Goal: Task Accomplishment & Management: Manage account settings

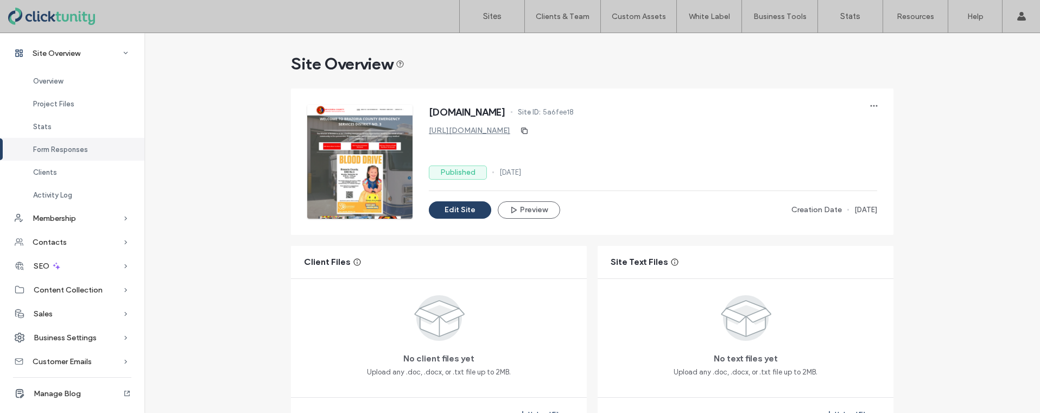
scroll to position [625, 0]
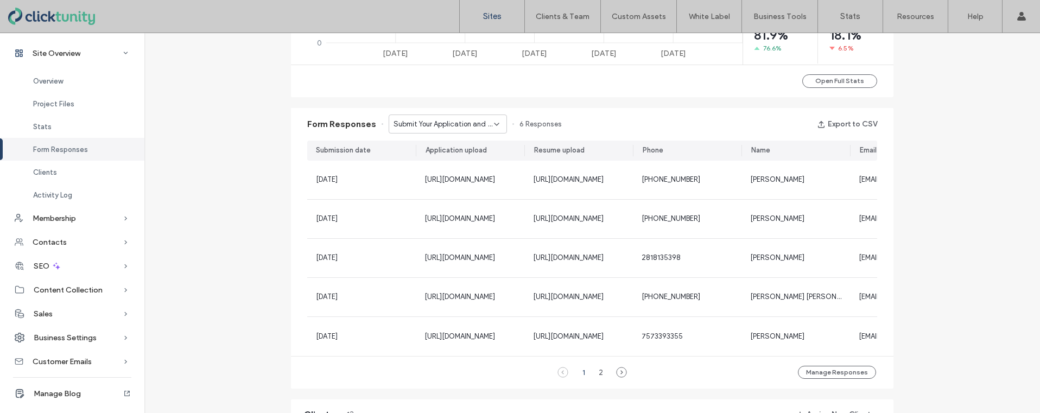
click at [489, 21] on link "Sites" at bounding box center [492, 16] width 65 height 33
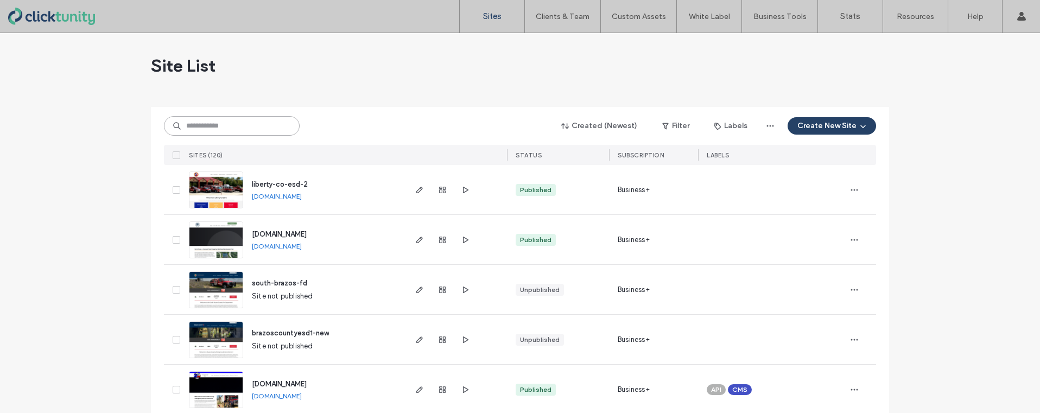
click at [242, 130] on input at bounding box center [232, 126] width 136 height 20
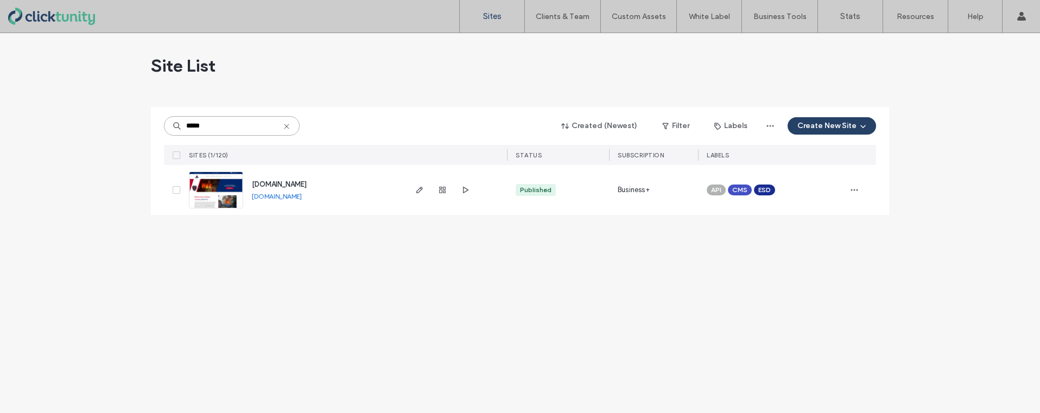
type input "*****"
click at [256, 182] on span "[DOMAIN_NAME]" at bounding box center [279, 184] width 55 height 8
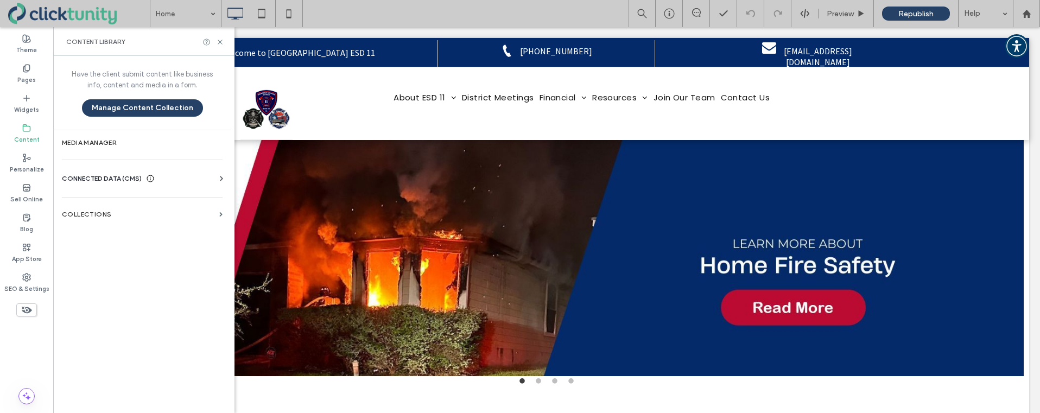
click at [141, 139] on label "Media Manager" at bounding box center [142, 143] width 161 height 8
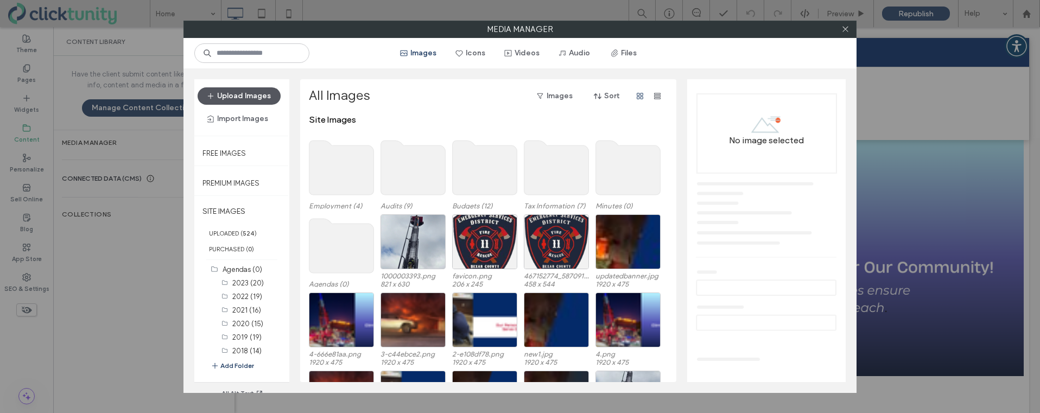
click at [248, 92] on button "Upload Images" at bounding box center [239, 95] width 83 height 17
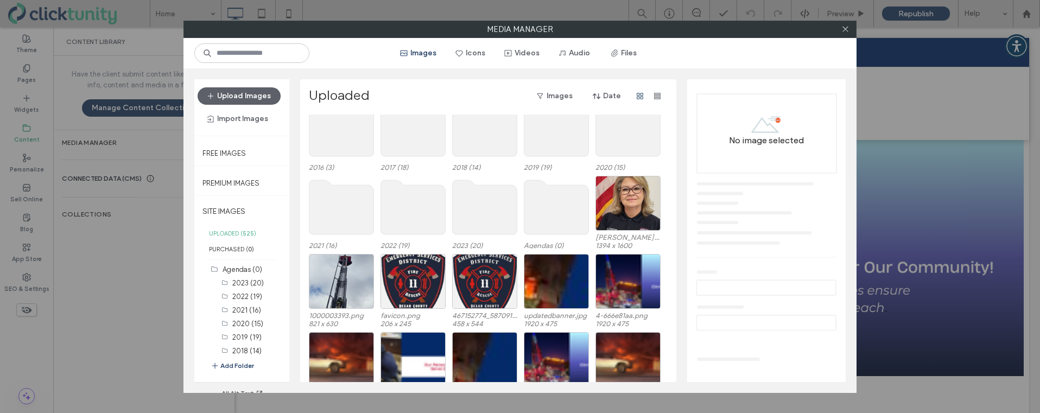
scroll to position [331, 0]
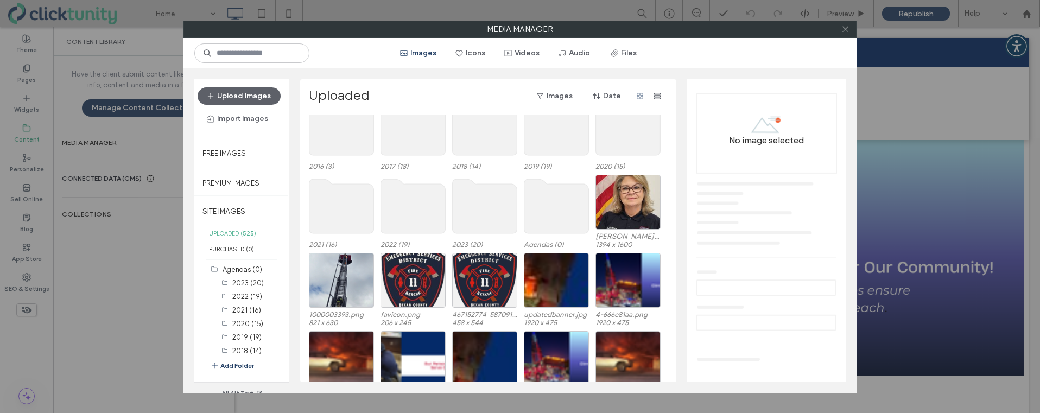
click at [844, 29] on icon at bounding box center [846, 29] width 8 height 8
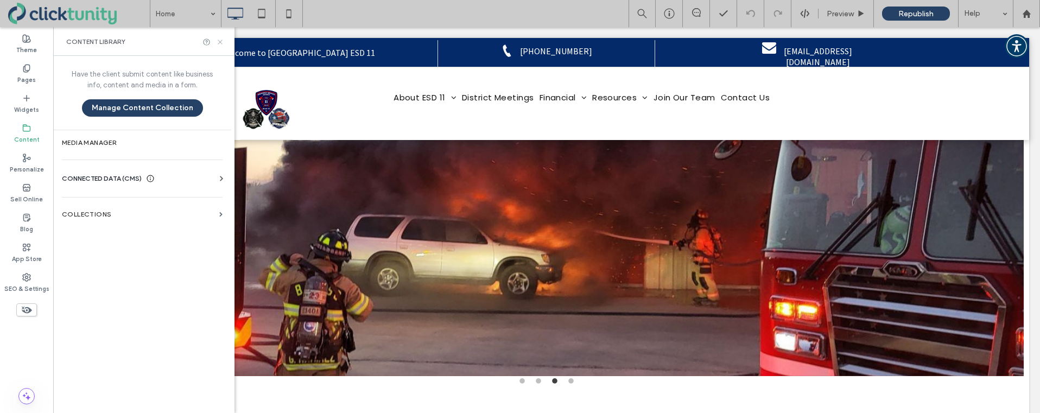
click at [221, 42] on icon at bounding box center [220, 42] width 8 height 8
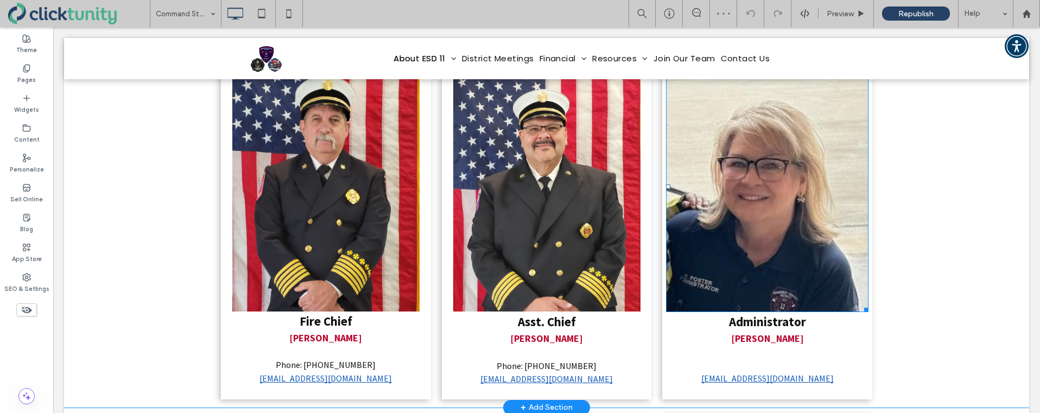
scroll to position [209, 0]
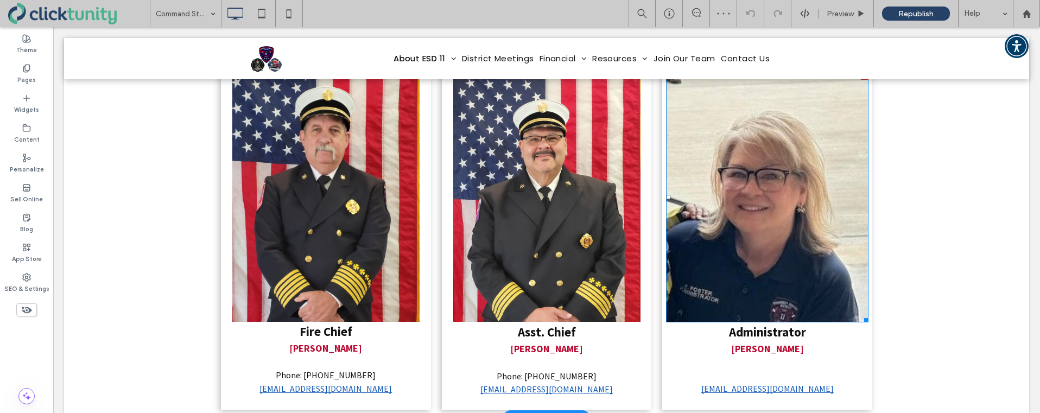
click at [732, 204] on img at bounding box center [767, 197] width 203 height 250
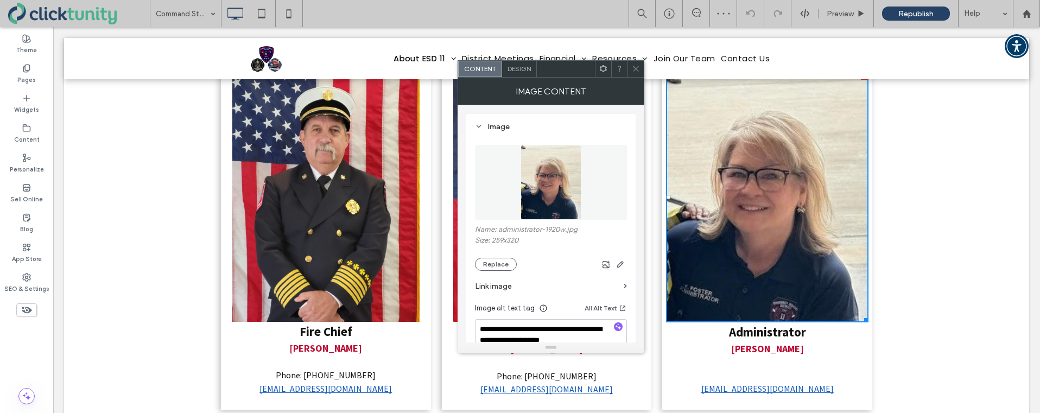
scroll to position [109, 0]
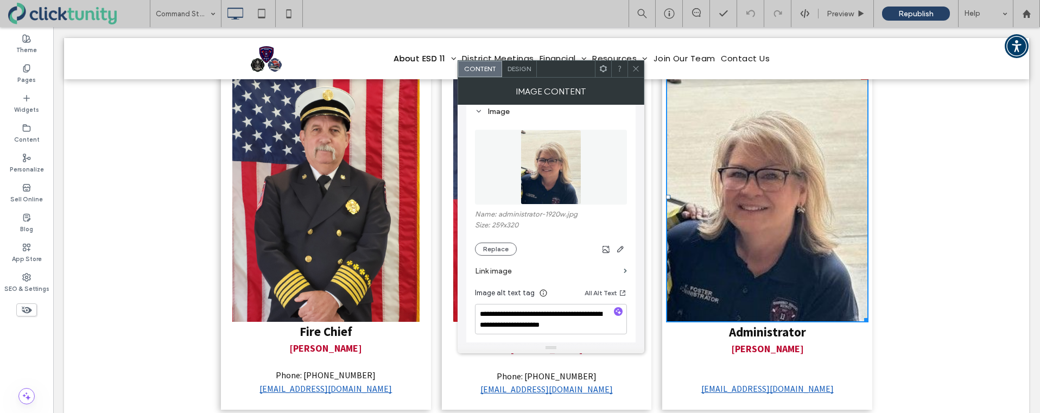
drag, startPoint x: 509, startPoint y: 248, endPoint x: 544, endPoint y: 247, distance: 34.2
click at [509, 248] on button "Replace" at bounding box center [496, 249] width 42 height 13
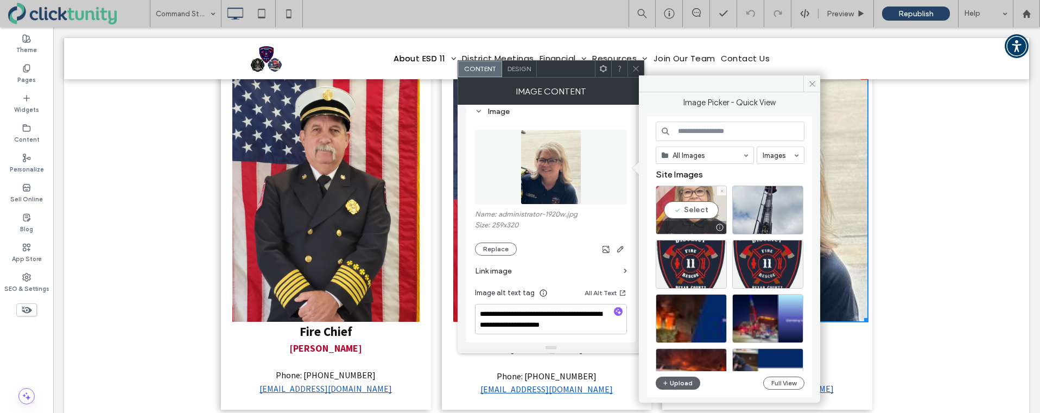
click at [675, 216] on div "Select" at bounding box center [691, 210] width 71 height 49
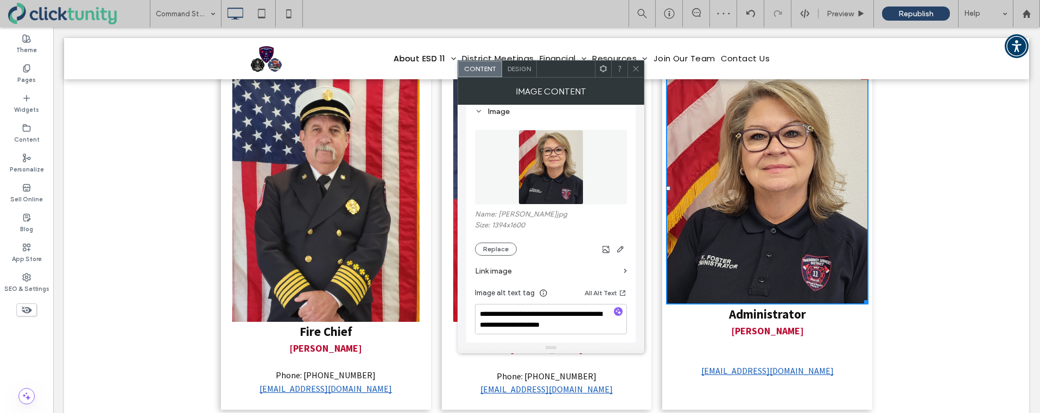
click at [637, 70] on icon at bounding box center [636, 69] width 8 height 8
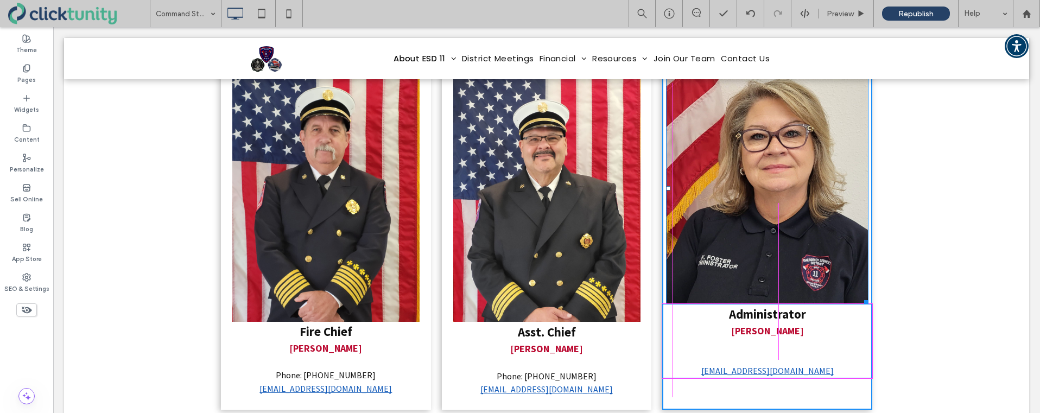
drag, startPoint x: 865, startPoint y: 302, endPoint x: 920, endPoint y: 351, distance: 73.5
click at [867, 324] on div "W:386.672 H:443 Administrator Kathy Foster kfoster@esd11.org Click To Paste" at bounding box center [767, 238] width 210 height 343
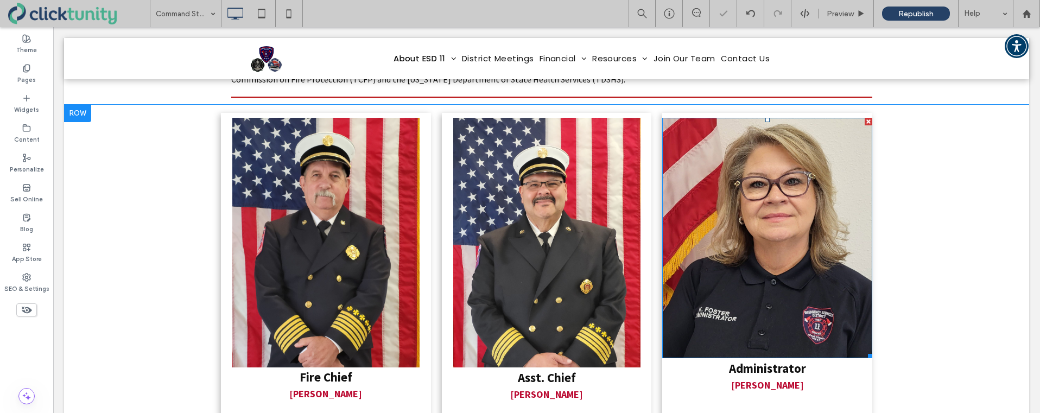
scroll to position [154, 0]
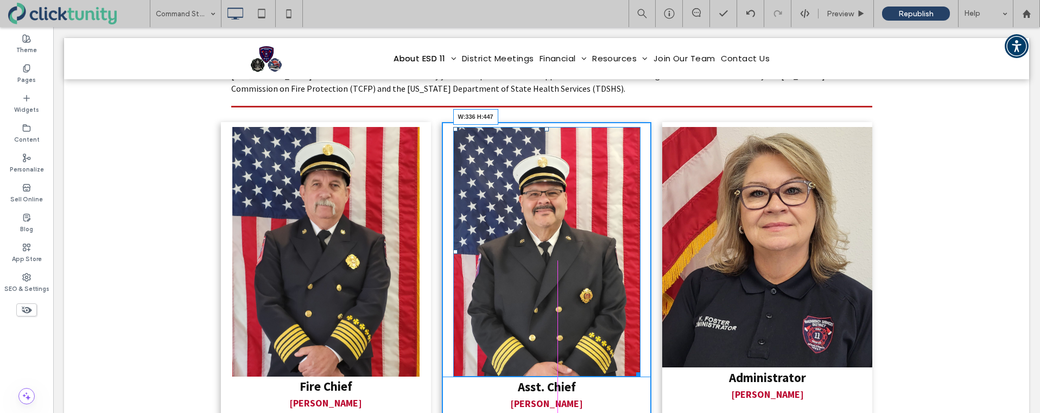
drag, startPoint x: 640, startPoint y: 375, endPoint x: 637, endPoint y: 370, distance: 5.6
click at [637, 370] on div "W:336 H:447 Asst. Chief Carlos Alfaro Phone: (210) 467-5855 calfaro@esd11.org C…" at bounding box center [547, 293] width 210 height 343
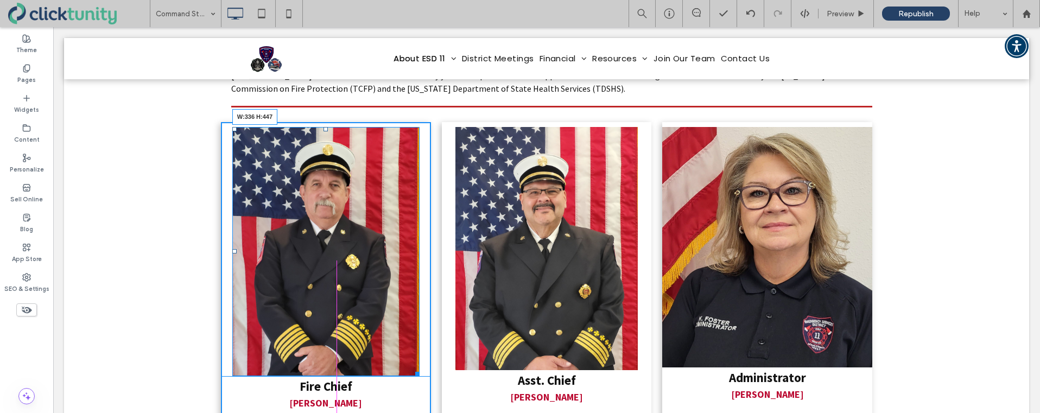
click at [415, 370] on div "W:336 H:447 Fire Chief Richard Wendt Phone: (210) 467-5855 rwendt@esd11.org Cli…" at bounding box center [326, 290] width 210 height 336
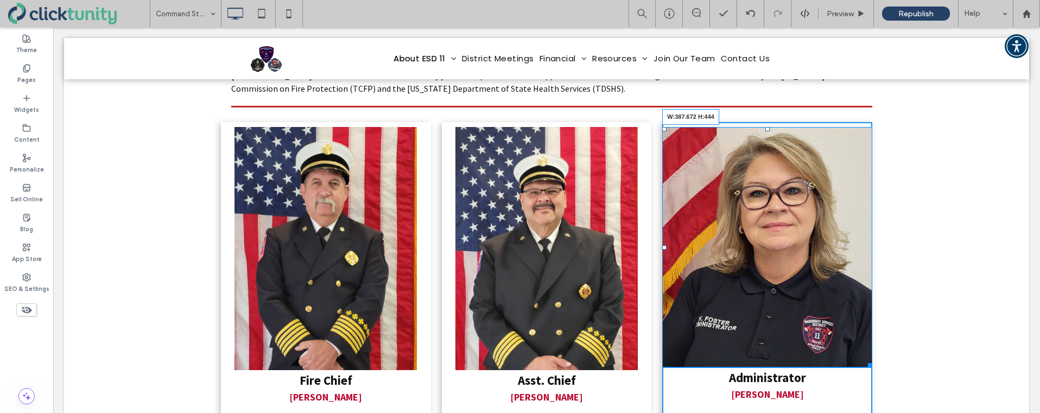
drag, startPoint x: 868, startPoint y: 365, endPoint x: 856, endPoint y: 369, distance: 11.9
click at [856, 369] on div "W:387.672 H:444 Administrator Kathy Foster kfoster@esd11.org Click To Paste" at bounding box center [767, 290] width 210 height 336
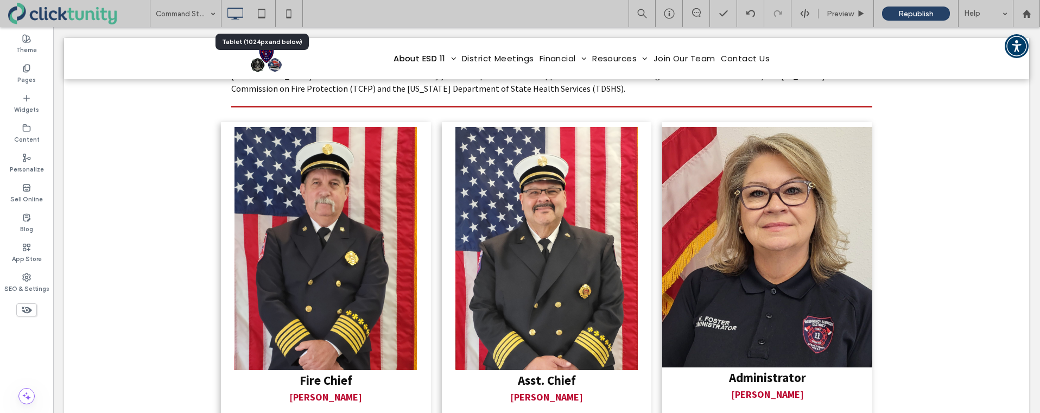
drag, startPoint x: 263, startPoint y: 15, endPoint x: 275, endPoint y: 34, distance: 22.9
click at [263, 15] on icon at bounding box center [262, 14] width 22 height 22
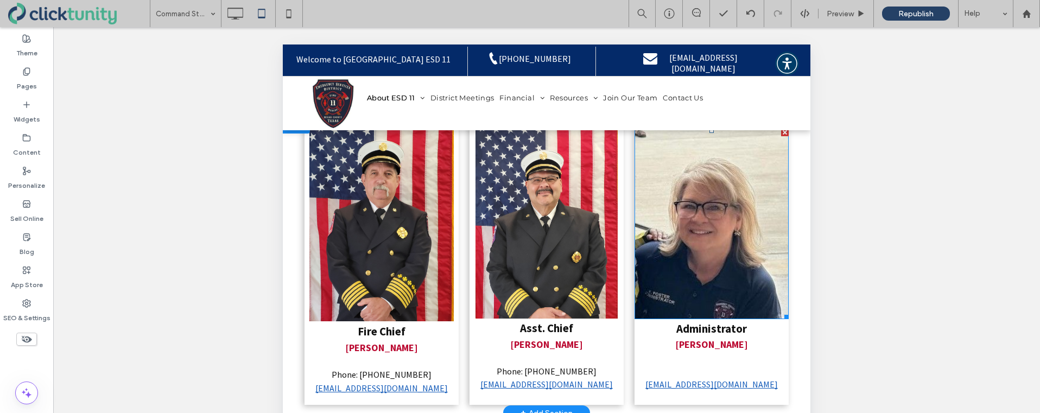
click at [647, 228] on img at bounding box center [712, 224] width 154 height 191
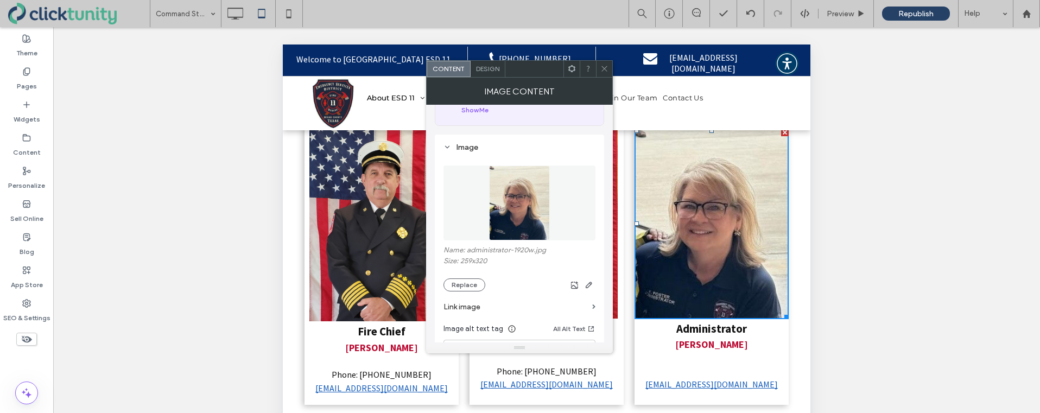
scroll to position [76, 0]
drag, startPoint x: 467, startPoint y: 279, endPoint x: 475, endPoint y: 279, distance: 7.6
click at [467, 279] on button "Replace" at bounding box center [465, 282] width 42 height 13
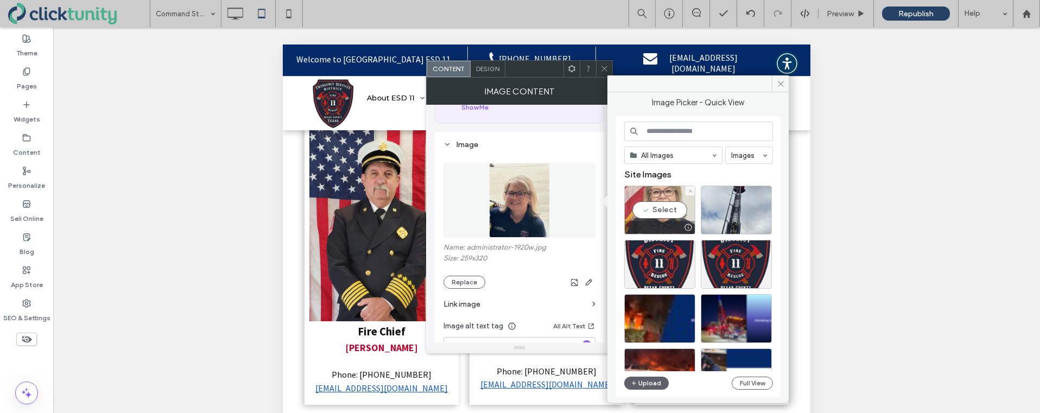
click at [665, 215] on div "Select" at bounding box center [659, 210] width 71 height 49
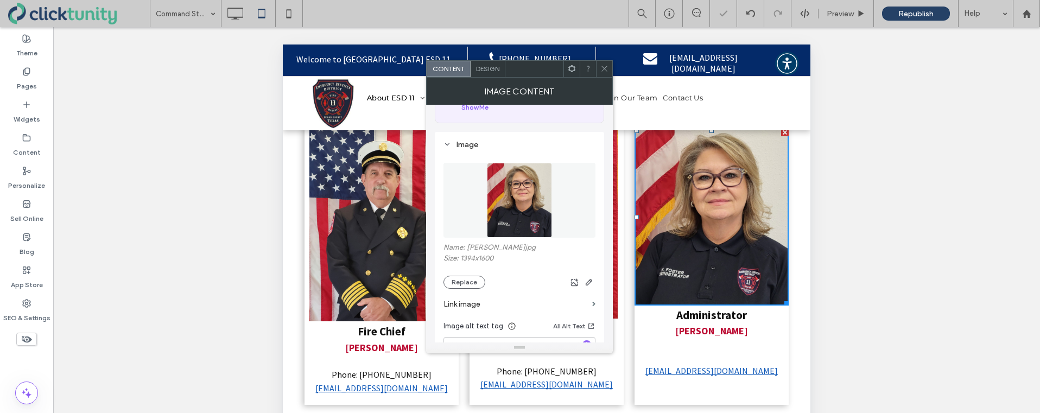
scroll to position [155, 0]
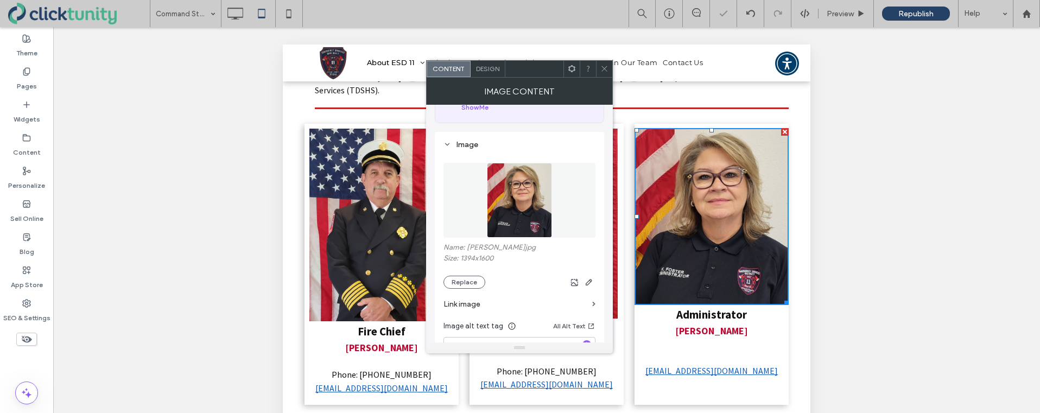
click at [604, 73] on span at bounding box center [605, 69] width 8 height 16
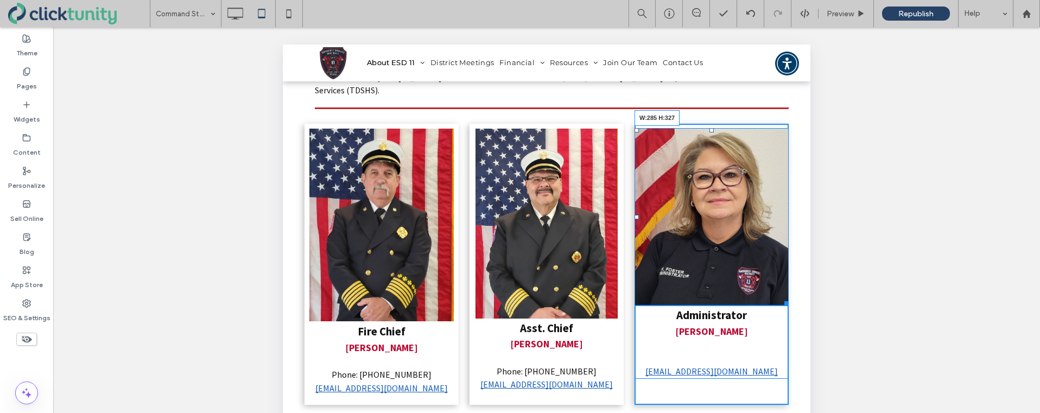
drag, startPoint x: 785, startPoint y: 287, endPoint x: 791, endPoint y: 305, distance: 18.2
click at [791, 305] on div "Fire Chief Richard Wendt Phone: (210) 467-5855 rwendt@esd11.org Click To Paste …" at bounding box center [547, 265] width 528 height 298
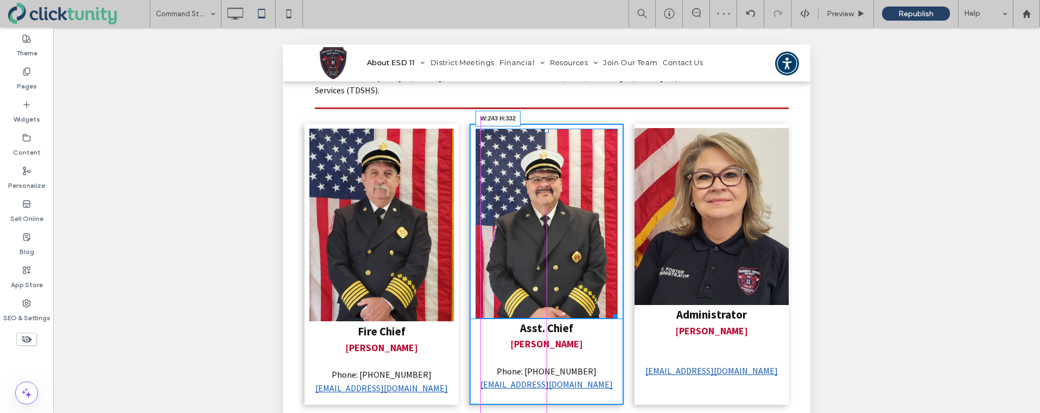
drag, startPoint x: 612, startPoint y: 302, endPoint x: 891, endPoint y: 340, distance: 281.2
click at [610, 311] on div at bounding box center [614, 315] width 8 height 8
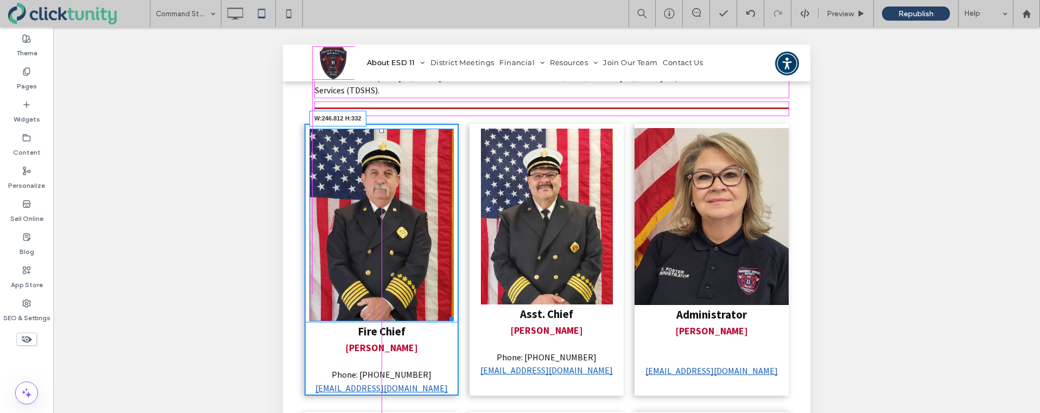
scroll to position [153, 0]
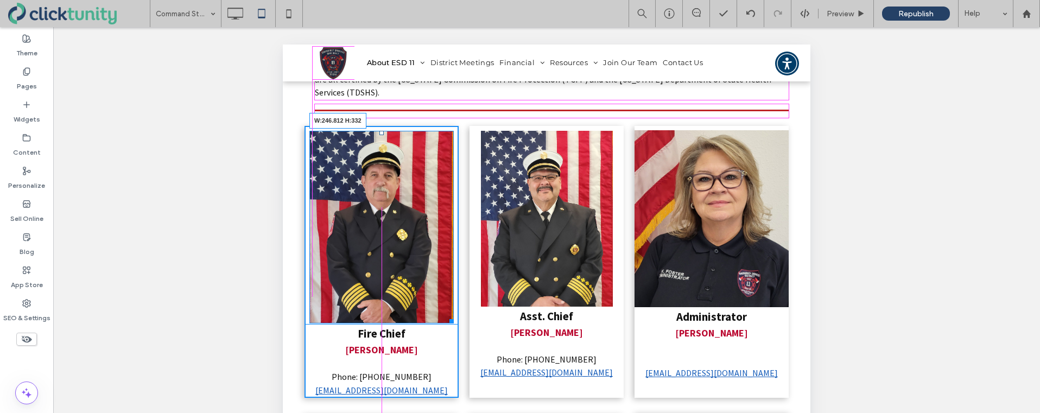
drag, startPoint x: 451, startPoint y: 307, endPoint x: 446, endPoint y: 293, distance: 14.9
click at [446, 315] on div at bounding box center [450, 319] width 8 height 8
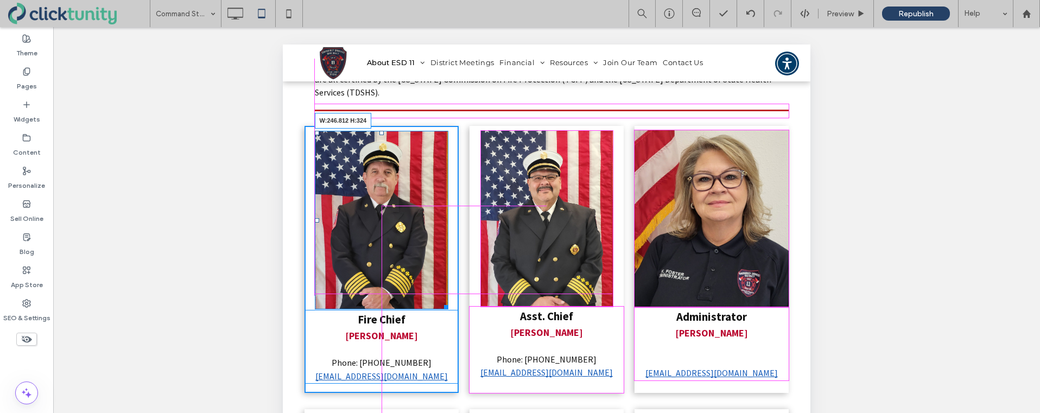
click at [442, 301] on div at bounding box center [444, 305] width 8 height 8
click at [440, 301] on div at bounding box center [444, 305] width 8 height 8
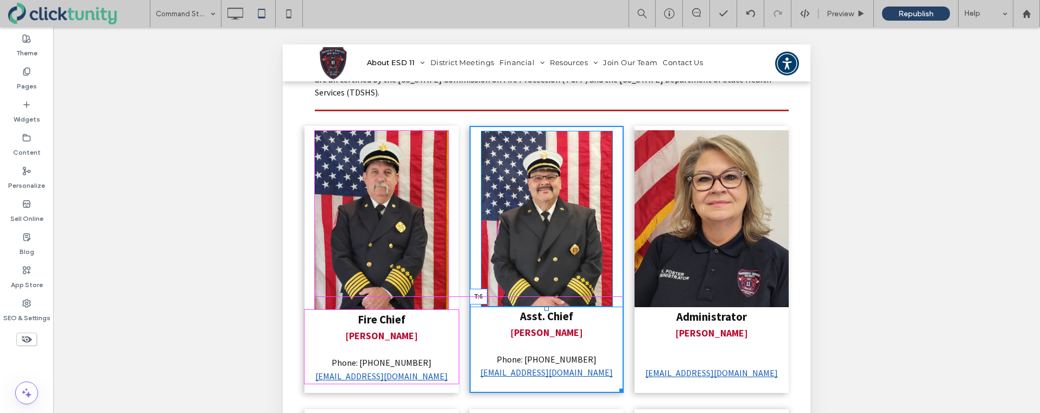
drag, startPoint x: 547, startPoint y: 296, endPoint x: 830, endPoint y: 344, distance: 286.4
click at [547, 307] on div at bounding box center [547, 309] width 4 height 4
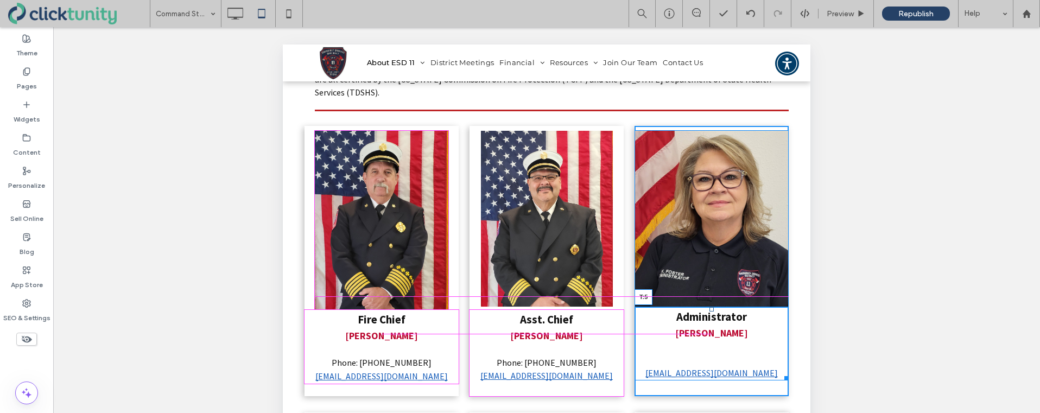
drag, startPoint x: 713, startPoint y: 295, endPoint x: 996, endPoint y: 342, distance: 287.3
click at [713, 307] on div at bounding box center [712, 309] width 4 height 4
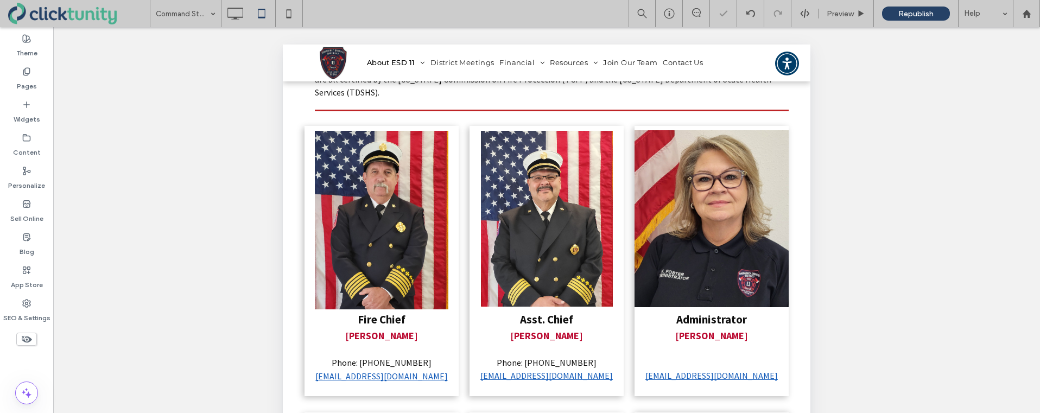
scroll to position [153, 0]
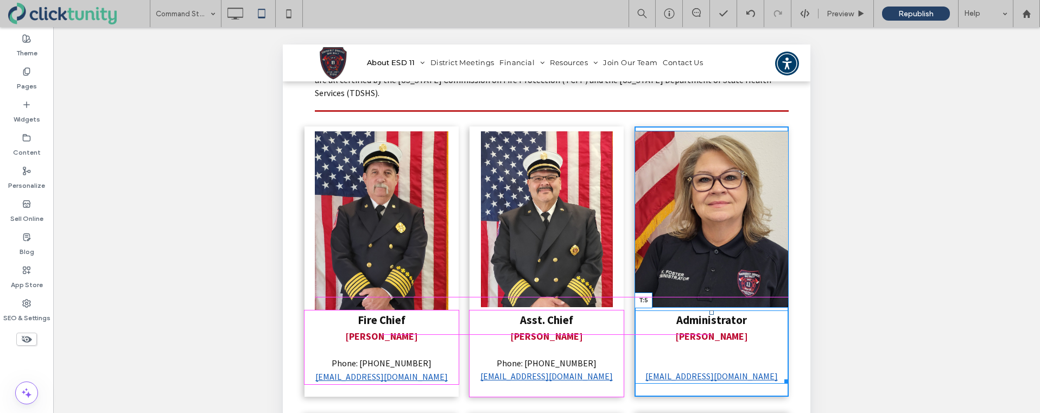
click at [713, 311] on div at bounding box center [712, 313] width 4 height 4
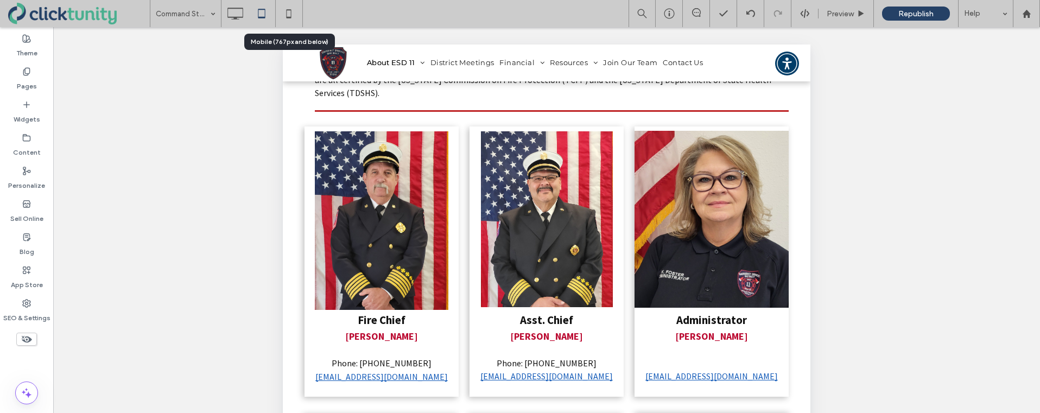
drag, startPoint x: 291, startPoint y: 17, endPoint x: 345, endPoint y: 73, distance: 78.7
click at [291, 17] on use at bounding box center [289, 13] width 5 height 9
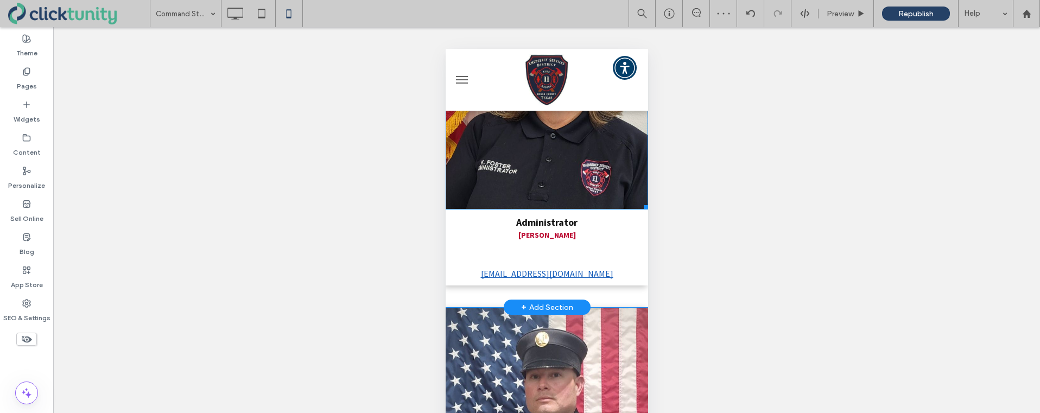
scroll to position [1047, 0]
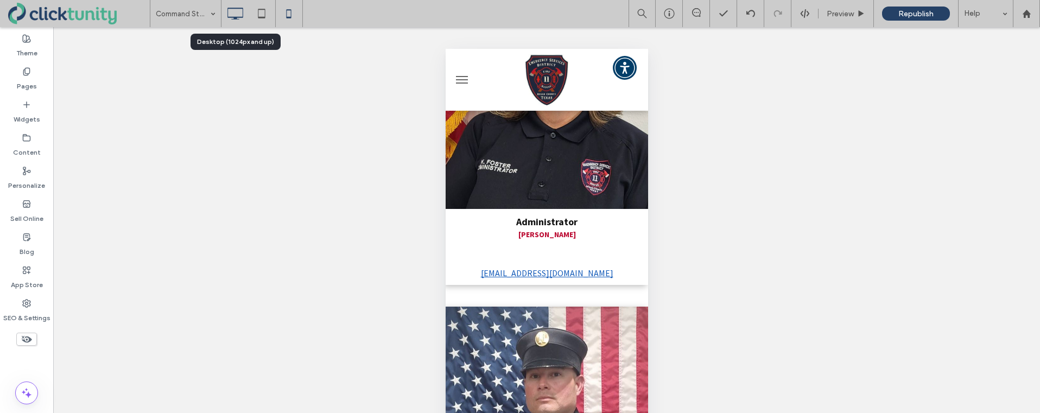
click at [236, 18] on use at bounding box center [236, 14] width 16 height 12
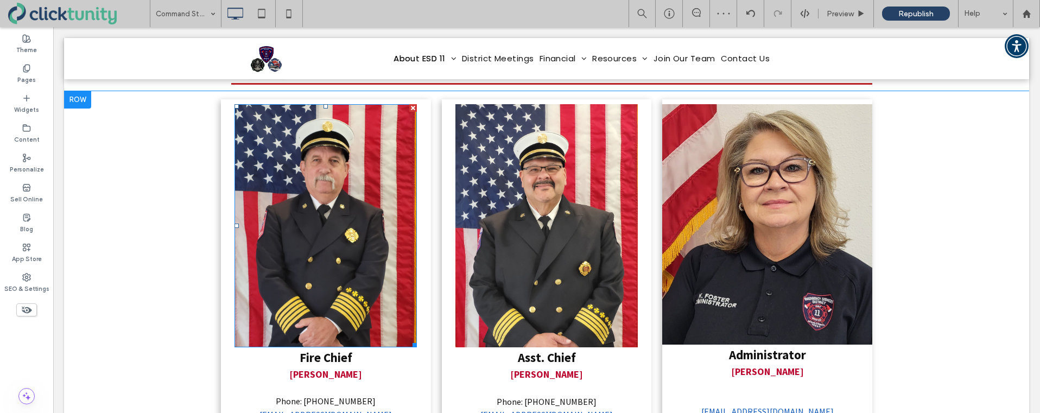
scroll to position [178, 0]
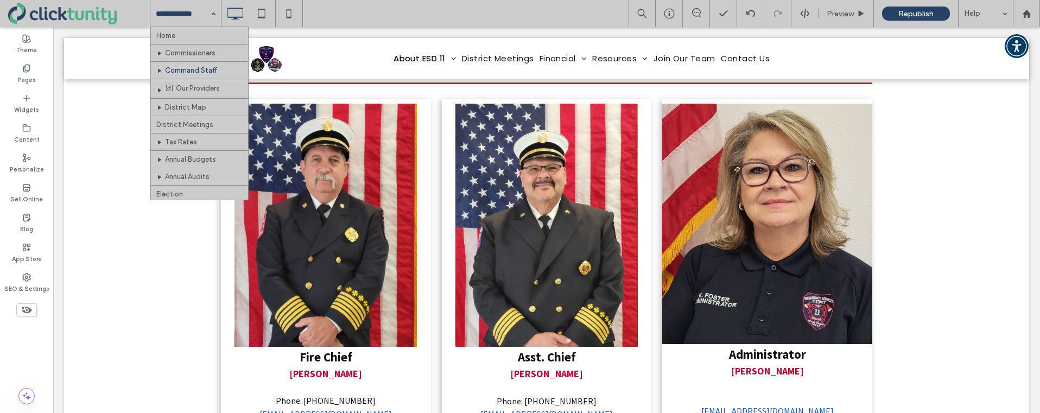
drag, startPoint x: 186, startPoint y: 18, endPoint x: 185, endPoint y: 25, distance: 7.1
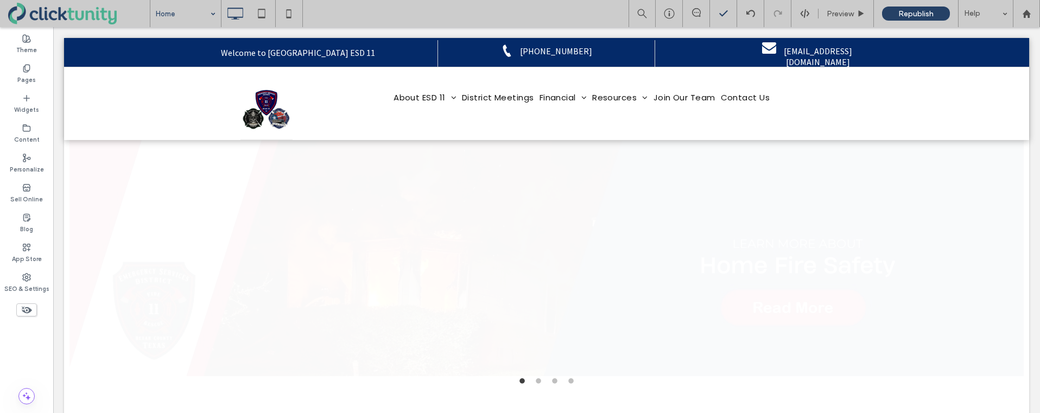
scroll to position [0, 0]
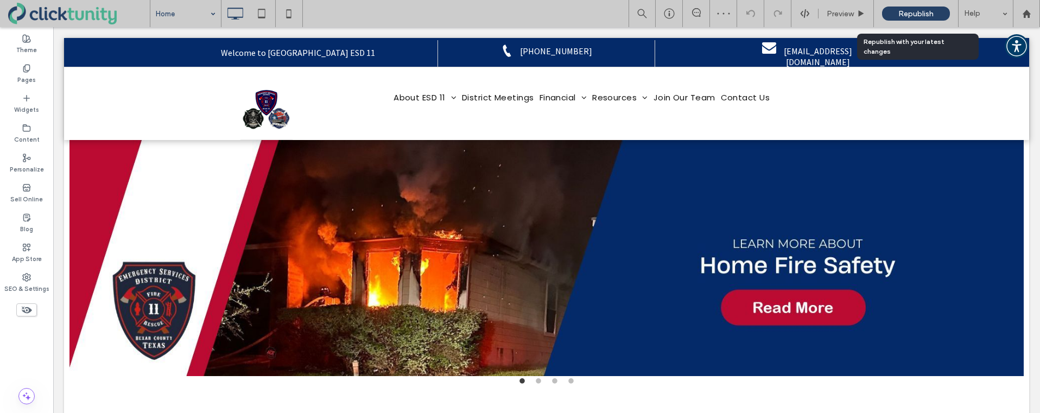
click at [921, 18] on span "Republish" at bounding box center [916, 13] width 35 height 9
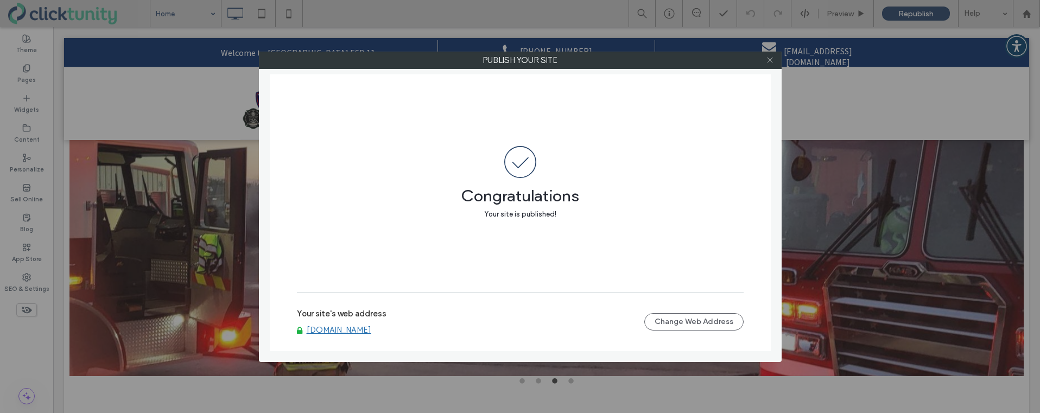
click at [769, 64] on icon at bounding box center [770, 60] width 8 height 8
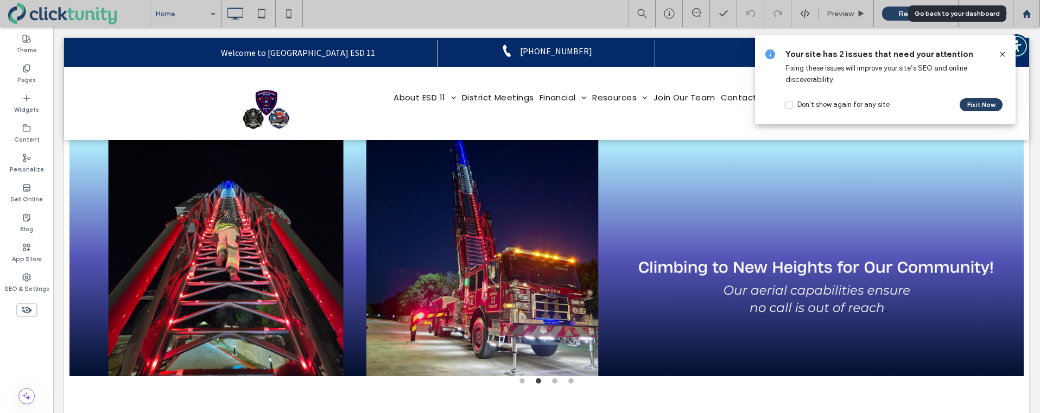
click at [1026, 15] on icon at bounding box center [1026, 13] width 9 height 9
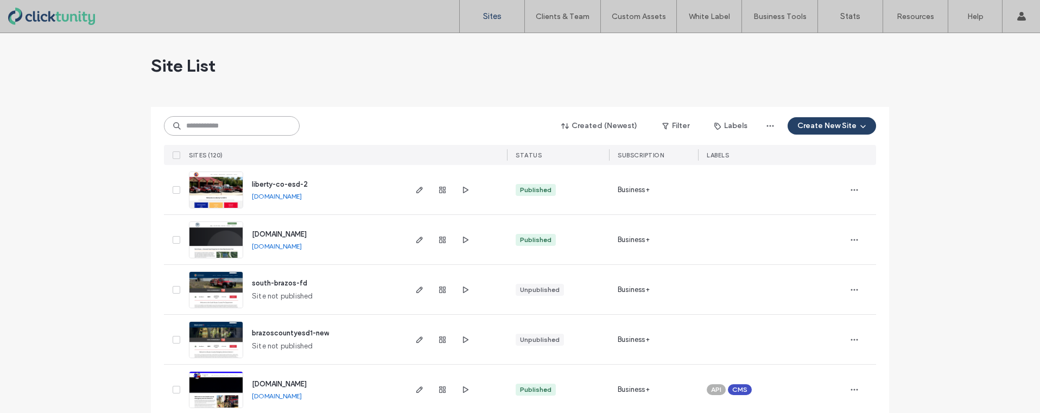
click at [198, 133] on input at bounding box center [232, 126] width 136 height 20
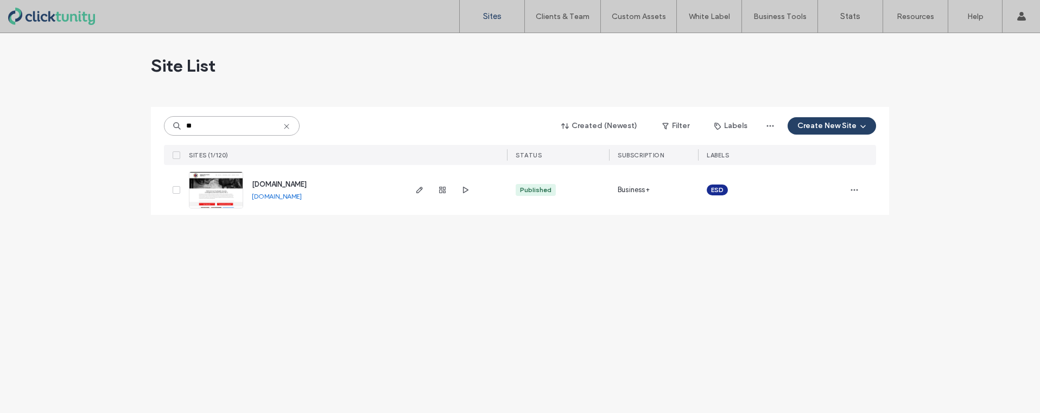
type input "**"
click at [273, 182] on span "www.hudspethesd2.org" at bounding box center [279, 184] width 55 height 8
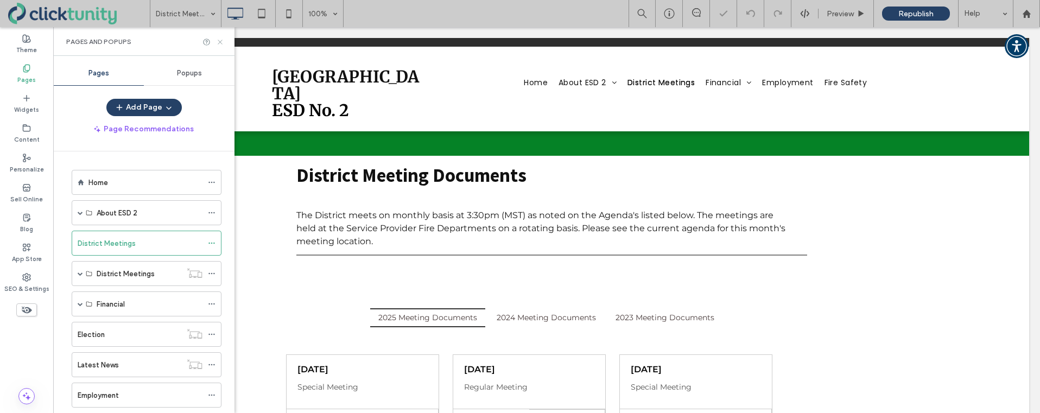
click at [219, 45] on icon at bounding box center [220, 42] width 8 height 8
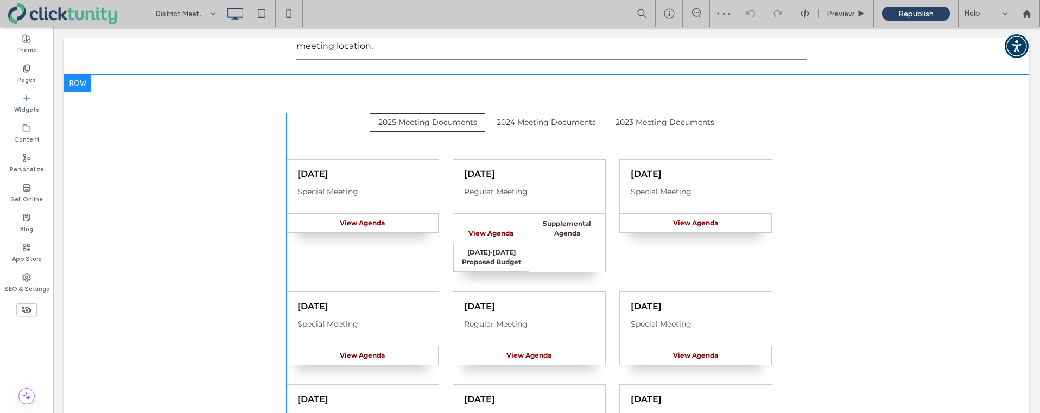
scroll to position [196, 0]
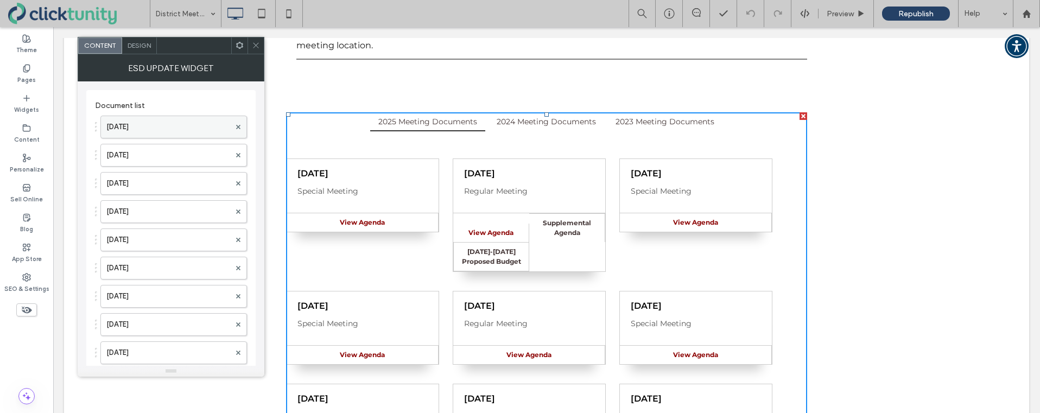
click at [186, 129] on label "Sep. 24, 2025" at bounding box center [168, 127] width 124 height 22
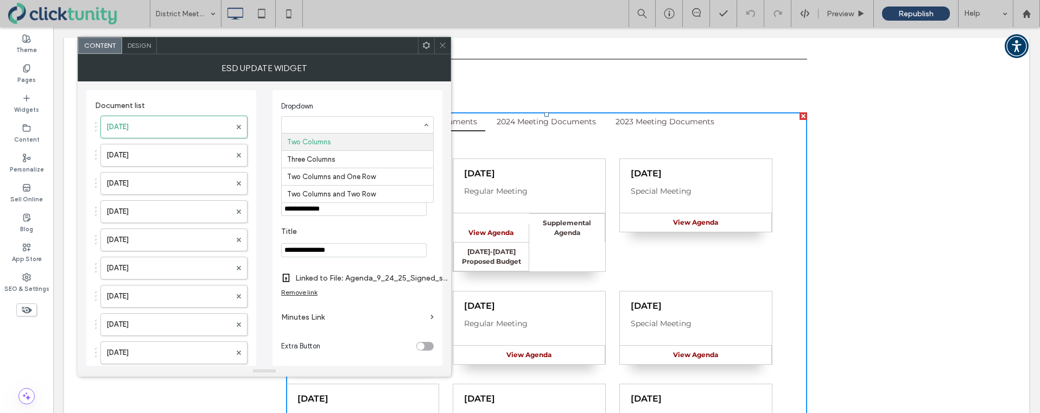
drag, startPoint x: 415, startPoint y: 126, endPoint x: 383, endPoint y: 140, distance: 35.0
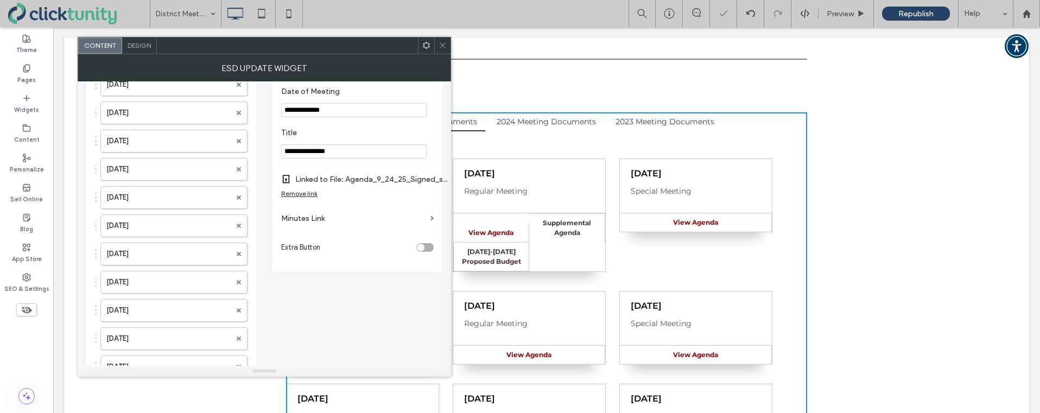
scroll to position [102, 0]
click at [299, 213] on label "Minutes Link" at bounding box center [353, 216] width 145 height 20
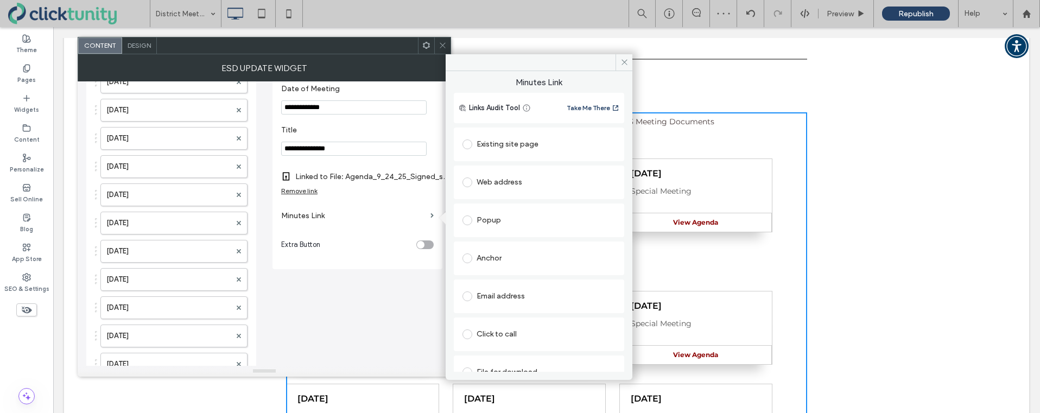
scroll to position [17, 0]
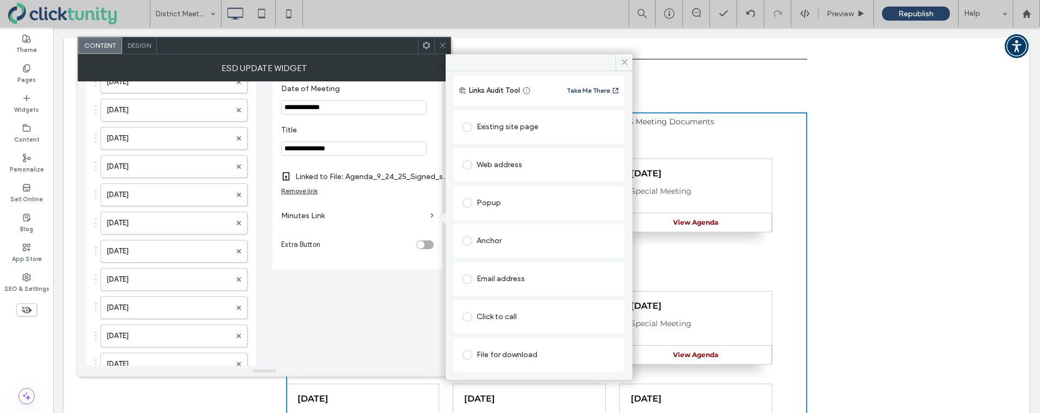
click at [352, 250] on div "Extra Button" at bounding box center [346, 244] width 131 height 11
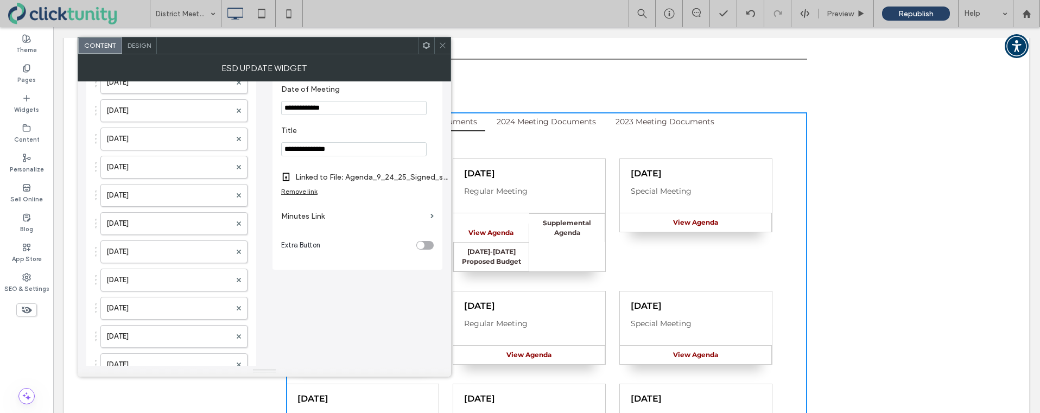
click at [422, 247] on div "toggle" at bounding box center [421, 246] width 8 height 8
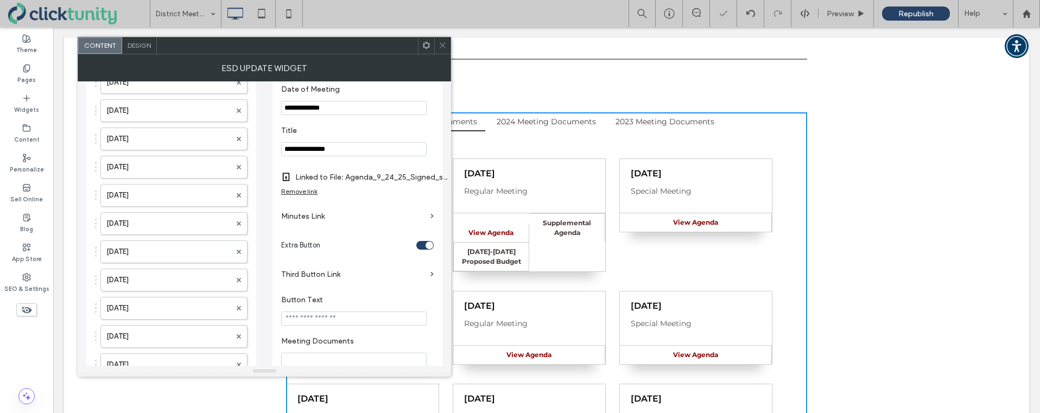
click at [311, 317] on input "Button Text" at bounding box center [354, 319] width 146 height 14
type input "**********"
click at [327, 278] on label "Third Button Link" at bounding box center [353, 274] width 145 height 20
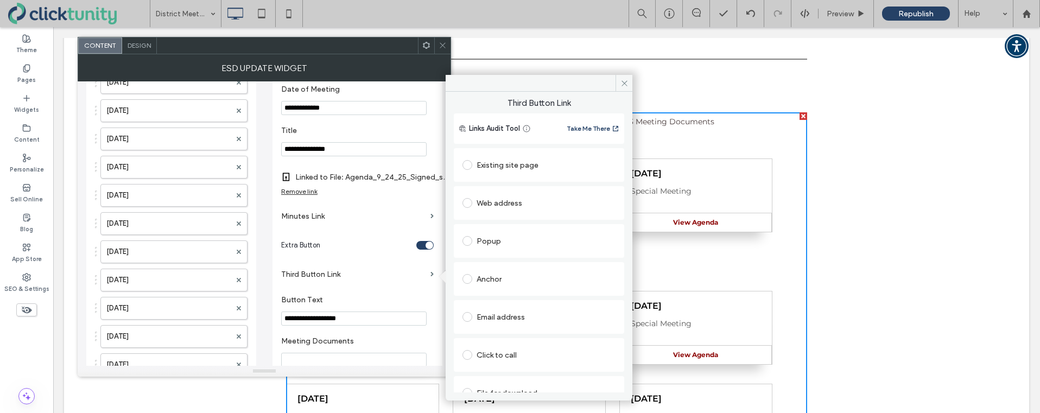
scroll to position [17, 0]
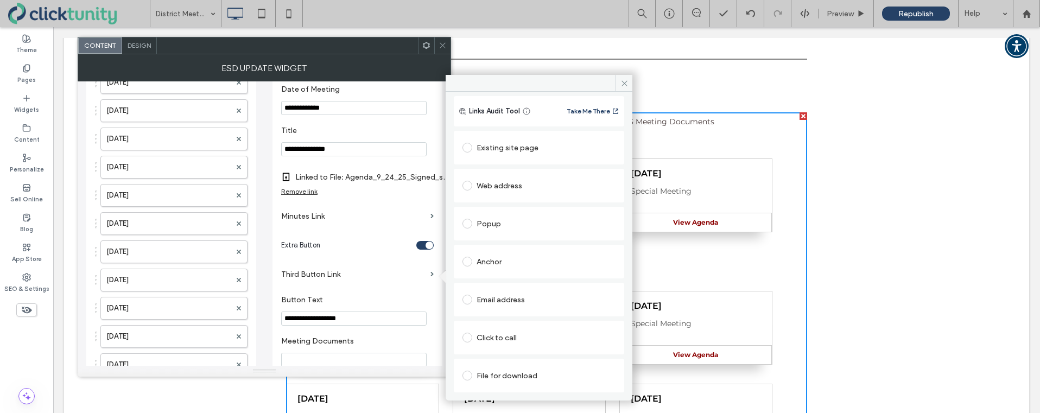
click at [470, 376] on span at bounding box center [468, 376] width 10 height 10
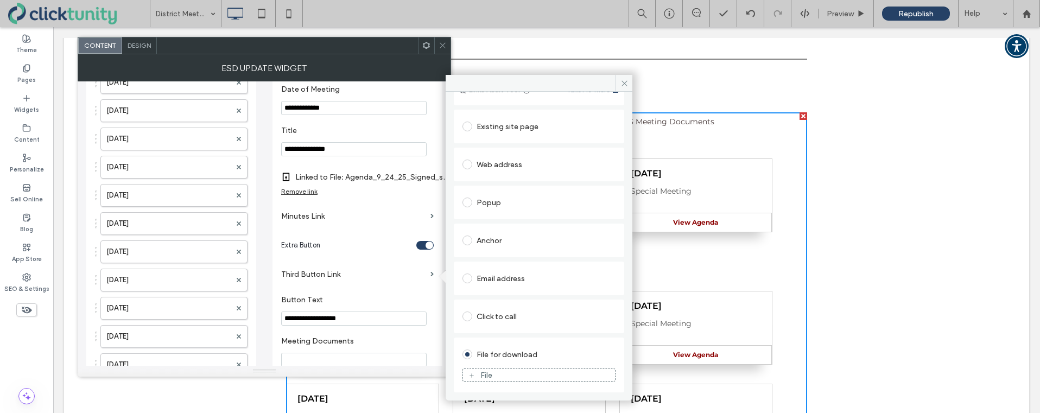
click at [498, 369] on figure "File" at bounding box center [539, 375] width 153 height 13
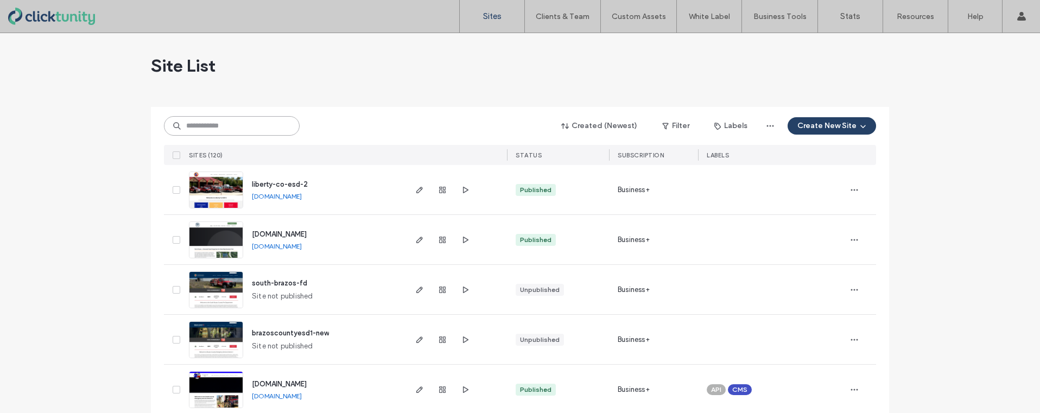
click at [234, 125] on input at bounding box center [232, 126] width 136 height 20
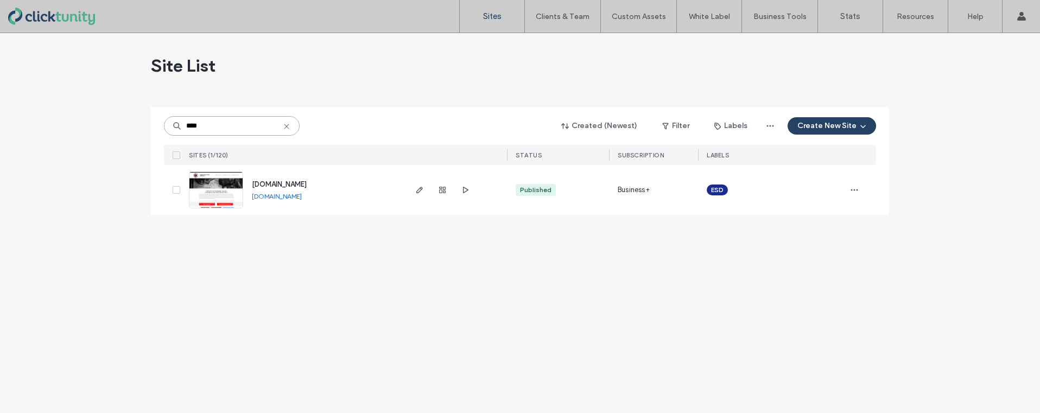
type input "****"
click at [264, 186] on span "[DOMAIN_NAME]" at bounding box center [279, 184] width 55 height 8
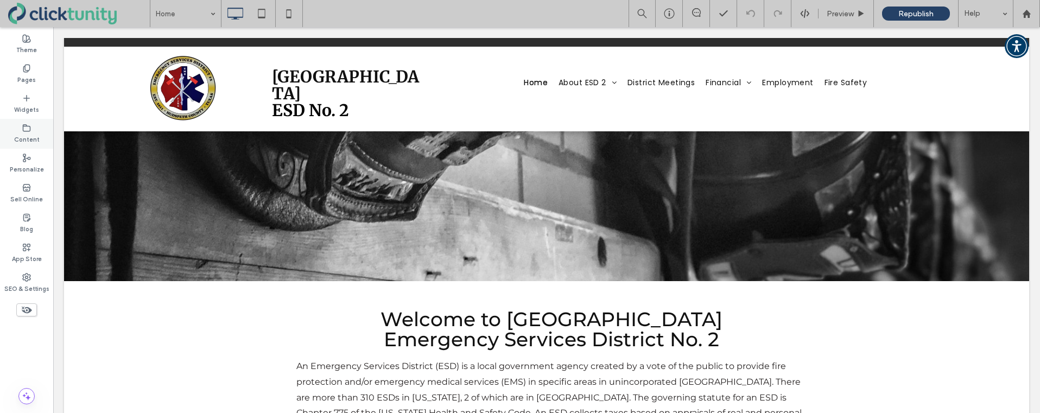
click at [37, 130] on div "Content" at bounding box center [26, 134] width 53 height 30
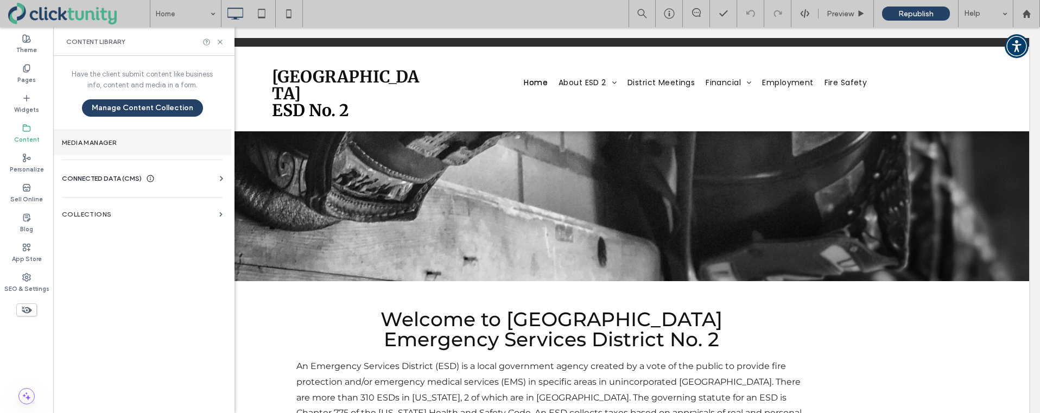
click at [100, 136] on section "Media Manager" at bounding box center [142, 142] width 178 height 25
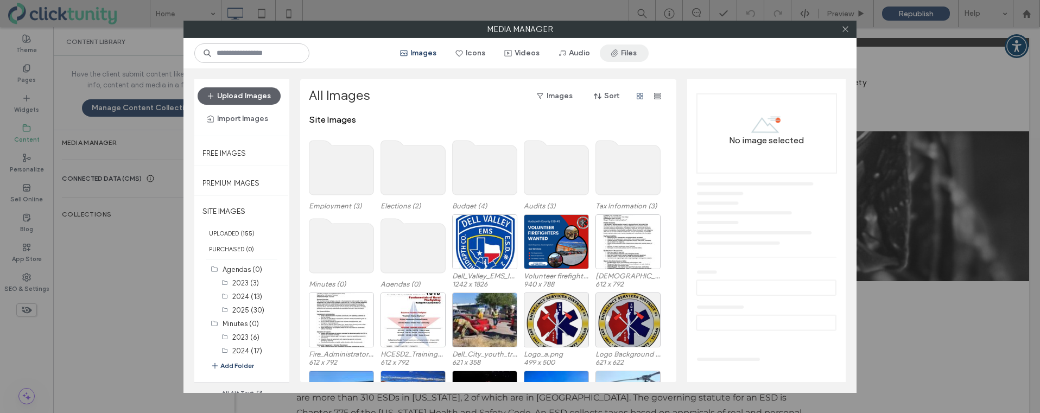
click at [617, 59] on span "button" at bounding box center [615, 53] width 11 height 16
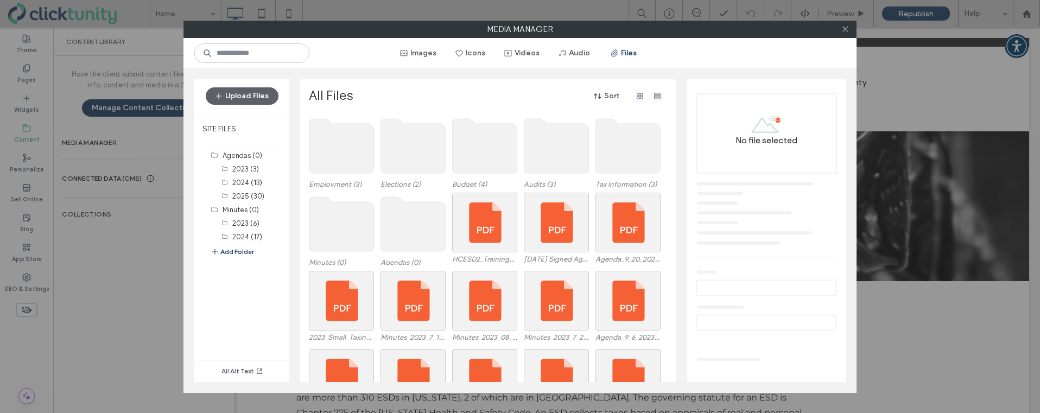
click at [467, 151] on use at bounding box center [485, 146] width 65 height 54
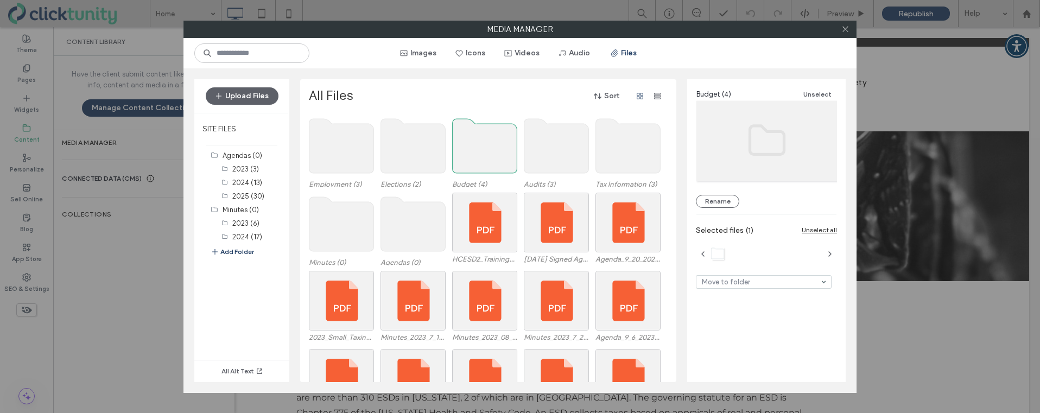
click at [467, 151] on use at bounding box center [485, 146] width 65 height 54
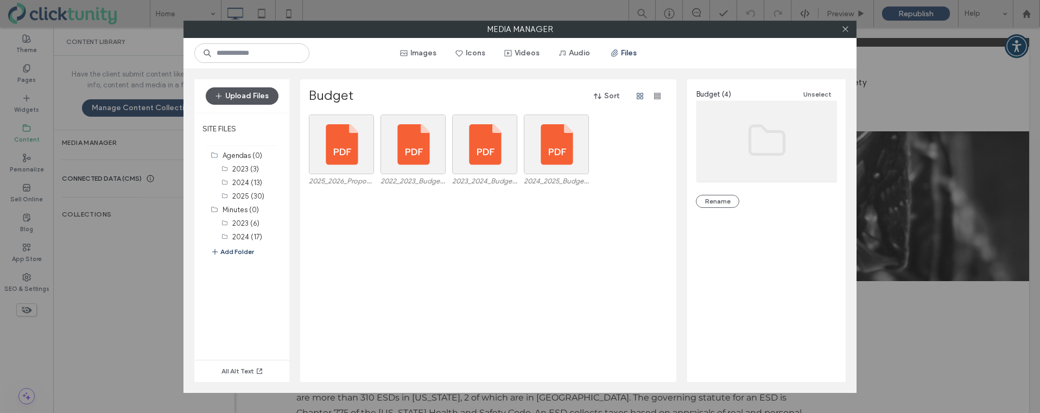
click at [265, 101] on button "Upload Files" at bounding box center [242, 95] width 73 height 17
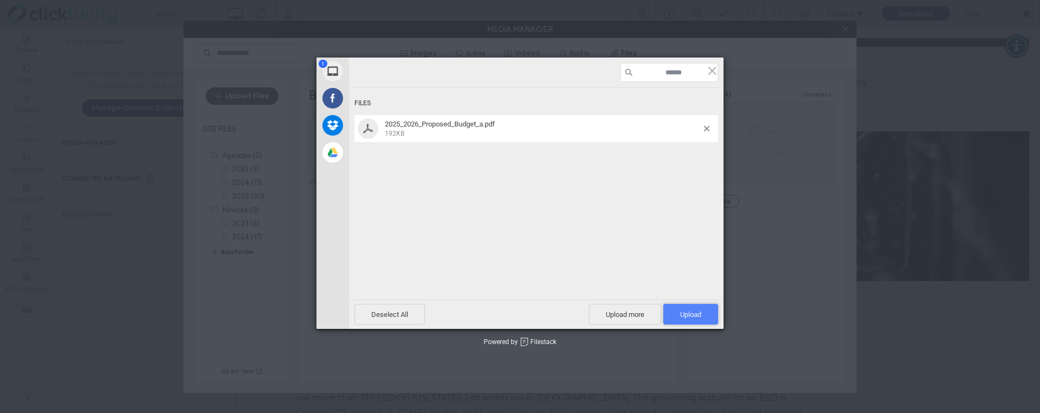
click at [680, 312] on span "Upload 1" at bounding box center [690, 315] width 21 height 8
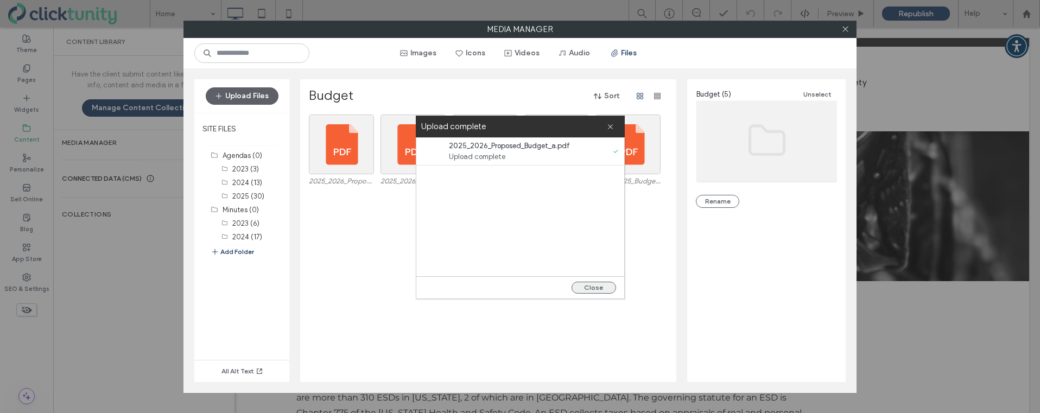
click at [610, 289] on button "Close" at bounding box center [594, 288] width 45 height 12
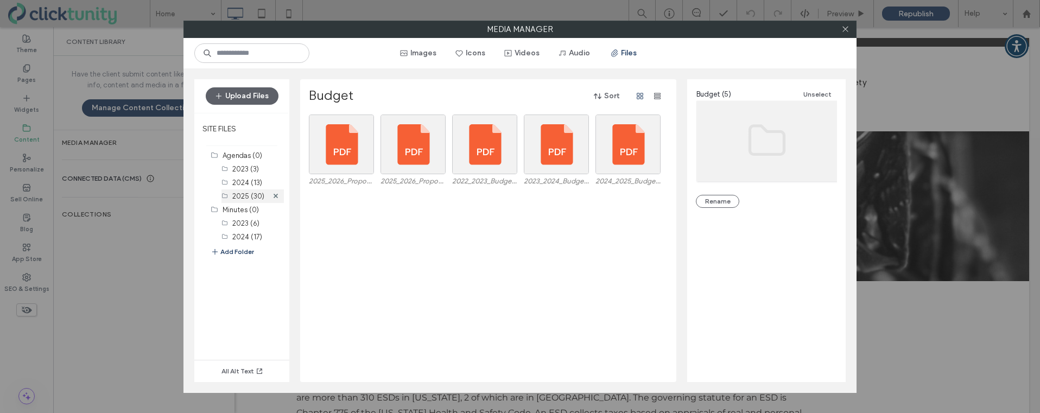
click at [239, 197] on label "2025 (30)" at bounding box center [248, 196] width 32 height 8
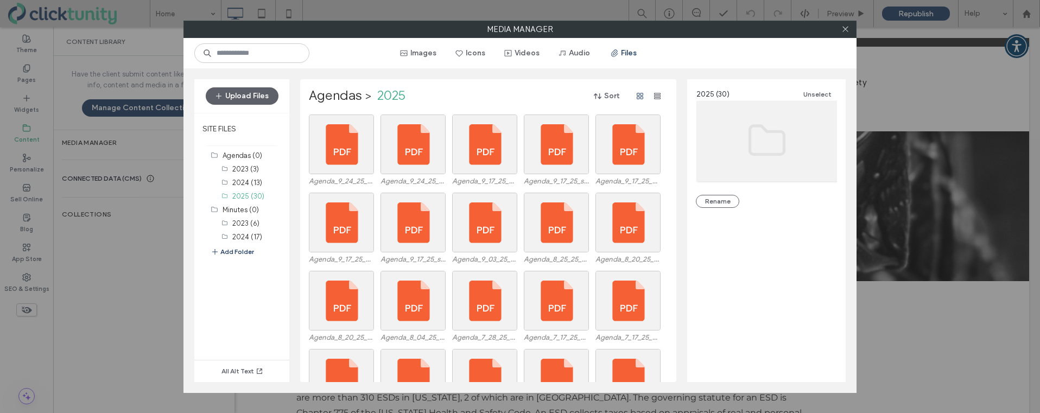
click at [260, 99] on button "Upload Files" at bounding box center [242, 95] width 73 height 17
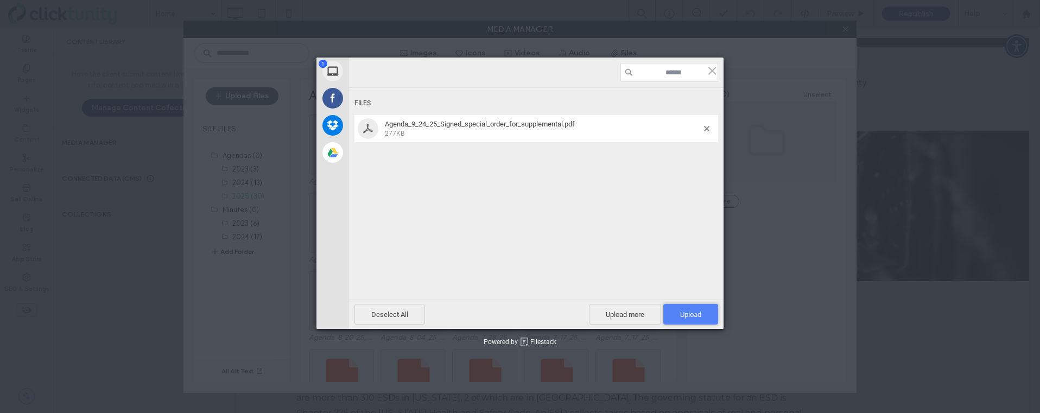
click at [680, 313] on span "Upload 1" at bounding box center [690, 315] width 21 height 8
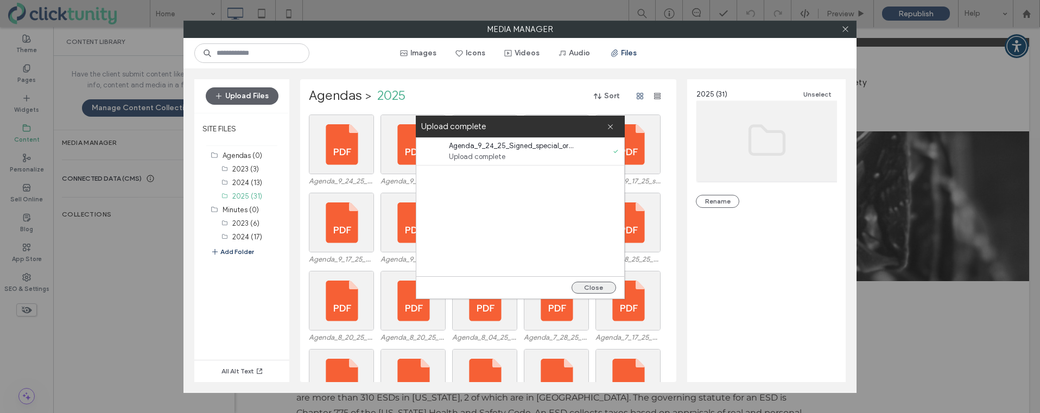
click at [590, 287] on button "Close" at bounding box center [594, 288] width 45 height 12
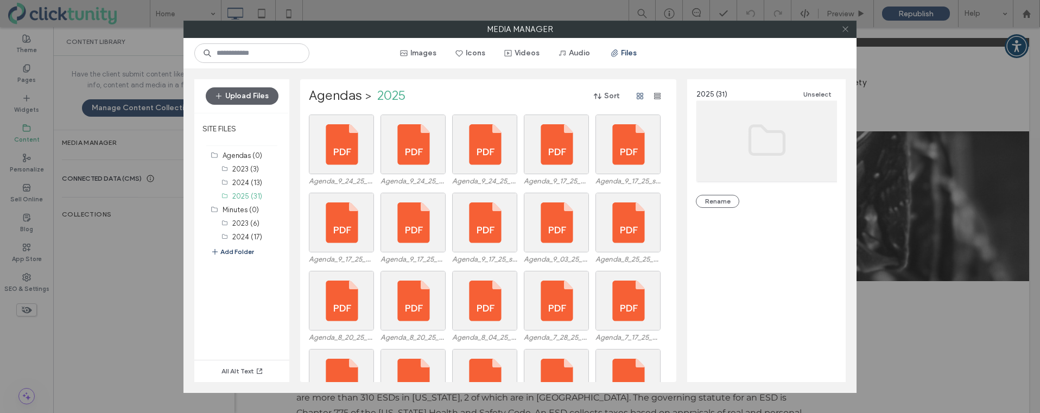
click at [847, 33] on span at bounding box center [846, 29] width 8 height 16
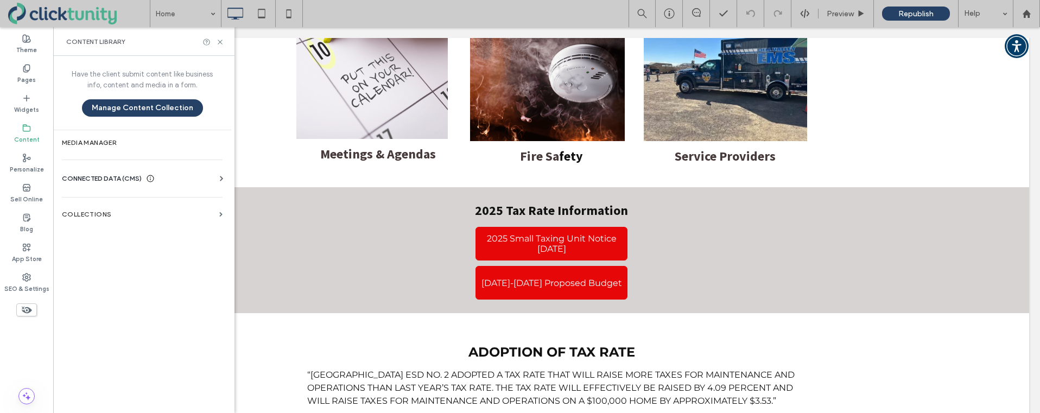
scroll to position [576, 0]
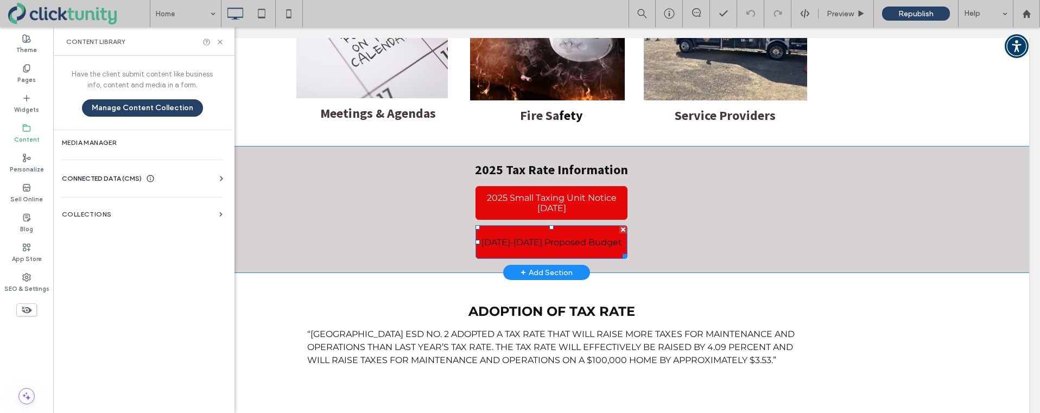
click at [521, 229] on link "2025-2026 Proposed Budget" at bounding box center [552, 242] width 152 height 34
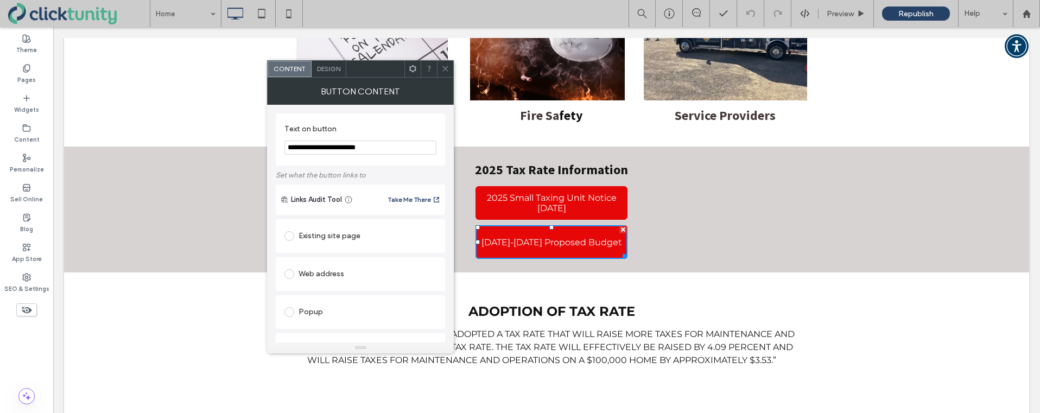
scroll to position [173, 0]
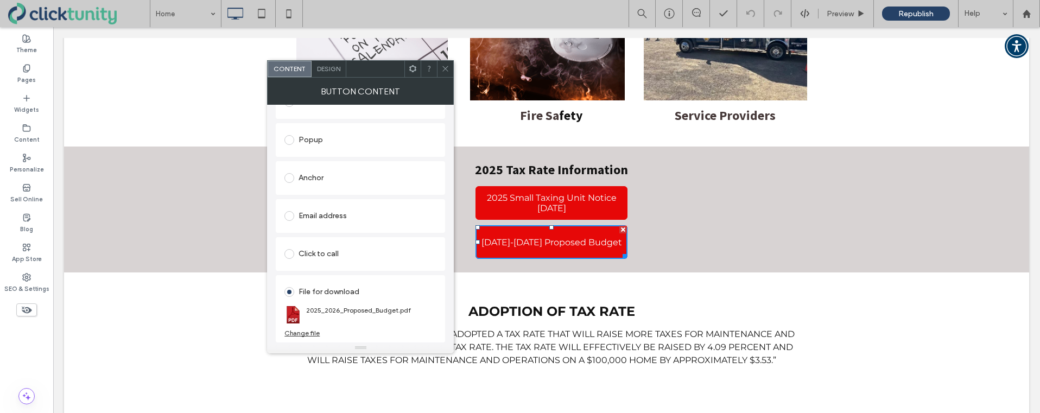
click at [306, 334] on div "Change file" at bounding box center [302, 333] width 35 height 8
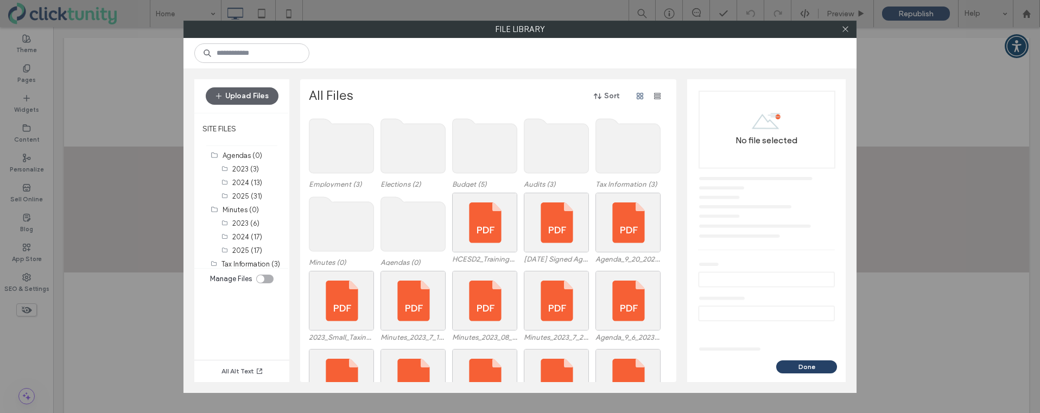
click at [497, 154] on use at bounding box center [485, 146] width 65 height 54
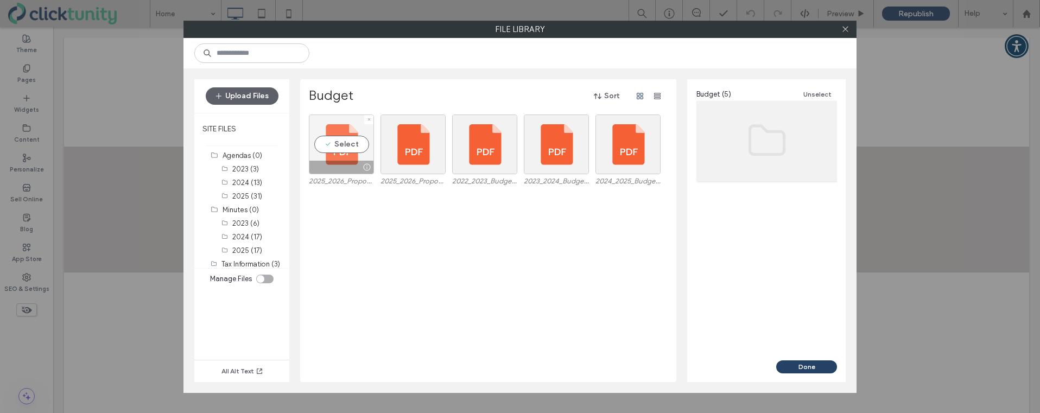
click at [350, 148] on div "Select" at bounding box center [341, 145] width 65 height 60
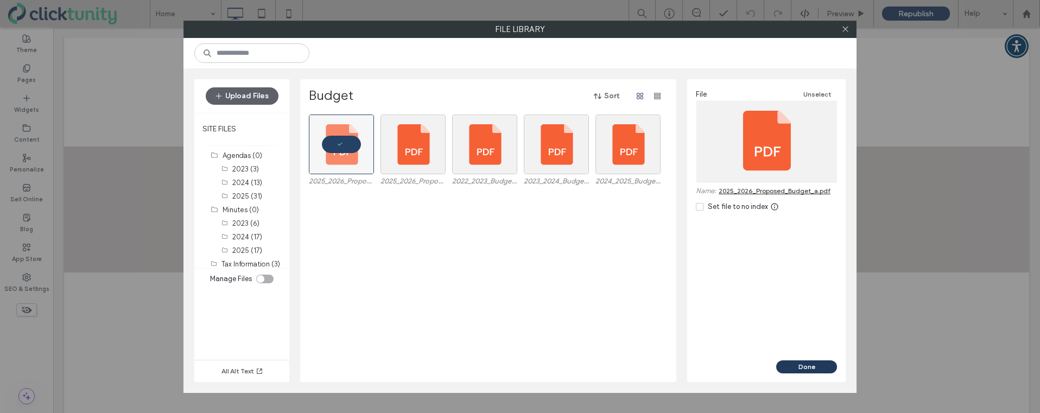
click at [813, 363] on button "Done" at bounding box center [806, 367] width 61 height 13
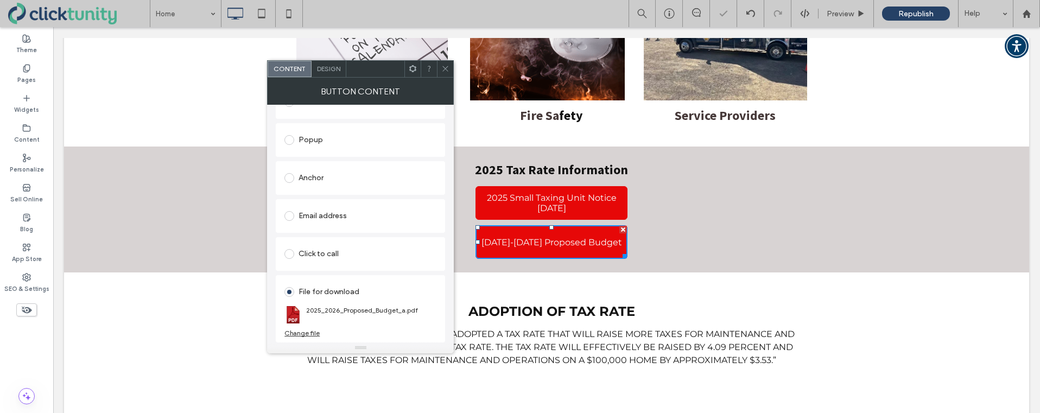
click at [448, 70] on icon at bounding box center [445, 69] width 8 height 8
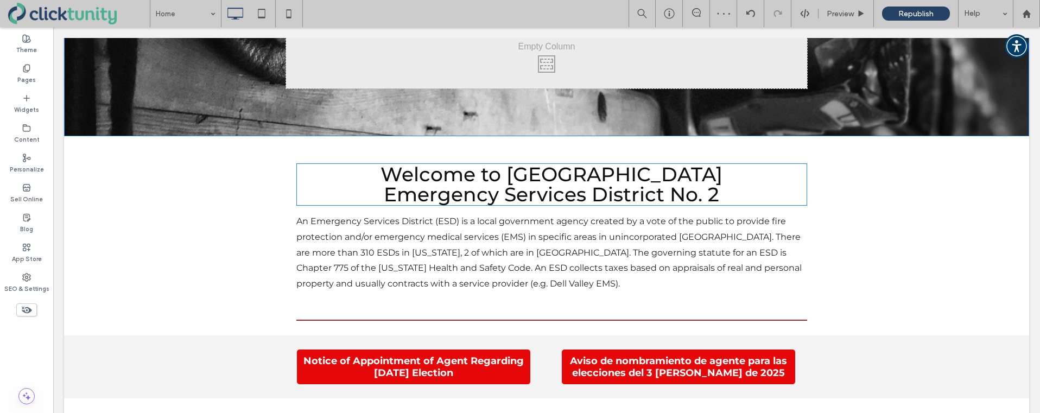
scroll to position [0, 0]
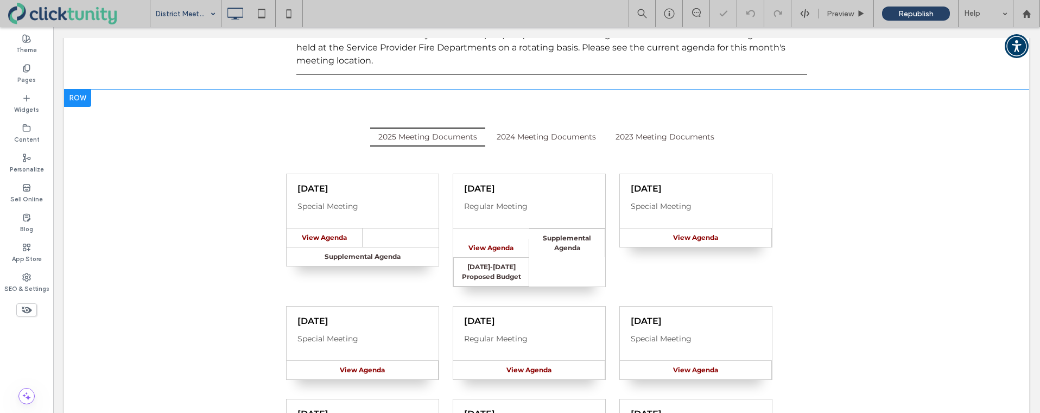
scroll to position [191, 0]
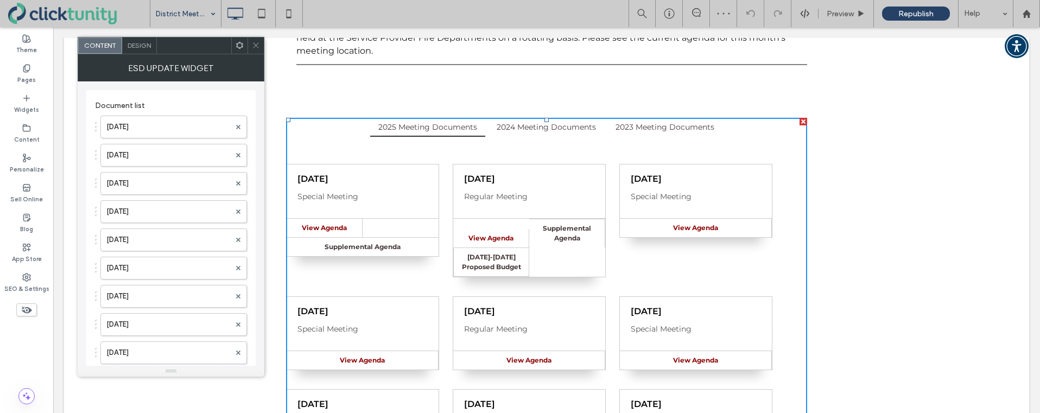
drag, startPoint x: 185, startPoint y: 127, endPoint x: 269, endPoint y: 124, distance: 84.7
click at [185, 127] on label "Sep. 24, 2025" at bounding box center [168, 127] width 124 height 22
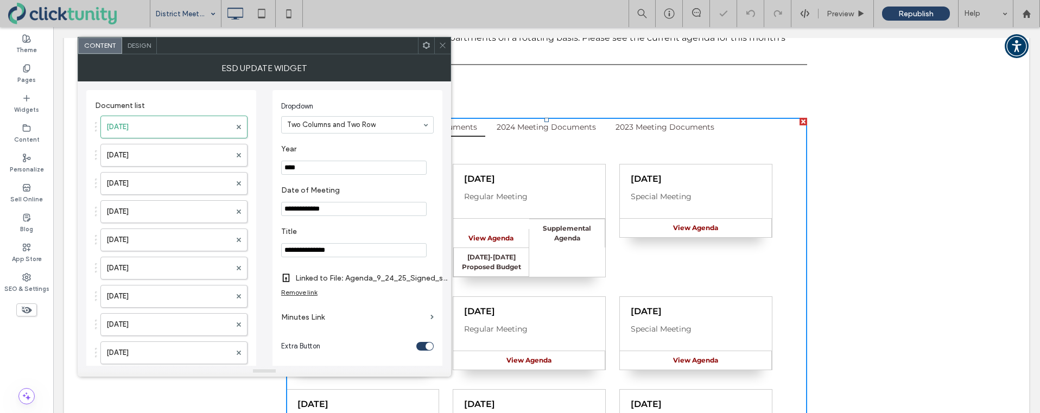
drag, startPoint x: 339, startPoint y: 194, endPoint x: 360, endPoint y: 191, distance: 20.9
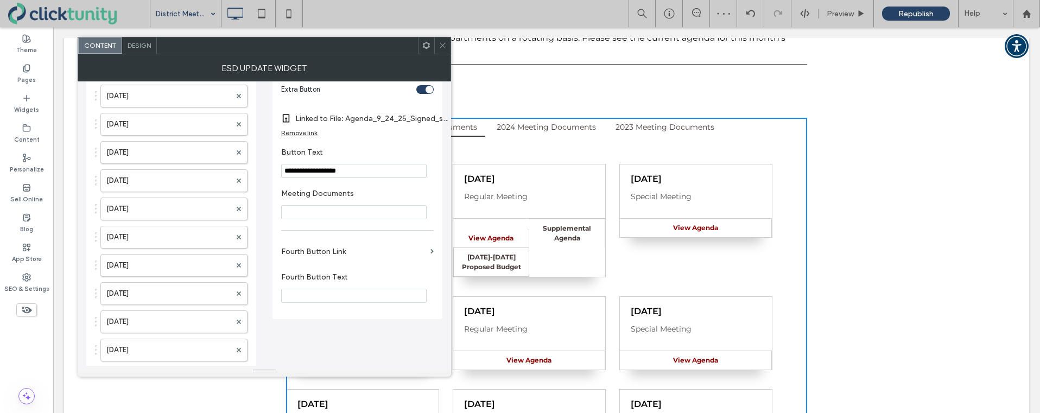
scroll to position [275, 0]
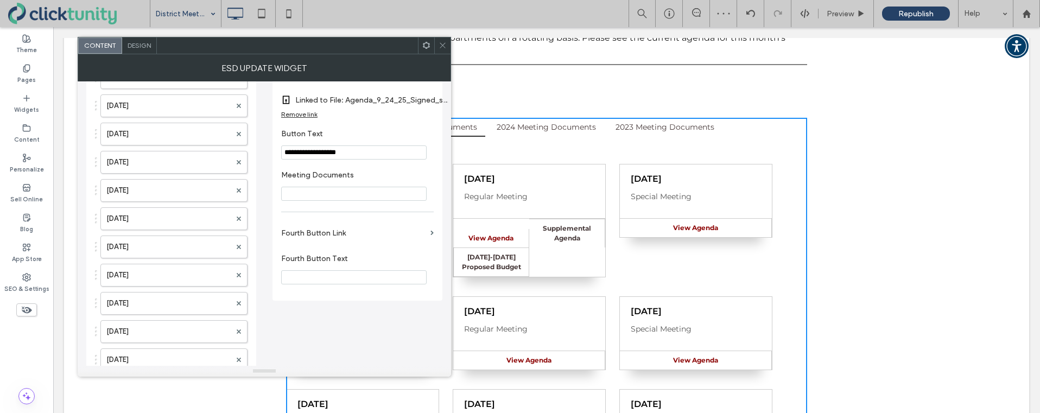
click at [301, 277] on input "Fourth Button Text" at bounding box center [354, 277] width 146 height 14
type input "**********"
click at [323, 243] on label "Fourth Button Link" at bounding box center [353, 233] width 145 height 20
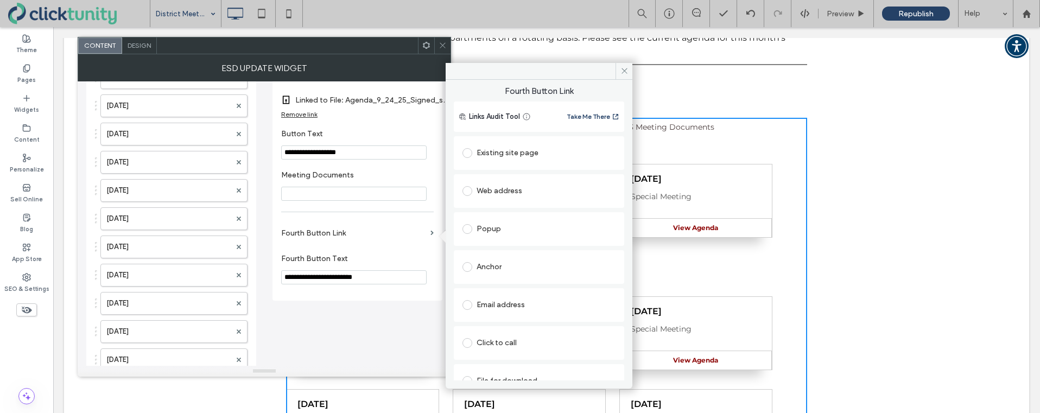
scroll to position [17, 0]
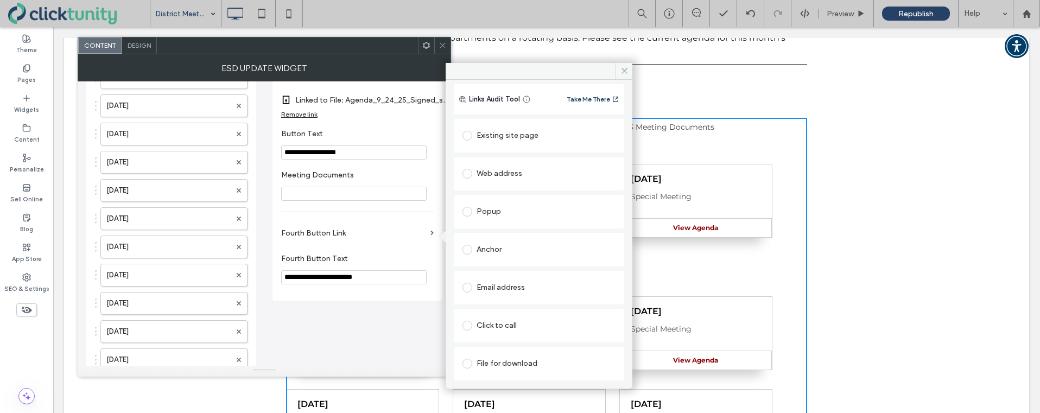
click at [472, 364] on label at bounding box center [470, 364] width 14 height 10
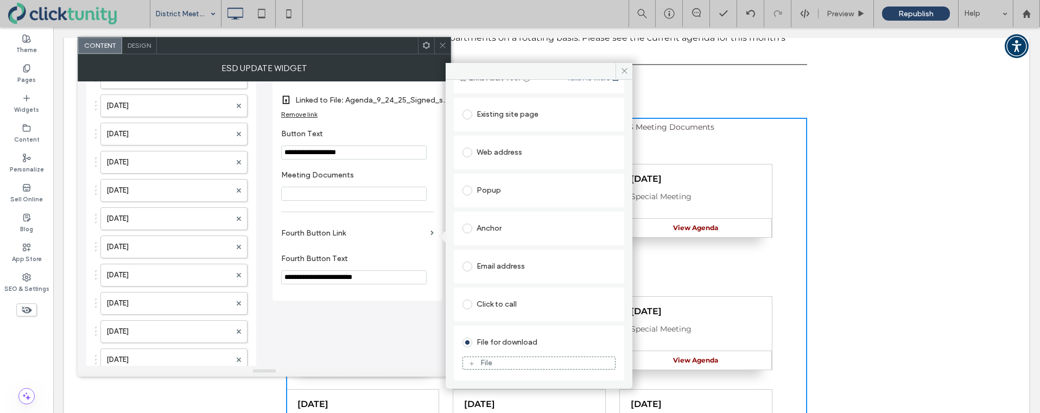
click at [475, 363] on div "File" at bounding box center [539, 363] width 152 height 10
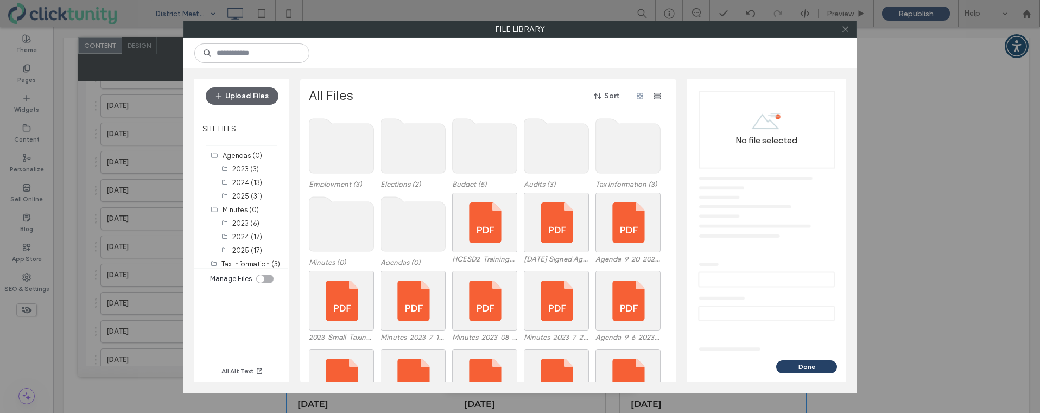
click at [412, 234] on use at bounding box center [413, 224] width 65 height 54
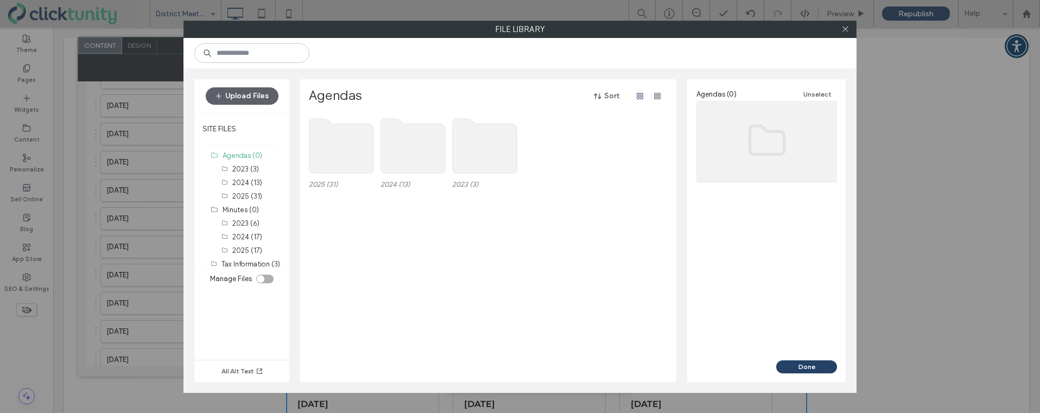
click at [355, 153] on use at bounding box center [342, 146] width 65 height 54
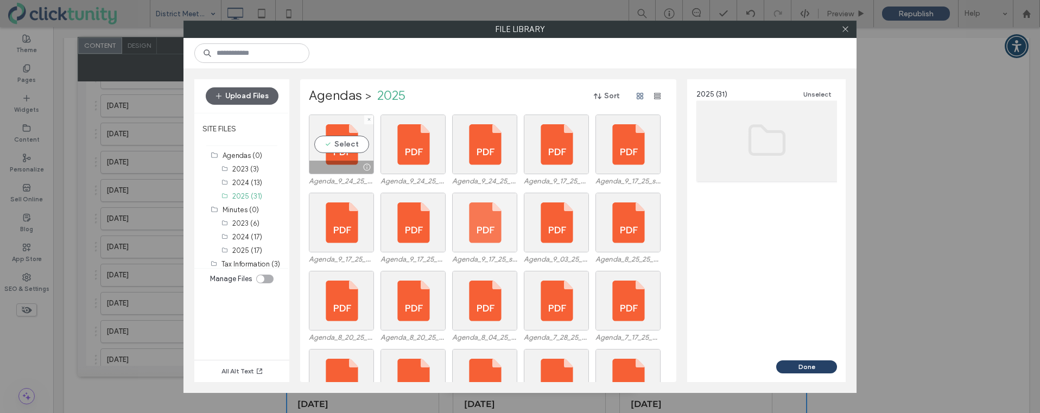
drag, startPoint x: 346, startPoint y: 147, endPoint x: 506, endPoint y: 214, distance: 172.5
click at [349, 149] on div "Select" at bounding box center [341, 145] width 65 height 60
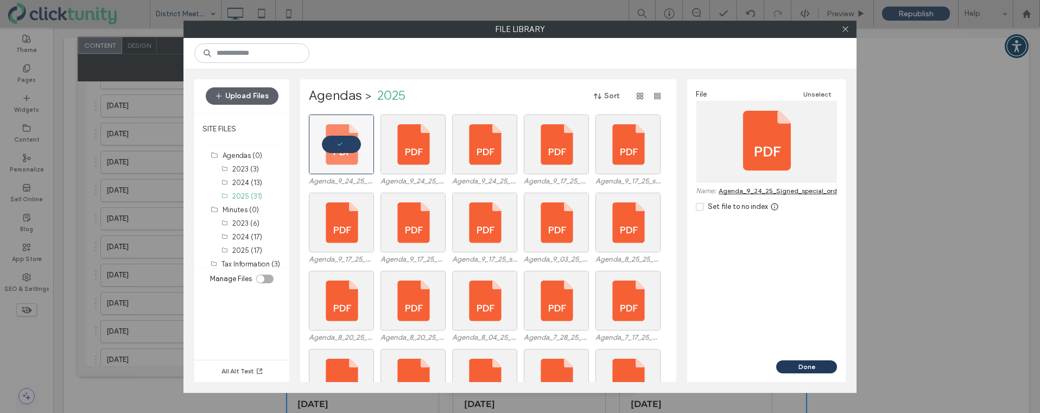
click at [807, 364] on button "Done" at bounding box center [806, 367] width 61 height 13
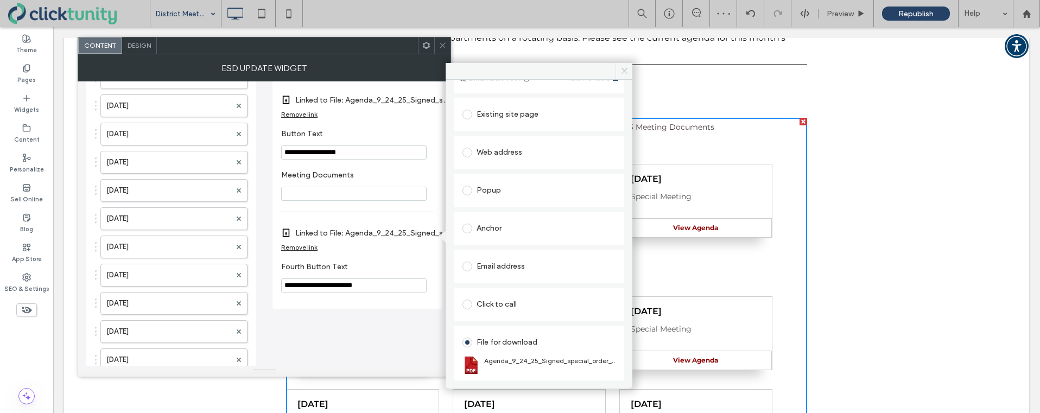
click at [623, 75] on span at bounding box center [624, 71] width 17 height 16
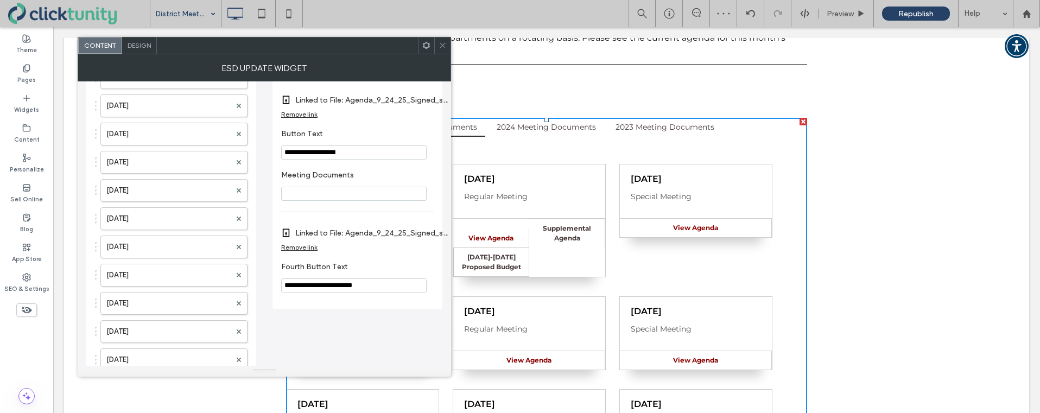
click at [442, 48] on icon at bounding box center [443, 45] width 8 height 8
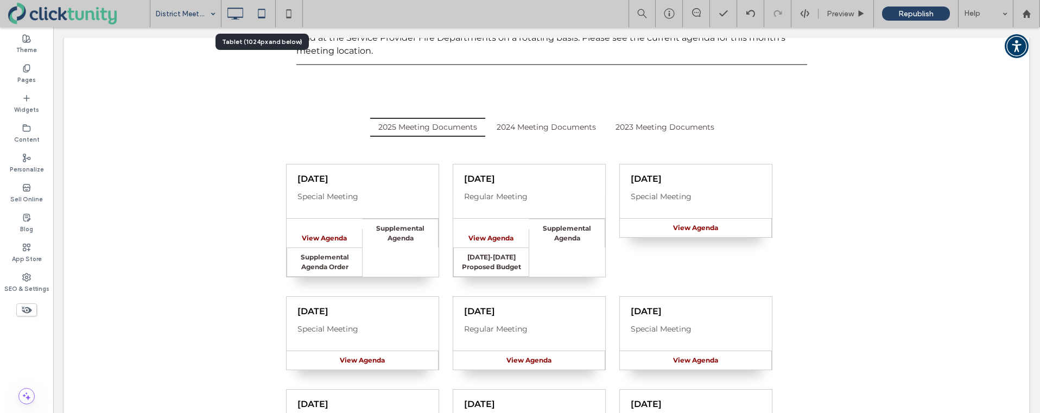
click at [263, 13] on icon at bounding box center [262, 14] width 22 height 22
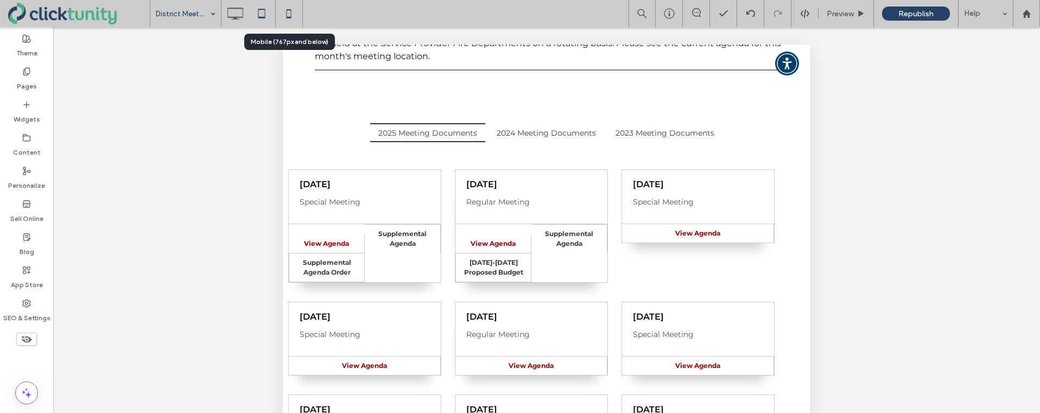
click at [292, 14] on icon at bounding box center [289, 14] width 22 height 22
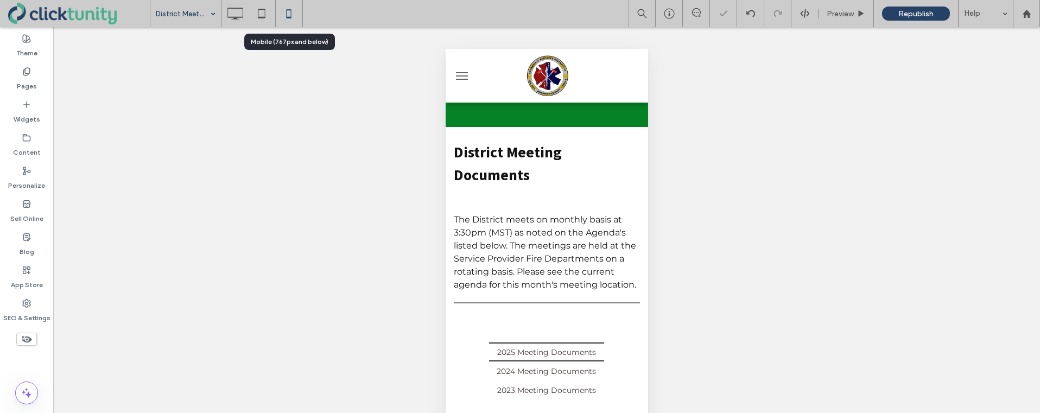
scroll to position [0, 0]
click at [242, 14] on icon at bounding box center [235, 14] width 22 height 22
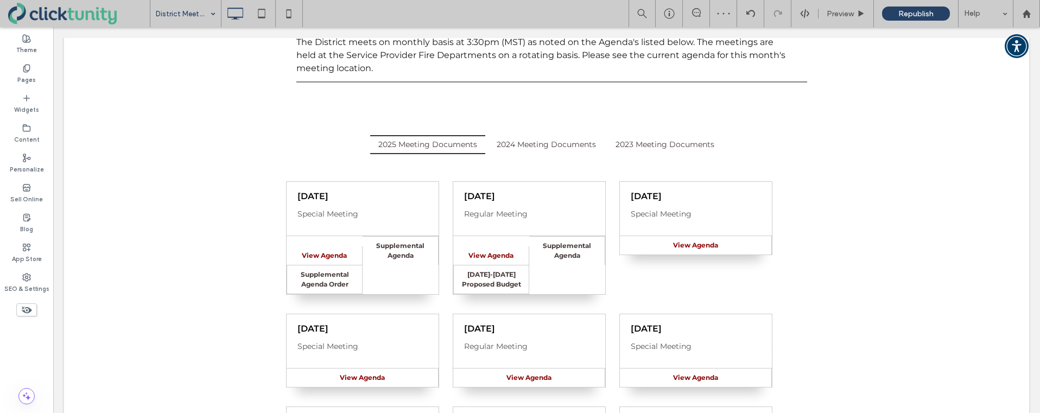
scroll to position [175, 0]
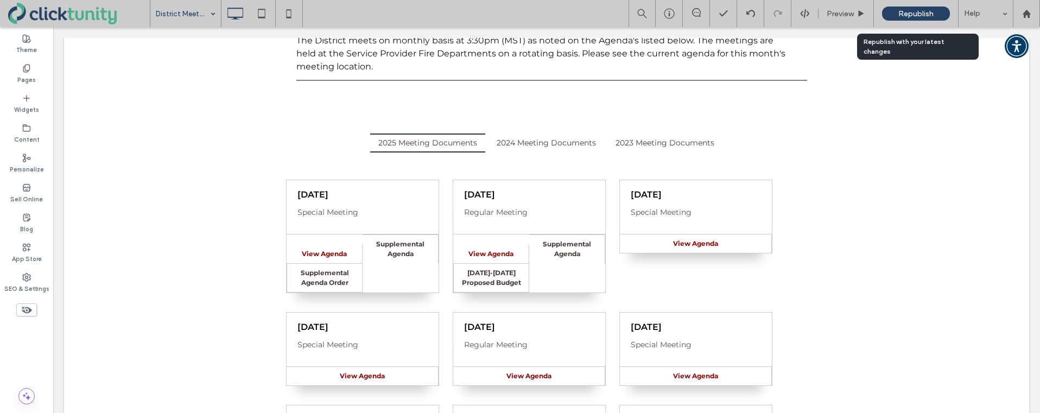
click at [908, 17] on span "Republish" at bounding box center [916, 13] width 35 height 9
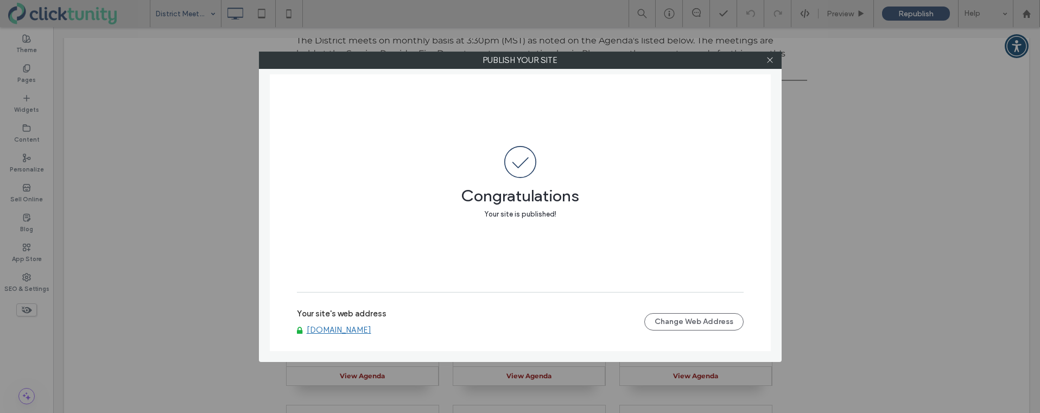
click at [325, 327] on link "www.hudspethesd2.org" at bounding box center [339, 330] width 65 height 10
drag, startPoint x: 773, startPoint y: 59, endPoint x: 796, endPoint y: 55, distance: 23.0
click at [773, 59] on icon at bounding box center [770, 60] width 8 height 8
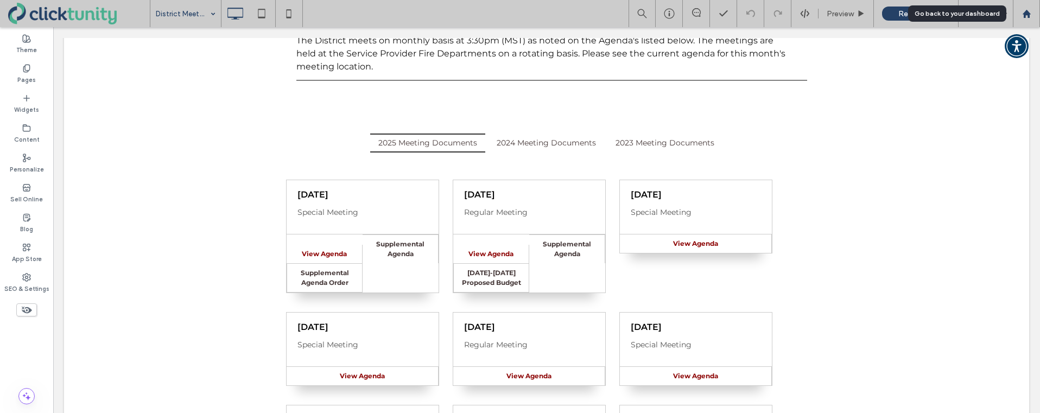
click at [1025, 15] on use at bounding box center [1026, 13] width 8 height 8
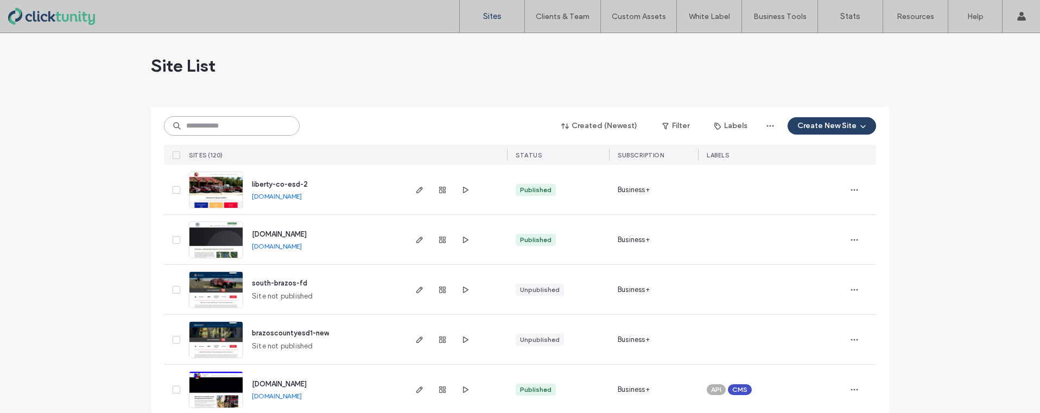
click at [234, 129] on input at bounding box center [232, 126] width 136 height 20
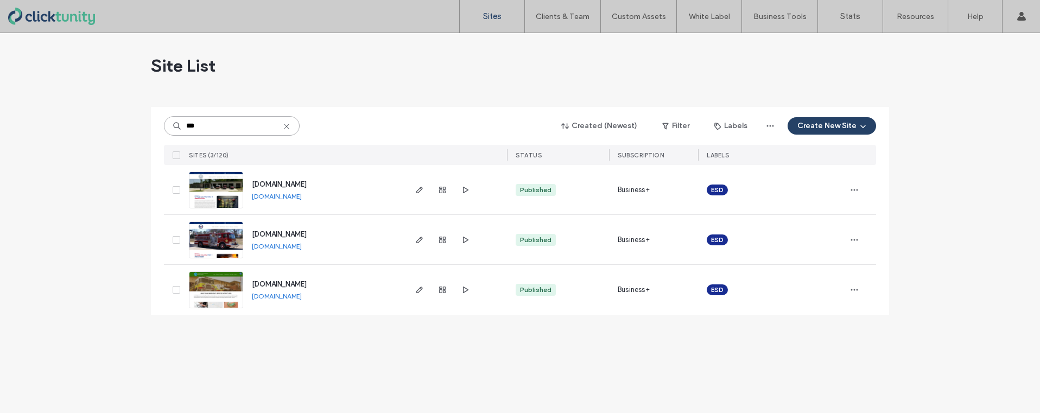
type input "***"
click at [283, 236] on span "[DOMAIN_NAME]" at bounding box center [279, 234] width 55 height 8
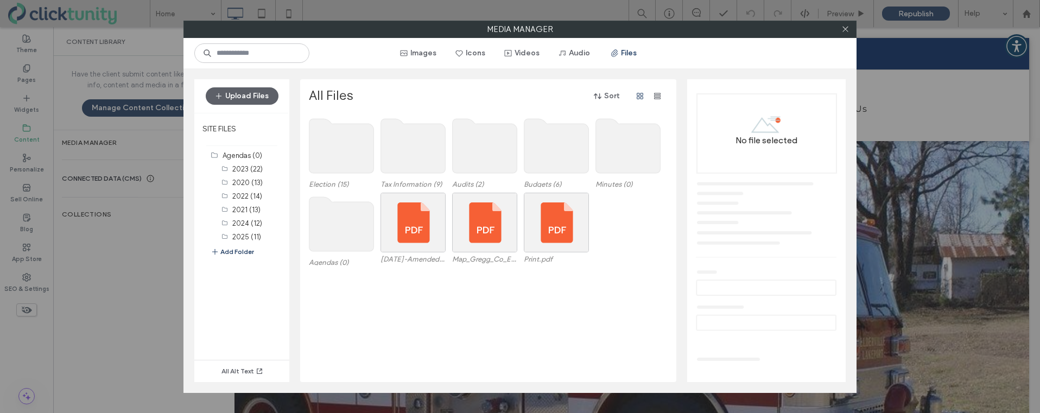
click at [345, 228] on use at bounding box center [342, 224] width 65 height 54
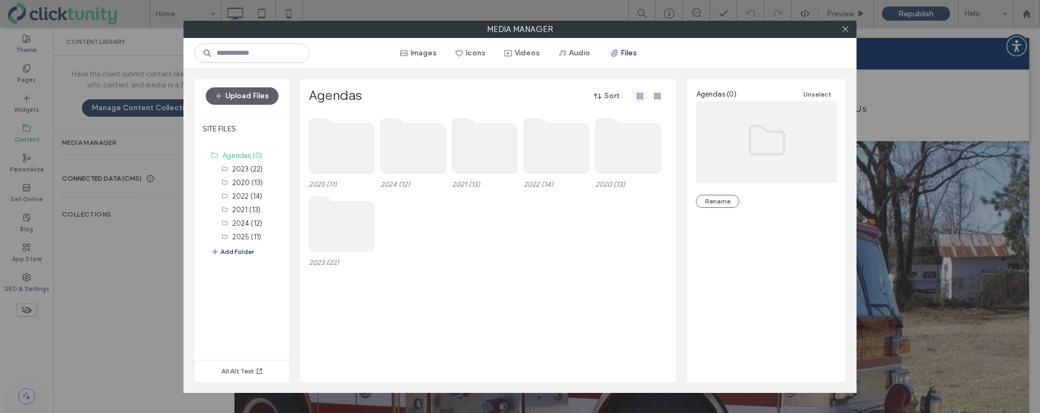
click at [345, 153] on use at bounding box center [342, 146] width 65 height 54
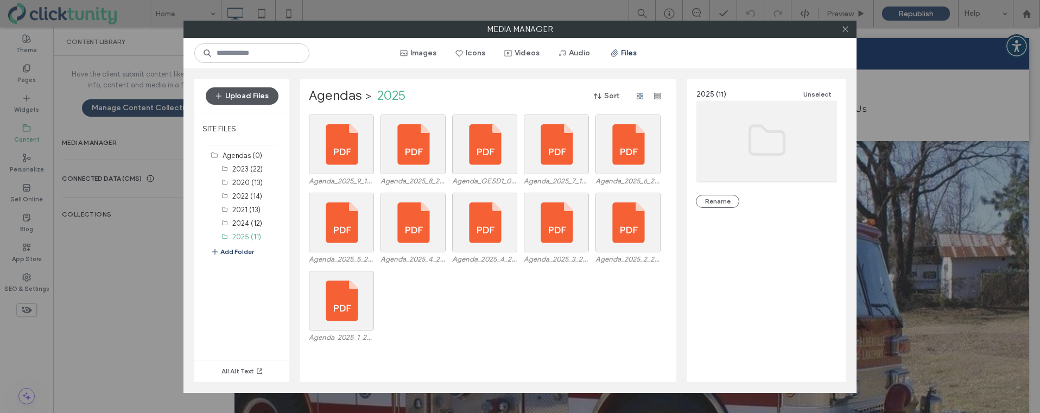
click at [267, 92] on button "Upload Files" at bounding box center [242, 95] width 73 height 17
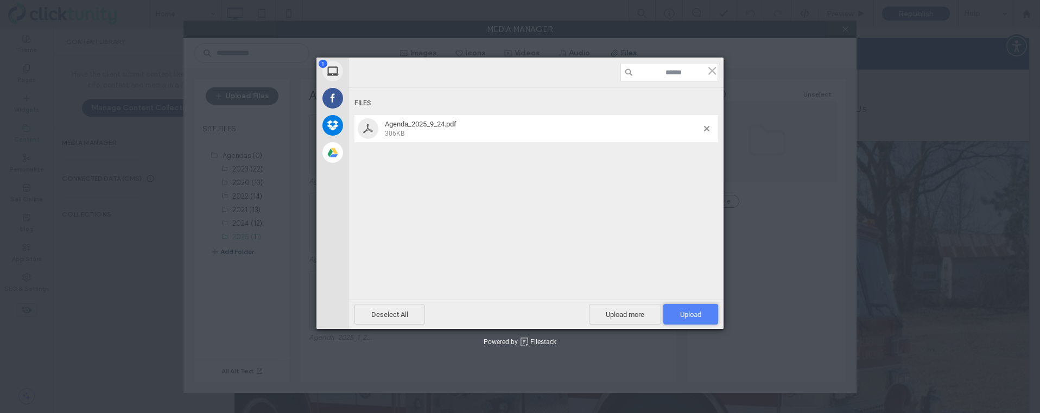
click at [701, 317] on span "Upload 1" at bounding box center [690, 315] width 21 height 8
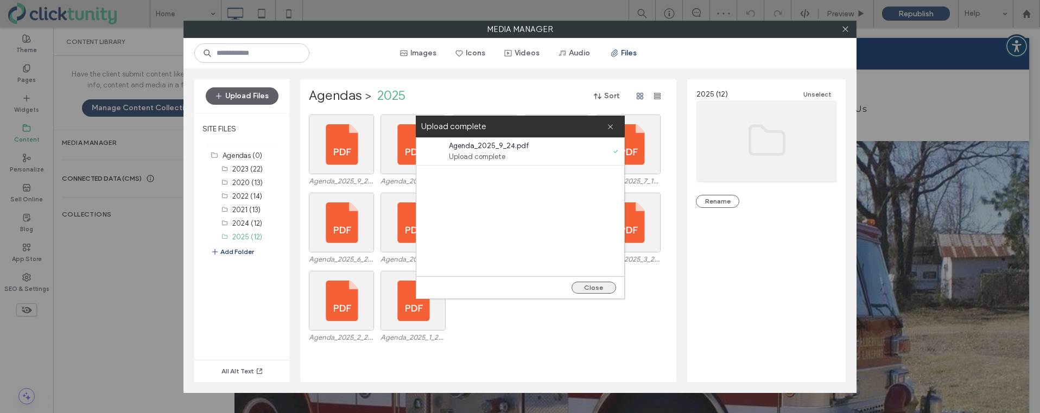
click at [597, 291] on button "Close" at bounding box center [594, 288] width 45 height 12
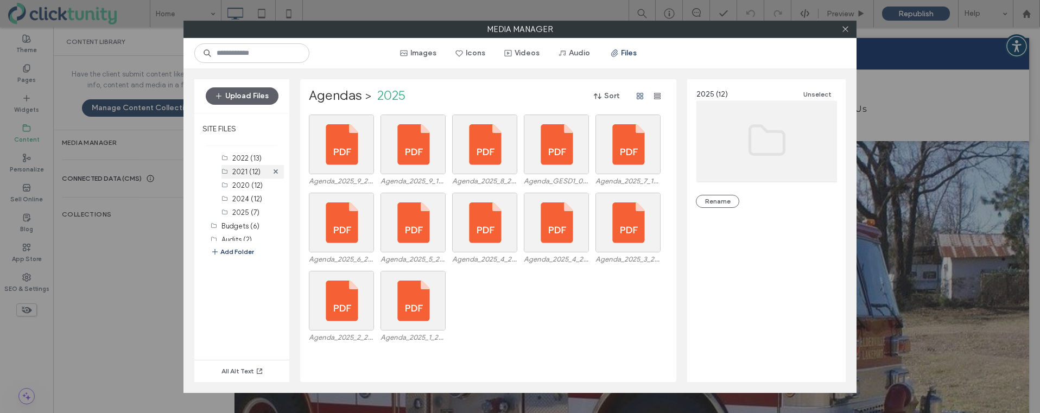
scroll to position [120, 0]
click at [235, 210] on label "2025 (7)" at bounding box center [245, 212] width 27 height 8
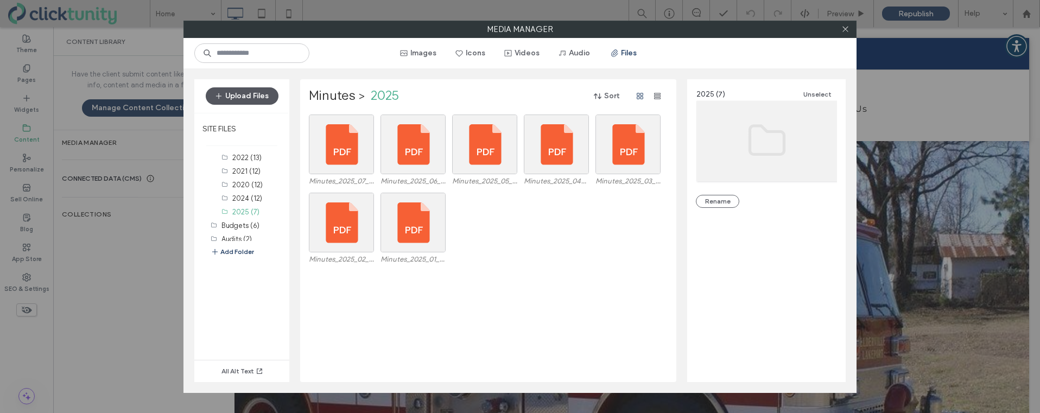
click at [256, 100] on button "Upload Files" at bounding box center [242, 95] width 73 height 17
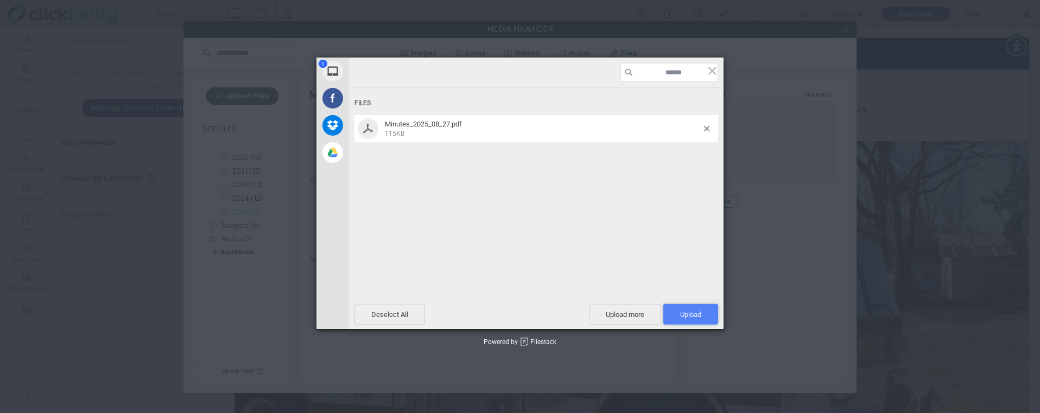
click at [676, 308] on span "Upload 1" at bounding box center [691, 314] width 55 height 21
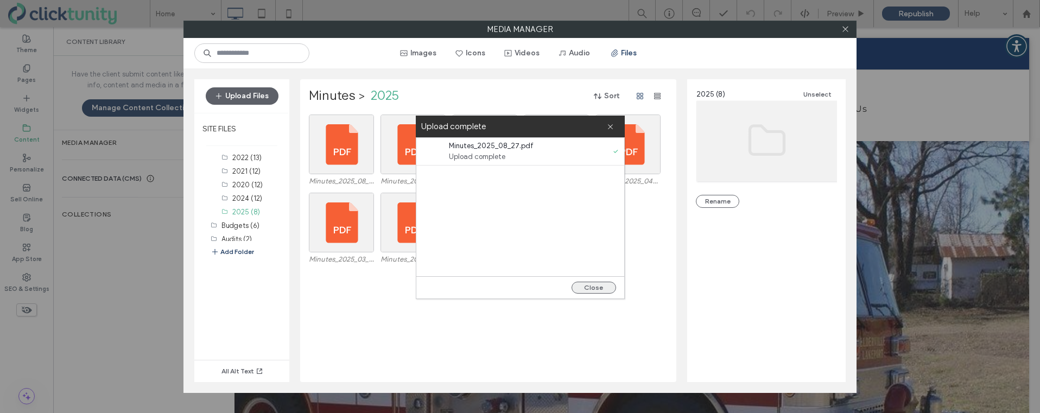
click at [591, 287] on button "Close" at bounding box center [594, 288] width 45 height 12
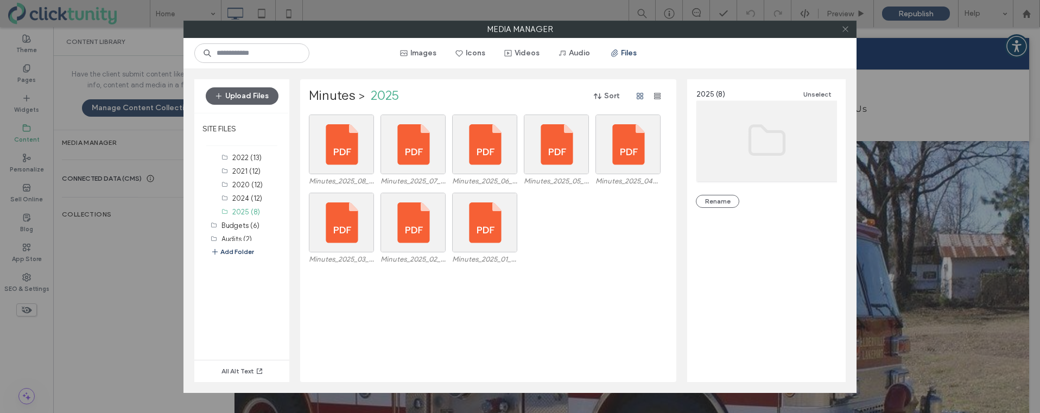
click at [846, 33] on span at bounding box center [846, 29] width 8 height 16
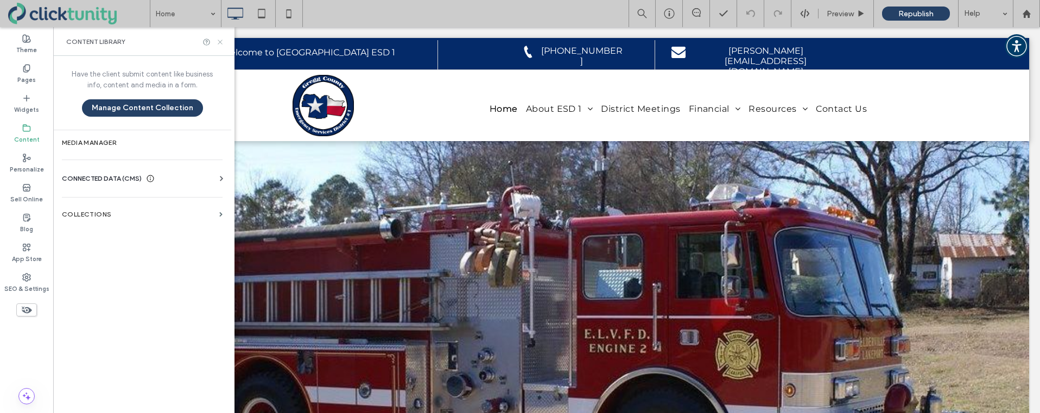
click at [223, 42] on icon at bounding box center [220, 42] width 8 height 8
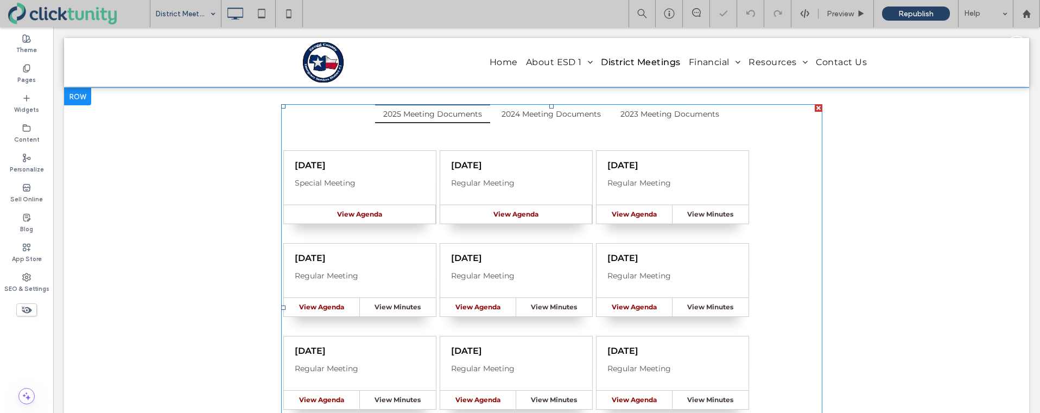
scroll to position [187, 0]
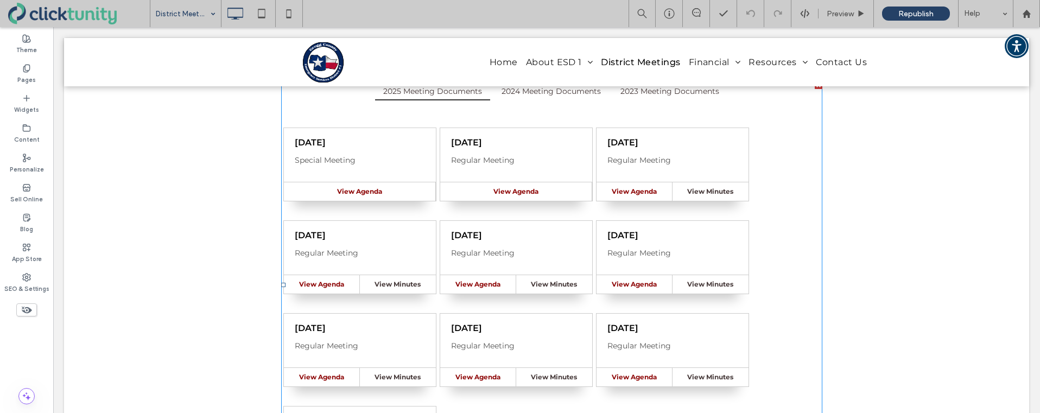
click at [433, 188] on span at bounding box center [551, 284] width 541 height 407
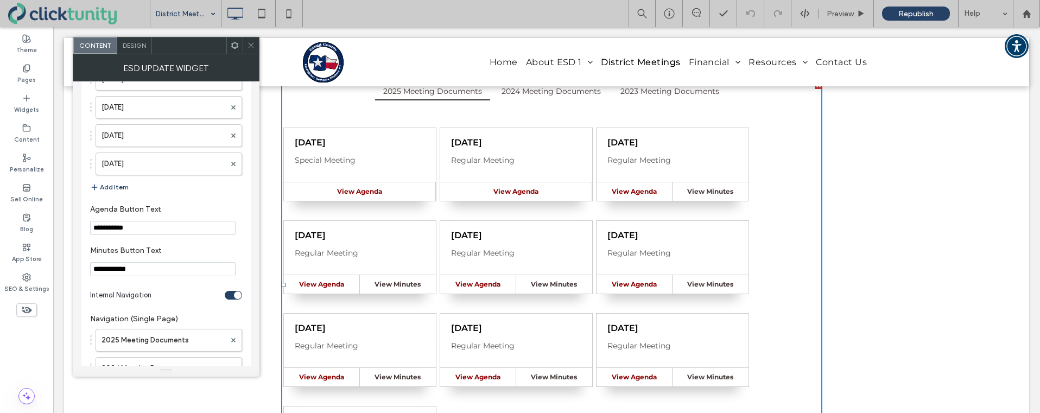
scroll to position [1855, 0]
click at [122, 187] on button "Add Item" at bounding box center [109, 186] width 39 height 13
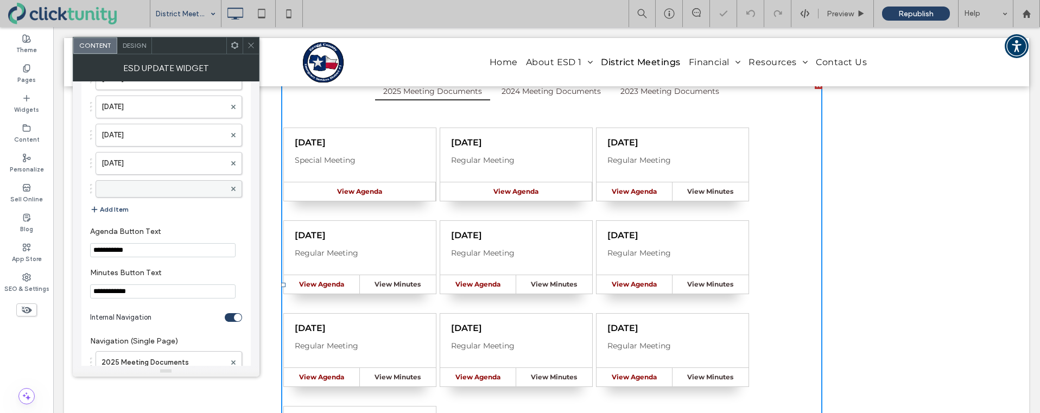
click at [129, 188] on label at bounding box center [164, 189] width 124 height 11
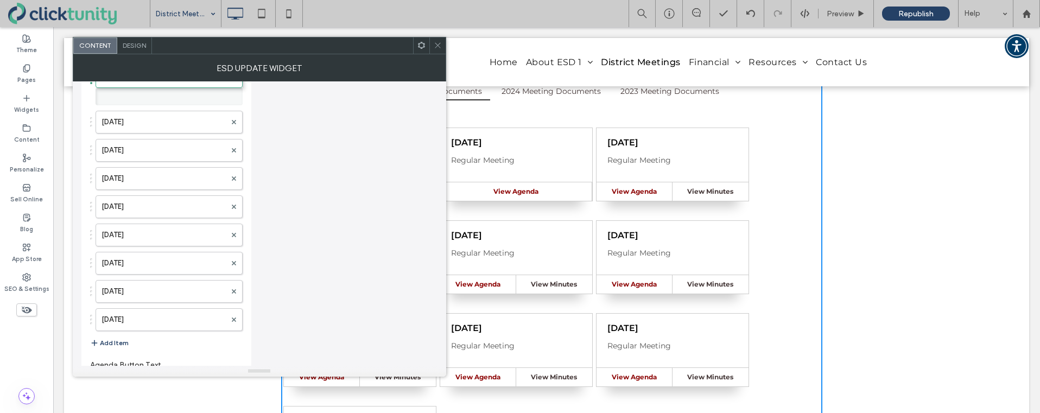
scroll to position [1694, 0]
drag, startPoint x: 137, startPoint y: 318, endPoint x: 169, endPoint y: 68, distance: 251.3
drag, startPoint x: 158, startPoint y: 94, endPoint x: 159, endPoint y: 103, distance: 9.2
click at [158, 94] on label at bounding box center [164, 96] width 124 height 11
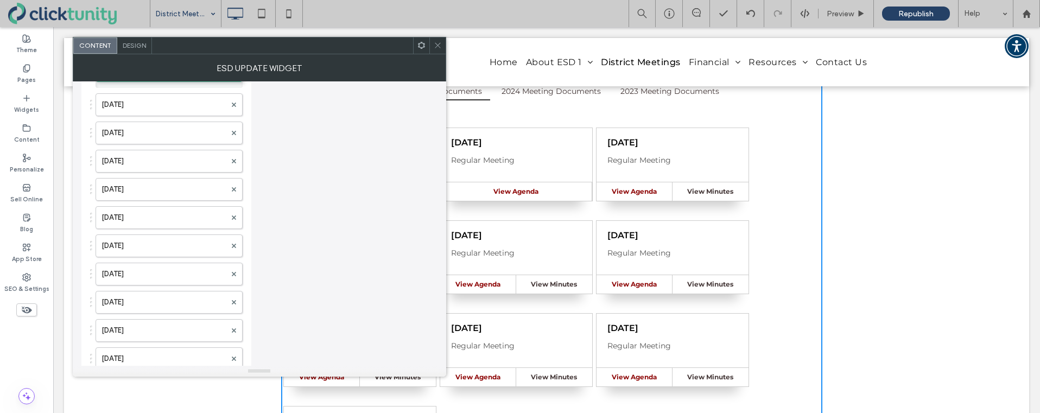
scroll to position [920, 0]
drag, startPoint x: 132, startPoint y: 335, endPoint x: 169, endPoint y: 70, distance: 268.0
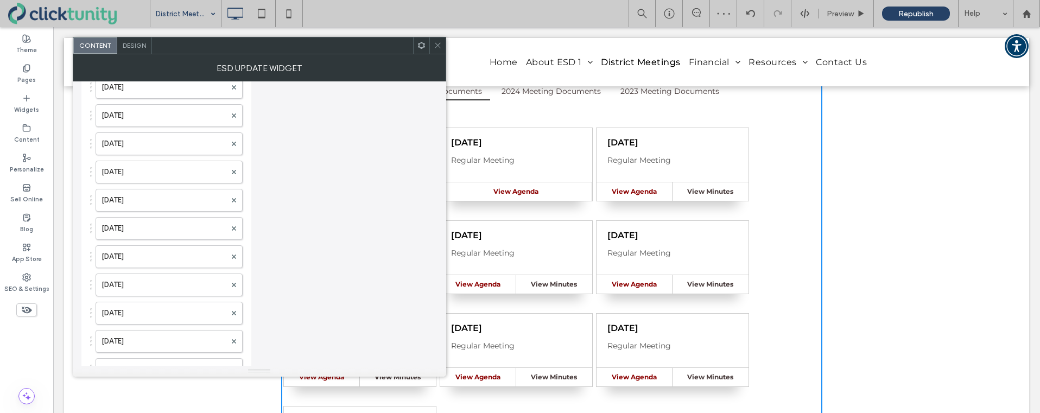
scroll to position [695, 0]
click at [140, 352] on div at bounding box center [169, 360] width 147 height 17
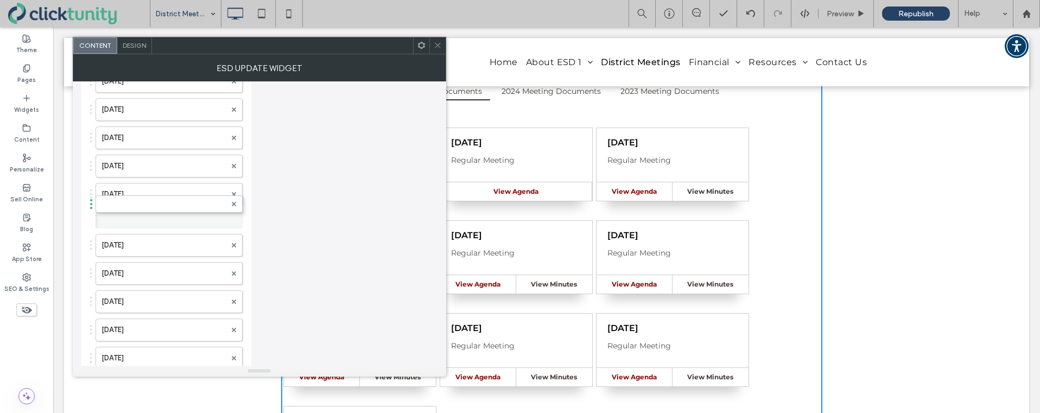
scroll to position [441, 0]
drag, startPoint x: 142, startPoint y: 356, endPoint x: 163, endPoint y: 41, distance: 315.1
click at [141, 102] on label at bounding box center [164, 107] width 124 height 11
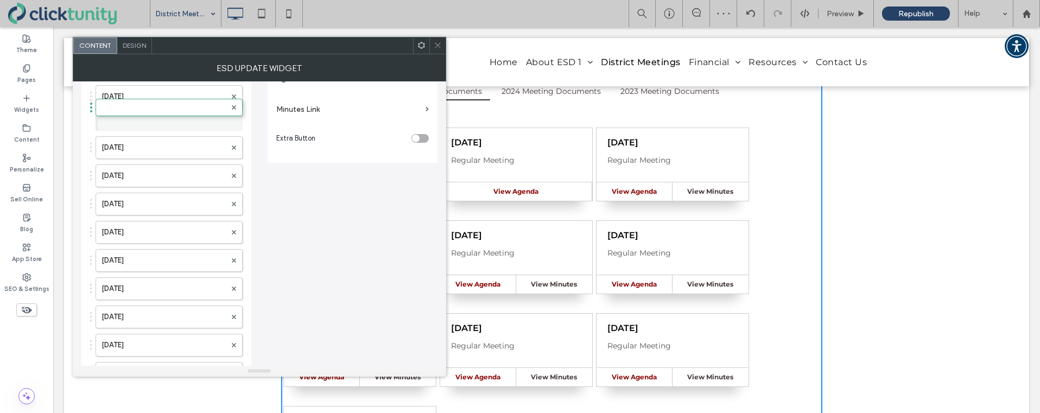
scroll to position [2, 0]
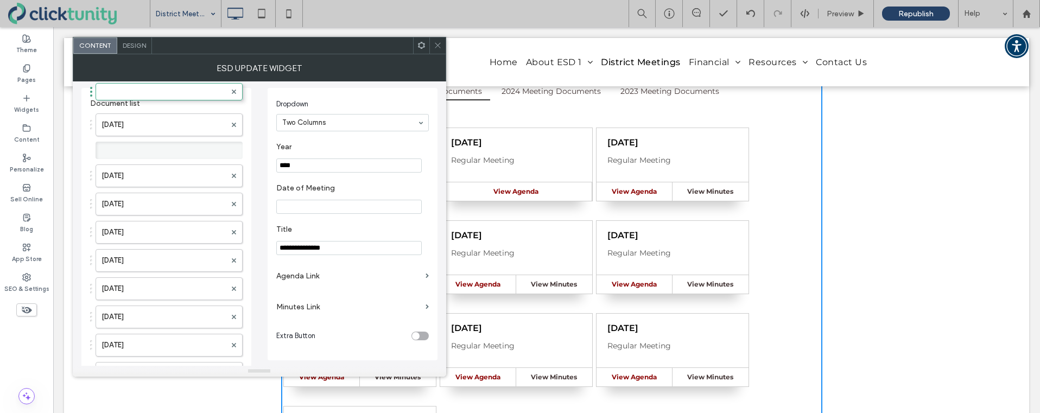
drag, startPoint x: 144, startPoint y: 346, endPoint x: 155, endPoint y: 80, distance: 266.3
click at [140, 152] on label at bounding box center [164, 150] width 124 height 11
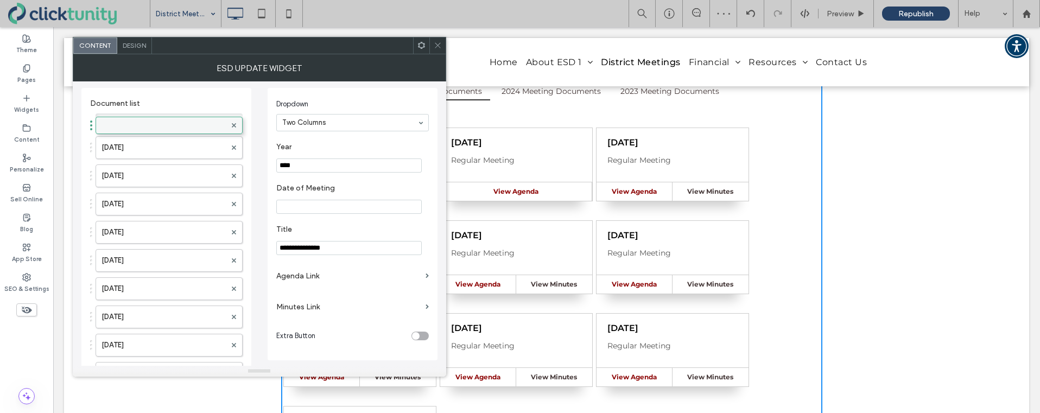
drag, startPoint x: 140, startPoint y: 151, endPoint x: 143, endPoint y: 121, distance: 30.5
click at [124, 124] on label at bounding box center [164, 122] width 124 height 11
drag, startPoint x: 291, startPoint y: 168, endPoint x: 300, endPoint y: 166, distance: 9.4
click at [300, 166] on input "****" at bounding box center [349, 166] width 146 height 14
type input "****"
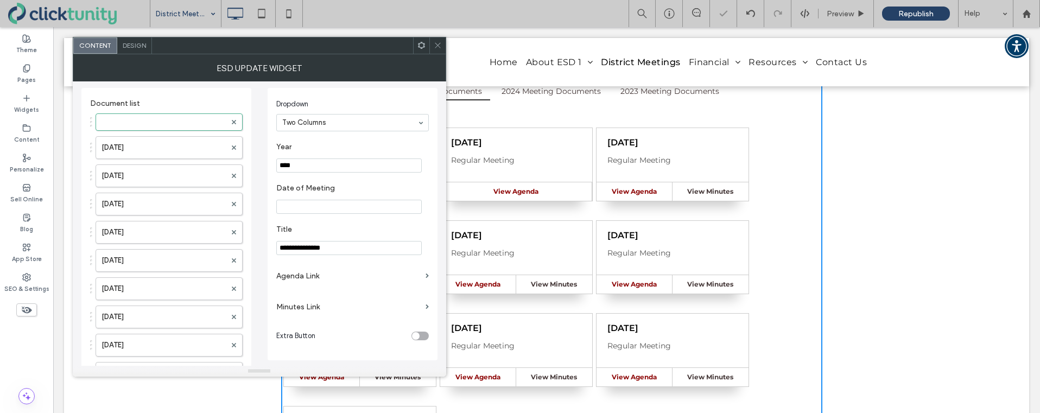
click at [302, 205] on input "Date of Meeting" at bounding box center [349, 207] width 146 height 14
type input "**********"
click at [310, 278] on label "Agenda Link" at bounding box center [348, 276] width 145 height 20
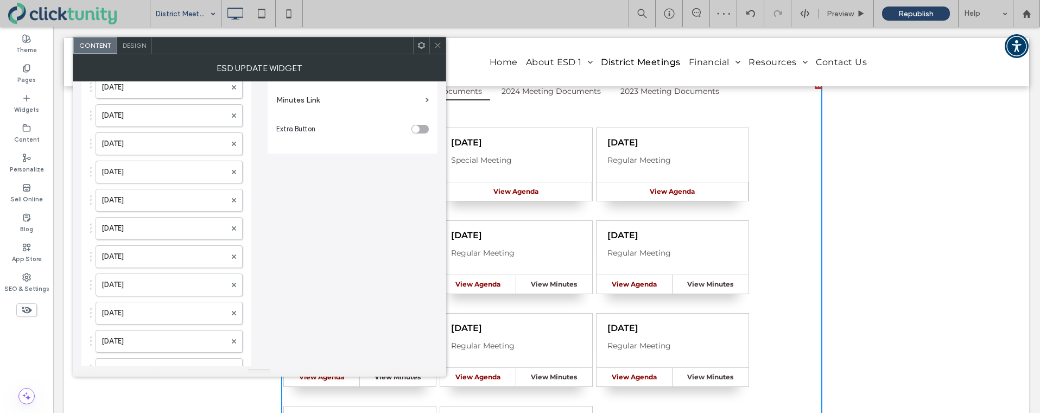
scroll to position [0, 0]
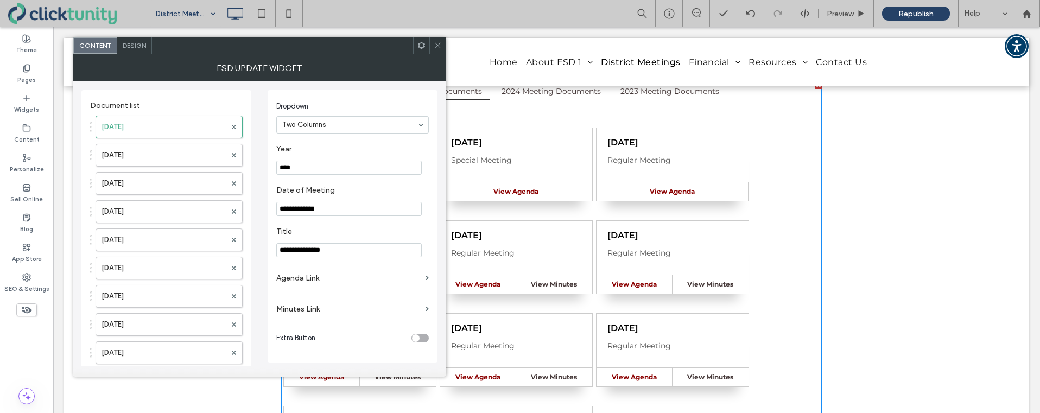
drag, startPoint x: 319, startPoint y: 279, endPoint x: 345, endPoint y: 279, distance: 26.1
click at [320, 279] on label "Agenda Link" at bounding box center [348, 278] width 145 height 20
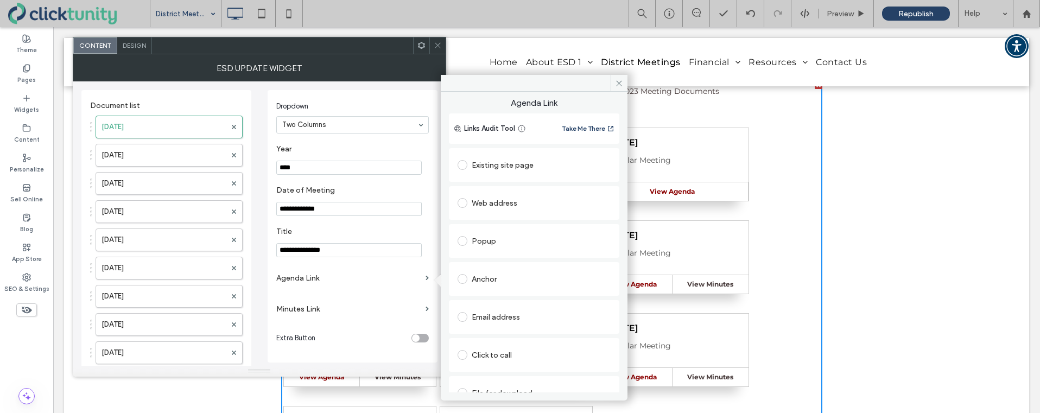
scroll to position [17, 0]
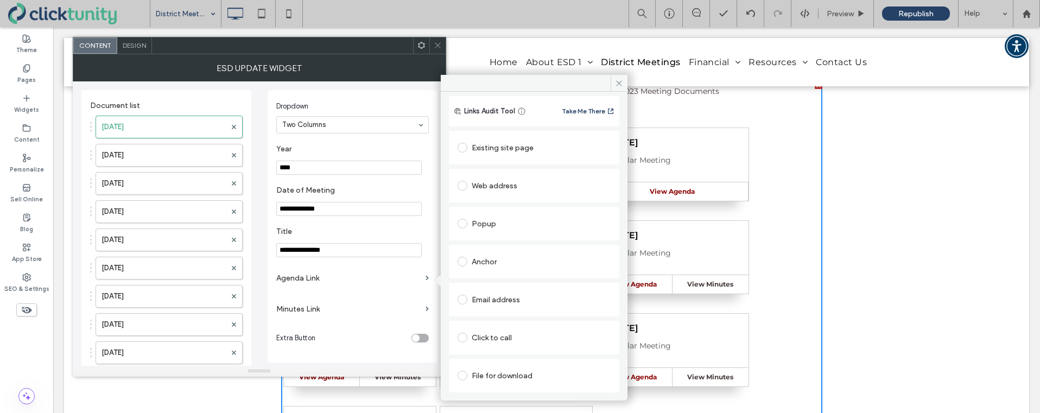
click at [463, 374] on span at bounding box center [463, 376] width 10 height 10
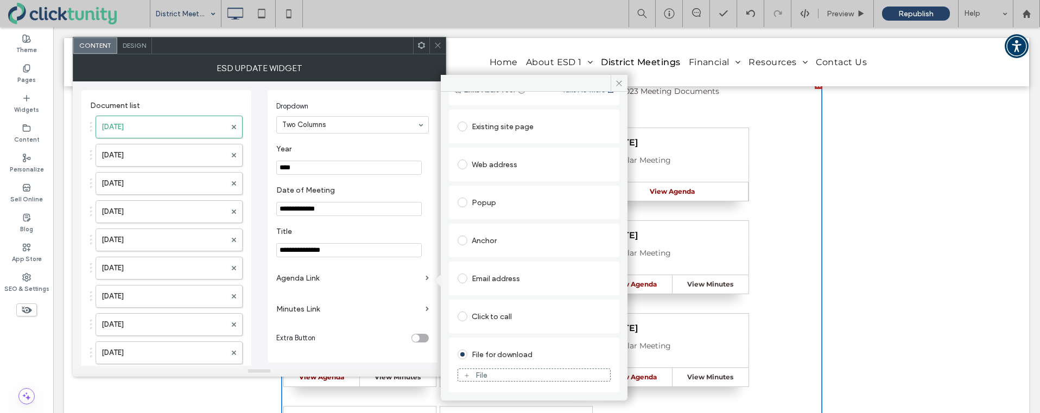
click at [511, 369] on figure "File" at bounding box center [534, 375] width 153 height 13
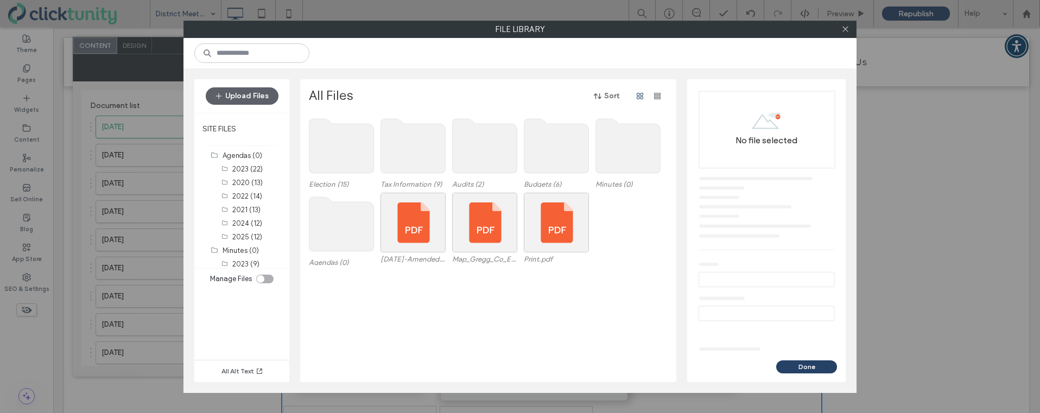
click at [344, 206] on use at bounding box center [342, 224] width 65 height 54
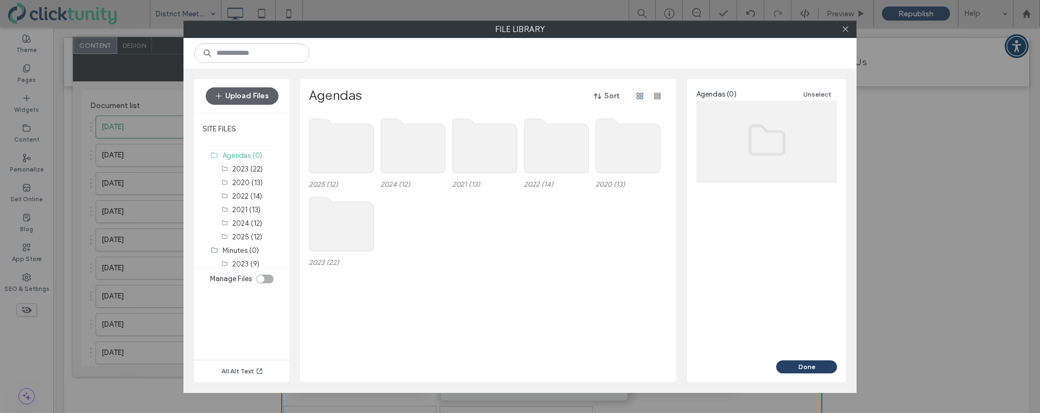
click at [348, 163] on use at bounding box center [342, 146] width 65 height 54
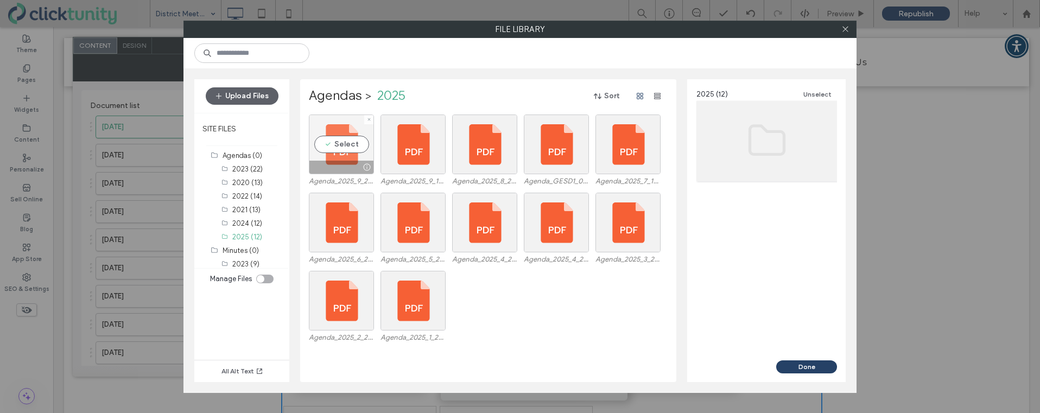
click at [339, 150] on div "Select" at bounding box center [341, 145] width 65 height 60
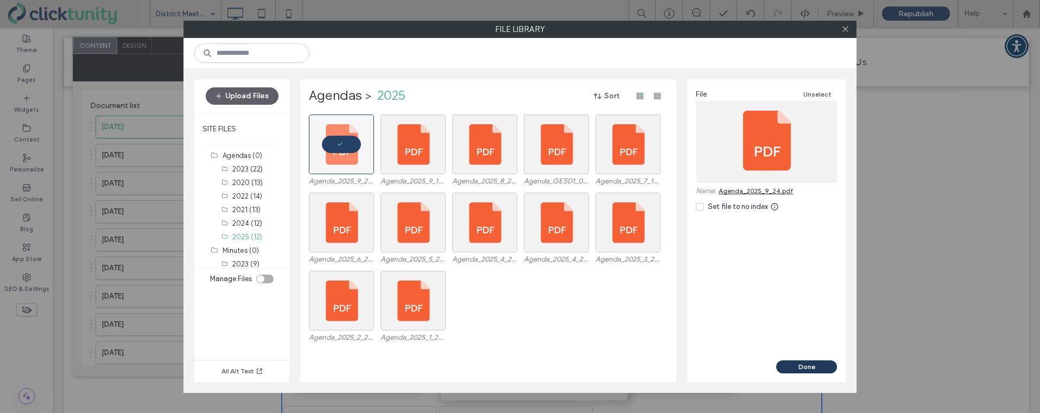
click at [792, 363] on button "Done" at bounding box center [806, 367] width 61 height 13
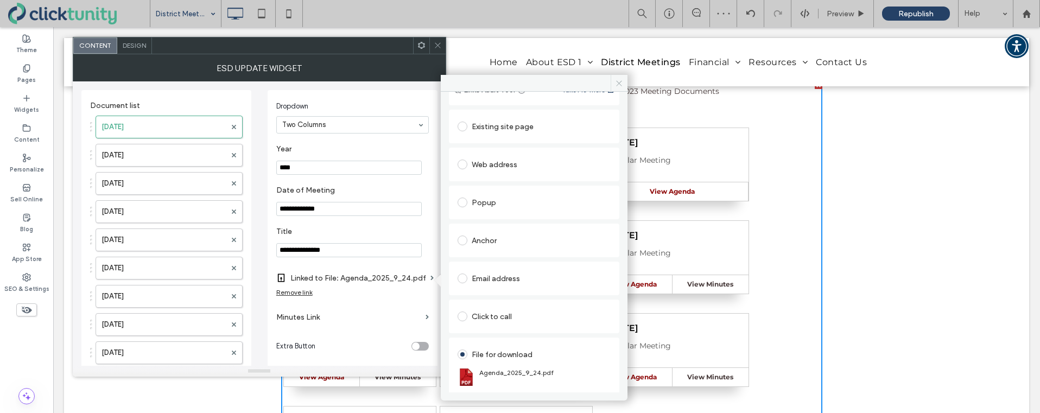
drag, startPoint x: 621, startPoint y: 85, endPoint x: 479, endPoint y: 33, distance: 151.0
click at [621, 85] on icon at bounding box center [619, 83] width 8 height 8
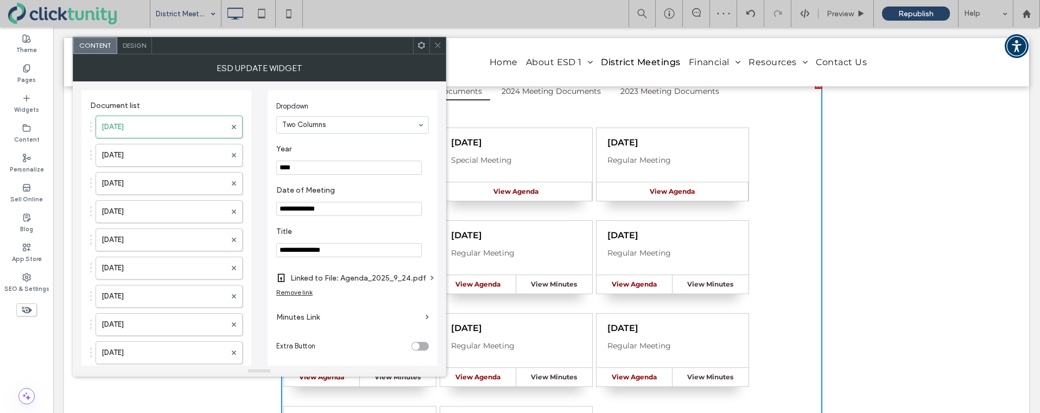
click at [437, 47] on icon at bounding box center [438, 45] width 8 height 8
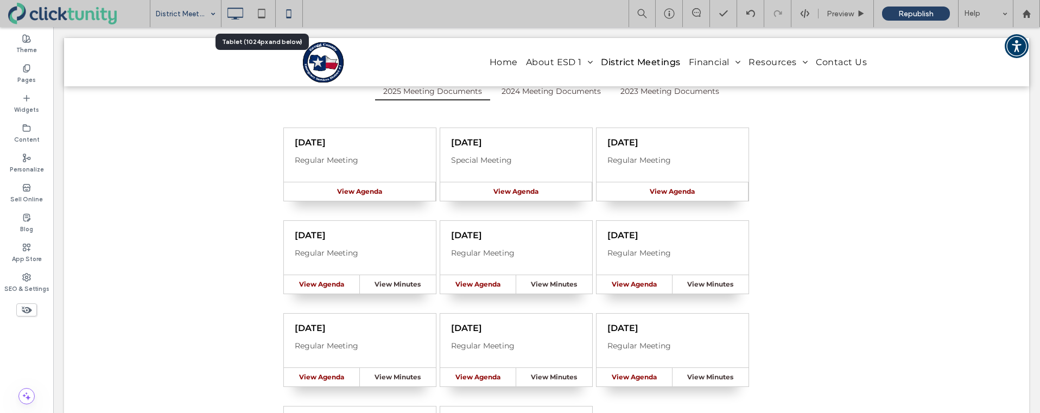
drag, startPoint x: 263, startPoint y: 10, endPoint x: 293, endPoint y: 11, distance: 29.3
click at [265, 11] on icon at bounding box center [262, 14] width 22 height 22
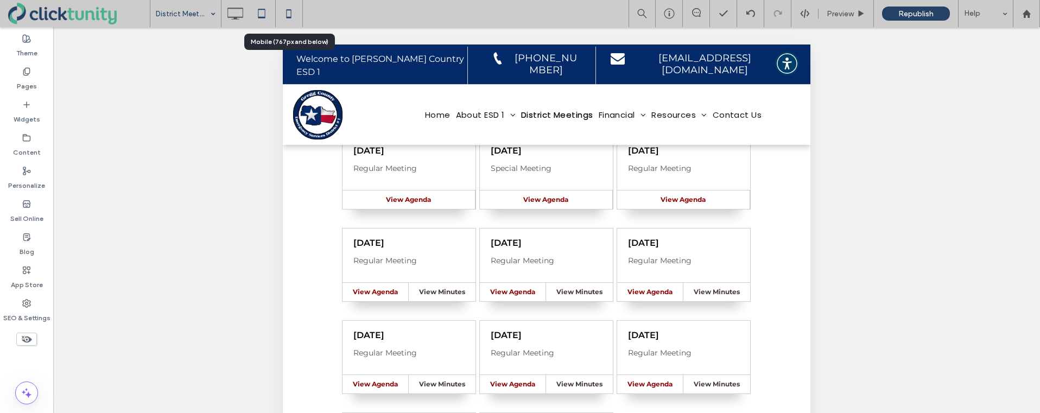
click at [295, 11] on icon at bounding box center [289, 14] width 22 height 22
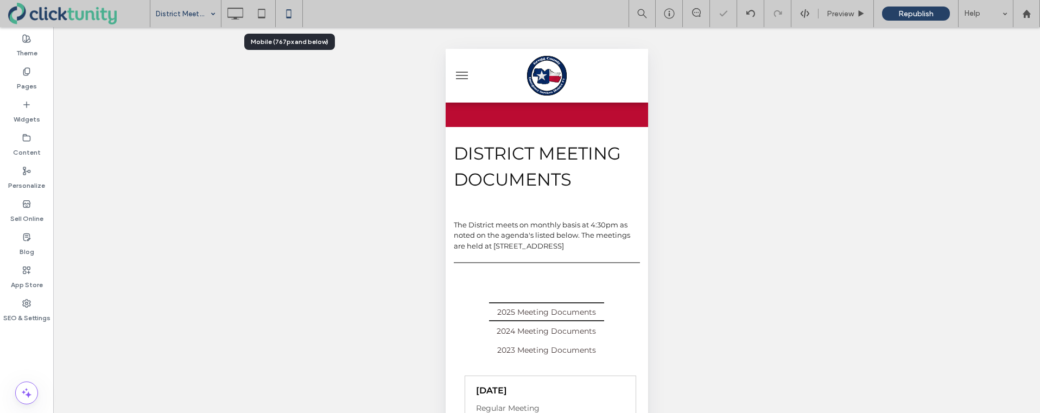
scroll to position [0, 0]
click at [239, 16] on use at bounding box center [236, 14] width 16 height 12
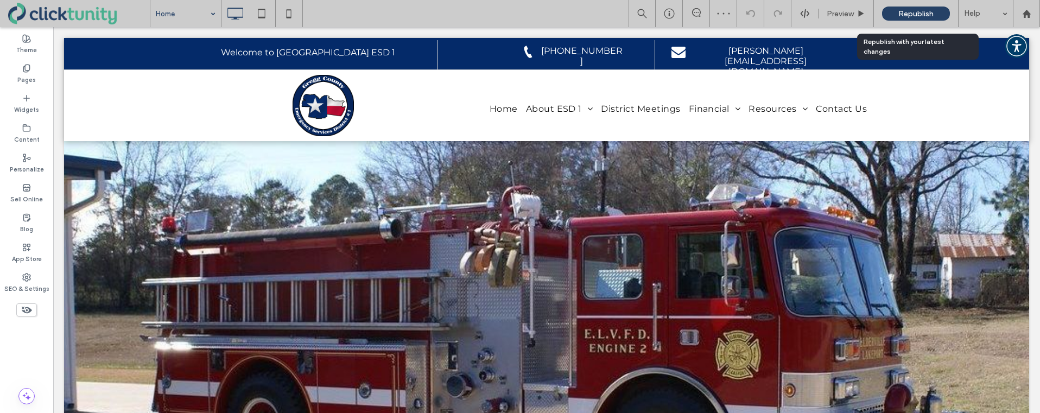
click at [901, 13] on span "Republish" at bounding box center [916, 13] width 35 height 9
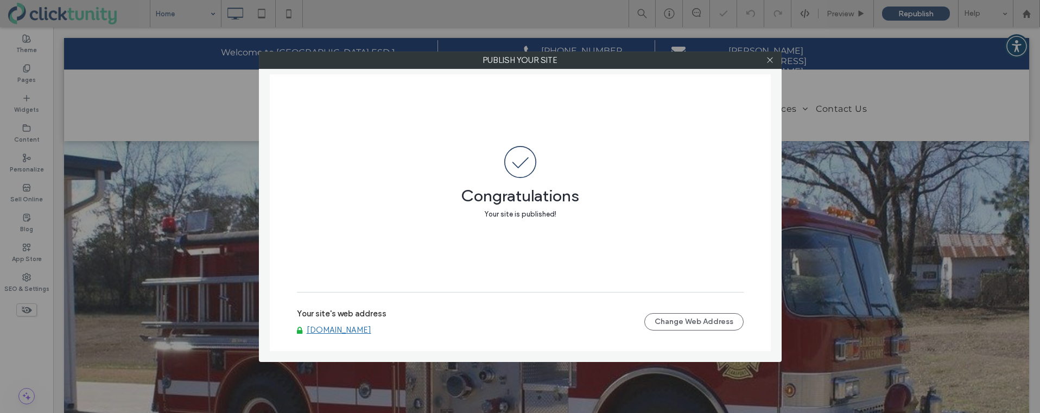
click at [333, 329] on link "www.gcesd1.com" at bounding box center [339, 330] width 65 height 10
click at [774, 63] on icon at bounding box center [770, 60] width 8 height 8
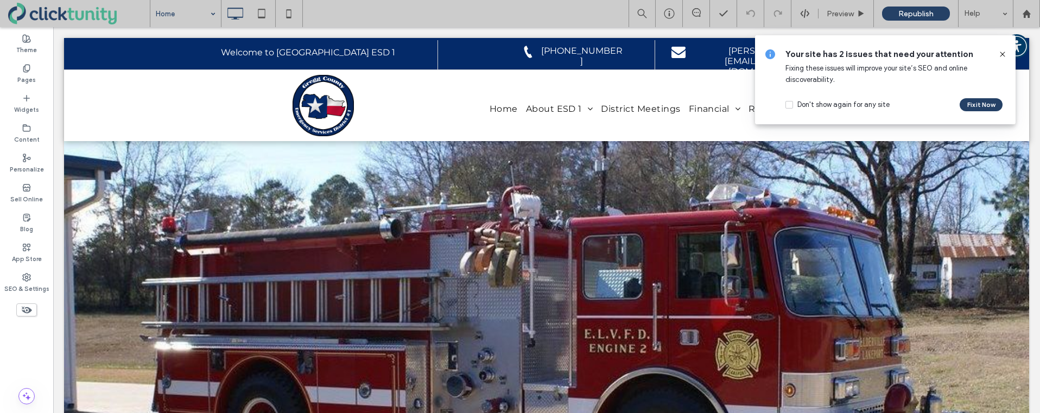
click at [1004, 55] on icon at bounding box center [1003, 54] width 9 height 9
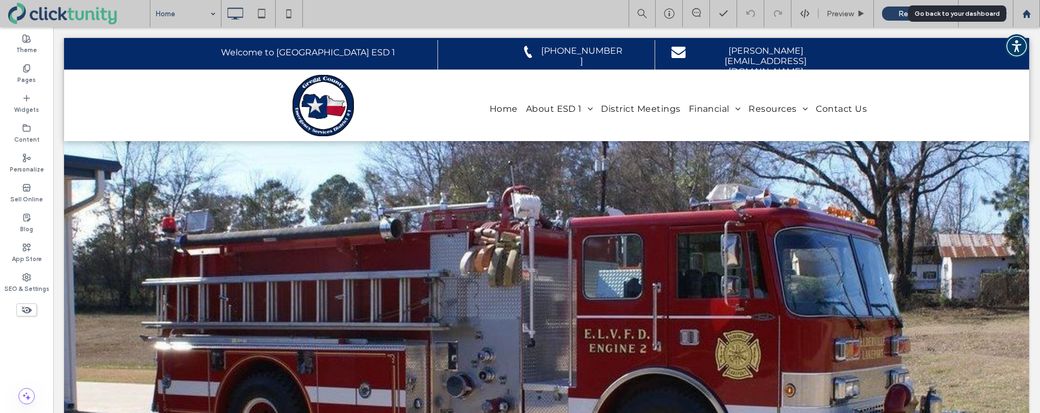
click at [1030, 16] on icon at bounding box center [1026, 13] width 9 height 9
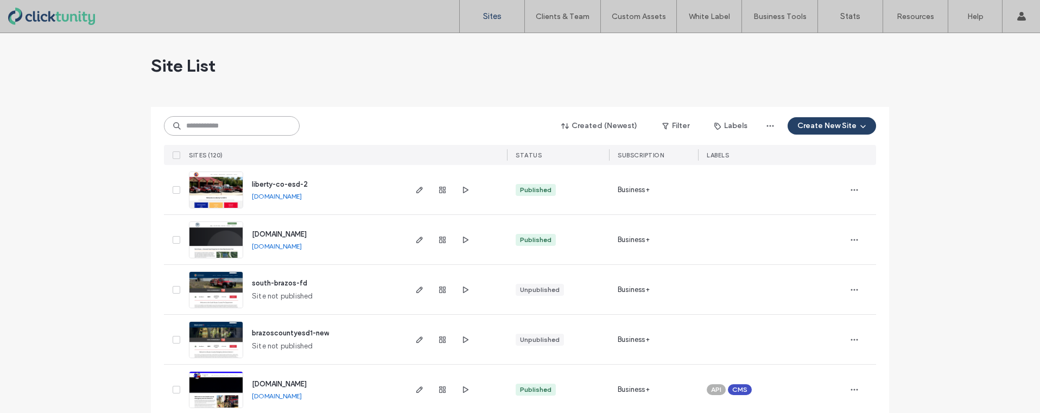
click at [223, 131] on input at bounding box center [232, 126] width 136 height 20
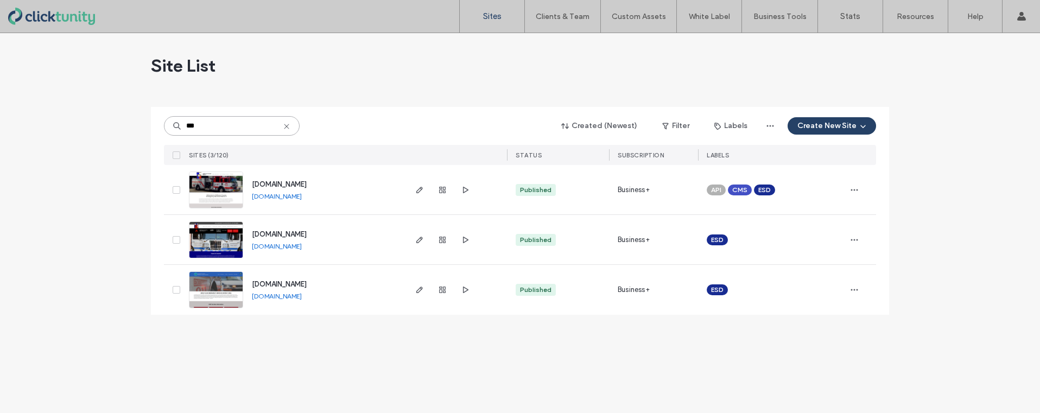
type input "***"
click at [274, 185] on span "[DOMAIN_NAME]" at bounding box center [279, 184] width 55 height 8
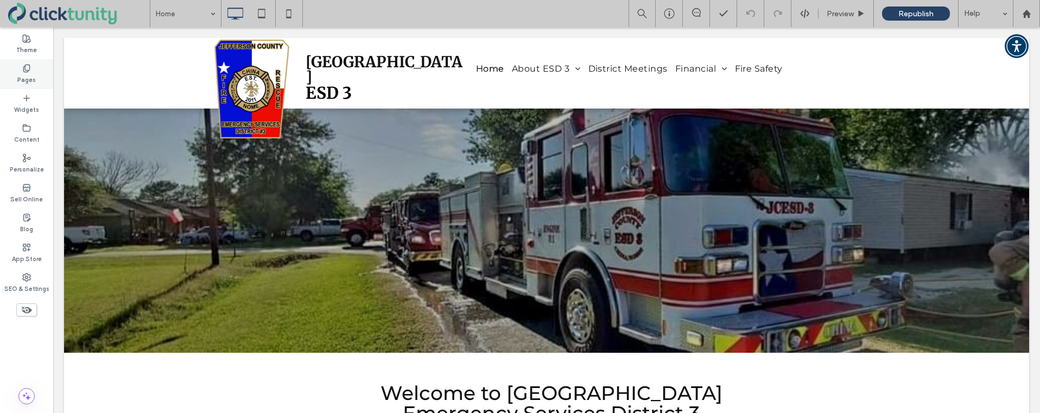
click at [24, 79] on label "Pages" at bounding box center [26, 79] width 18 height 12
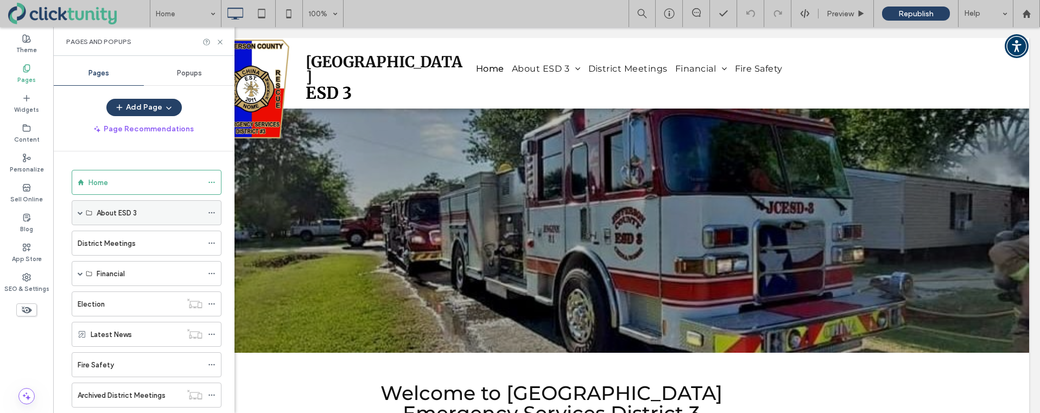
click at [83, 211] on span at bounding box center [80, 212] width 5 height 5
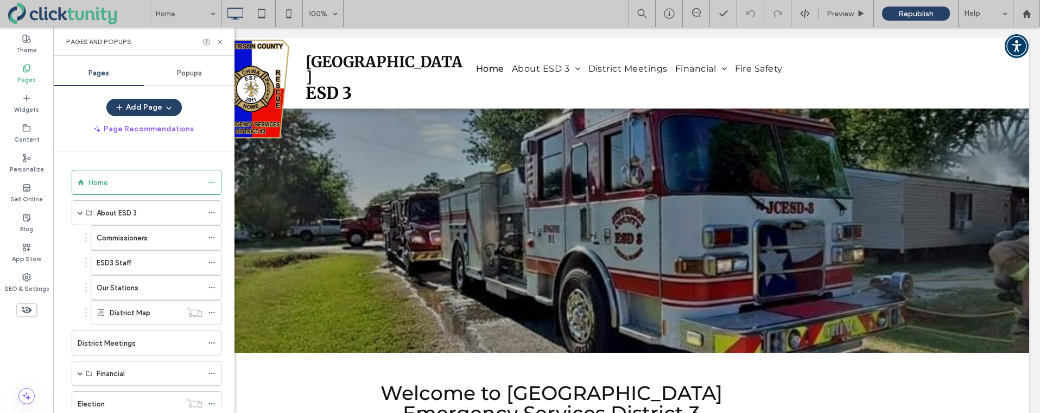
drag, startPoint x: 109, startPoint y: 260, endPoint x: 115, endPoint y: 256, distance: 7.5
click at [109, 260] on label "ESD3 Staff" at bounding box center [114, 263] width 35 height 19
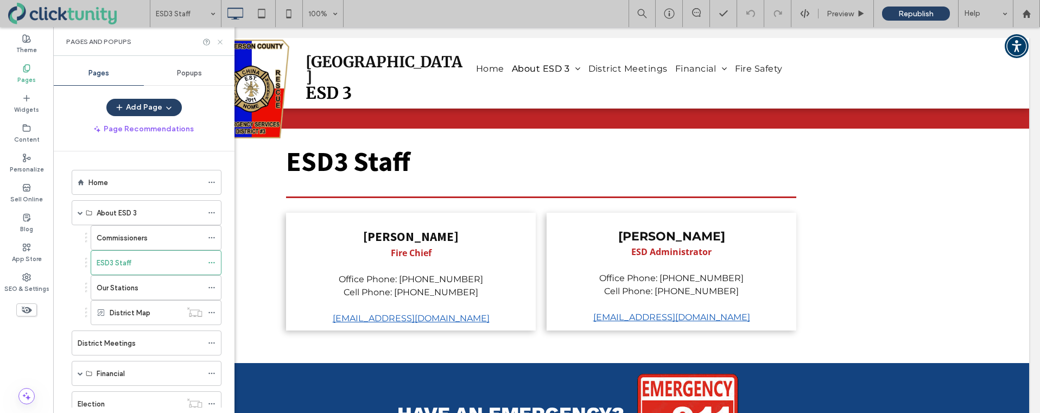
click at [219, 45] on icon at bounding box center [220, 42] width 8 height 8
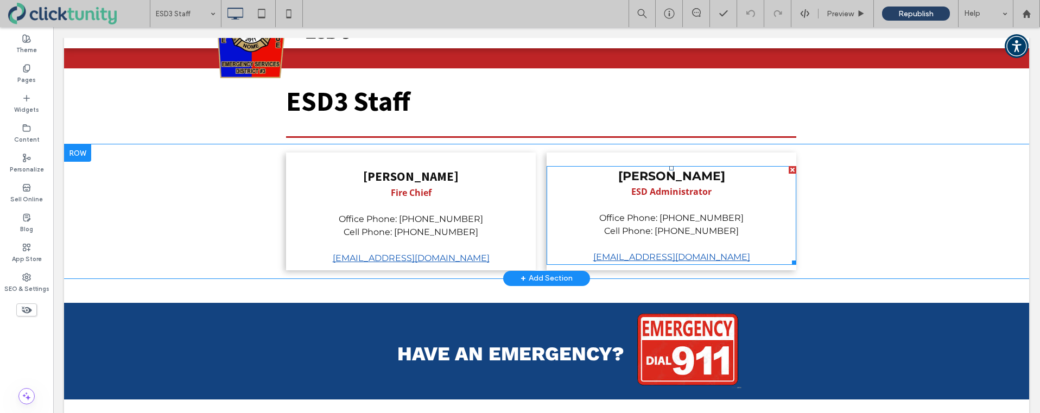
scroll to position [61, 0]
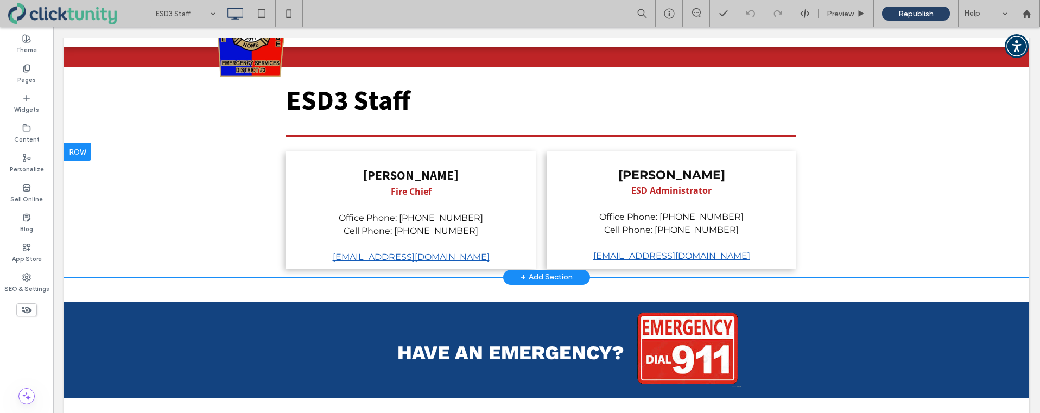
click at [81, 143] on div at bounding box center [77, 151] width 27 height 17
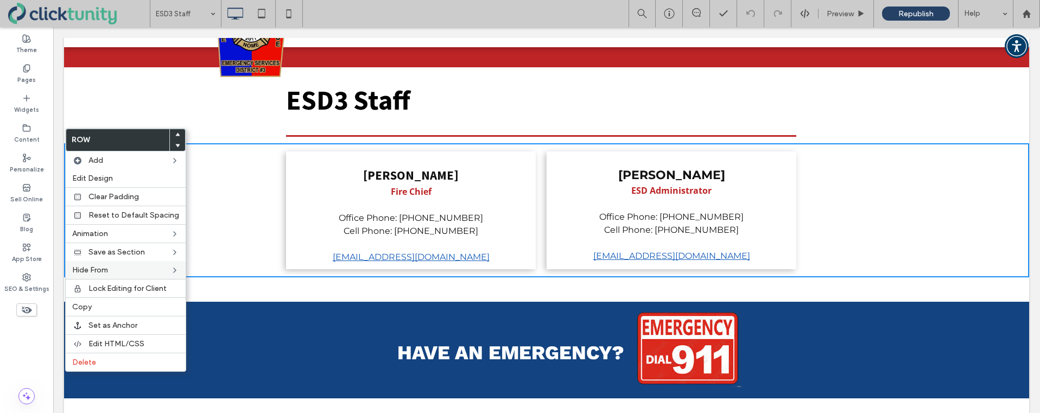
drag, startPoint x: 99, startPoint y: 302, endPoint x: 96, endPoint y: 278, distance: 24.6
click at [99, 302] on label "Copy" at bounding box center [125, 306] width 107 height 9
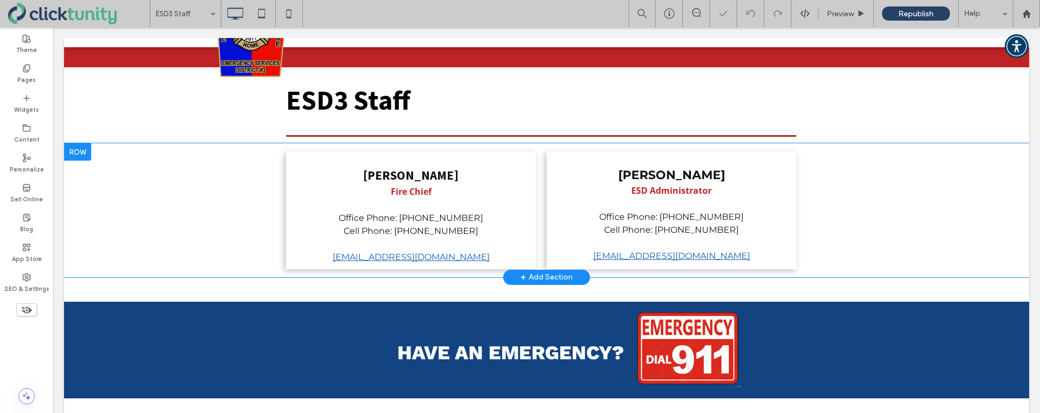
click at [78, 144] on div at bounding box center [77, 151] width 27 height 17
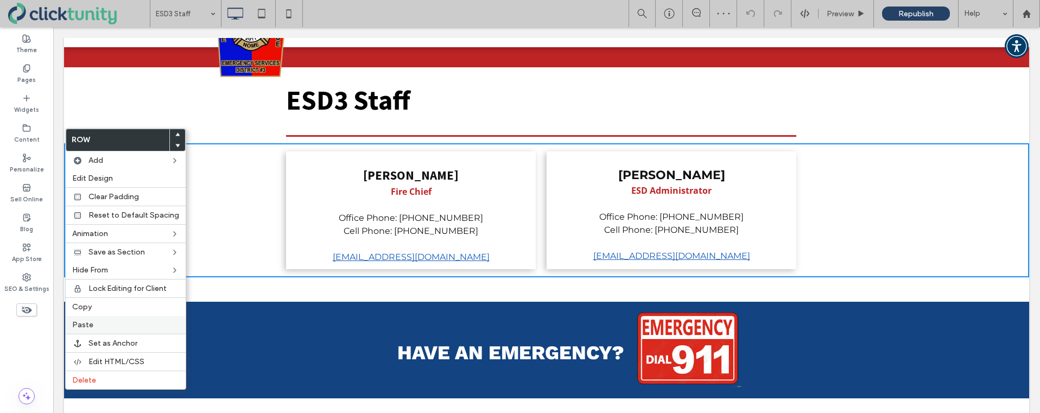
click at [92, 324] on label "Paste" at bounding box center [125, 324] width 107 height 9
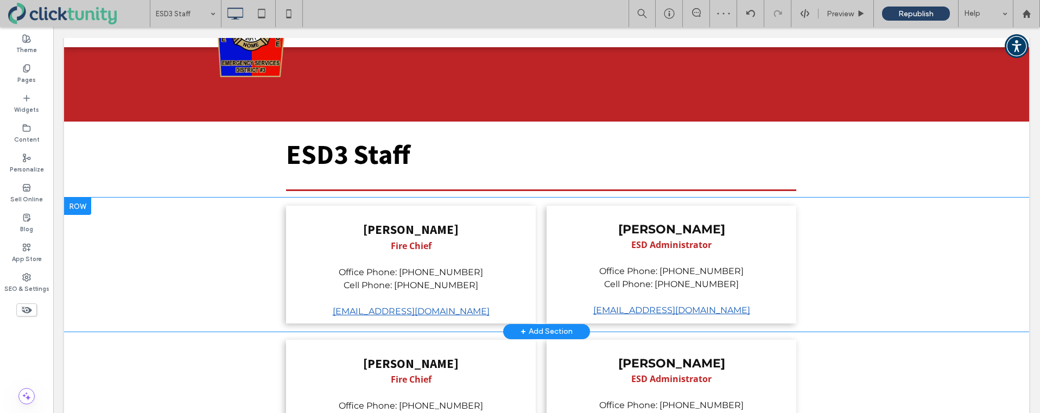
click at [80, 198] on div at bounding box center [77, 206] width 27 height 17
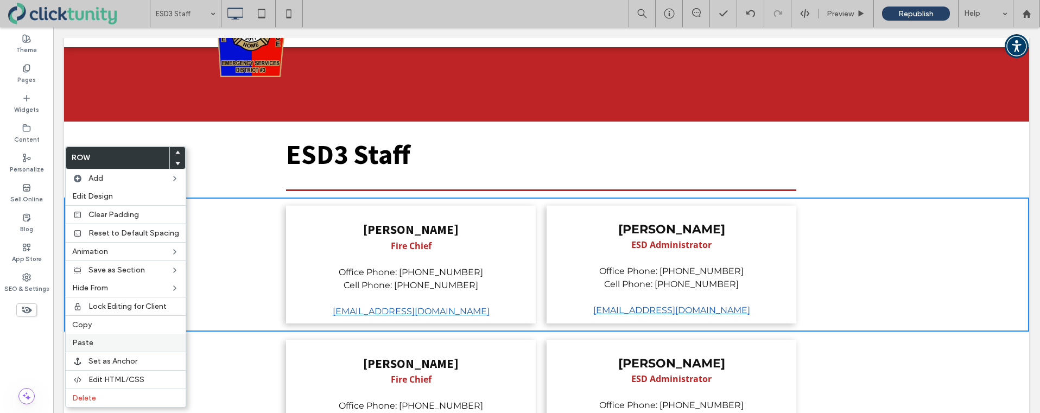
click at [96, 345] on label "Paste" at bounding box center [125, 342] width 107 height 9
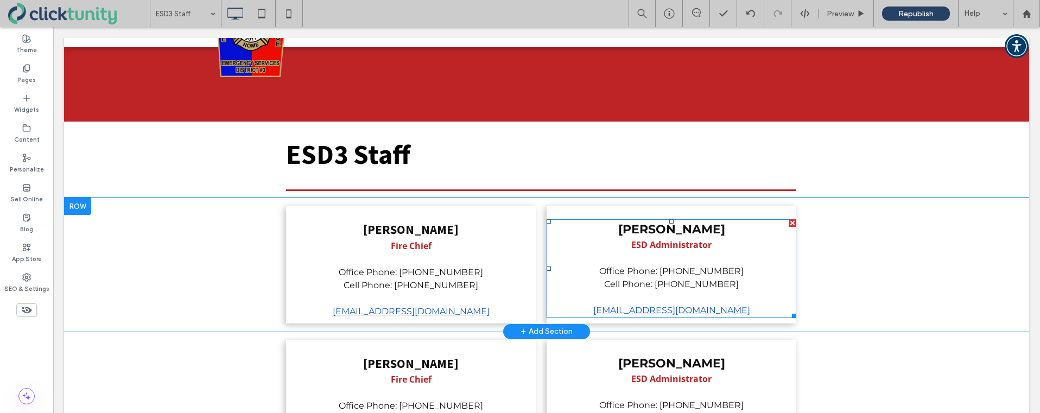
click at [653, 222] on strong "[PERSON_NAME]" at bounding box center [671, 229] width 107 height 15
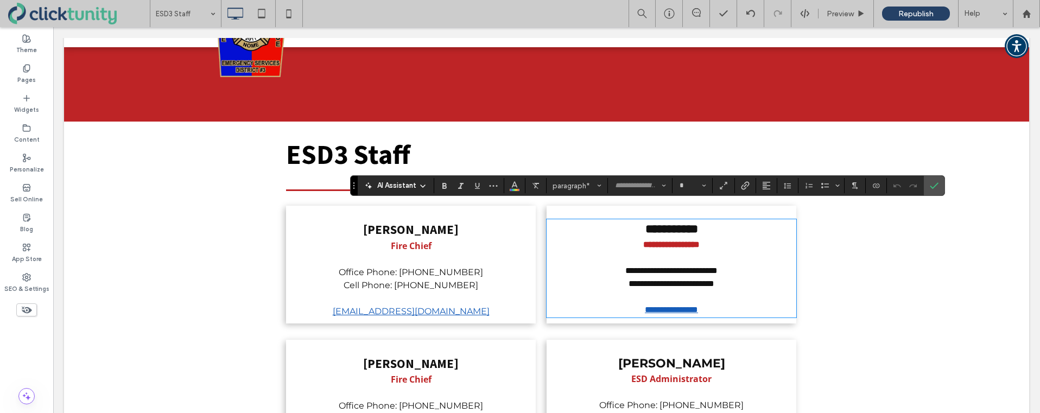
click at [650, 223] on strong "**********" at bounding box center [672, 229] width 53 height 12
type input "**********"
type input "**"
drag, startPoint x: 636, startPoint y: 214, endPoint x: 699, endPoint y: 215, distance: 62.5
click at [698, 223] on strong "**********" at bounding box center [672, 229] width 53 height 12
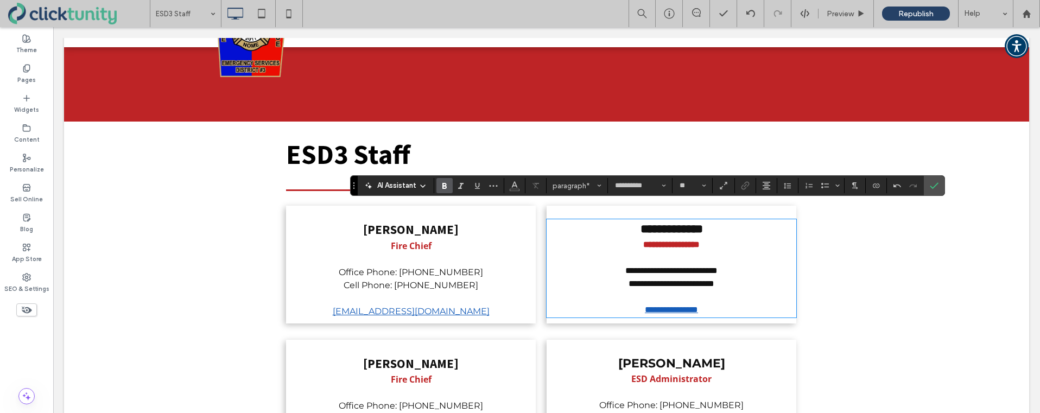
type input "*********"
type input "**"
drag, startPoint x: 706, startPoint y: 231, endPoint x: 634, endPoint y: 228, distance: 72.3
click at [643, 241] on strong "**********" at bounding box center [671, 245] width 56 height 8
type input "**********"
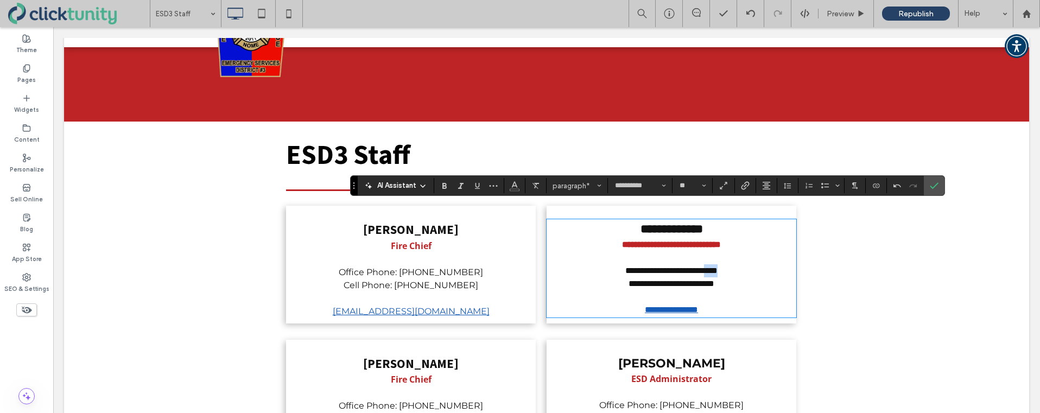
drag, startPoint x: 715, startPoint y: 256, endPoint x: 731, endPoint y: 256, distance: 16.3
click at [718, 267] on span "**********" at bounding box center [672, 271] width 92 height 8
click at [695, 280] on span "**********" at bounding box center [672, 284] width 86 height 8
drag, startPoint x: 694, startPoint y: 269, endPoint x: 704, endPoint y: 269, distance: 10.3
click at [704, 280] on span "**********" at bounding box center [672, 284] width 86 height 8
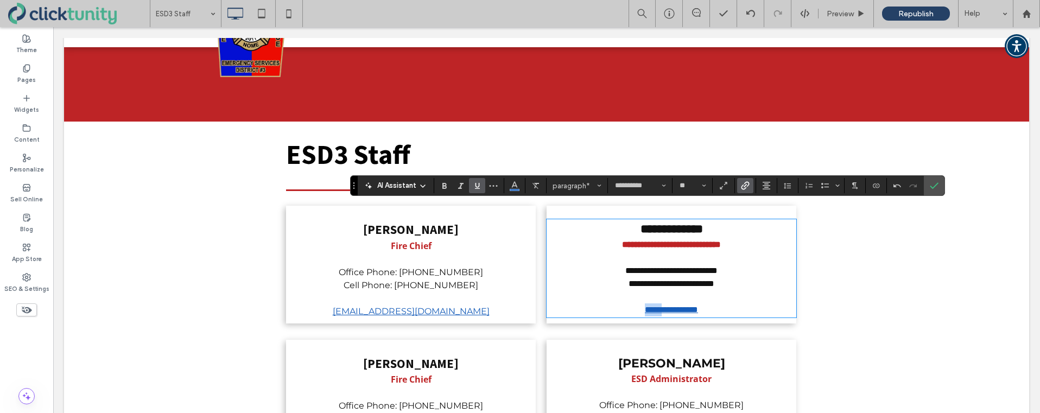
drag, startPoint x: 628, startPoint y: 295, endPoint x: 656, endPoint y: 296, distance: 27.7
click at [656, 306] on link "**********" at bounding box center [671, 310] width 53 height 8
click at [929, 190] on label "Confirm" at bounding box center [934, 186] width 16 height 20
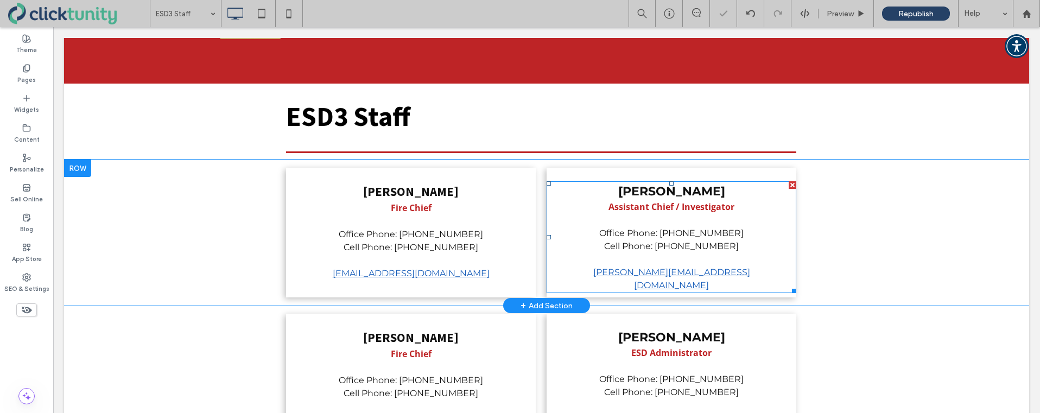
scroll to position [108, 0]
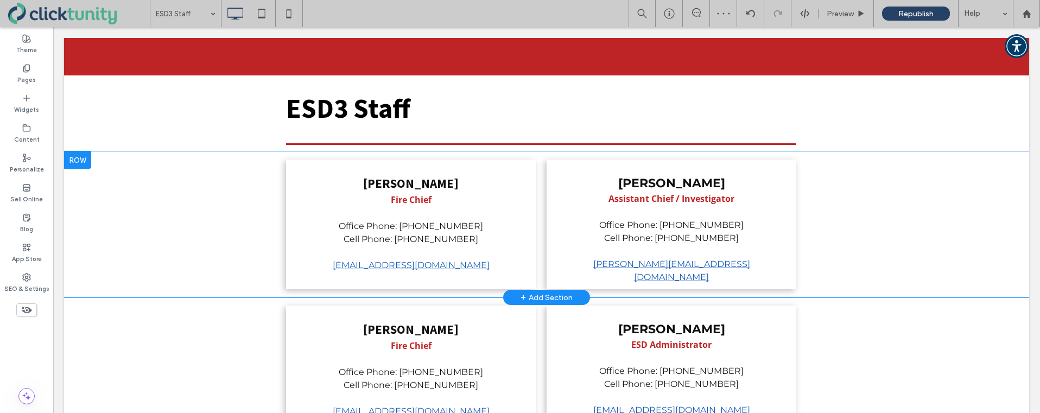
click at [75, 151] on div at bounding box center [77, 159] width 27 height 17
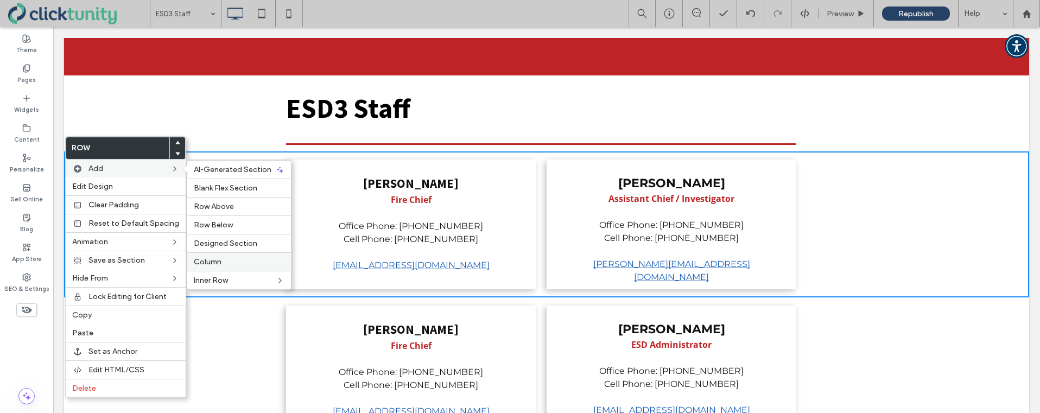
click at [196, 260] on span "Column" at bounding box center [208, 261] width 28 height 9
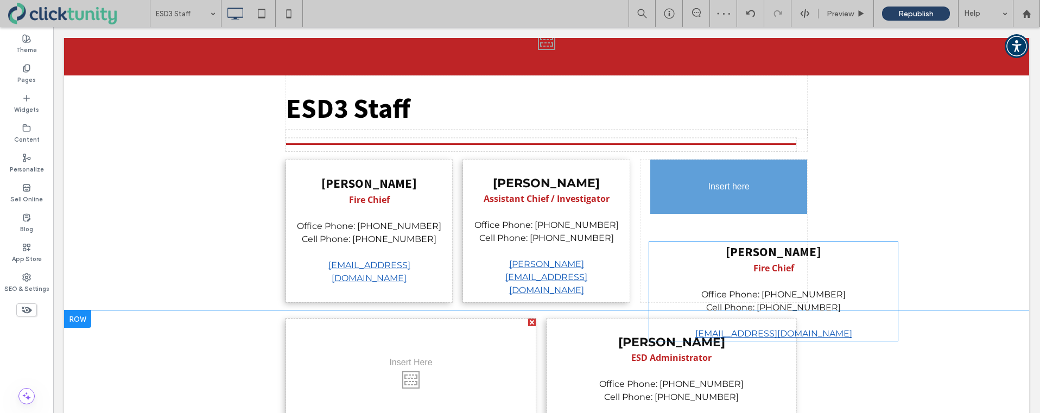
drag, startPoint x: 326, startPoint y: 311, endPoint x: 669, endPoint y: 220, distance: 354.4
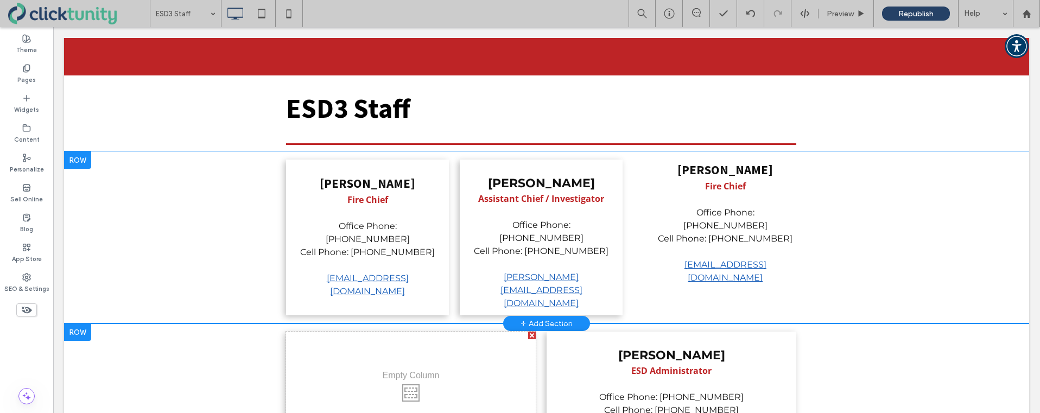
click at [645, 250] on div "Click To Paste Click To Paste Phillip Kibodeaux Fire Chief Office Phone: (409) …" at bounding box center [721, 238] width 174 height 156
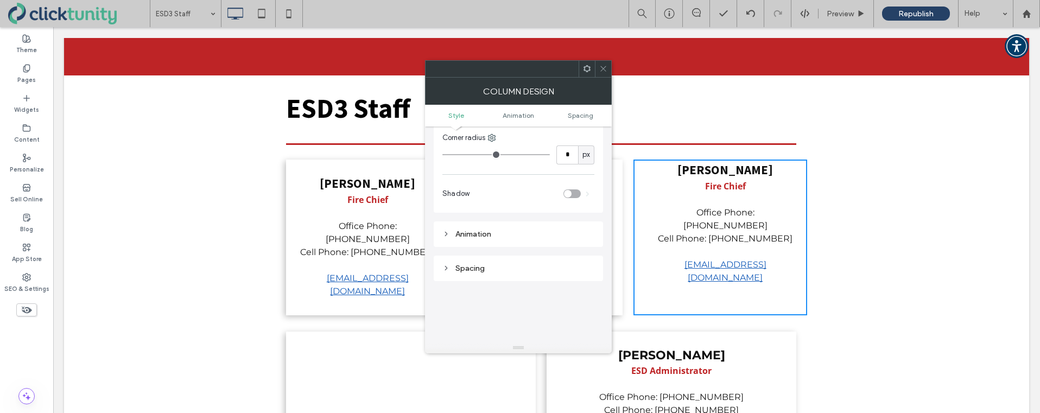
scroll to position [137, 0]
click at [567, 193] on div "toggle" at bounding box center [568, 191] width 8 height 8
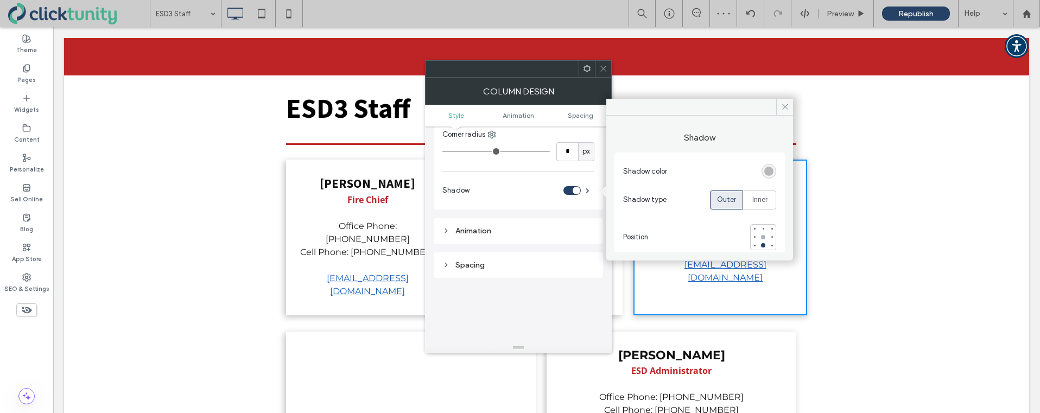
click at [761, 235] on div at bounding box center [763, 237] width 4 height 4
click at [786, 109] on icon at bounding box center [785, 107] width 8 height 8
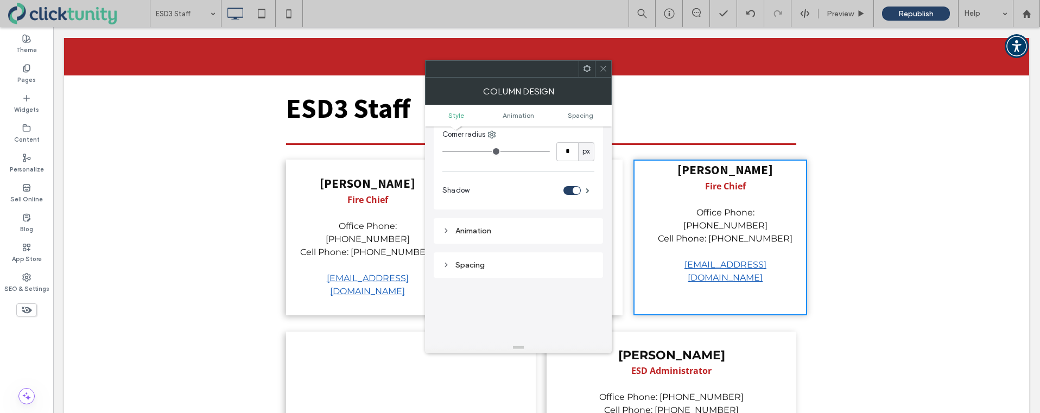
drag, startPoint x: 603, startPoint y: 70, endPoint x: 611, endPoint y: 76, distance: 10.0
click at [604, 71] on icon at bounding box center [603, 69] width 8 height 8
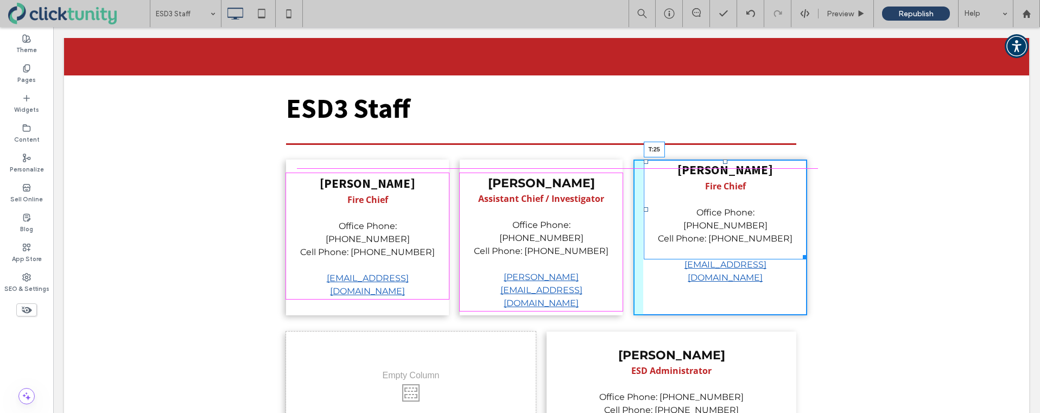
drag, startPoint x: 725, startPoint y: 147, endPoint x: 726, endPoint y: 161, distance: 13.6
click at [726, 161] on div at bounding box center [725, 162] width 4 height 4
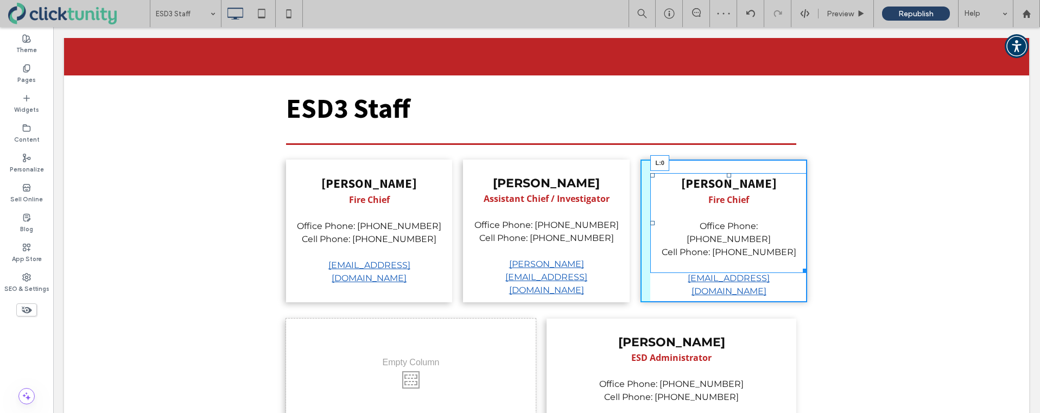
drag, startPoint x: 652, startPoint y: 207, endPoint x: 699, endPoint y: 235, distance: 54.3
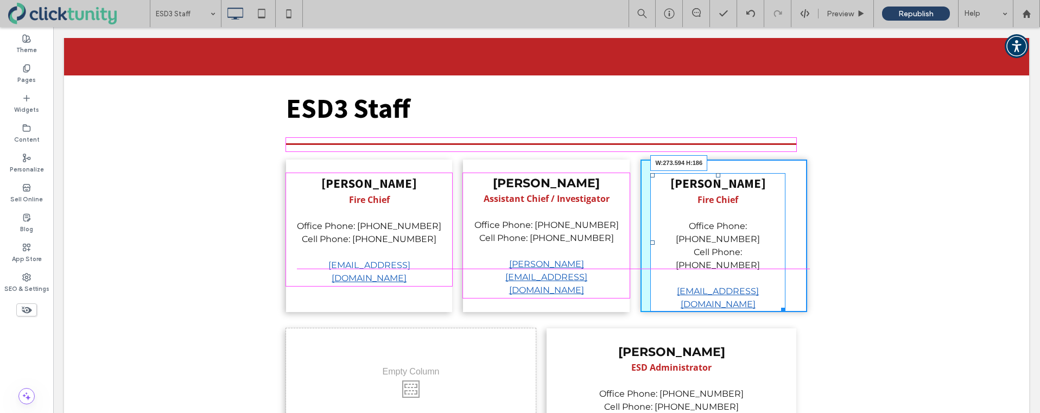
drag, startPoint x: 784, startPoint y: 282, endPoint x: 797, endPoint y: 280, distance: 13.8
click at [797, 280] on div "Click To Paste Row + Add Section ESD3 Staff Click To Paste Row + Add Section Ph…" at bounding box center [546, 354] width 965 height 707
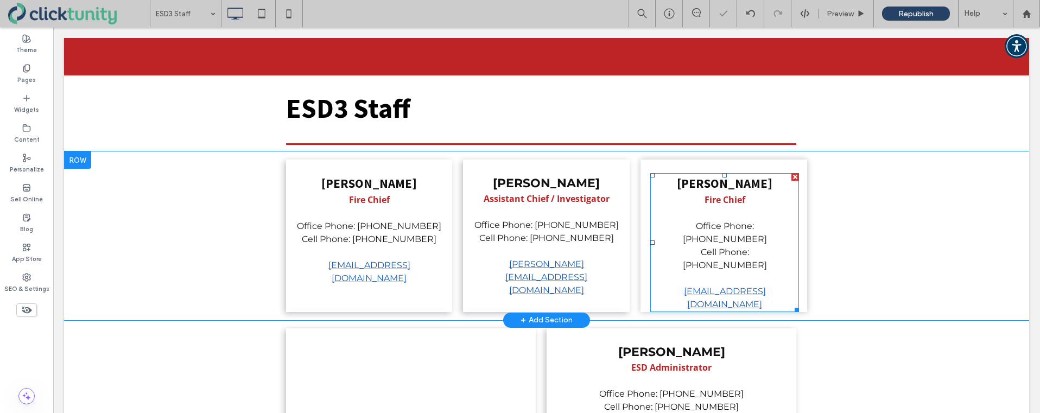
click at [854, 238] on div "Phillip Kibodeaux Fire Chief Office Phone: (409) 861-4353 Cell Phone: (409) 651…" at bounding box center [546, 235] width 965 height 169
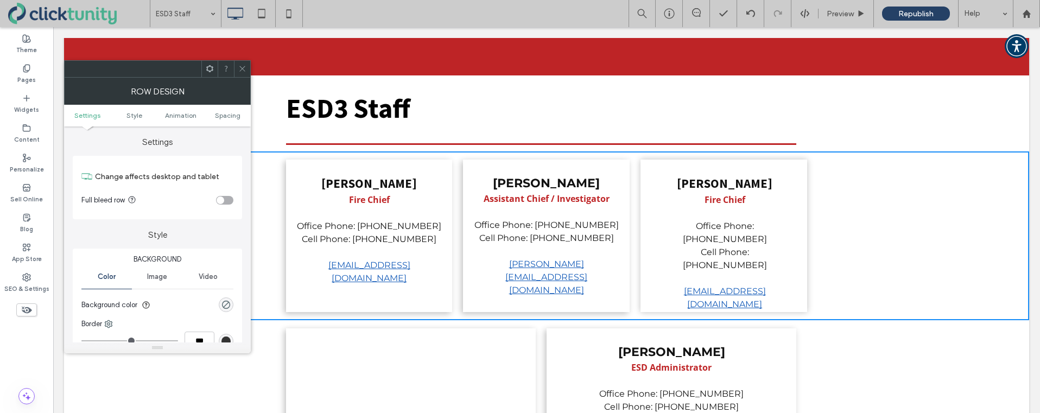
click at [239, 73] on span at bounding box center [242, 69] width 8 height 16
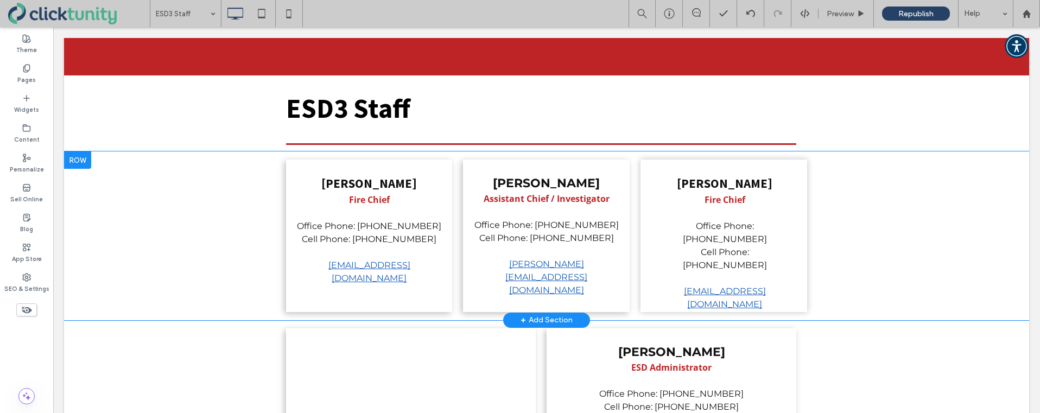
click at [472, 160] on div "Justin McGraw Assistant Chief / Investigator Office Phone: (409) 861-4353 Cell …" at bounding box center [546, 236] width 166 height 153
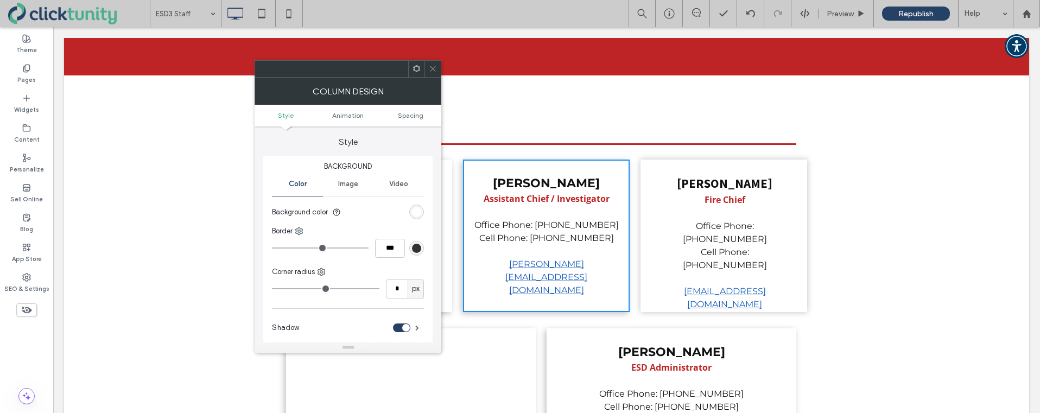
click at [406, 120] on ul "Style Animation Spacing" at bounding box center [348, 116] width 187 height 22
click at [406, 117] on span "Spacing" at bounding box center [411, 115] width 26 height 8
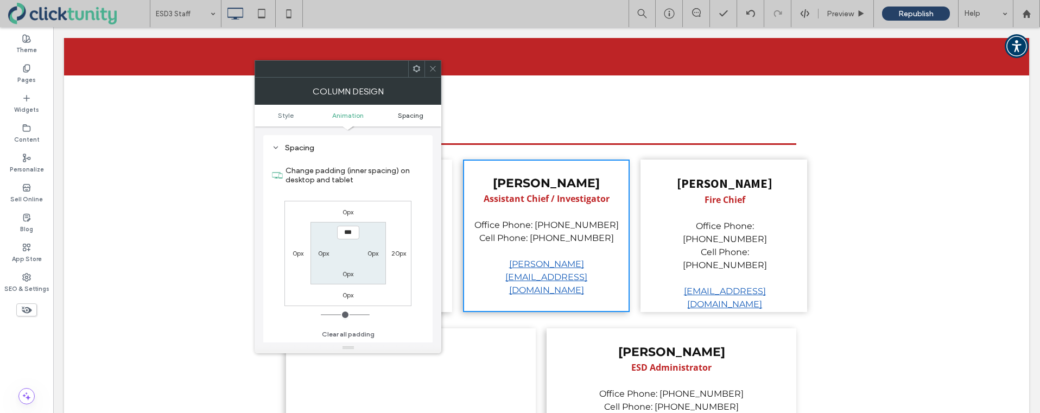
scroll to position [255, 0]
drag, startPoint x: 434, startPoint y: 71, endPoint x: 407, endPoint y: 68, distance: 27.2
click at [434, 71] on icon at bounding box center [433, 69] width 8 height 8
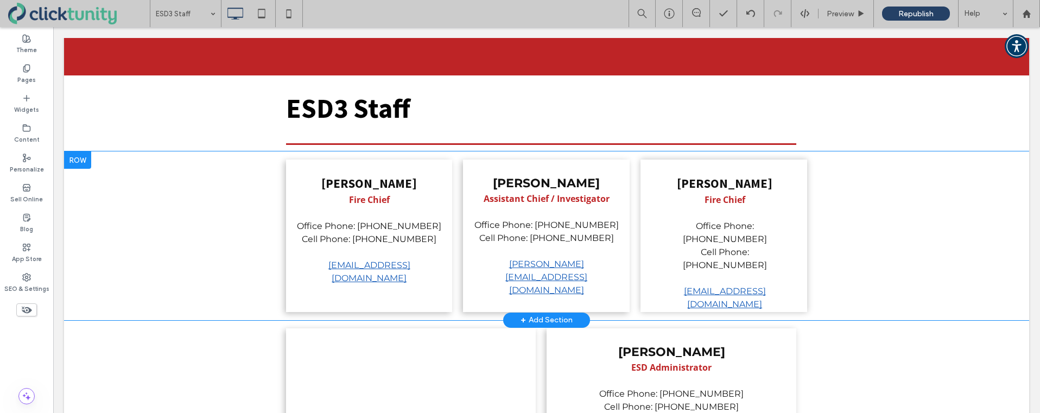
click at [649, 160] on div "Click To Paste Click To Paste Phillip Kibodeaux Fire Chief Office Phone: (409) …" at bounding box center [724, 236] width 167 height 153
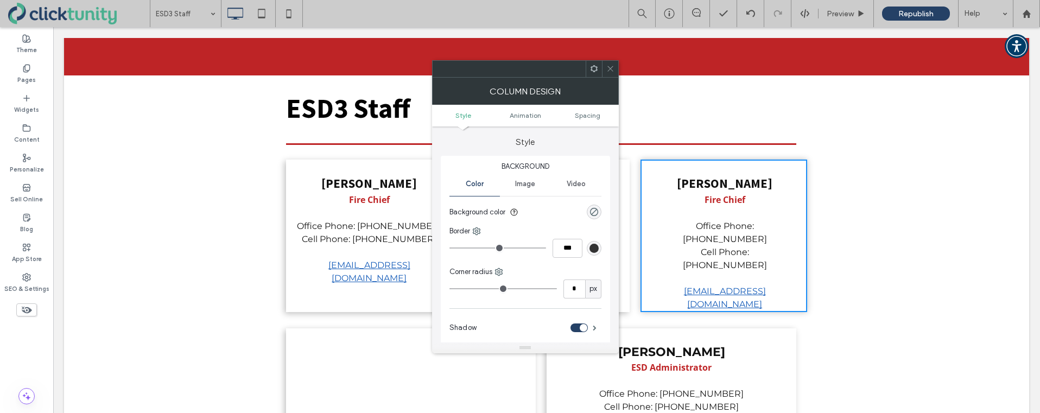
drag, startPoint x: 586, startPoint y: 113, endPoint x: 559, endPoint y: 162, distance: 55.7
click at [586, 113] on span "Spacing" at bounding box center [588, 115] width 26 height 8
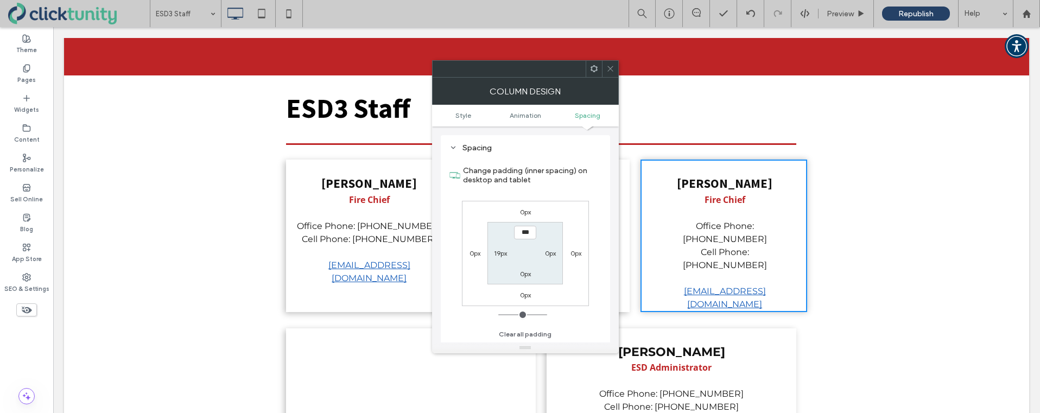
click at [500, 252] on label "19px" at bounding box center [500, 253] width 13 height 8
type input "**"
type input "*"
type input "***"
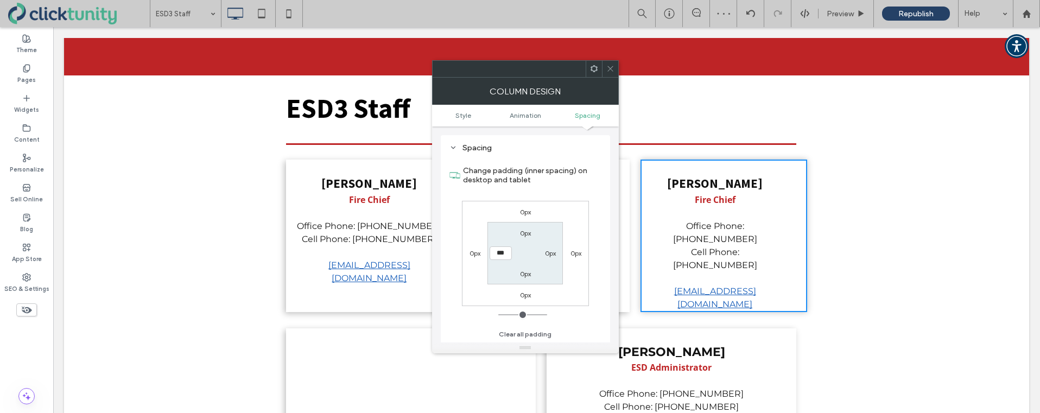
click at [609, 67] on use at bounding box center [610, 68] width 5 height 5
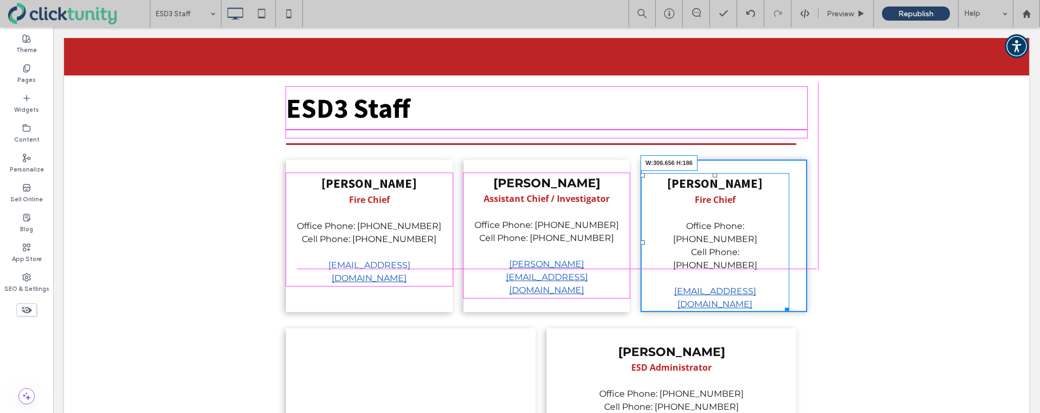
drag, startPoint x: 785, startPoint y: 255, endPoint x: 801, endPoint y: 256, distance: 16.3
click at [790, 304] on div at bounding box center [785, 308] width 8 height 8
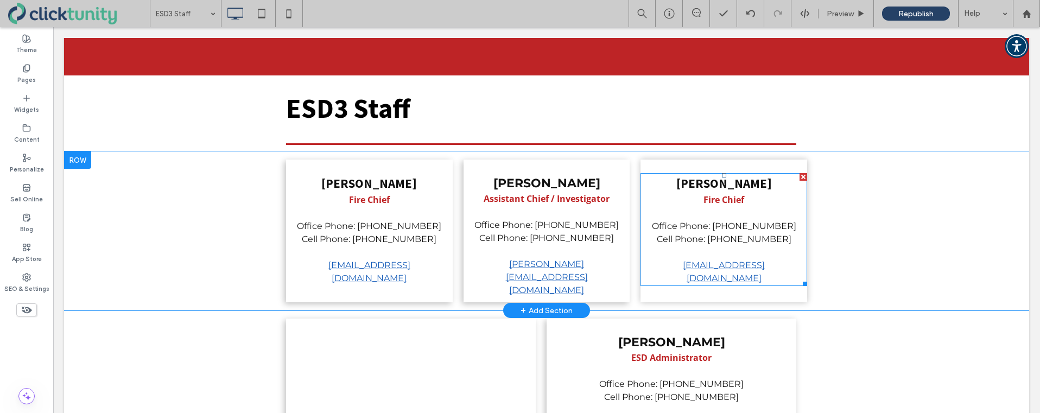
click at [701, 175] on strong "Phillip Kibodeaux" at bounding box center [725, 183] width 96 height 16
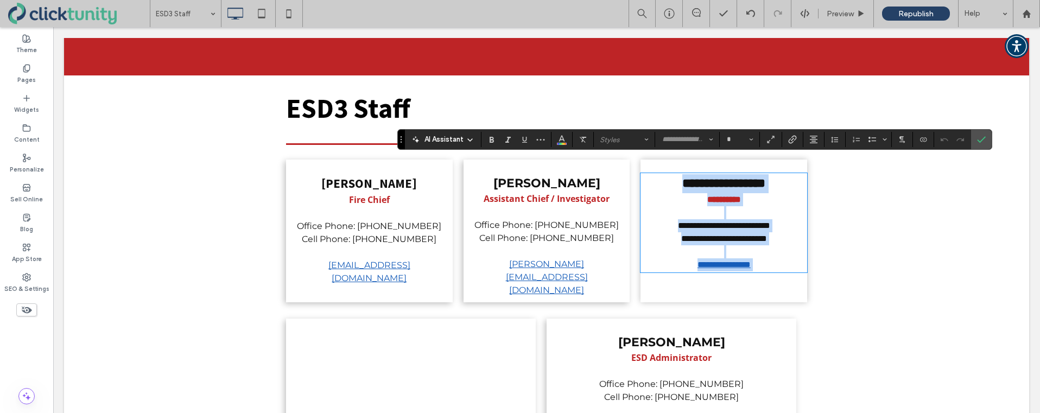
click at [683, 177] on strong "**********" at bounding box center [724, 183] width 83 height 12
type input "**********"
type input "**"
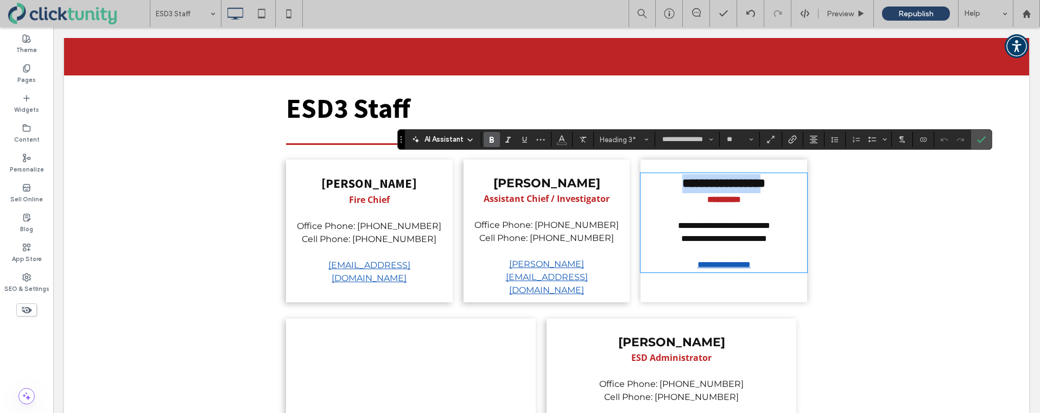
drag, startPoint x: 676, startPoint y: 168, endPoint x: 763, endPoint y: 170, distance: 87.4
click at [763, 177] on strong "**********" at bounding box center [724, 183] width 83 height 12
type input "*********"
type input "**"
drag, startPoint x: 741, startPoint y: 186, endPoint x: 702, endPoint y: 185, distance: 38.6
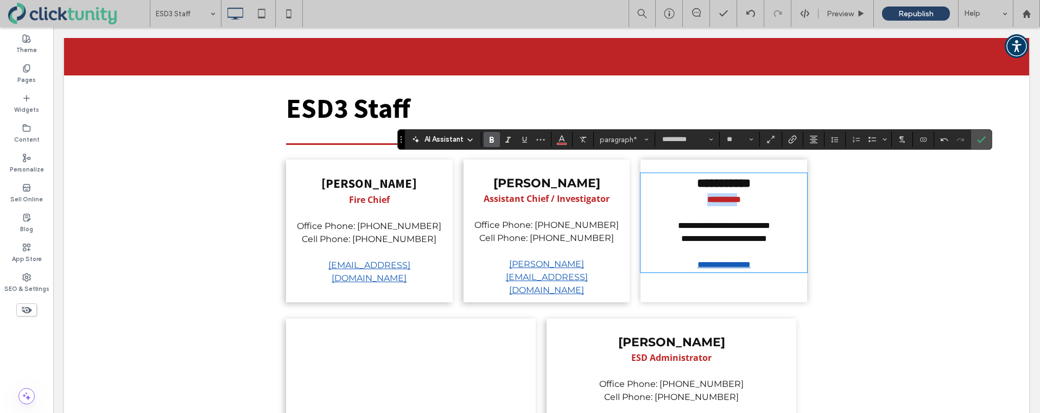
click at [702, 193] on p "**********" at bounding box center [724, 199] width 145 height 13
click at [727, 195] on strong "**********" at bounding box center [724, 199] width 125 height 8
click at [555, 193] on strong "Assistant Chief / Investigator" at bounding box center [547, 199] width 126 height 12
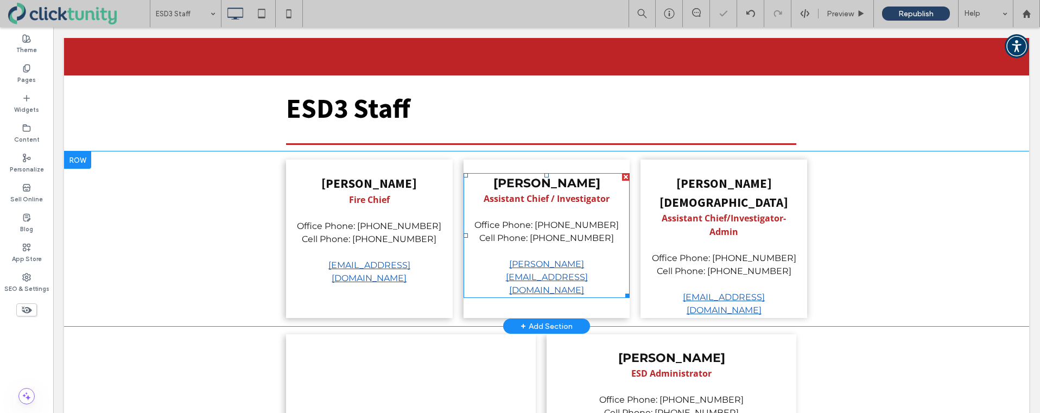
click at [552, 193] on strong "Assistant Chief / Investigator" at bounding box center [547, 199] width 126 height 12
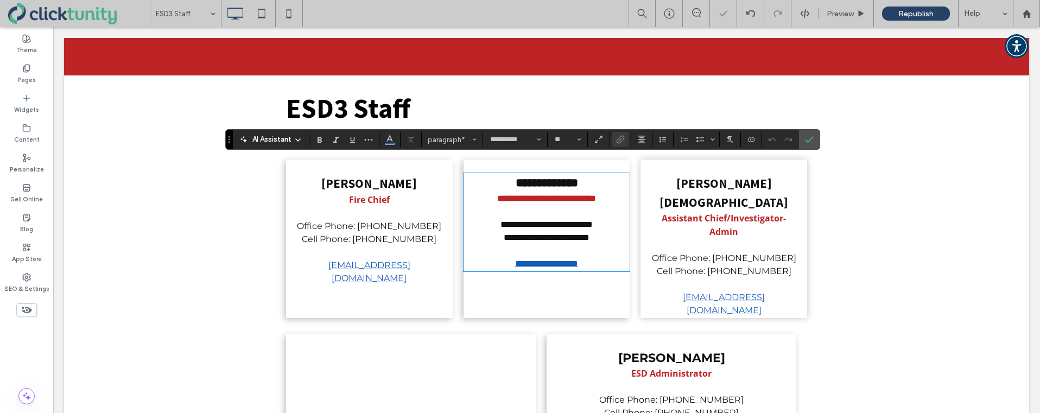
type input "*********"
click at [552, 194] on strong "**********" at bounding box center [546, 198] width 99 height 8
click at [712, 212] on strong "Assistant Chief/Investigator-Admin" at bounding box center [724, 225] width 124 height 26
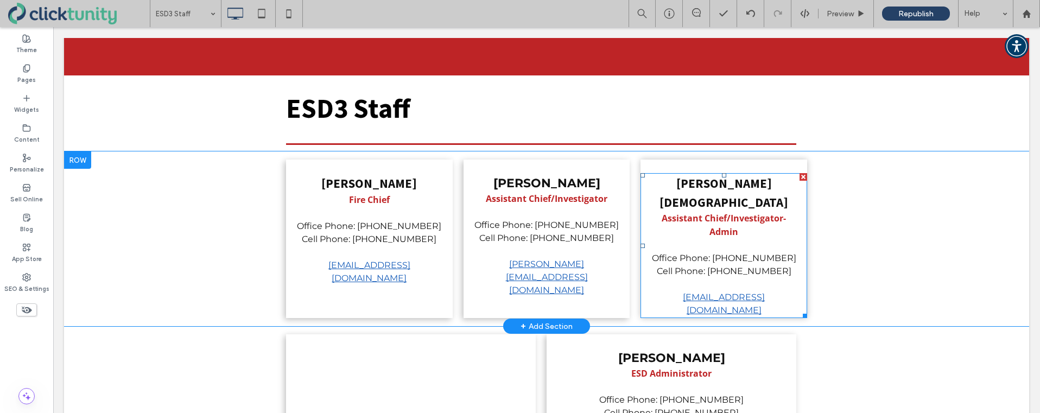
click at [719, 239] on p at bounding box center [724, 245] width 145 height 13
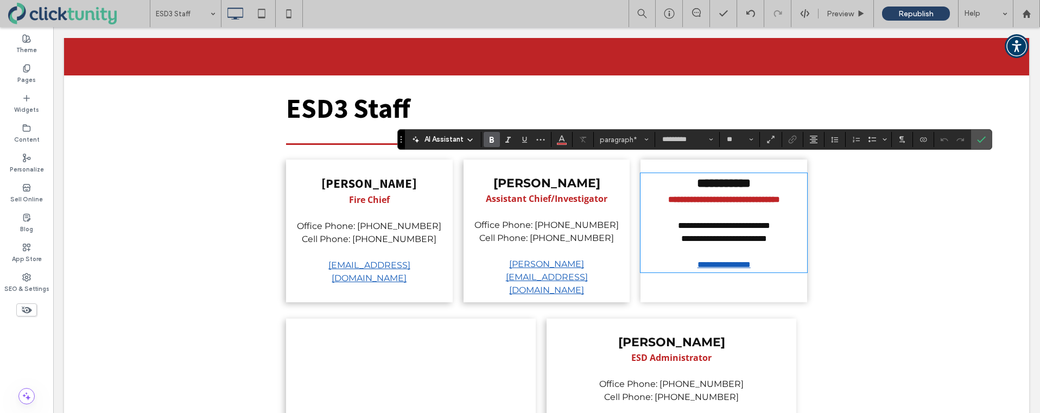
click at [608, 206] on p at bounding box center [547, 212] width 145 height 13
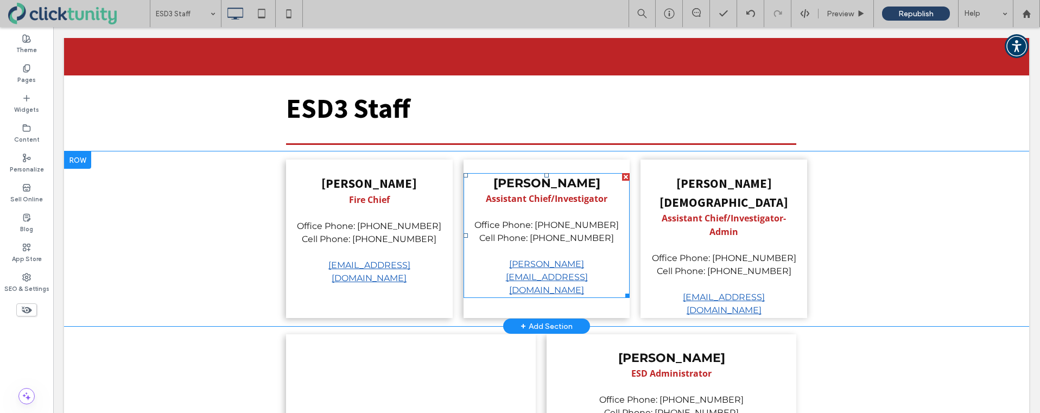
click at [615, 188] on p "Justin McGraw Assistant Chief/Investigator" at bounding box center [547, 189] width 145 height 31
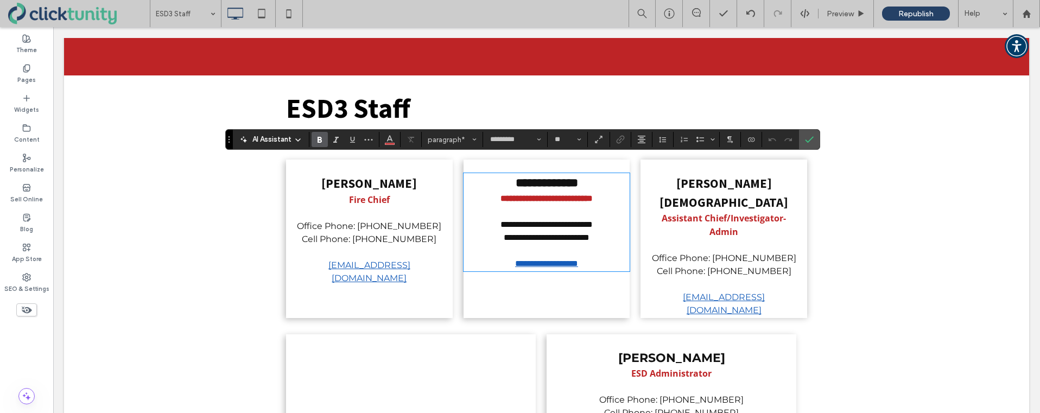
click at [611, 185] on p "**********" at bounding box center [547, 189] width 145 height 31
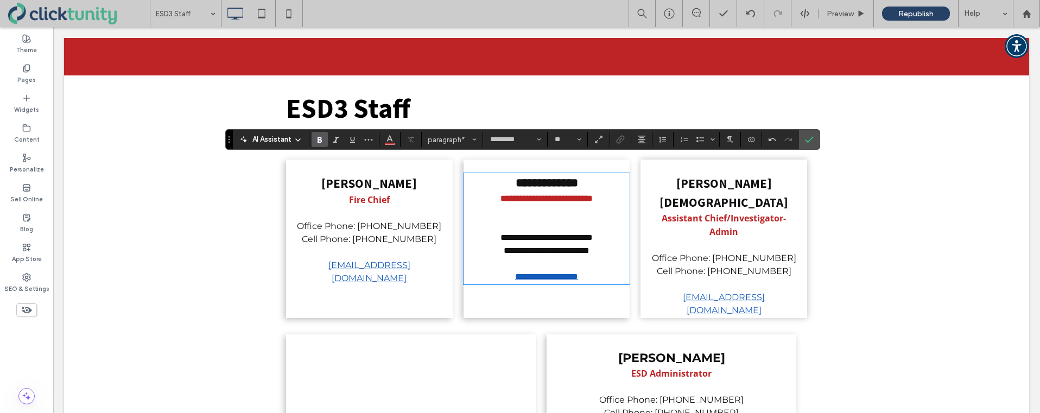
click at [424, 193] on p "Fire Chief" at bounding box center [369, 200] width 145 height 14
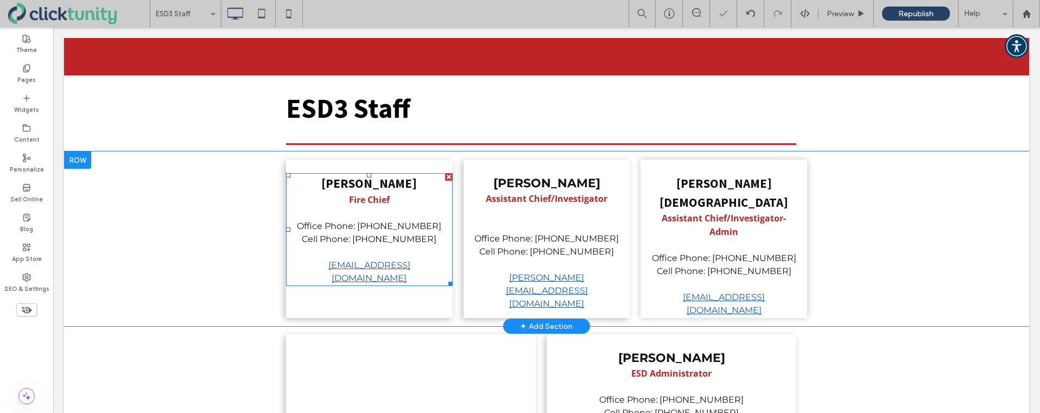
click at [400, 193] on p "Fire Chief" at bounding box center [369, 200] width 145 height 14
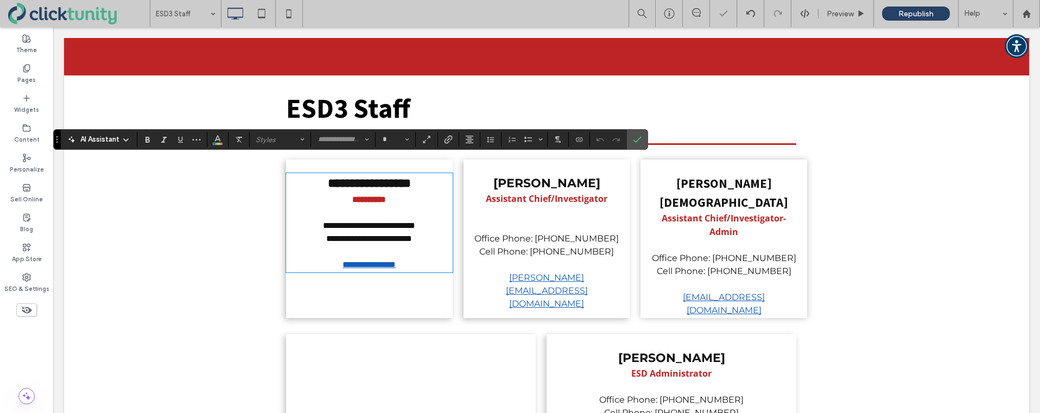
click at [398, 193] on p "**********" at bounding box center [369, 199] width 145 height 13
type input "*********"
type input "**"
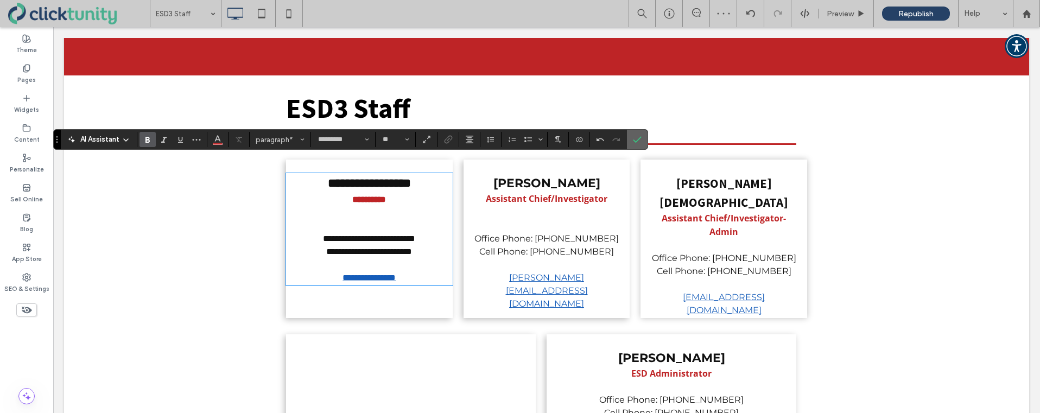
click at [640, 134] on span "Confirm" at bounding box center [637, 139] width 9 height 18
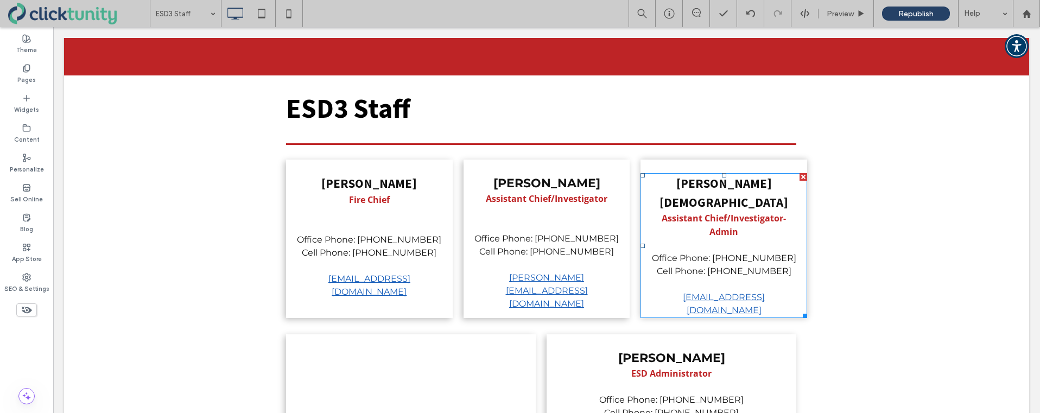
click at [748, 266] on span "Cell Phone: (409) 651-6463" at bounding box center [724, 271] width 135 height 10
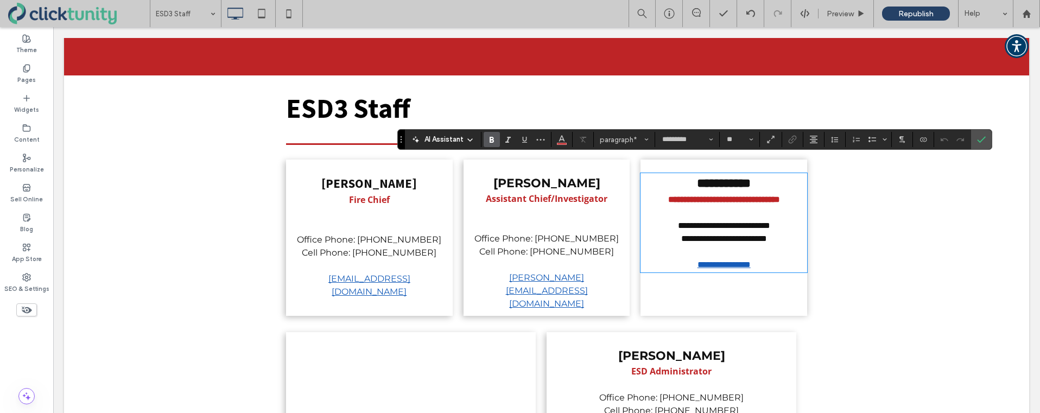
type input "**********"
drag, startPoint x: 744, startPoint y: 239, endPoint x: 756, endPoint y: 239, distance: 11.9
click at [756, 239] on span "**********" at bounding box center [724, 239] width 86 height 8
drag, startPoint x: 761, startPoint y: 238, endPoint x: 782, endPoint y: 239, distance: 21.2
click at [782, 239] on p "**********" at bounding box center [724, 245] width 145 height 26
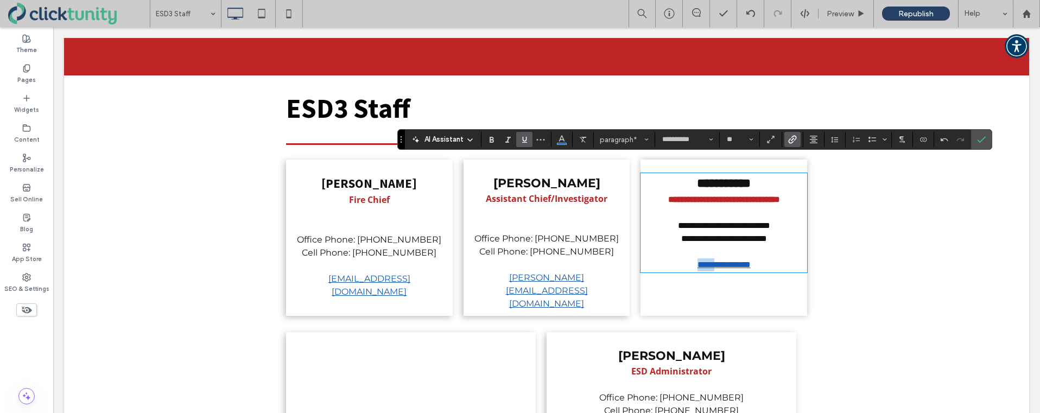
drag, startPoint x: 689, startPoint y: 264, endPoint x: 704, endPoint y: 265, distance: 15.8
click at [705, 264] on link "**********" at bounding box center [724, 265] width 53 height 8
drag, startPoint x: 981, startPoint y: 145, endPoint x: 927, endPoint y: 118, distance: 60.2
click at [981, 145] on span "Confirm" at bounding box center [979, 140] width 5 height 20
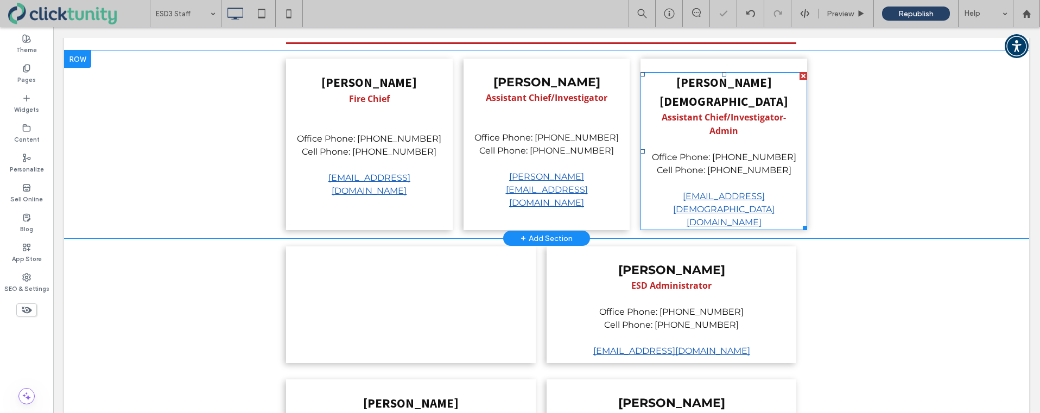
scroll to position [237, 0]
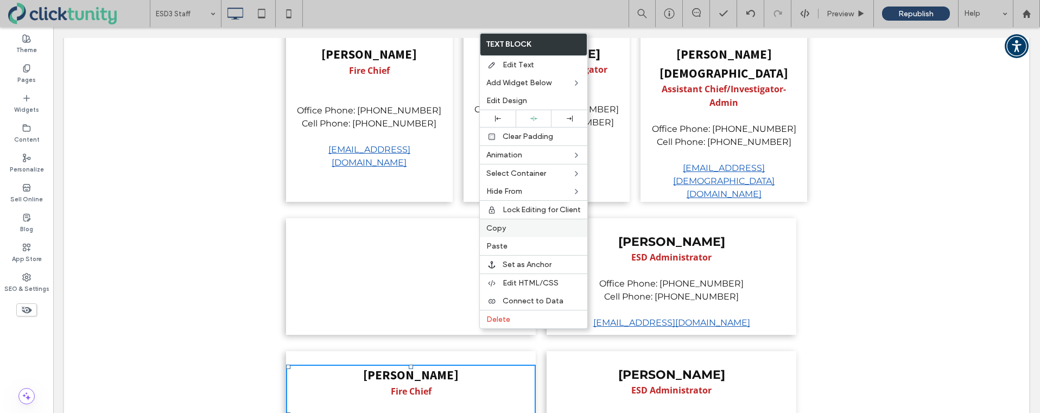
click at [511, 230] on label "Copy" at bounding box center [534, 228] width 94 height 9
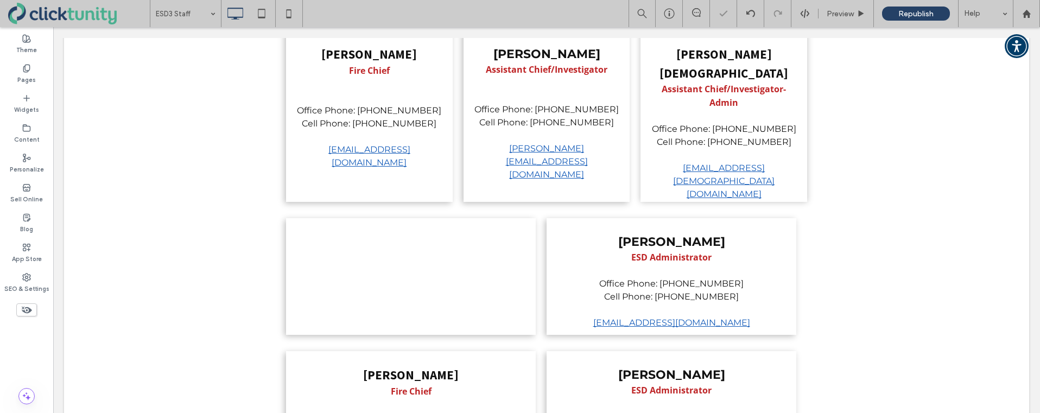
click at [394, 259] on span "Click To Paste" at bounding box center [411, 265] width 59 height 13
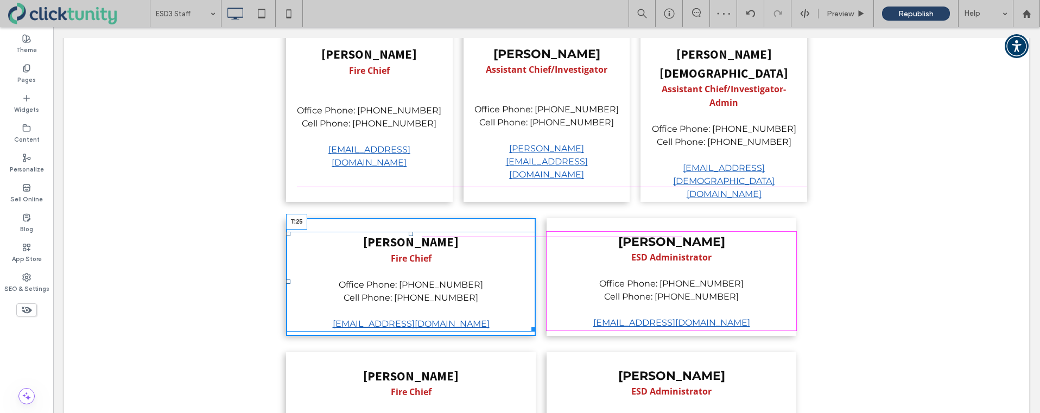
drag, startPoint x: 409, startPoint y: 169, endPoint x: 410, endPoint y: 176, distance: 7.1
click at [410, 232] on div at bounding box center [411, 234] width 4 height 4
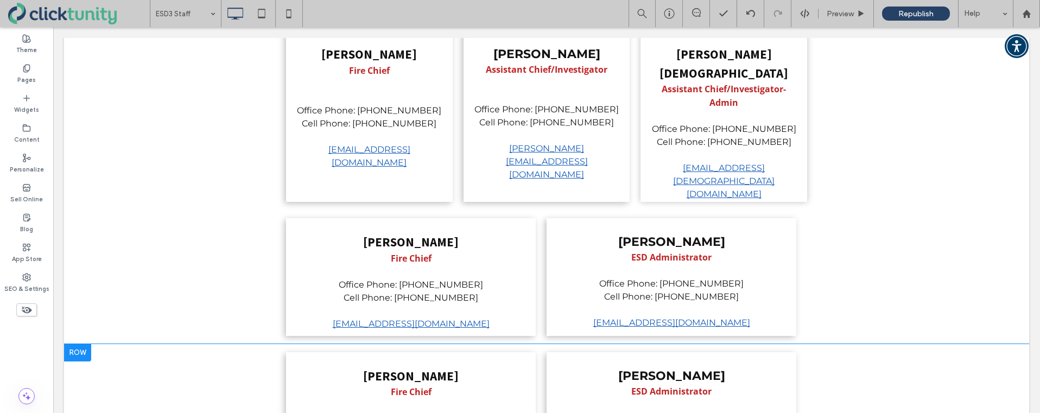
click at [67, 344] on div at bounding box center [77, 352] width 27 height 17
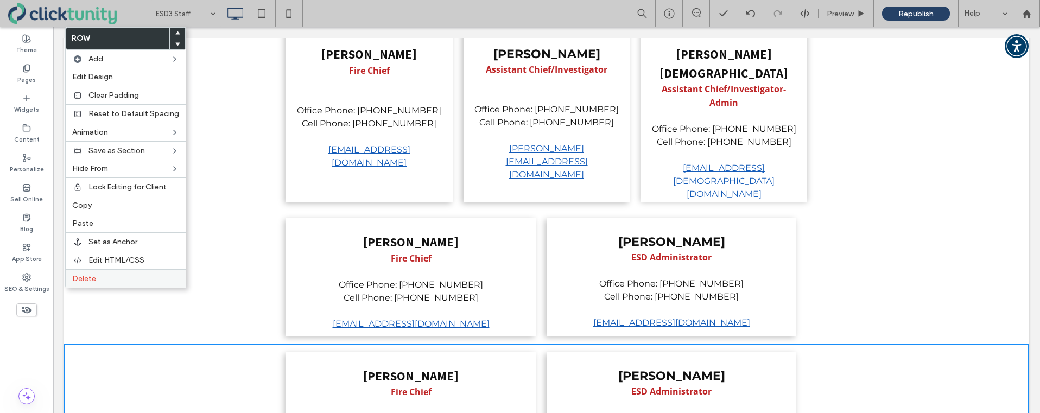
click at [107, 273] on div "Delete" at bounding box center [126, 278] width 120 height 18
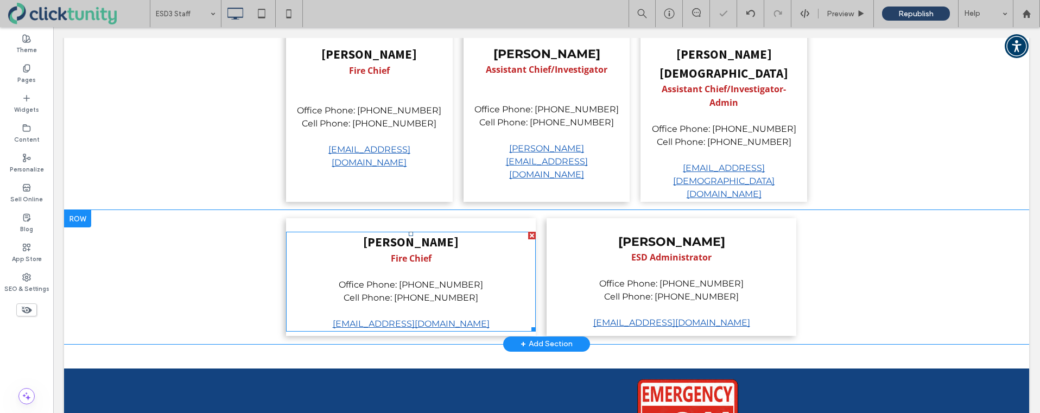
click at [417, 234] on strong "Phillip Kibodeaux" at bounding box center [411, 242] width 96 height 16
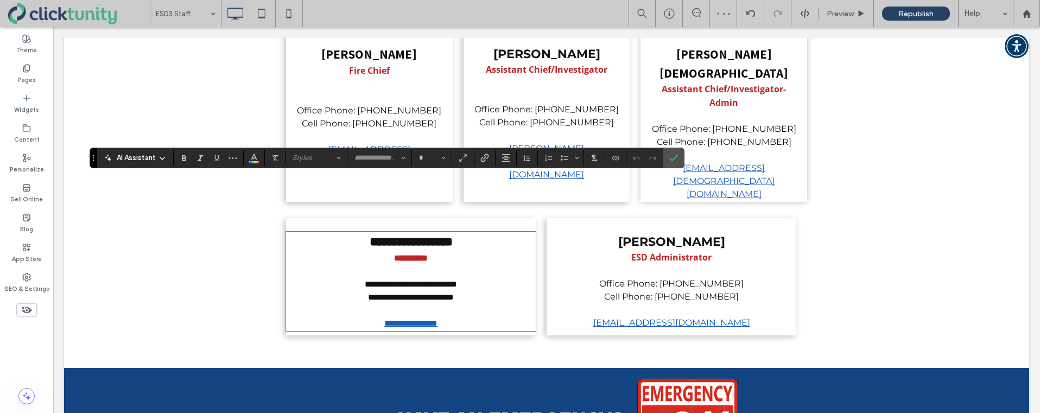
drag, startPoint x: 397, startPoint y: 185, endPoint x: 375, endPoint y: 185, distance: 21.7
click at [397, 236] on strong "**********" at bounding box center [411, 242] width 83 height 12
type input "**********"
type input "**"
drag, startPoint x: 364, startPoint y: 186, endPoint x: 454, endPoint y: 191, distance: 90.3
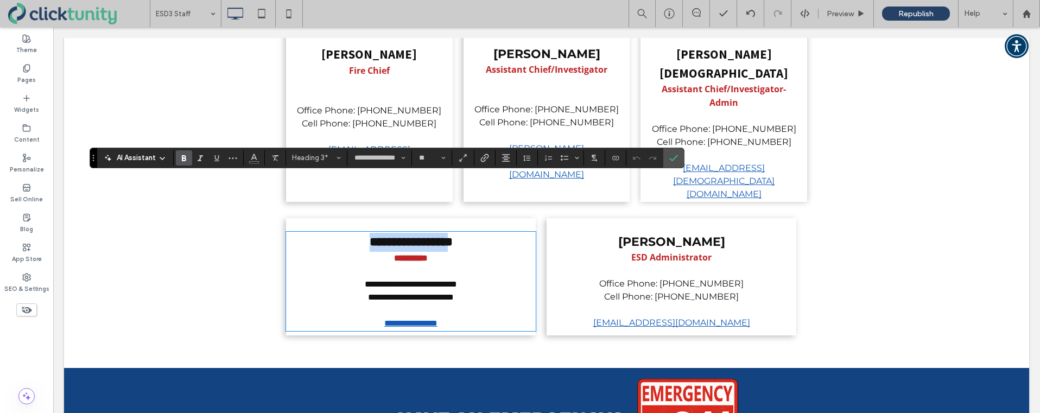
click at [451, 236] on strong "**********" at bounding box center [411, 242] width 83 height 12
type input "*********"
type input "**"
drag, startPoint x: 429, startPoint y: 203, endPoint x: 391, endPoint y: 203, distance: 37.5
click at [394, 254] on strong "**********" at bounding box center [411, 258] width 34 height 8
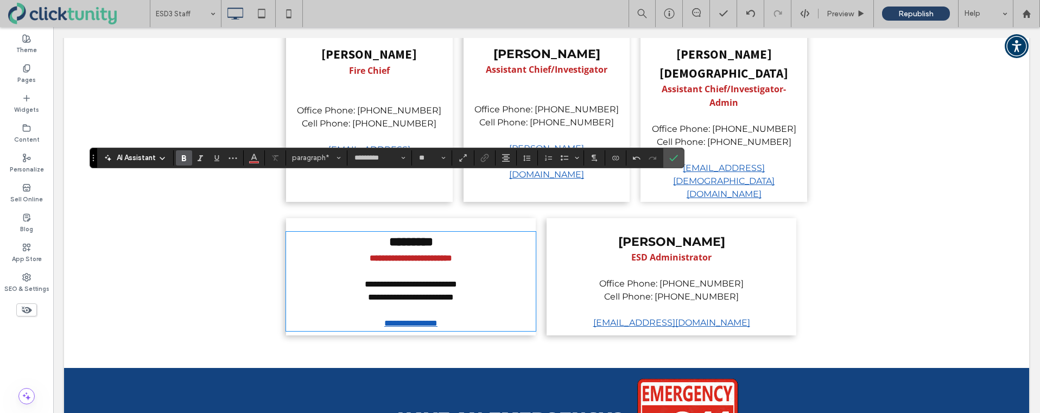
type input "**********"
drag, startPoint x: 432, startPoint y: 243, endPoint x: 468, endPoint y: 243, distance: 36.4
click at [468, 291] on p "**********" at bounding box center [411, 304] width 228 height 26
drag, startPoint x: 372, startPoint y: 268, endPoint x: 390, endPoint y: 288, distance: 26.9
click at [393, 319] on link "**********" at bounding box center [410, 323] width 53 height 8
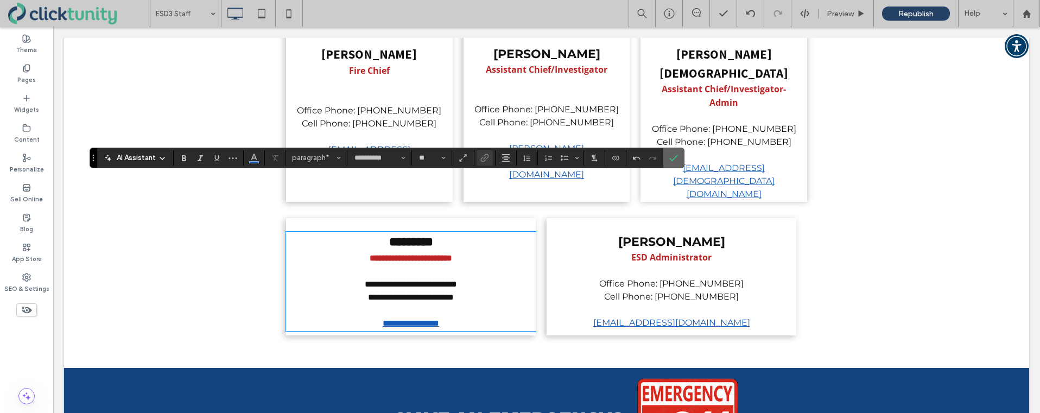
drag, startPoint x: 674, startPoint y: 162, endPoint x: 615, endPoint y: 151, distance: 59.7
click at [674, 162] on span "Confirm" at bounding box center [672, 158] width 5 height 20
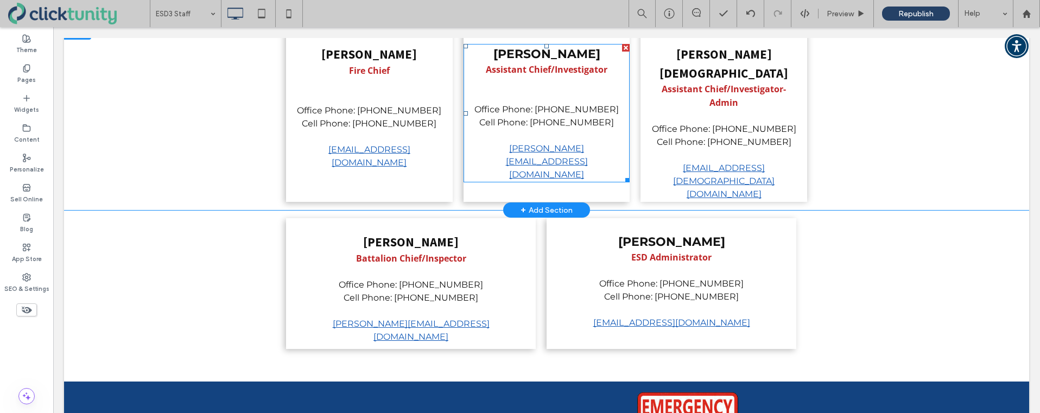
click at [488, 142] on p "j.mcgraw@jcesd3.com" at bounding box center [547, 161] width 145 height 39
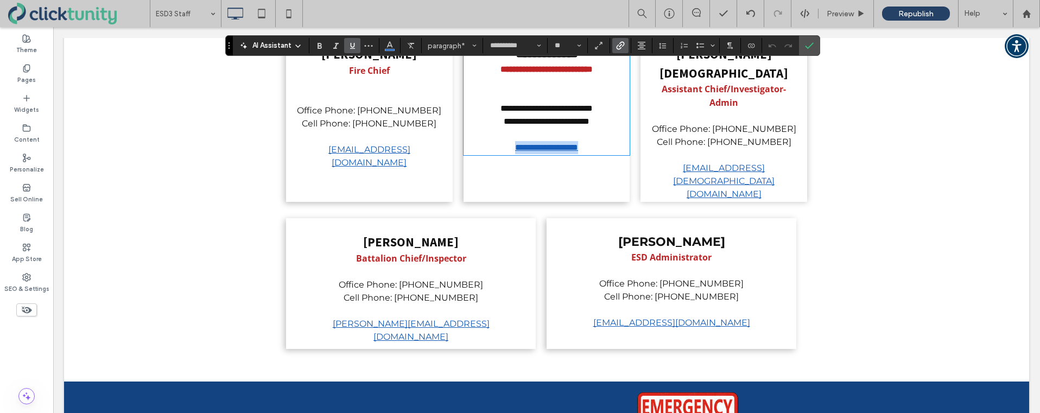
drag, startPoint x: 497, startPoint y: 132, endPoint x: 595, endPoint y: 134, distance: 97.2
click at [578, 143] on link "**********" at bounding box center [546, 147] width 63 height 8
click at [620, 50] on span "Link" at bounding box center [618, 45] width 5 height 15
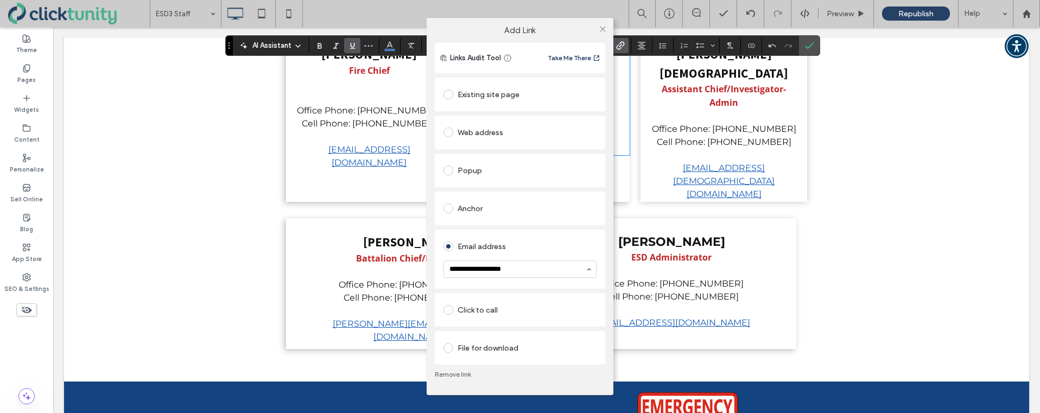
type input "**********"
click at [537, 247] on div "Email address" at bounding box center [520, 259] width 153 height 48
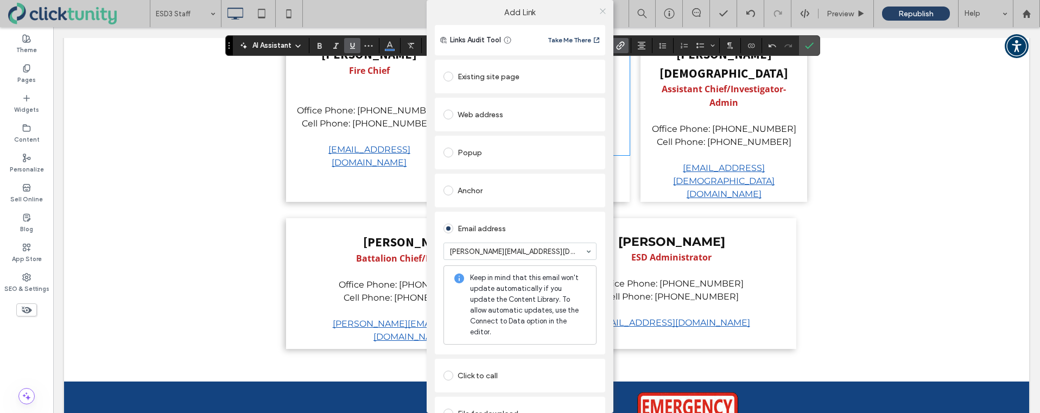
click at [601, 9] on use at bounding box center [602, 10] width 5 height 5
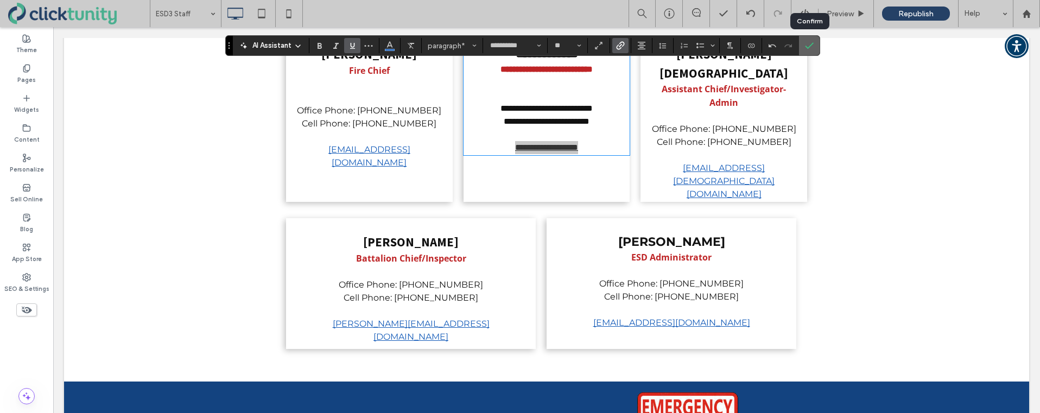
click at [807, 46] on icon "Confirm" at bounding box center [809, 45] width 9 height 9
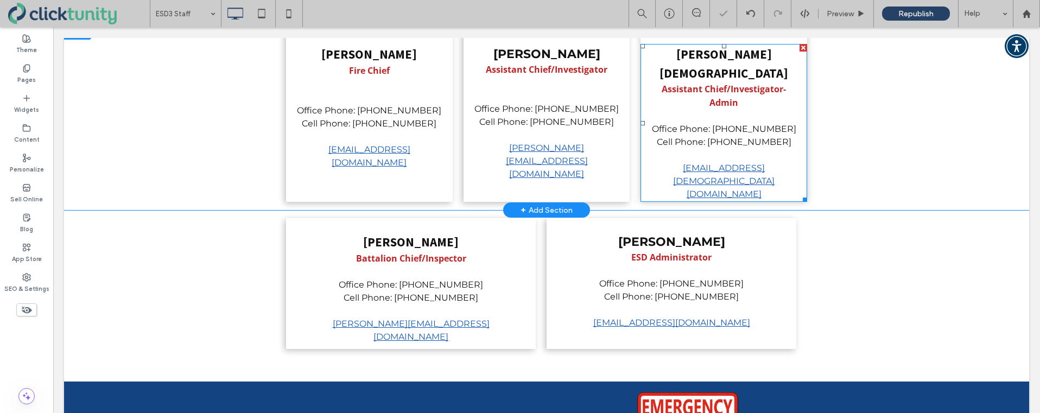
click at [683, 136] on p "Cell Phone: (409) 730-5166" at bounding box center [724, 149] width 145 height 26
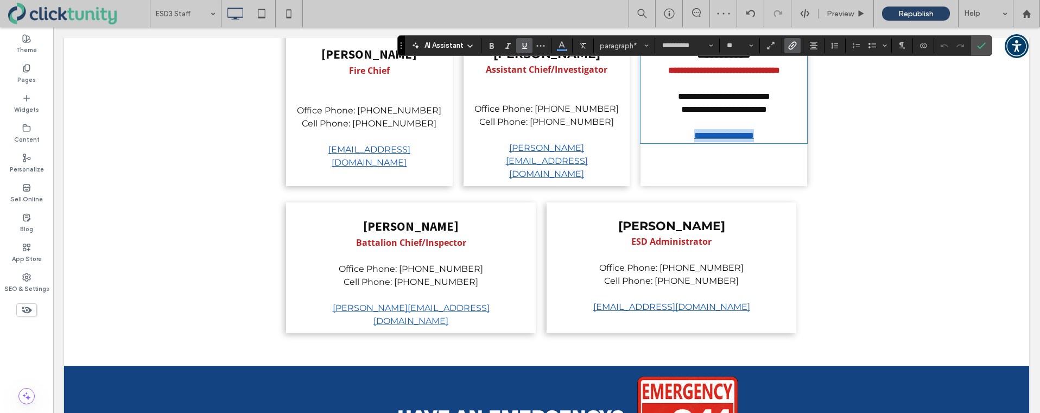
drag, startPoint x: 680, startPoint y: 136, endPoint x: 765, endPoint y: 134, distance: 84.2
click at [754, 134] on link "**********" at bounding box center [724, 135] width 60 height 8
click at [795, 48] on icon "Link" at bounding box center [792, 45] width 9 height 9
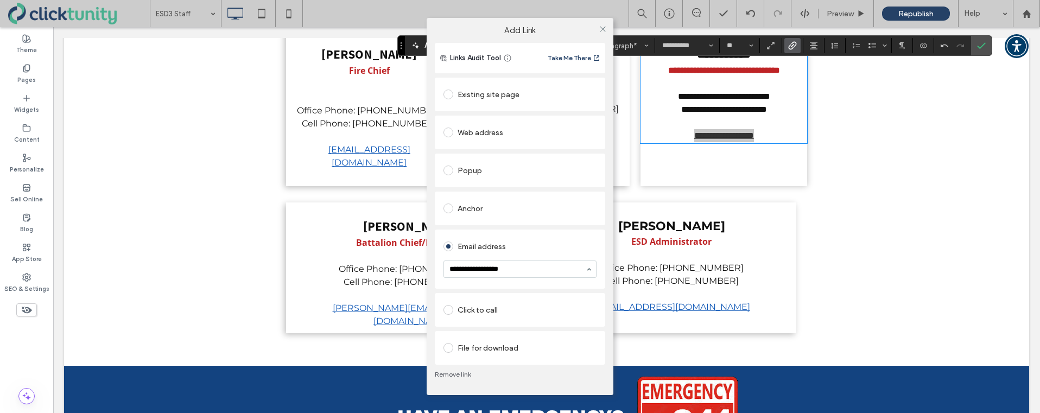
type input "**********"
click at [546, 248] on div "Email address" at bounding box center [520, 259] width 153 height 48
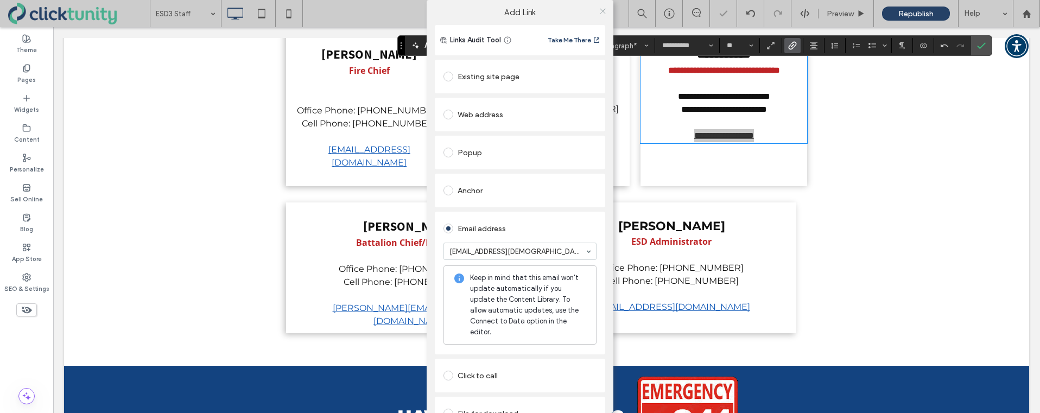
click at [599, 11] on icon at bounding box center [603, 11] width 8 height 8
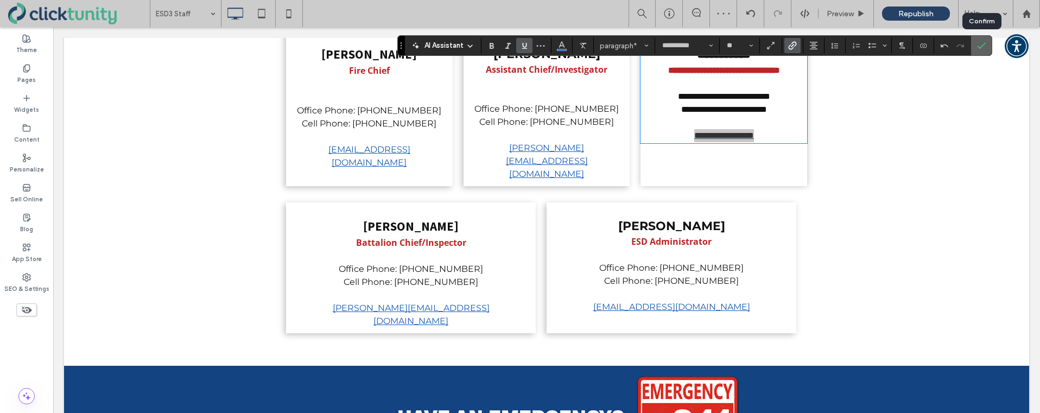
drag, startPoint x: 984, startPoint y: 49, endPoint x: 931, endPoint y: 22, distance: 60.2
click at [984, 49] on icon "Confirm" at bounding box center [981, 45] width 9 height 9
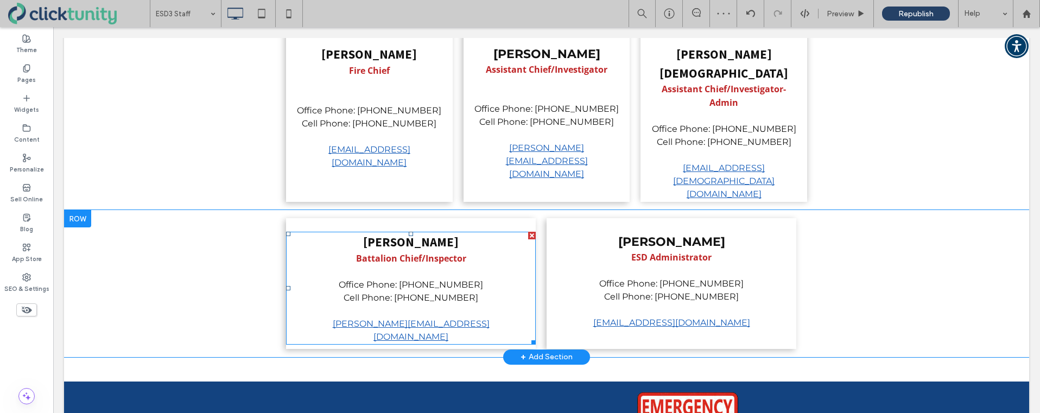
click at [358, 318] on p "s.gray@jcesd3.com" at bounding box center [411, 331] width 228 height 26
type input "**********"
type input "**"
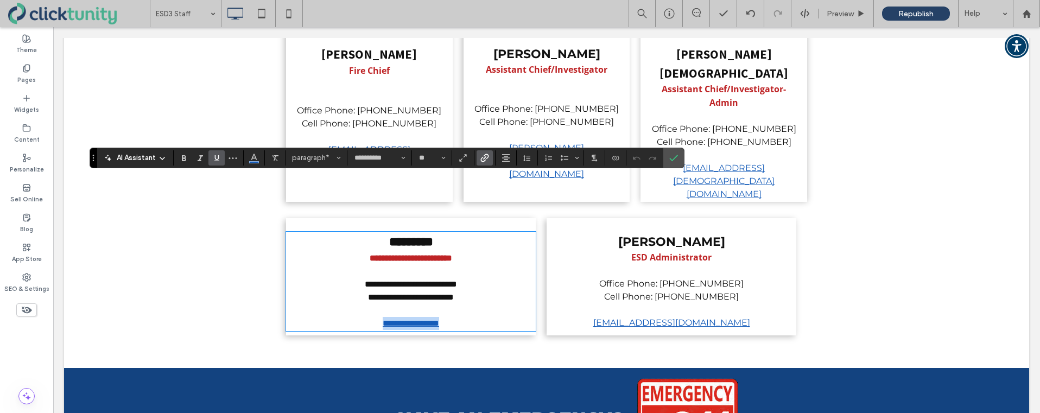
drag, startPoint x: 370, startPoint y: 269, endPoint x: 452, endPoint y: 269, distance: 82.0
click at [439, 319] on link "**********" at bounding box center [411, 323] width 56 height 8
click at [484, 163] on span "Link" at bounding box center [483, 157] width 5 height 15
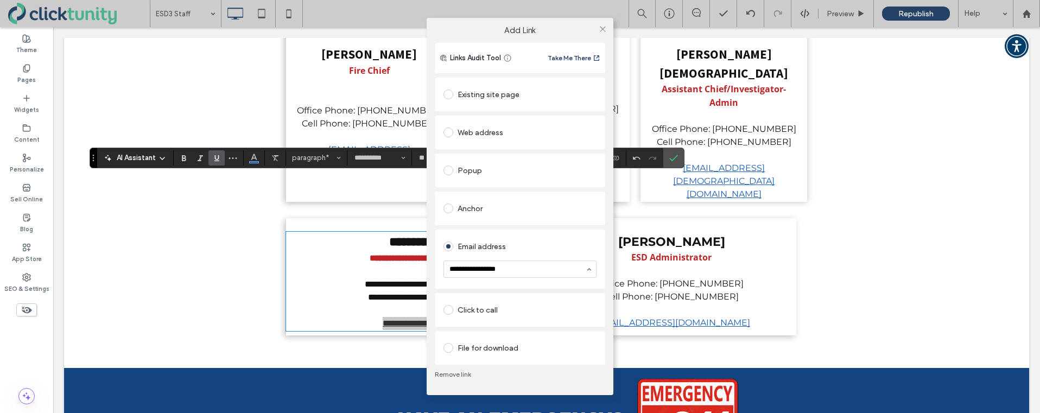
type input "**********"
click at [564, 247] on div "Email address" at bounding box center [520, 259] width 153 height 48
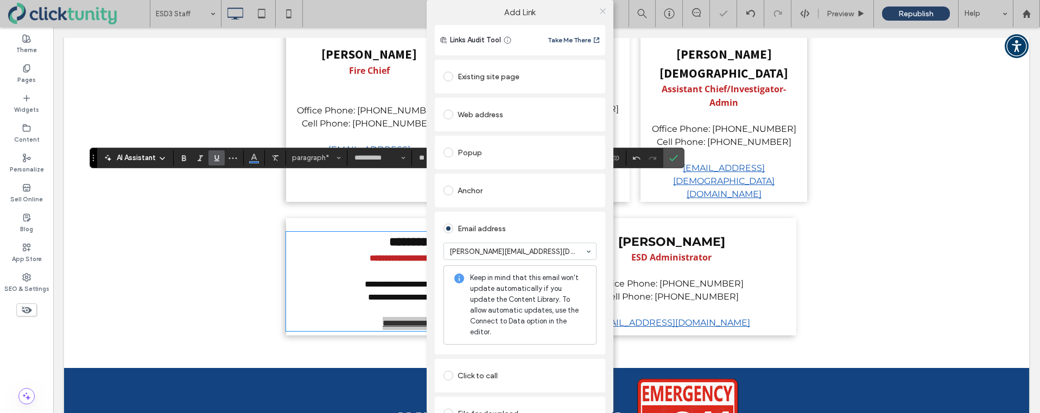
click at [599, 14] on icon at bounding box center [603, 11] width 8 height 8
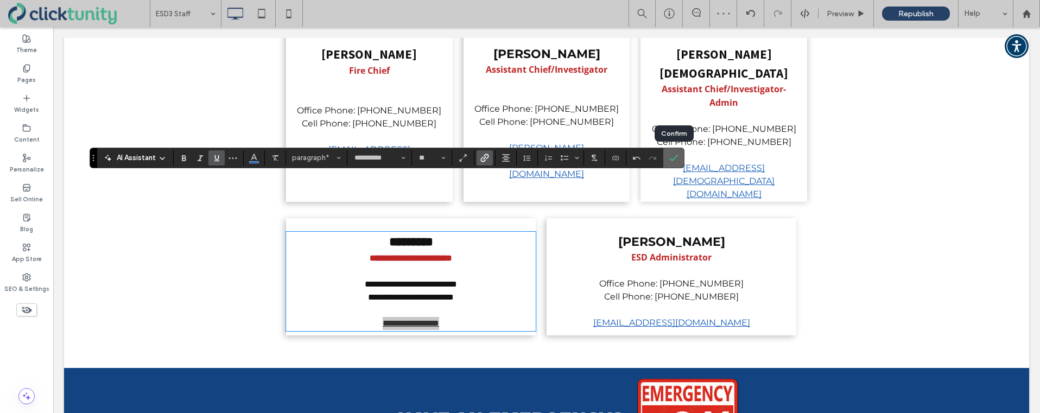
drag, startPoint x: 619, startPoint y: 135, endPoint x: 672, endPoint y: 162, distance: 59.7
click at [672, 162] on icon "Confirm" at bounding box center [674, 158] width 9 height 9
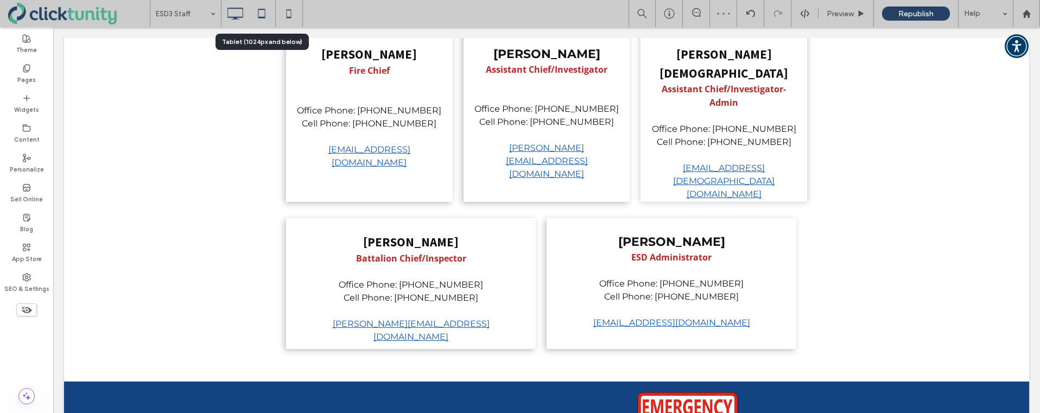
click at [263, 17] on use at bounding box center [261, 13] width 7 height 9
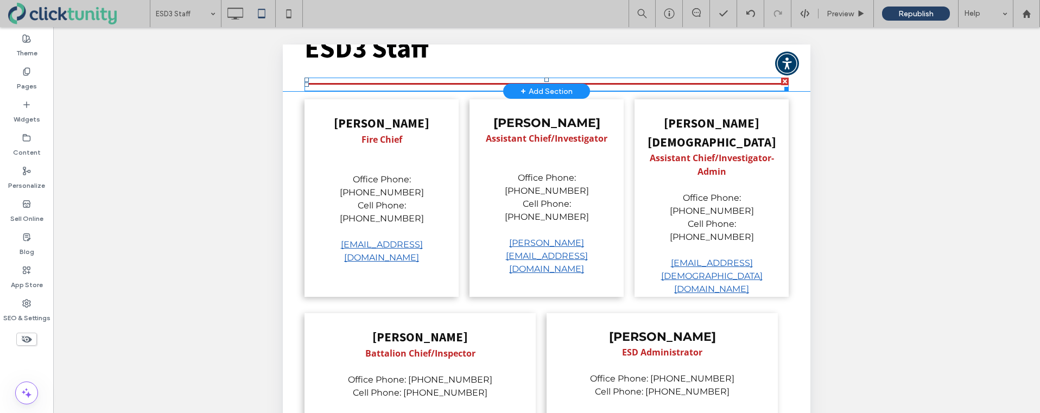
scroll to position [149, 0]
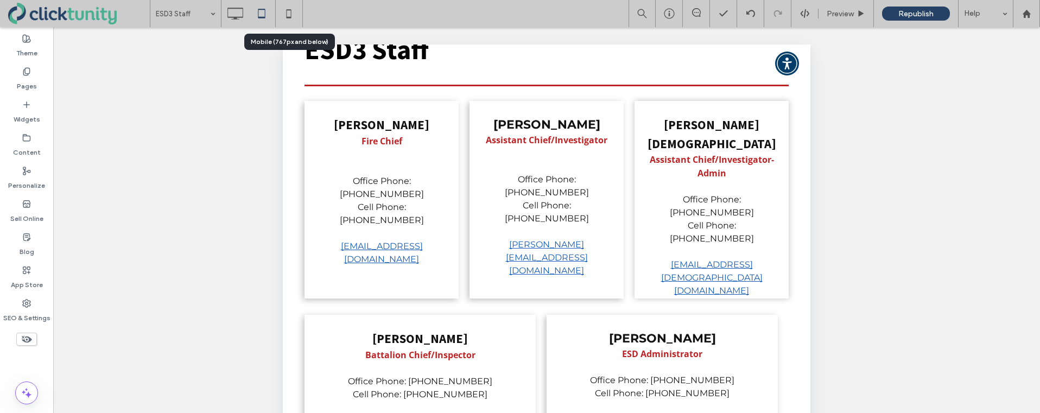
drag, startPoint x: 295, startPoint y: 16, endPoint x: 357, endPoint y: 70, distance: 81.6
click at [295, 16] on icon at bounding box center [289, 14] width 22 height 22
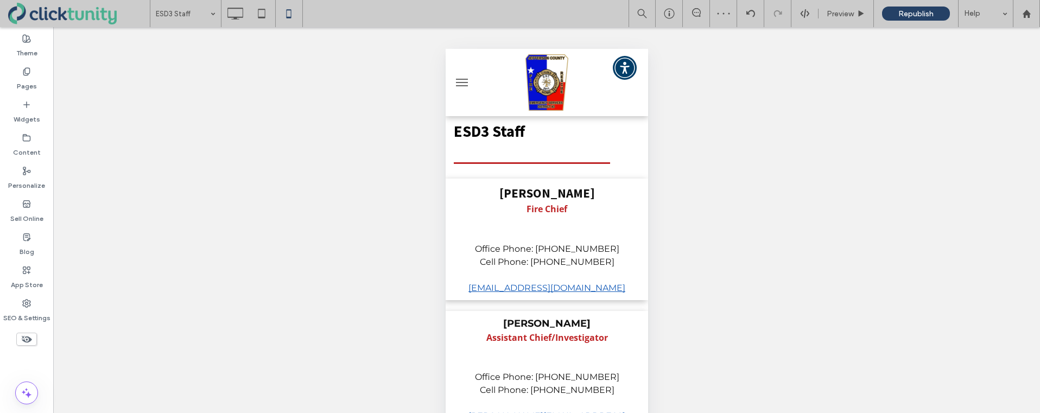
scroll to position [0, 0]
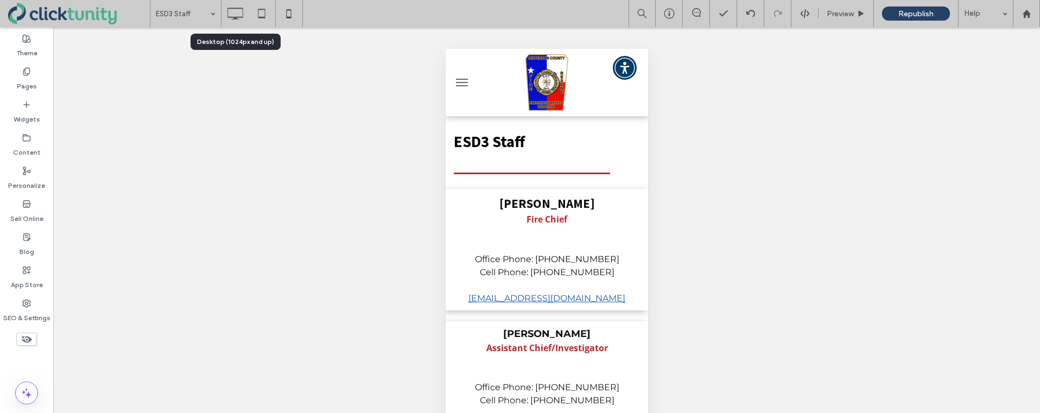
click at [232, 14] on icon at bounding box center [235, 14] width 22 height 22
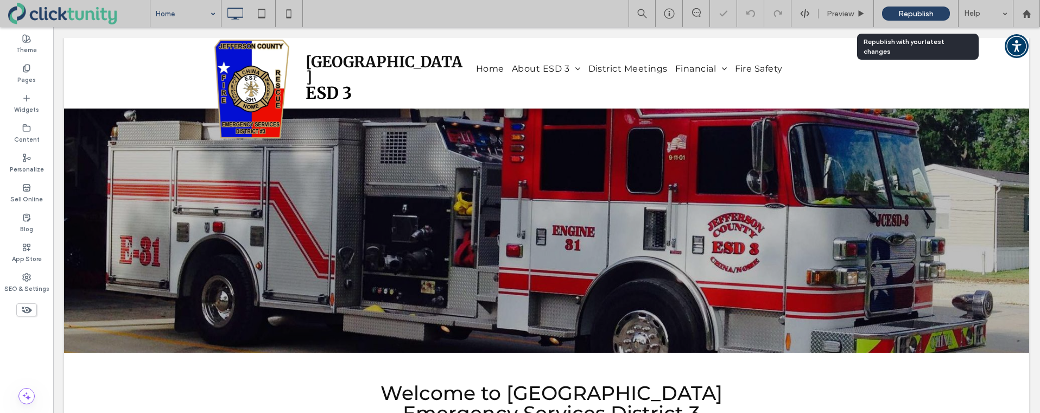
click at [901, 15] on span "Republish" at bounding box center [916, 13] width 35 height 9
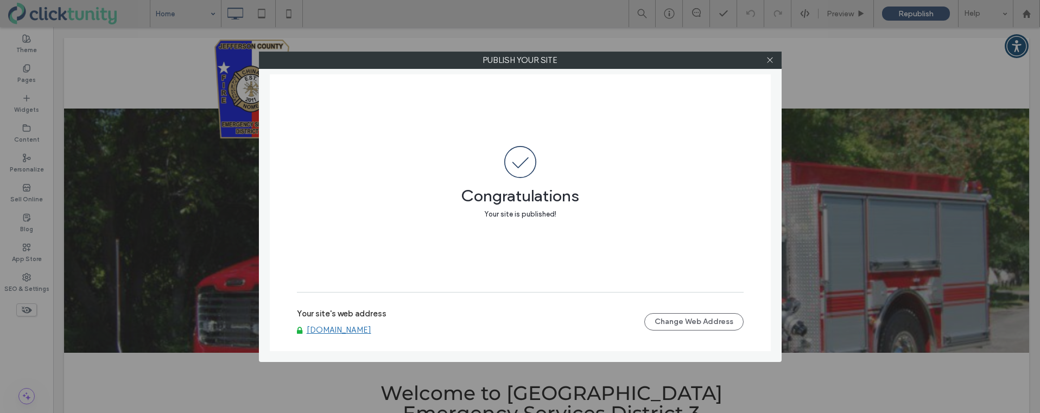
click at [344, 331] on link "[DOMAIN_NAME]" at bounding box center [339, 330] width 65 height 10
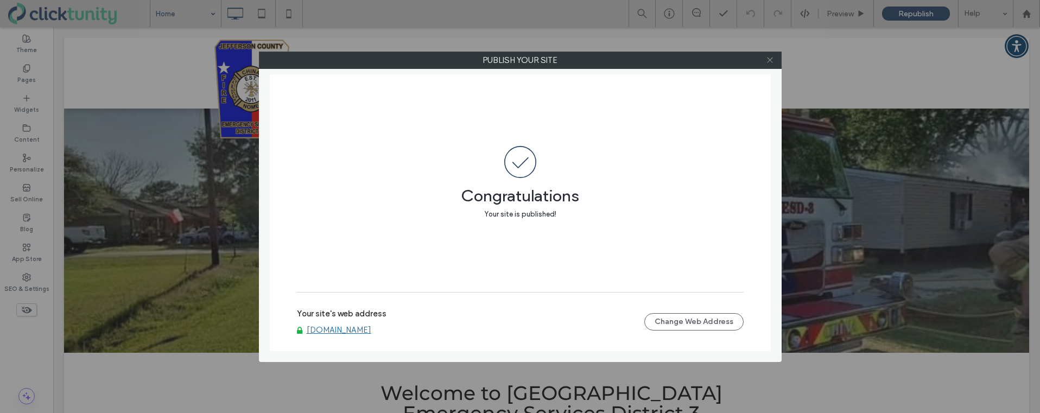
click at [771, 60] on use at bounding box center [769, 60] width 5 height 5
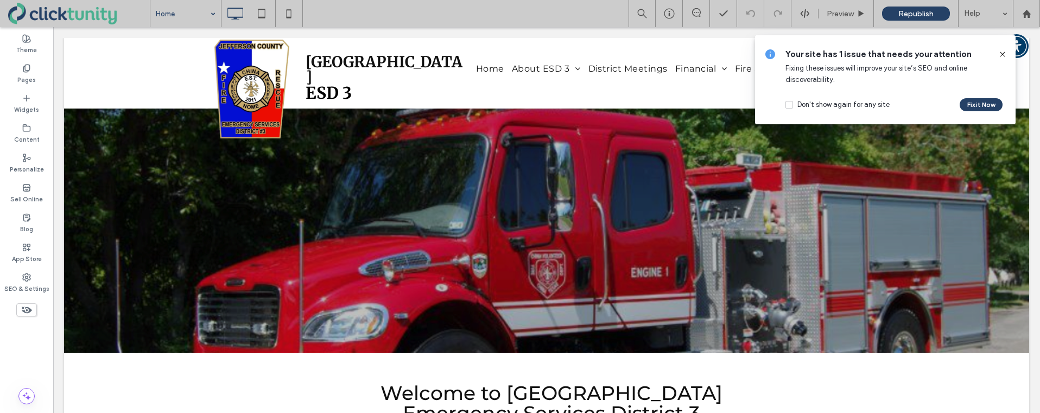
click at [1005, 56] on use at bounding box center [1002, 54] width 5 height 5
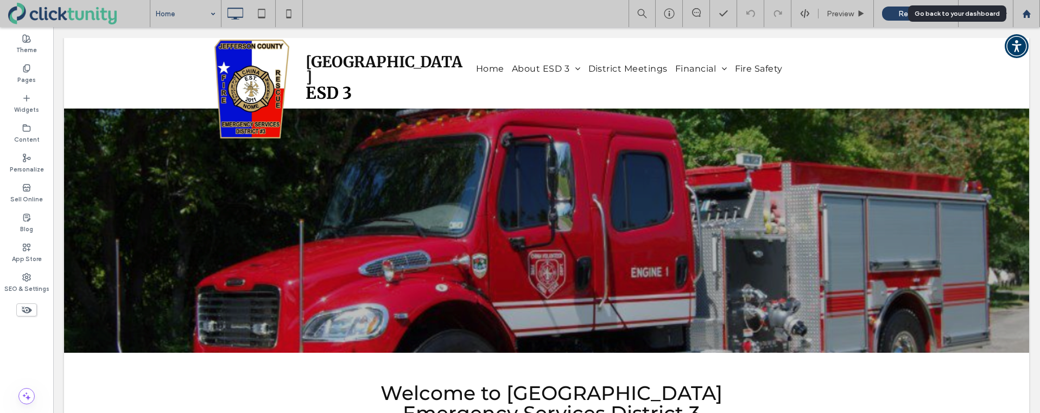
drag, startPoint x: 1027, startPoint y: 14, endPoint x: 932, endPoint y: 14, distance: 95.0
click at [1027, 14] on use at bounding box center [1026, 13] width 8 height 8
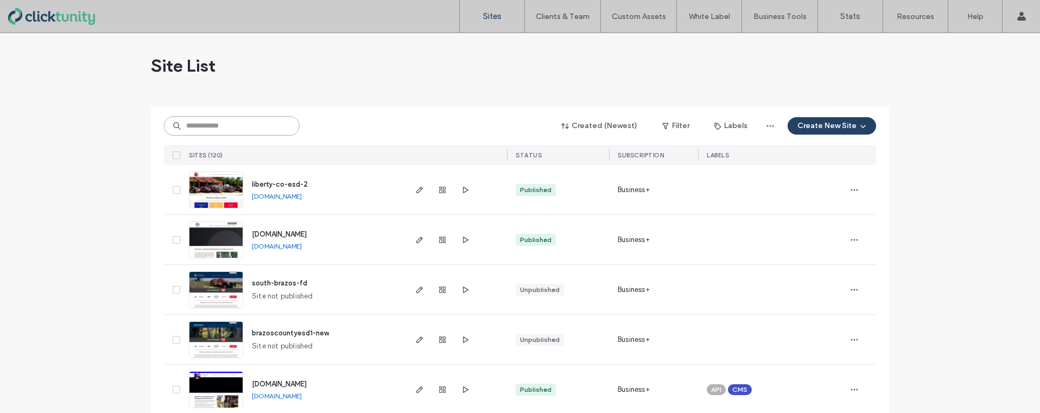
click at [229, 119] on input at bounding box center [232, 126] width 136 height 20
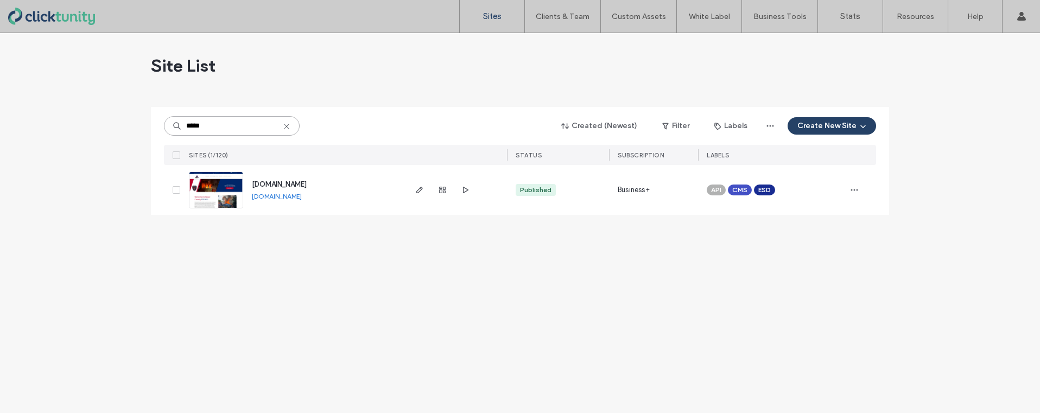
type input "*****"
click at [263, 186] on span "[DOMAIN_NAME]" at bounding box center [279, 184] width 55 height 8
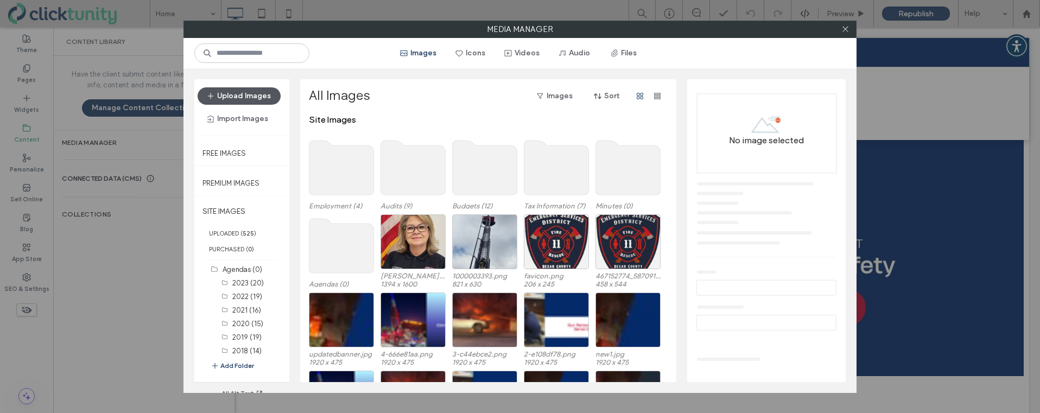
click at [251, 101] on button "Upload Images" at bounding box center [239, 95] width 83 height 17
click at [229, 99] on button "Upload Images" at bounding box center [239, 95] width 83 height 17
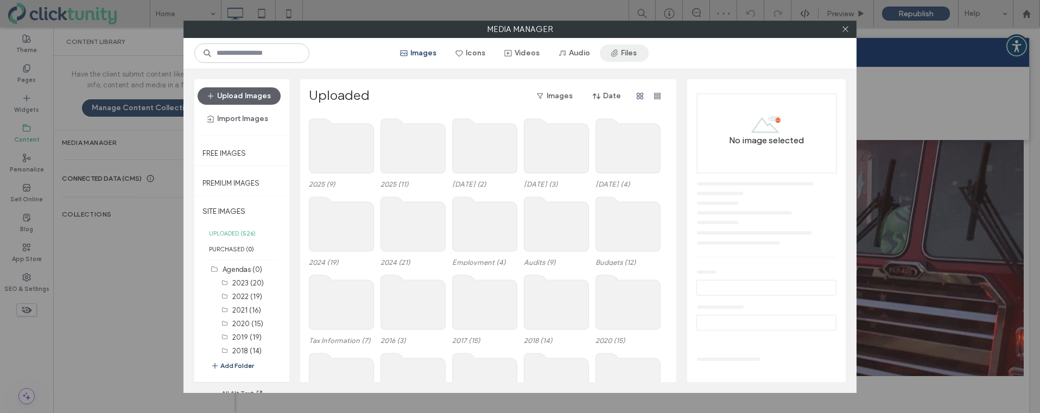
click at [624, 53] on button "Files" at bounding box center [624, 53] width 49 height 17
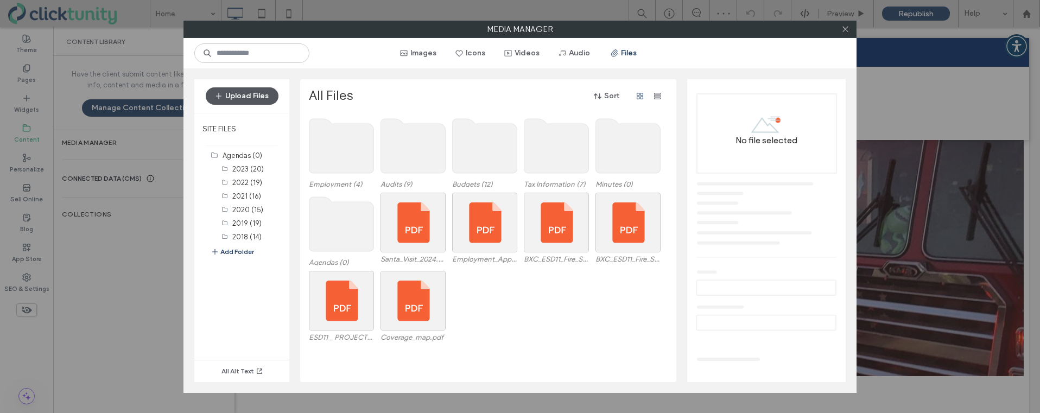
click at [259, 95] on button "Upload Files" at bounding box center [242, 95] width 73 height 17
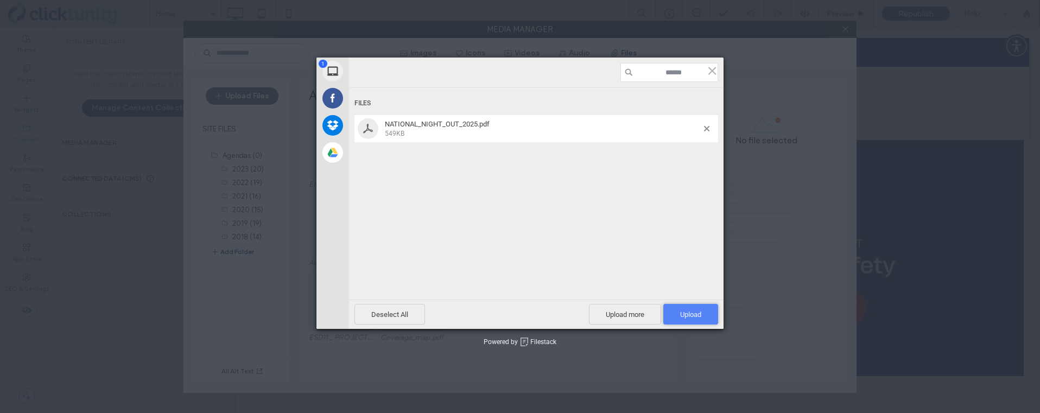
drag, startPoint x: 674, startPoint y: 313, endPoint x: 664, endPoint y: 298, distance: 18.4
click at [674, 313] on span "Upload 1" at bounding box center [691, 314] width 55 height 21
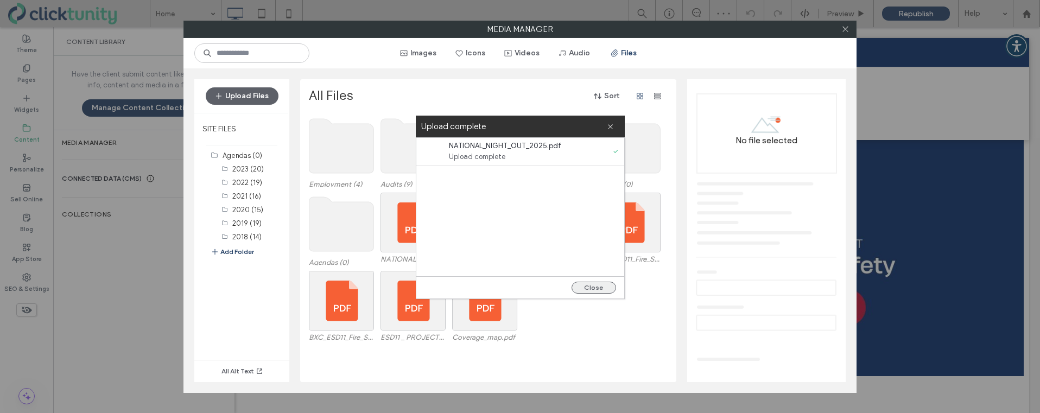
click at [595, 286] on button "Close" at bounding box center [594, 288] width 45 height 12
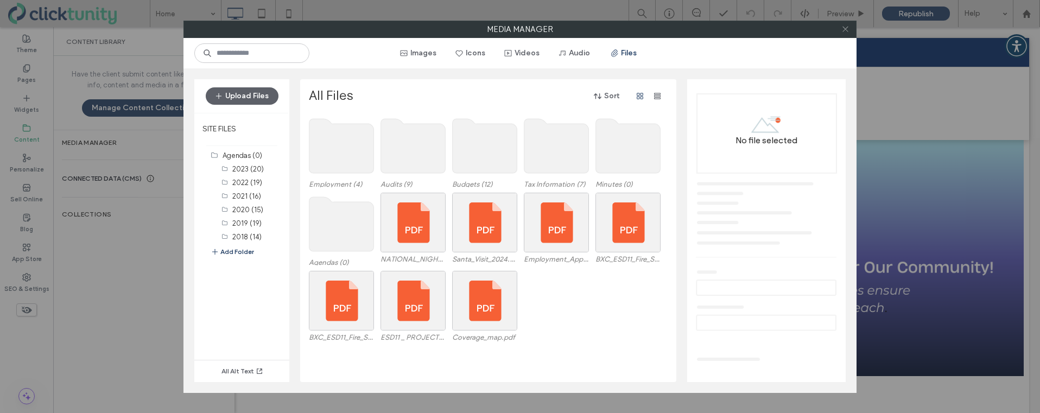
click at [847, 30] on icon at bounding box center [846, 29] width 8 height 8
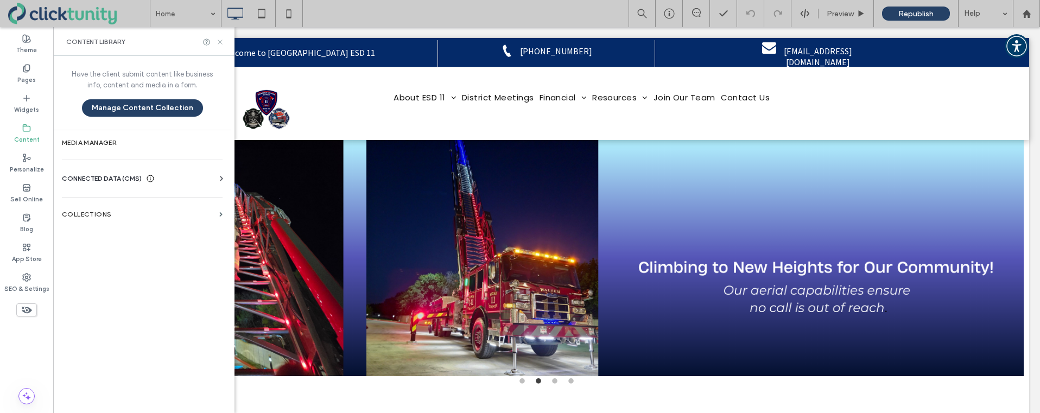
click at [223, 43] on icon at bounding box center [220, 42] width 8 height 8
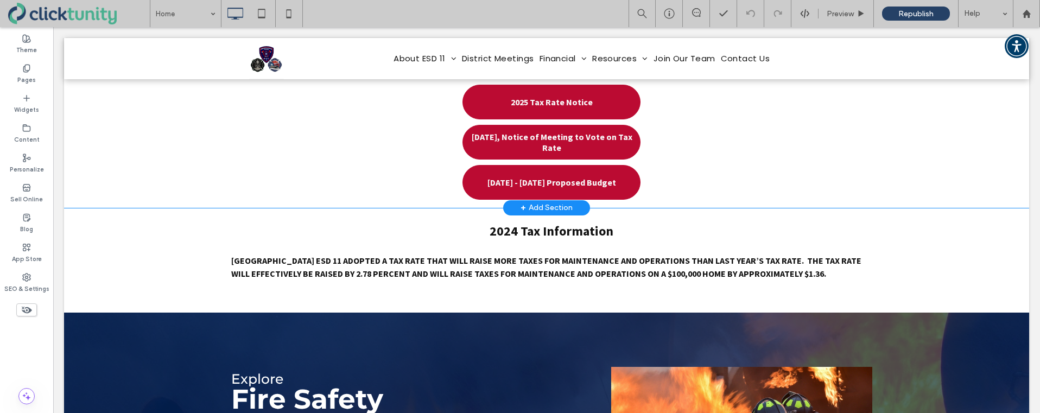
scroll to position [975, 0]
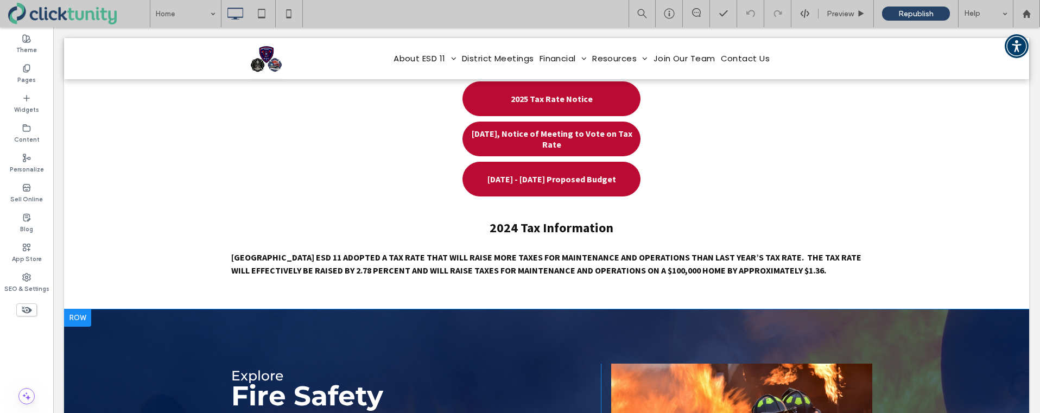
click at [78, 312] on div at bounding box center [77, 318] width 27 height 17
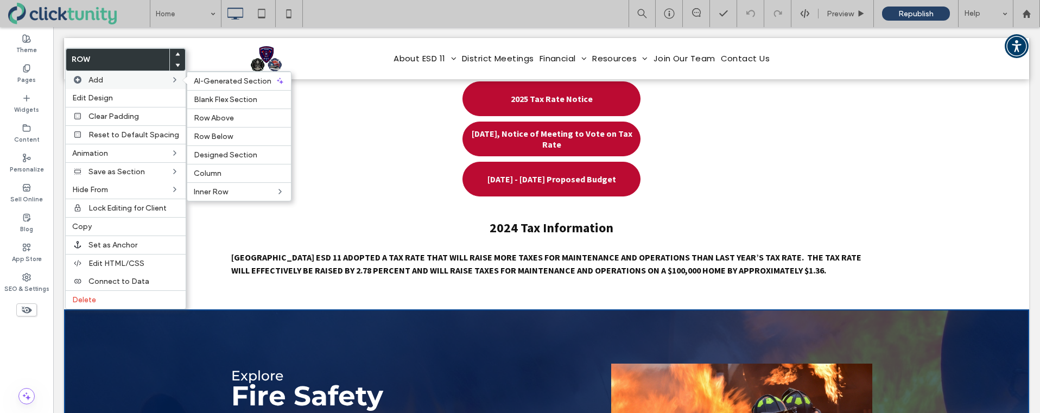
click at [170, 80] on icon at bounding box center [174, 79] width 9 height 9
drag, startPoint x: 235, startPoint y: 121, endPoint x: 231, endPoint y: 125, distance: 5.9
click at [235, 121] on label "Row Above" at bounding box center [239, 117] width 91 height 9
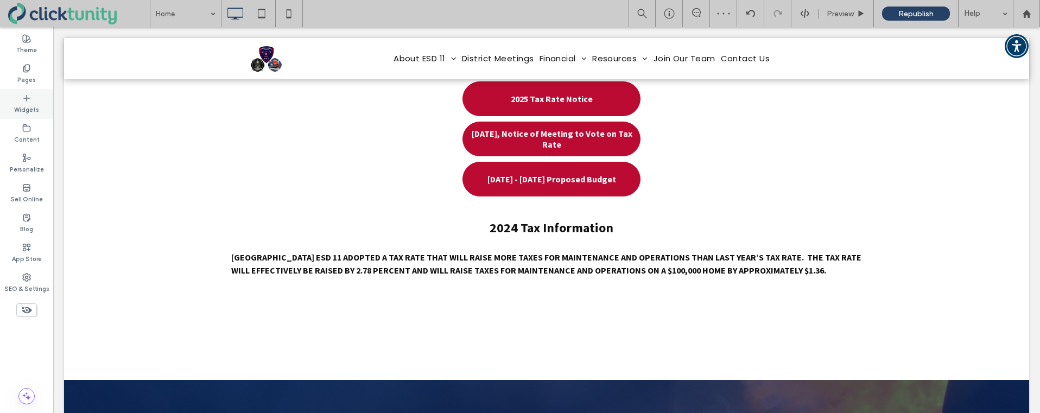
click at [40, 111] on div "Widgets" at bounding box center [26, 104] width 53 height 30
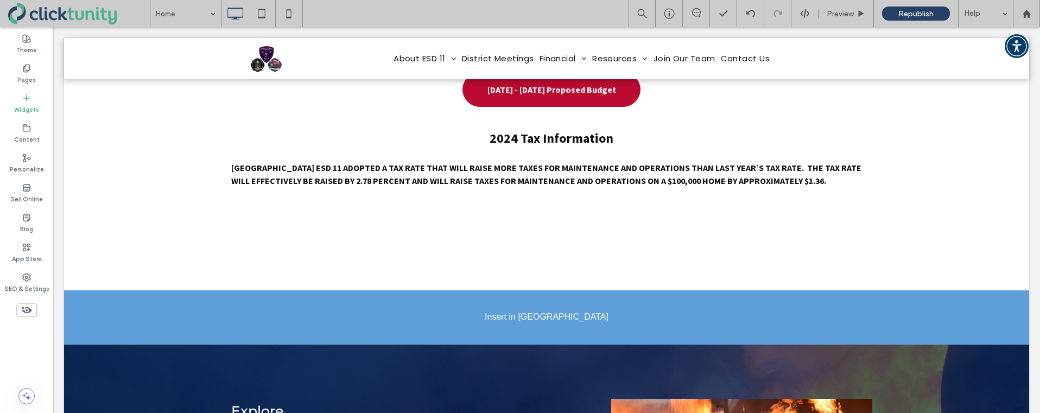
scroll to position [1072, 0]
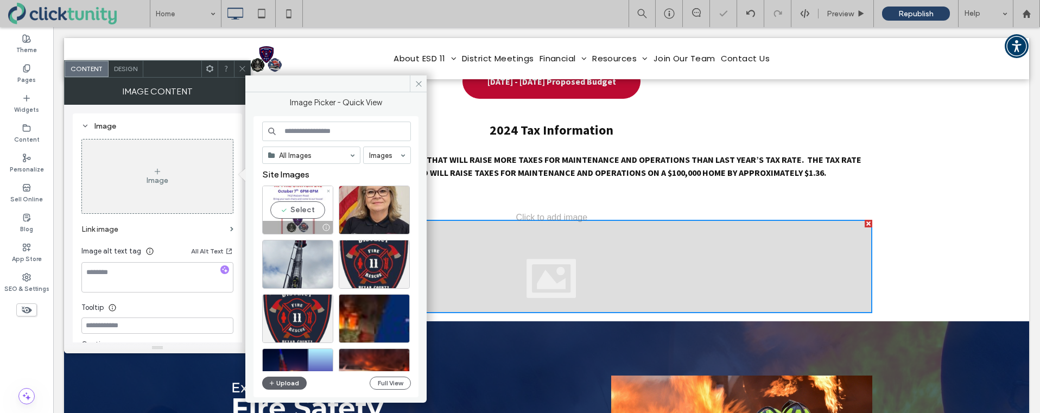
drag, startPoint x: 300, startPoint y: 216, endPoint x: 301, endPoint y: 187, distance: 28.3
click at [300, 216] on div "Select" at bounding box center [297, 210] width 71 height 49
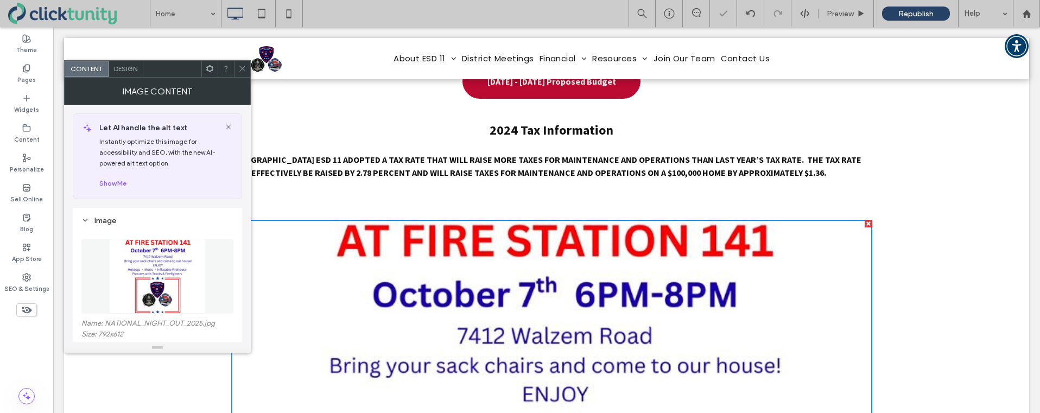
drag, startPoint x: 244, startPoint y: 73, endPoint x: 250, endPoint y: 79, distance: 8.4
click at [244, 73] on span at bounding box center [242, 69] width 8 height 16
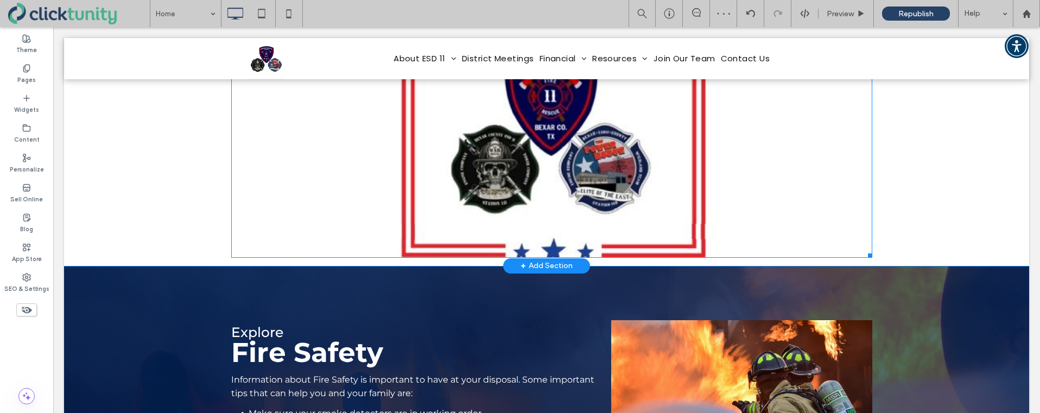
scroll to position [1533, 0]
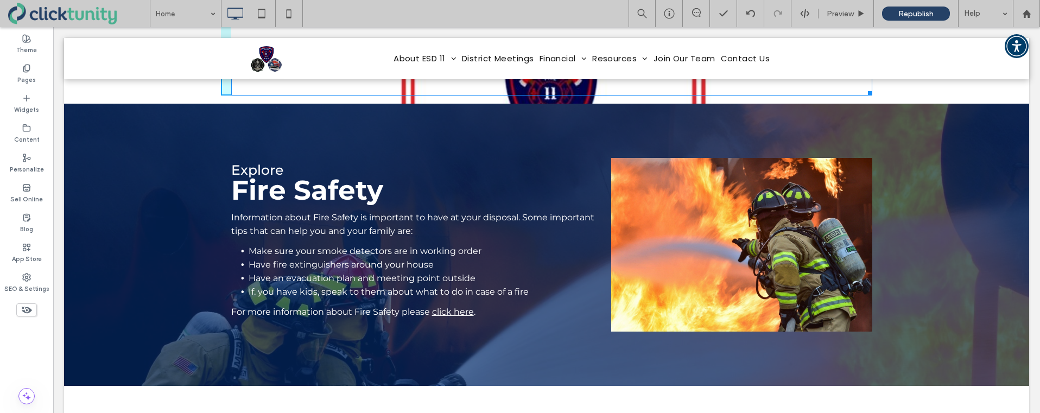
drag, startPoint x: 868, startPoint y: 250, endPoint x: 763, endPoint y: 129, distance: 159.8
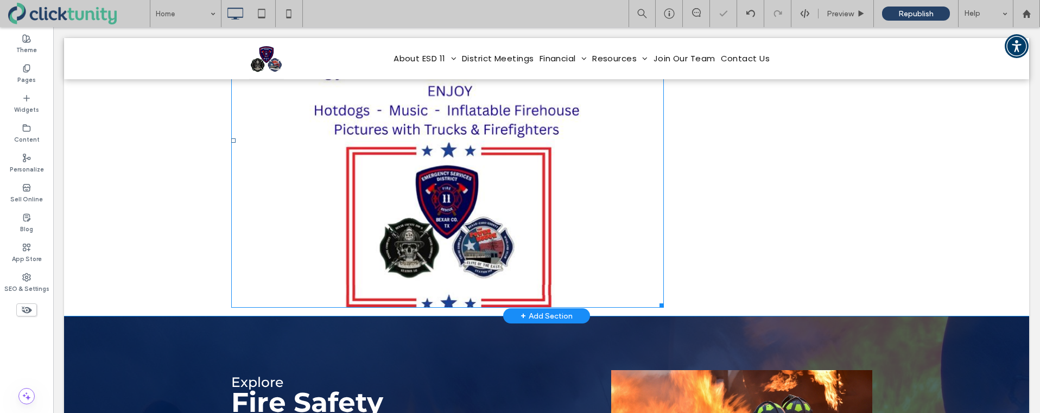
scroll to position [1318, 0]
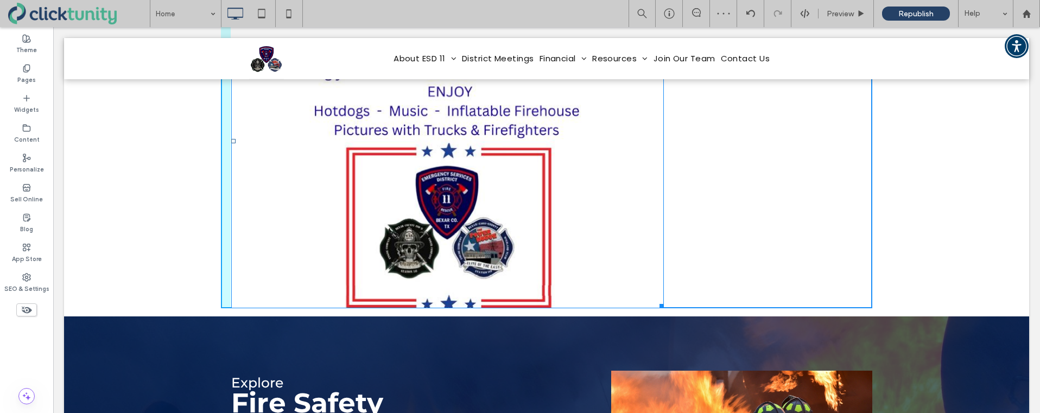
drag, startPoint x: 654, startPoint y: 301, endPoint x: 625, endPoint y: 264, distance: 47.1
click at [625, 264] on div "Click To Paste Row Engineer Engineer Engineer Engineer Engineer Engineer 1 2 3 …" at bounding box center [546, 115] width 965 height 2586
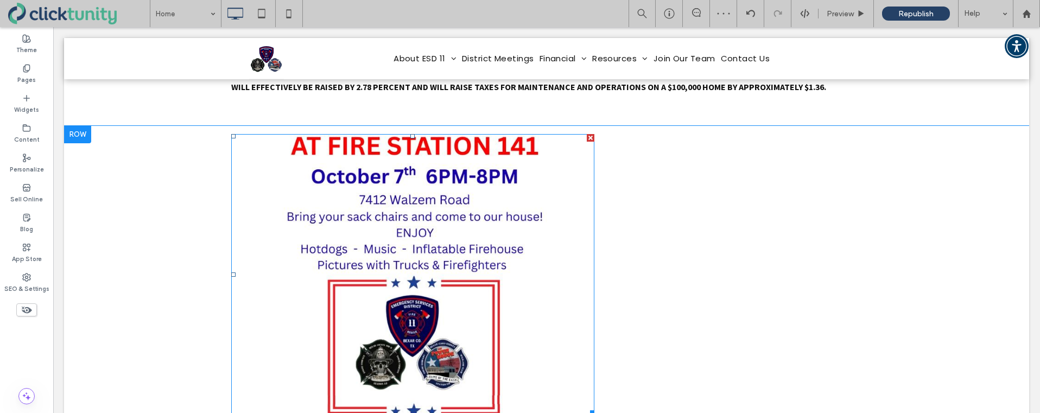
scroll to position [1161, 0]
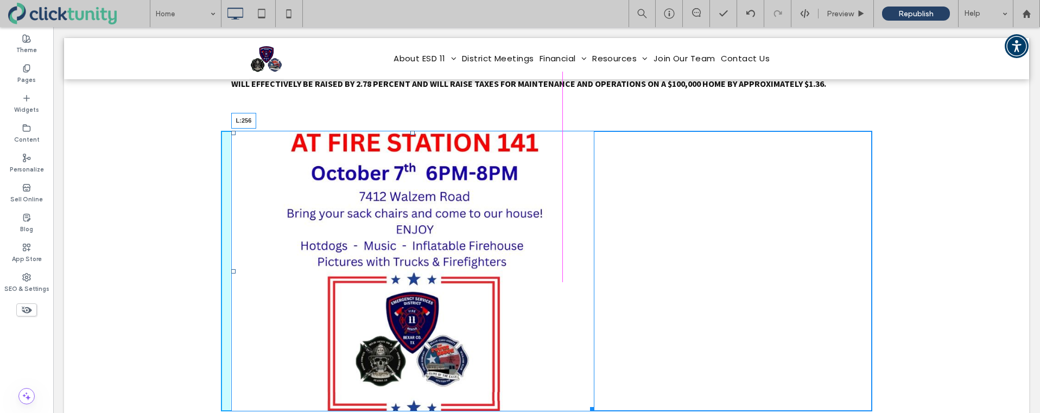
drag, startPoint x: 233, startPoint y: 271, endPoint x: 372, endPoint y: 277, distance: 139.1
click at [372, 277] on div "L:256" at bounding box center [412, 271] width 363 height 281
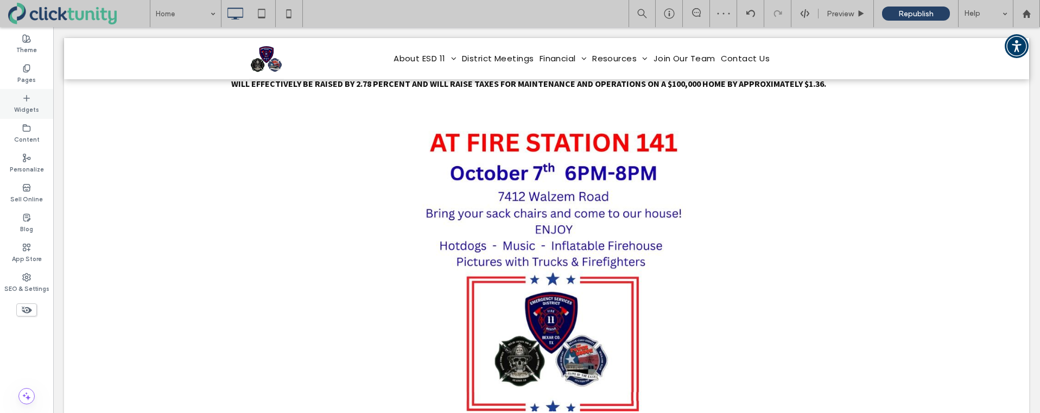
click at [26, 95] on icon at bounding box center [26, 98] width 9 height 9
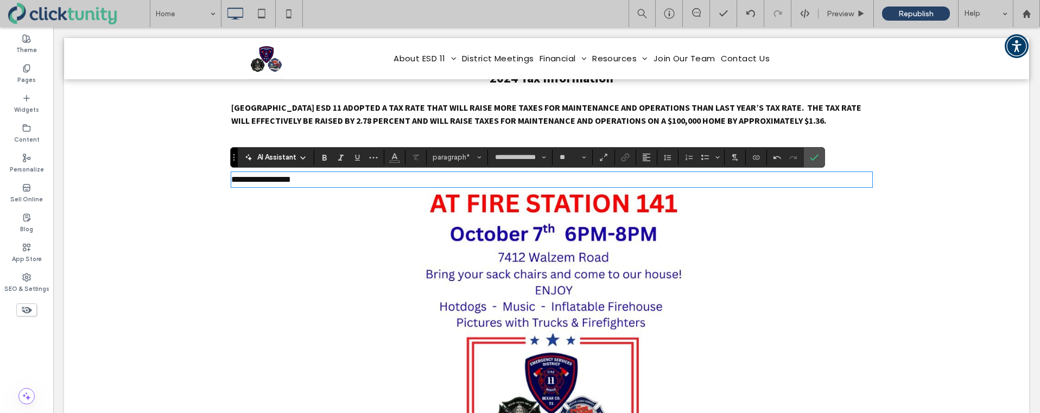
scroll to position [1136, 0]
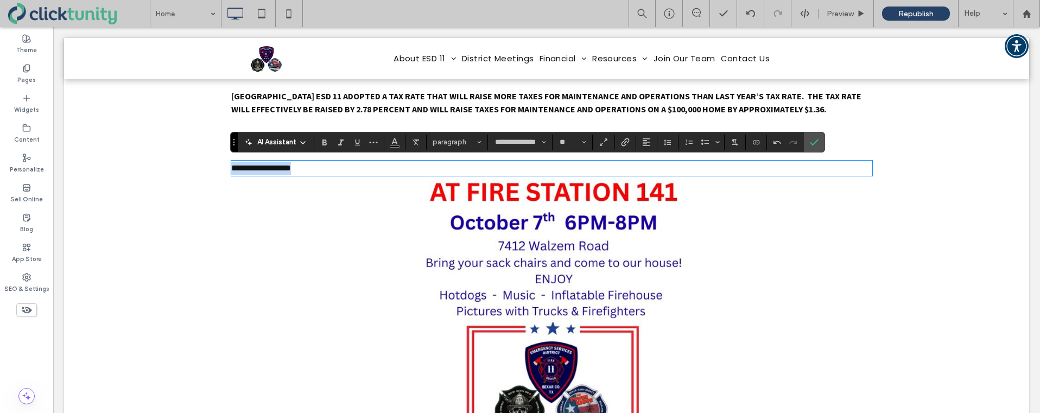
drag, startPoint x: 300, startPoint y: 169, endPoint x: 229, endPoint y: 164, distance: 71.8
click at [229, 164] on div "**********" at bounding box center [547, 308] width 652 height 305
click at [586, 146] on span "Size" at bounding box center [584, 142] width 4 height 14
click at [573, 232] on label "32" at bounding box center [572, 239] width 35 height 15
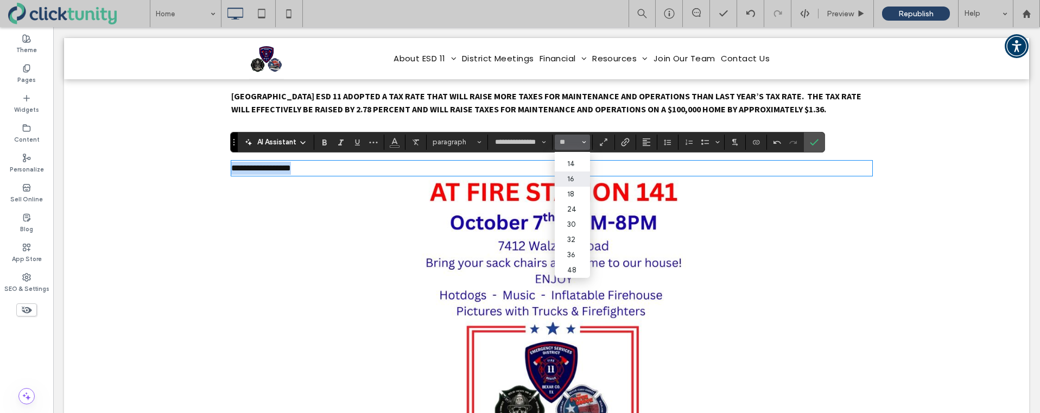
type input "**"
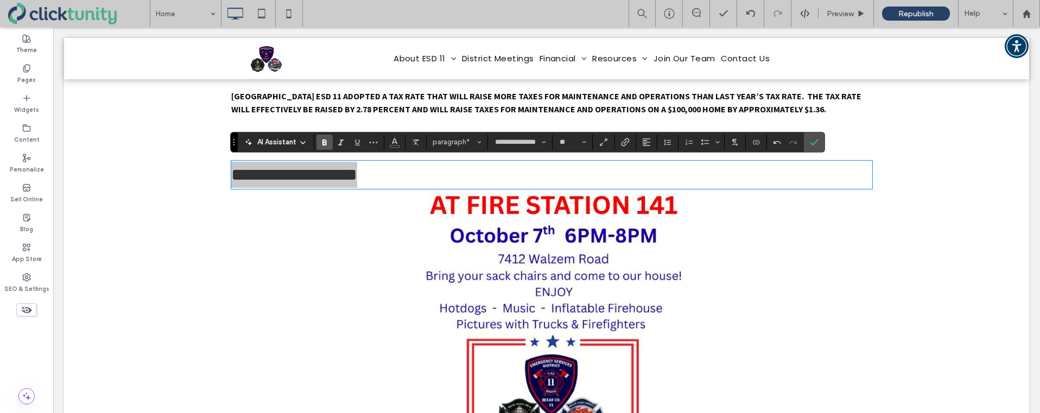
click at [326, 147] on span "Bold" at bounding box center [324, 142] width 9 height 14
click at [647, 145] on icon "Alignment" at bounding box center [646, 142] width 9 height 9
click at [649, 170] on label "ui.textEditor.alignment.center" at bounding box center [658, 176] width 38 height 16
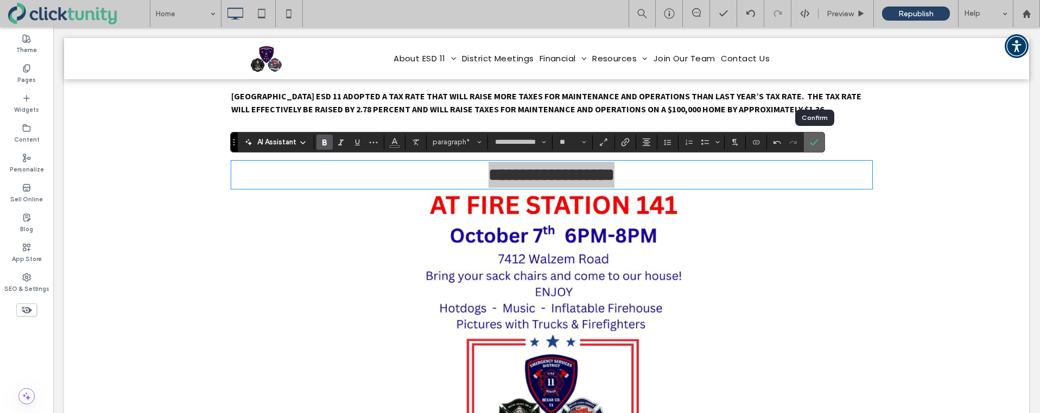
drag, startPoint x: 815, startPoint y: 145, endPoint x: 446, endPoint y: 116, distance: 370.4
click at [815, 145] on icon "Confirm" at bounding box center [814, 142] width 9 height 9
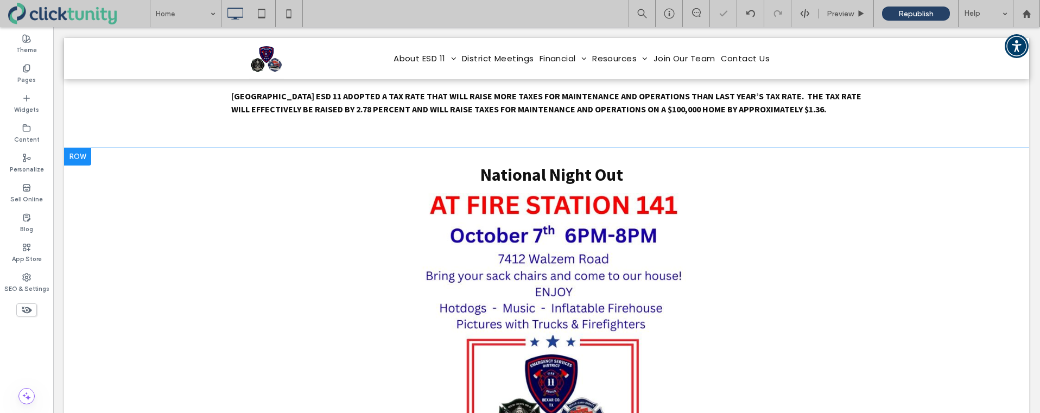
click at [84, 151] on div at bounding box center [77, 156] width 27 height 17
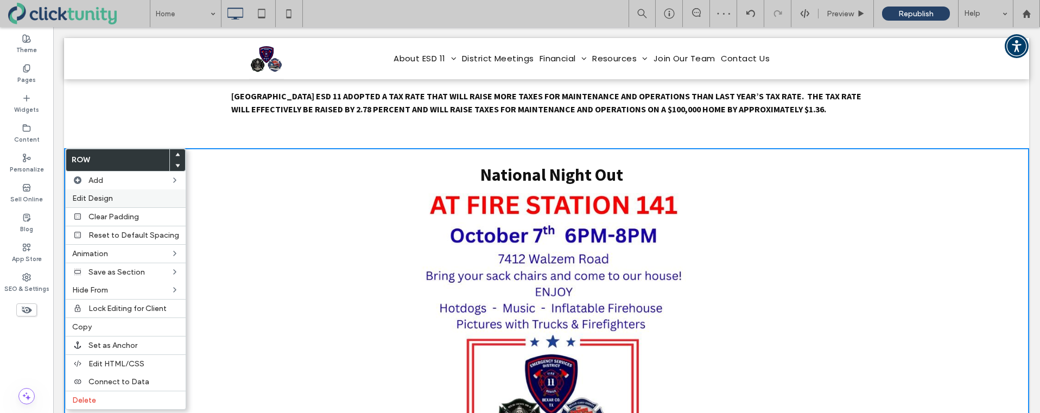
click at [134, 194] on label "Edit Design" at bounding box center [125, 198] width 107 height 9
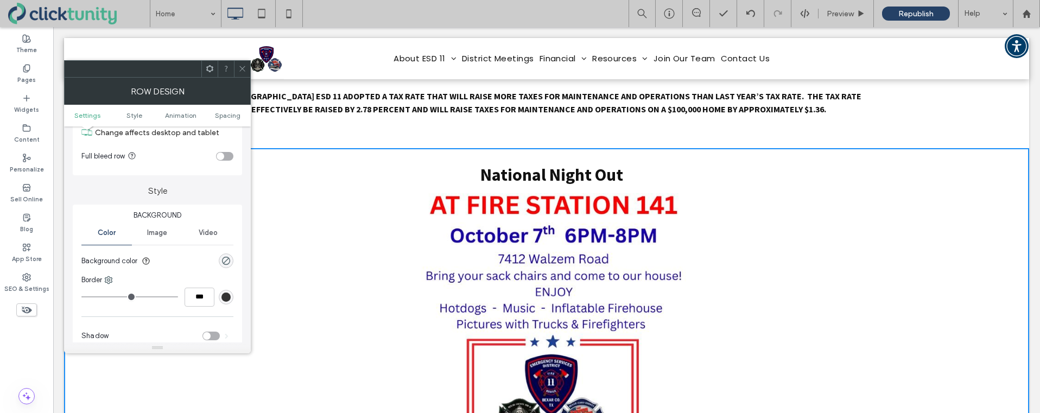
scroll to position [48, 0]
click at [224, 302] on div "***" at bounding box center [157, 293] width 152 height 19
drag, startPoint x: 225, startPoint y: 259, endPoint x: 235, endPoint y: 262, distance: 10.3
click at [225, 259] on div "rgba(0, 0, 0, 0)" at bounding box center [226, 256] width 9 height 9
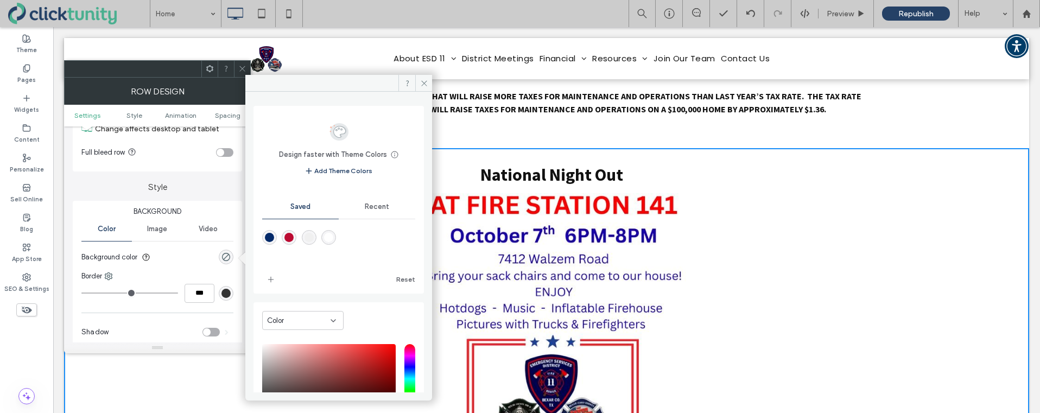
click at [314, 240] on div "rgba(240,240,240,1)" at bounding box center [309, 237] width 9 height 9
type input "*******"
type input "***"
type input "****"
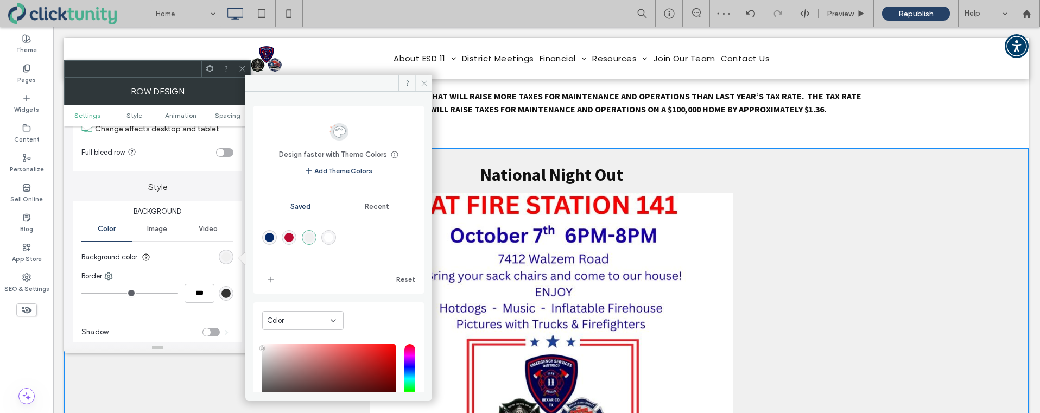
click at [426, 83] on icon at bounding box center [424, 83] width 8 height 8
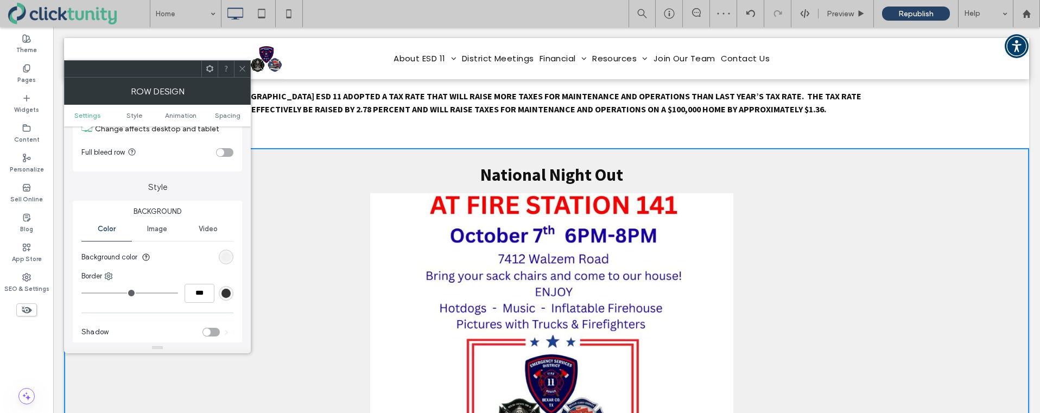
click at [246, 68] on icon at bounding box center [242, 69] width 8 height 8
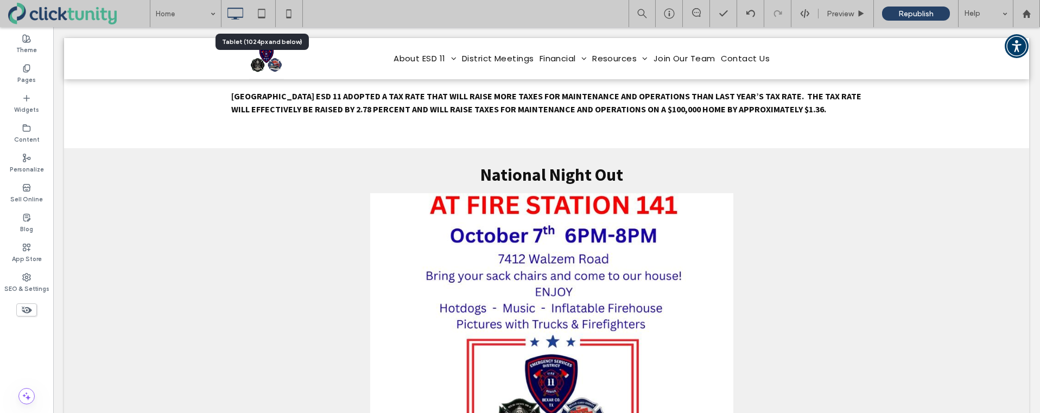
drag, startPoint x: 257, startPoint y: 12, endPoint x: 293, endPoint y: 41, distance: 46.0
click at [257, 12] on icon at bounding box center [262, 14] width 22 height 22
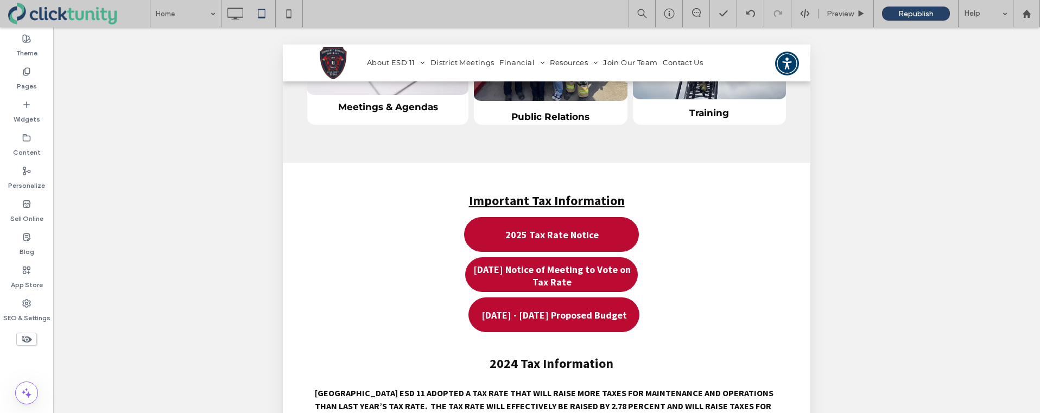
scroll to position [687, 0]
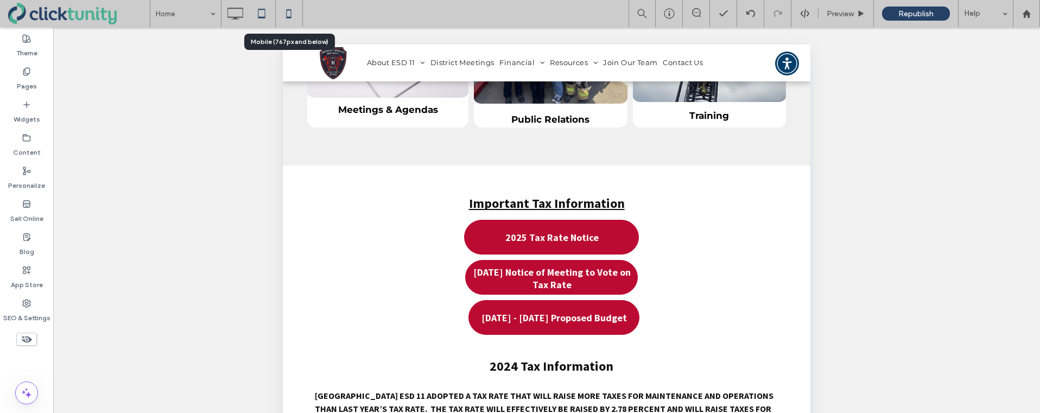
click at [290, 13] on icon at bounding box center [289, 14] width 22 height 22
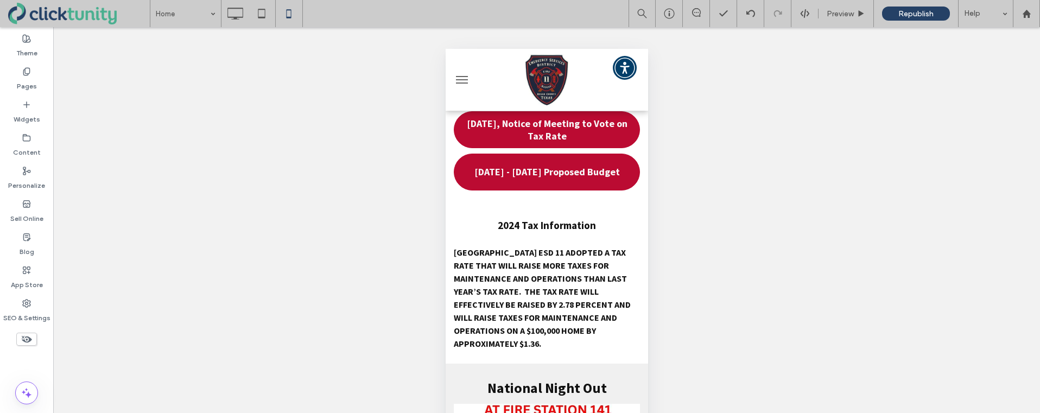
scroll to position [1011, 0]
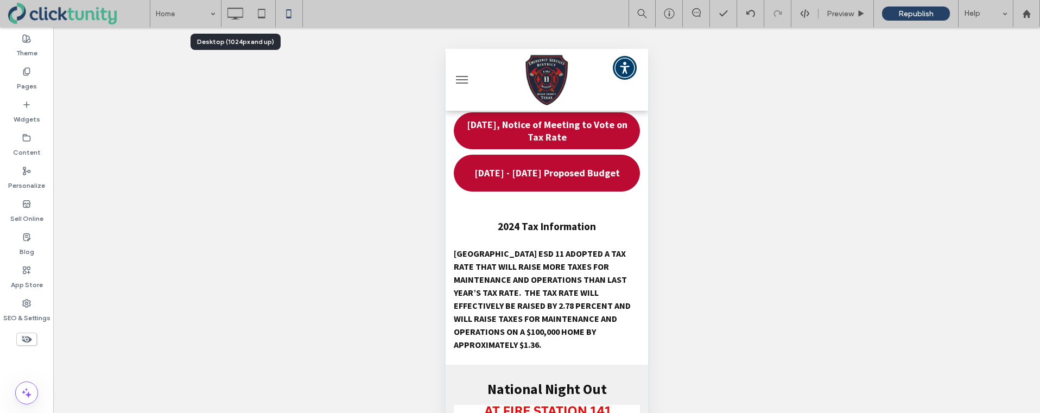
drag, startPoint x: 233, startPoint y: 14, endPoint x: 262, endPoint y: 34, distance: 34.8
click at [234, 14] on icon at bounding box center [235, 14] width 22 height 22
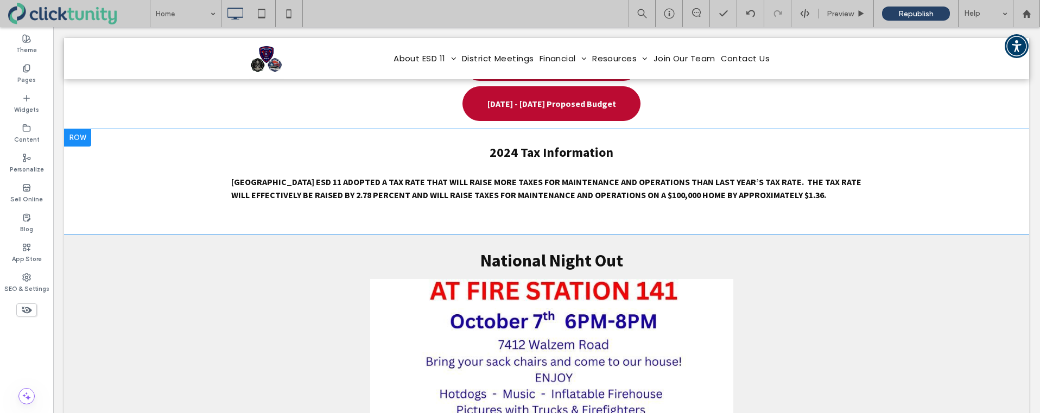
scroll to position [1053, 0]
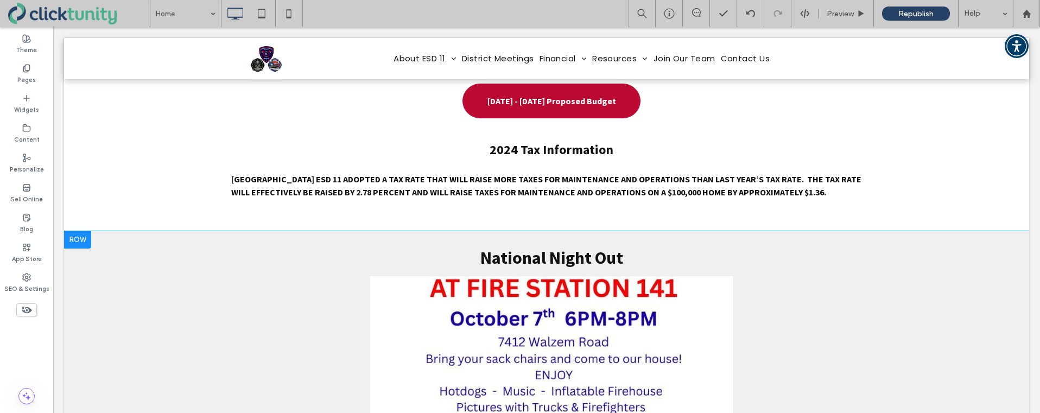
click at [85, 238] on div at bounding box center [77, 239] width 27 height 17
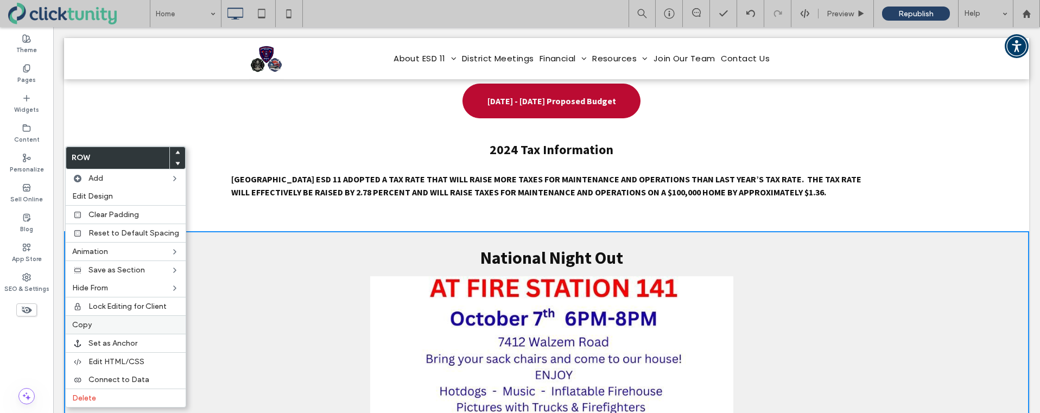
click at [98, 319] on div "Copy" at bounding box center [126, 324] width 120 height 18
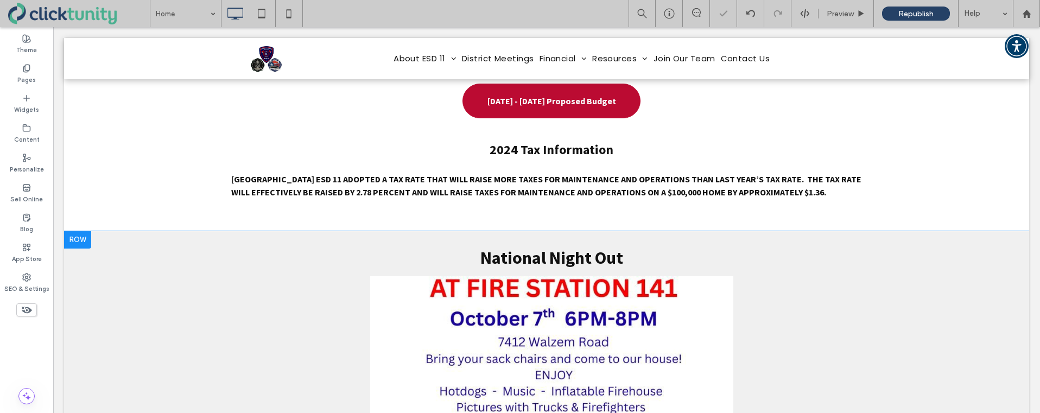
click at [73, 245] on div at bounding box center [77, 239] width 27 height 17
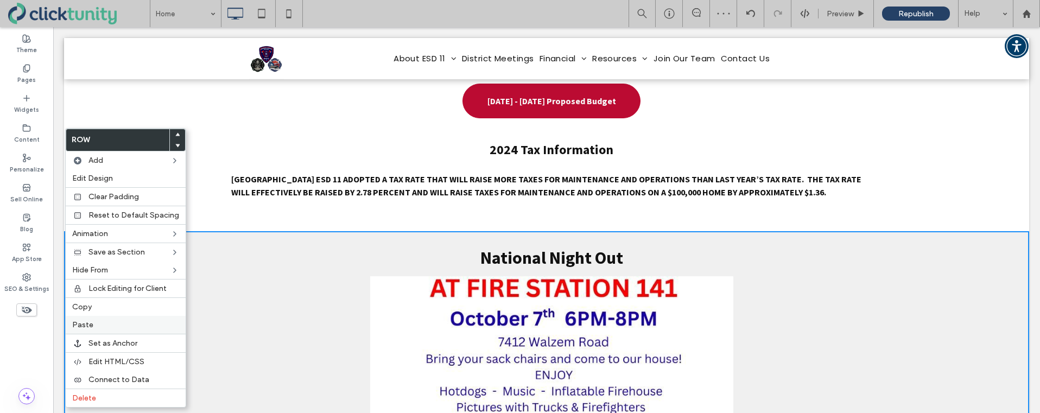
drag, startPoint x: 107, startPoint y: 320, endPoint x: 118, endPoint y: 317, distance: 11.9
click at [107, 320] on label "Paste" at bounding box center [125, 324] width 107 height 9
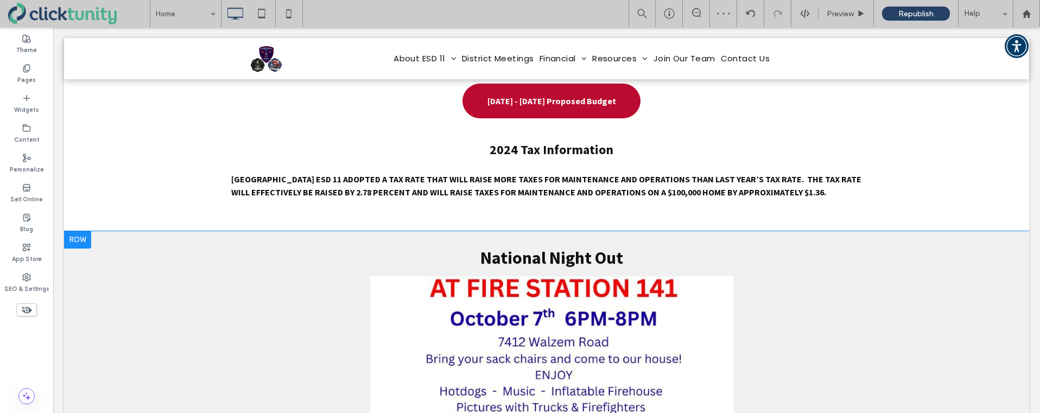
click at [81, 243] on div at bounding box center [77, 239] width 27 height 17
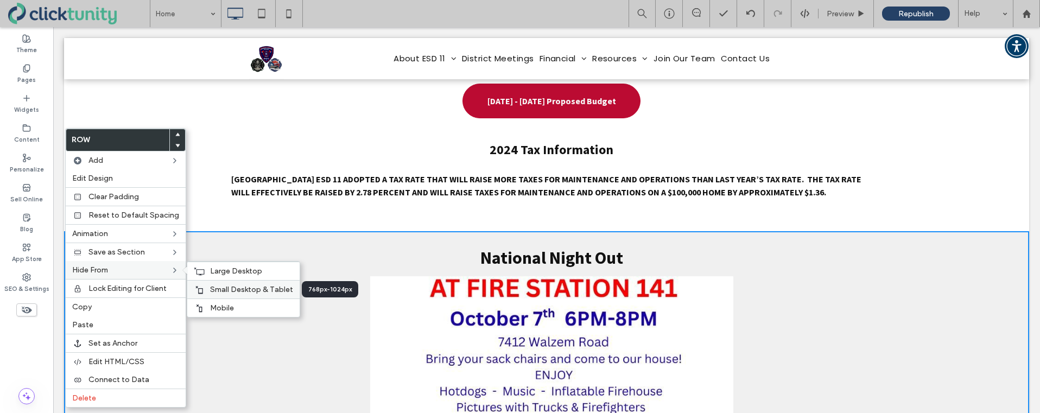
click at [210, 290] on span "Small Desktop & Tablet" at bounding box center [251, 289] width 83 height 9
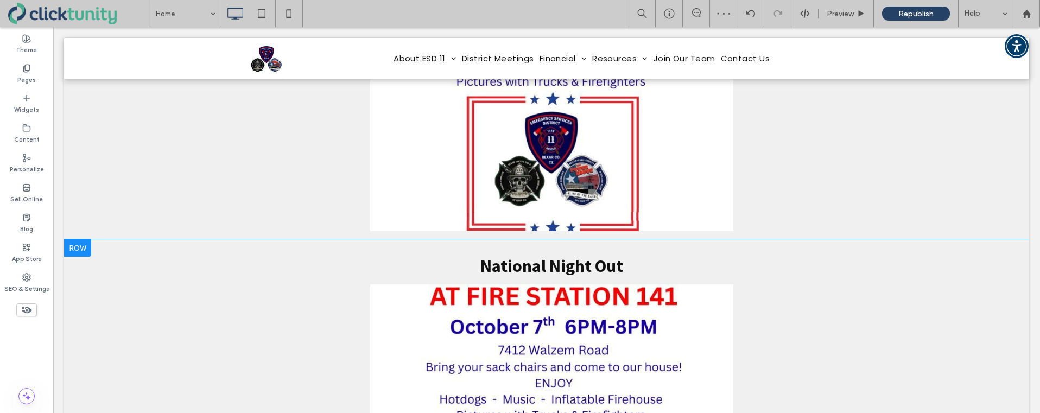
scroll to position [1380, 0]
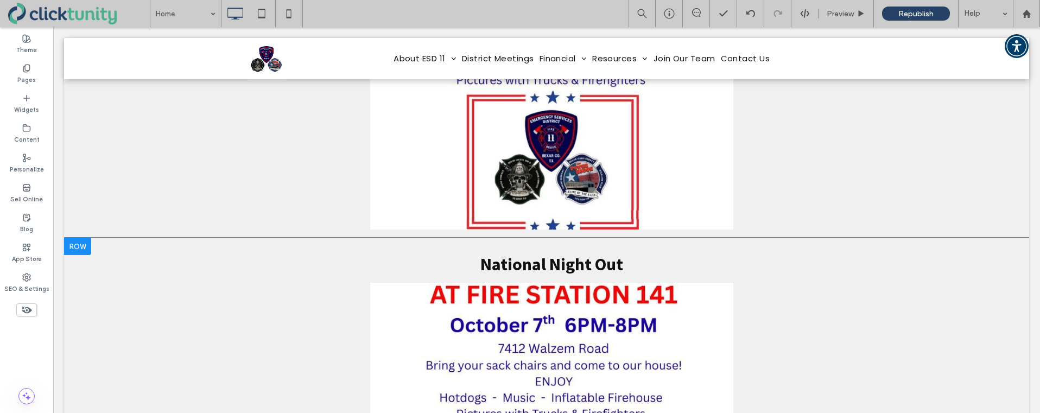
click at [81, 243] on div at bounding box center [77, 246] width 27 height 17
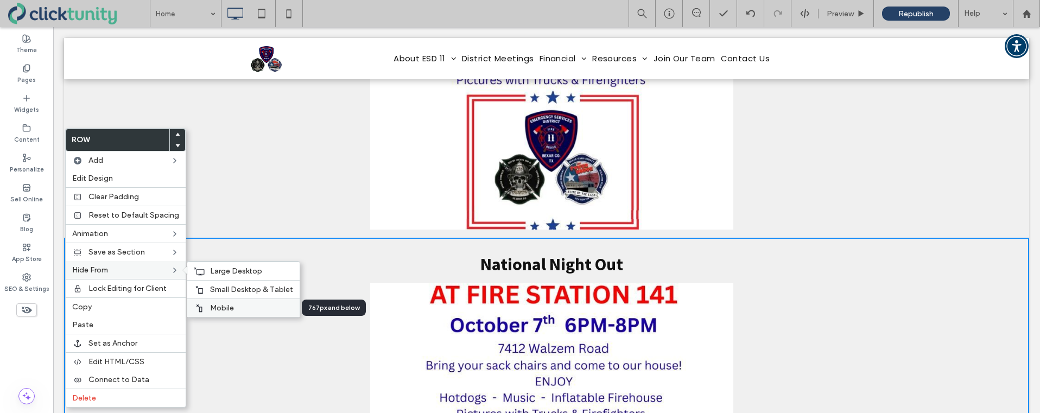
click at [204, 305] on div "Mobile" at bounding box center [243, 308] width 112 height 18
click at [204, 273] on div "Large Desktop" at bounding box center [243, 271] width 112 height 18
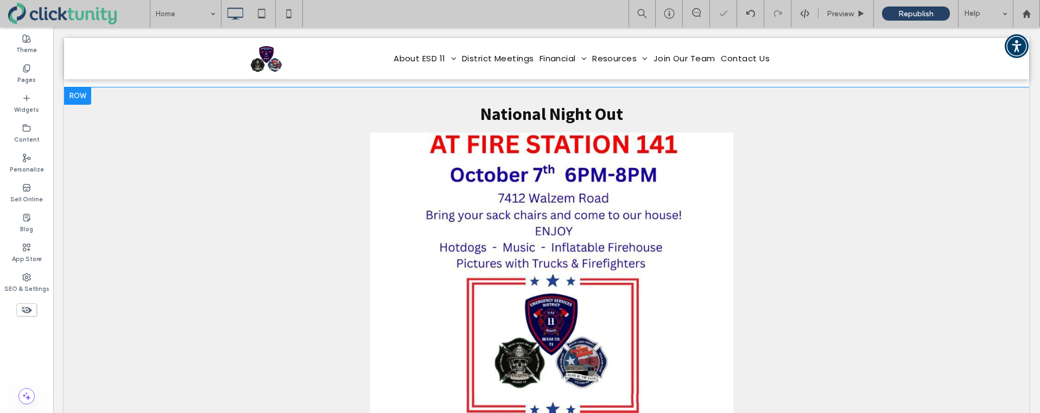
scroll to position [1196, 0]
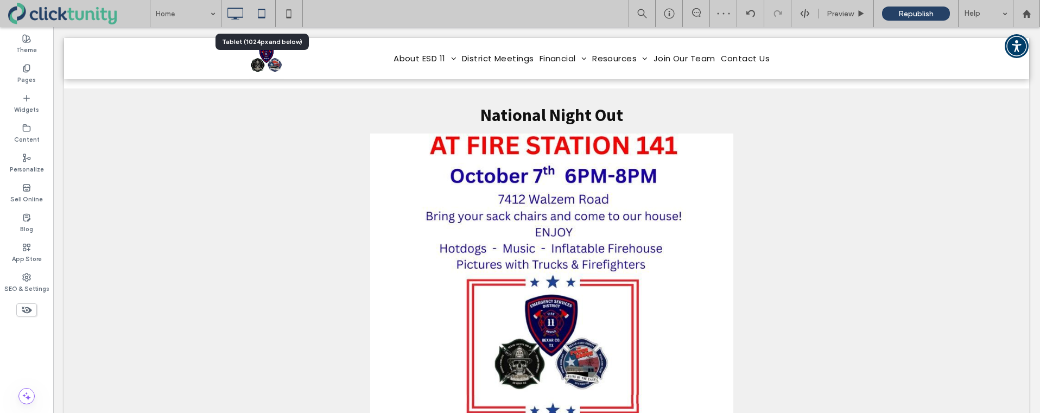
click at [263, 15] on icon at bounding box center [262, 14] width 22 height 22
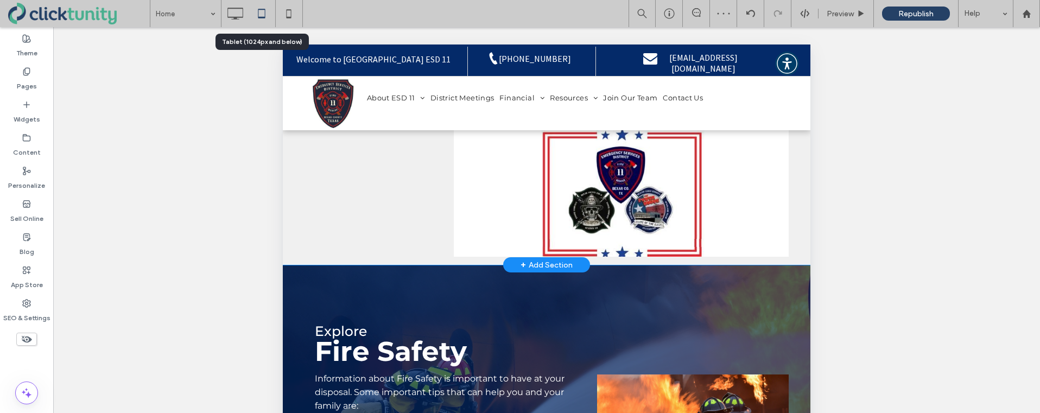
scroll to position [1087, 0]
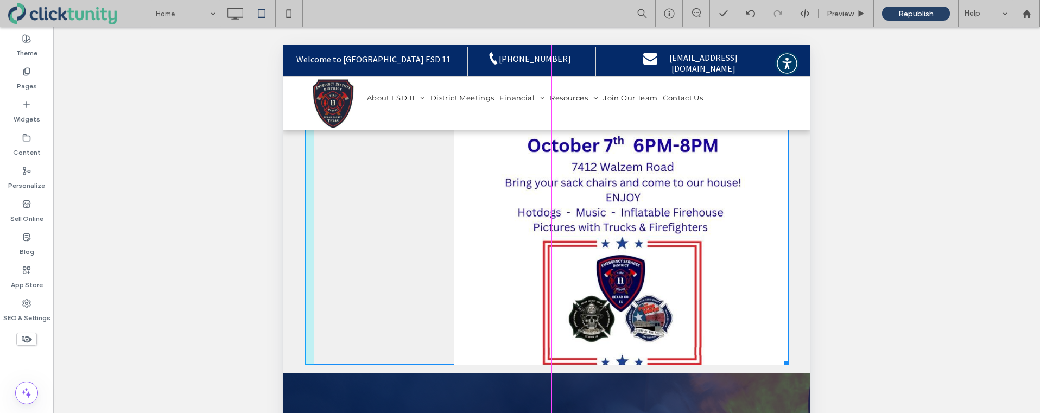
drag, startPoint x: 453, startPoint y: 190, endPoint x: 384, endPoint y: 190, distance: 69.0
click at [454, 234] on div at bounding box center [456, 236] width 4 height 4
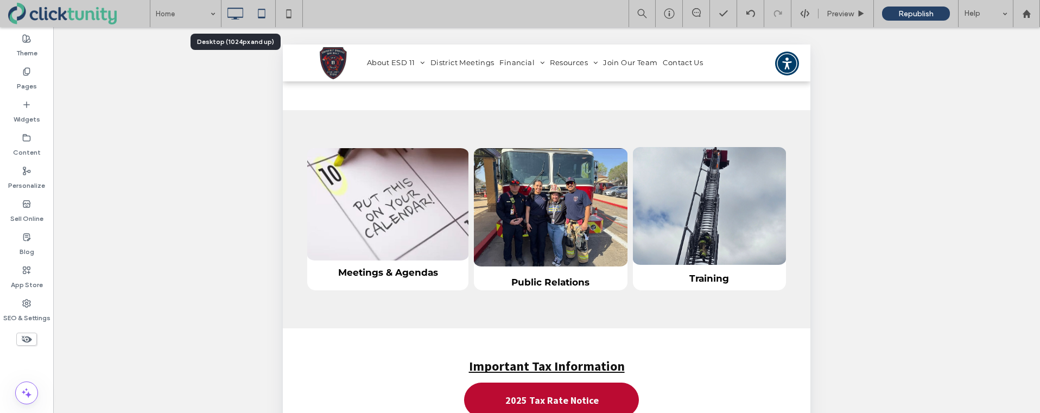
click at [240, 12] on icon at bounding box center [235, 14] width 22 height 22
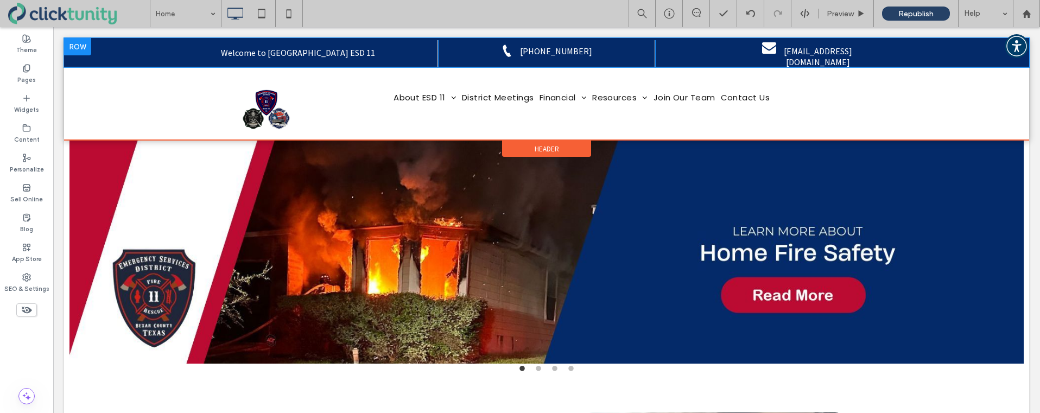
scroll to position [0, 0]
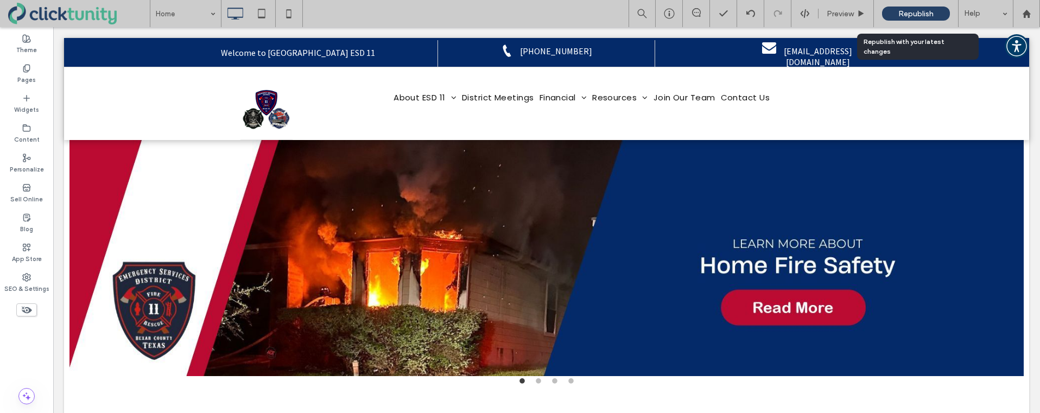
click at [921, 11] on span "Republish" at bounding box center [916, 13] width 35 height 9
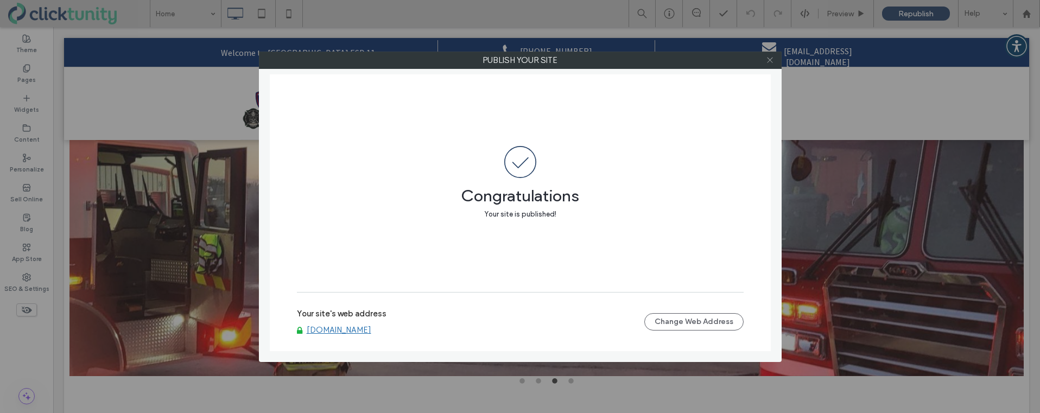
click at [771, 61] on use at bounding box center [769, 60] width 5 height 5
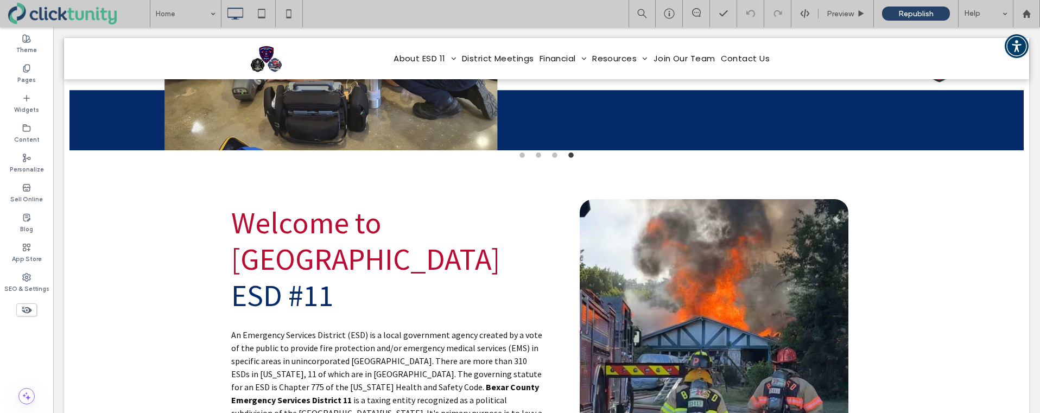
scroll to position [225, 0]
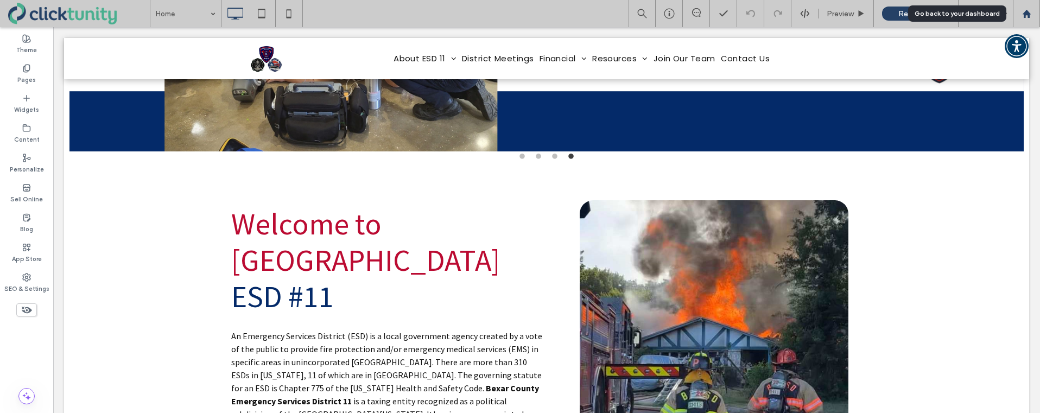
drag, startPoint x: 1028, startPoint y: 17, endPoint x: 1014, endPoint y: 13, distance: 14.1
click at [1027, 17] on icon at bounding box center [1026, 13] width 9 height 9
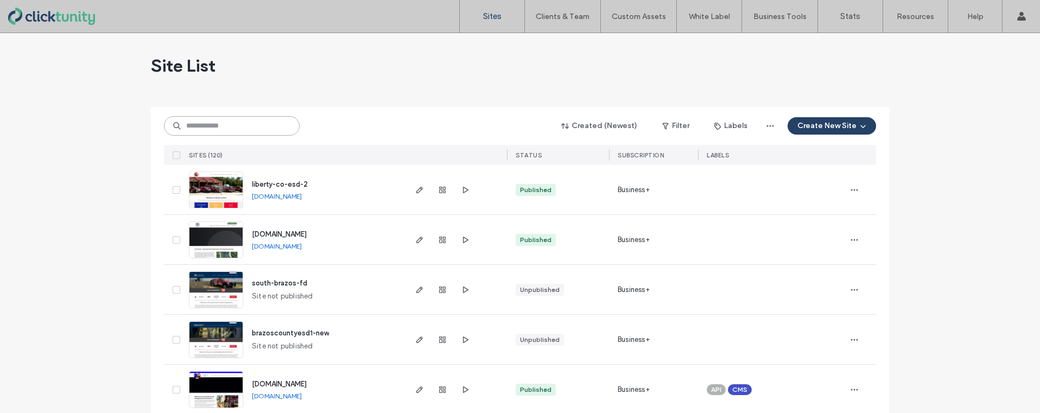
click at [237, 125] on input at bounding box center [232, 126] width 136 height 20
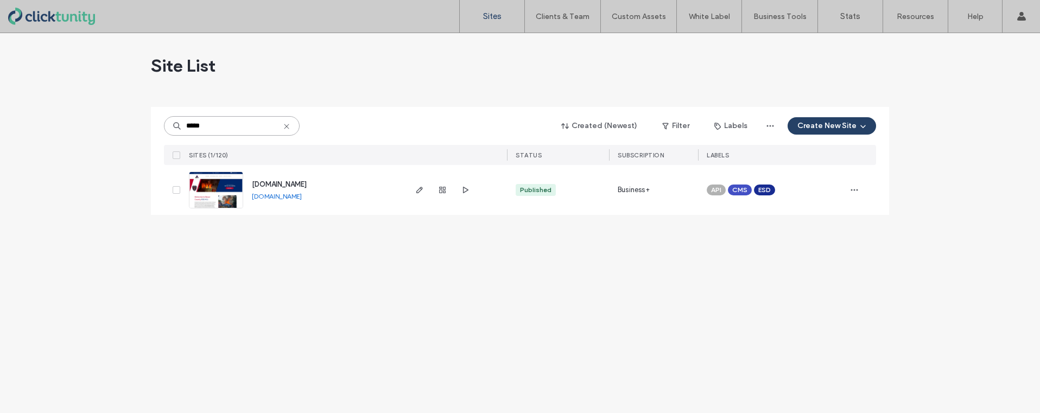
type input "*****"
click at [277, 181] on span "[DOMAIN_NAME]" at bounding box center [279, 184] width 55 height 8
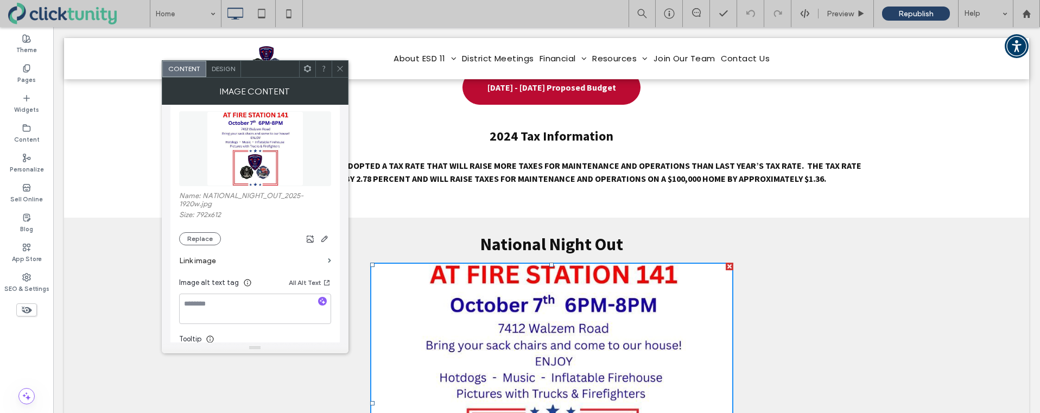
scroll to position [128, 0]
click at [206, 260] on label "Link image" at bounding box center [251, 260] width 144 height 20
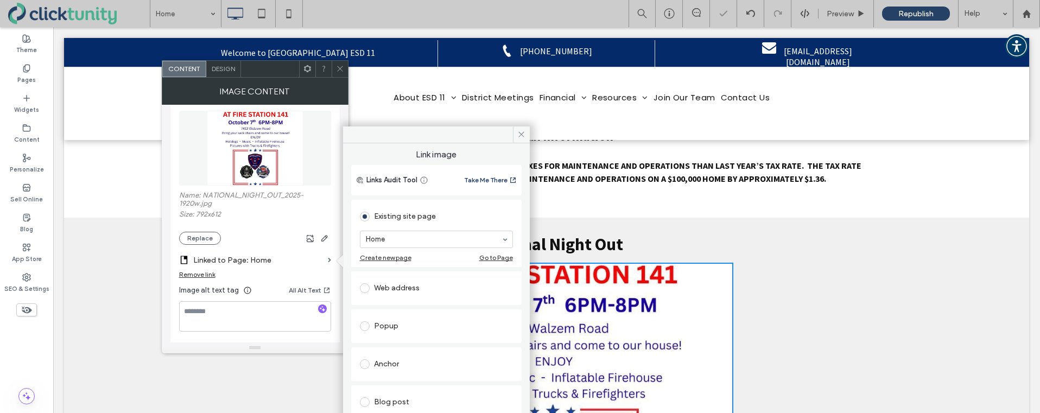
scroll to position [109, 0]
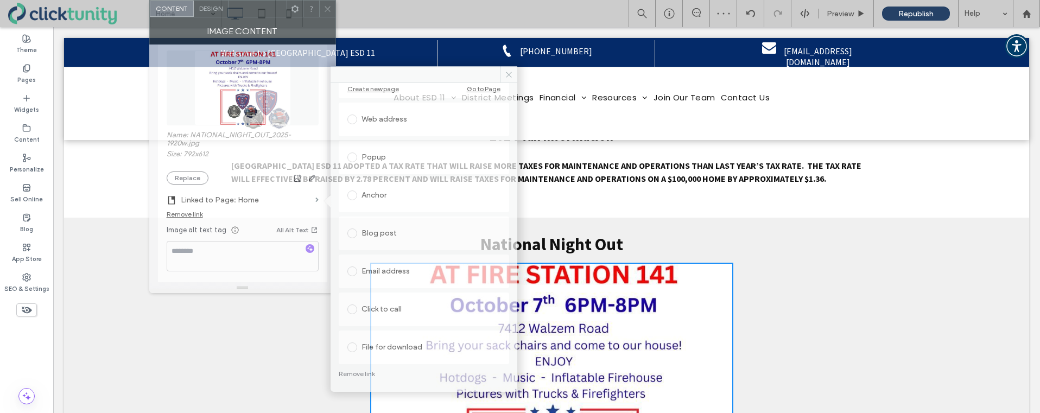
drag, startPoint x: 273, startPoint y: 72, endPoint x: 261, endPoint y: 4, distance: 68.4
click at [261, 4] on div at bounding box center [258, 9] width 58 height 16
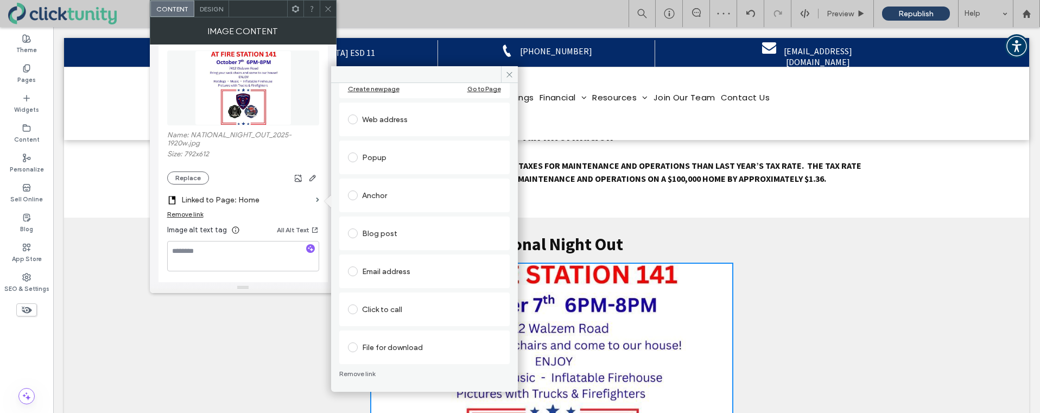
click at [350, 349] on span at bounding box center [353, 348] width 10 height 10
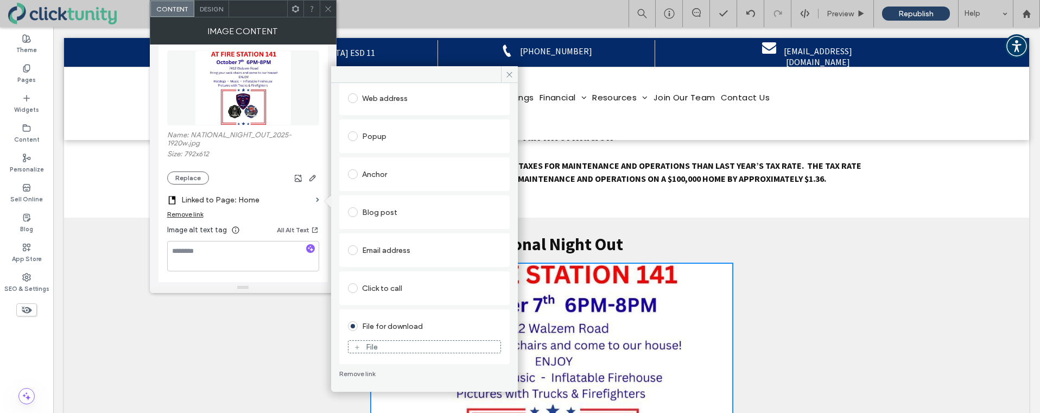
click at [360, 348] on div "File" at bounding box center [425, 347] width 152 height 10
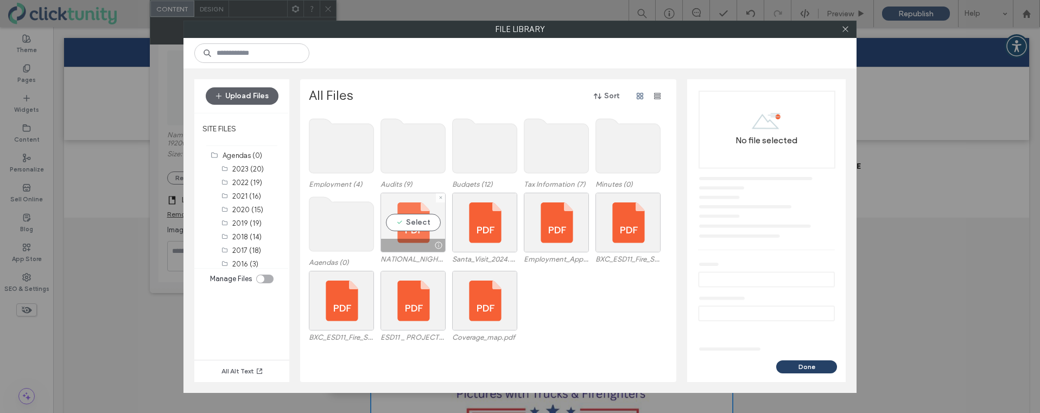
click at [414, 226] on div "Select" at bounding box center [413, 223] width 65 height 60
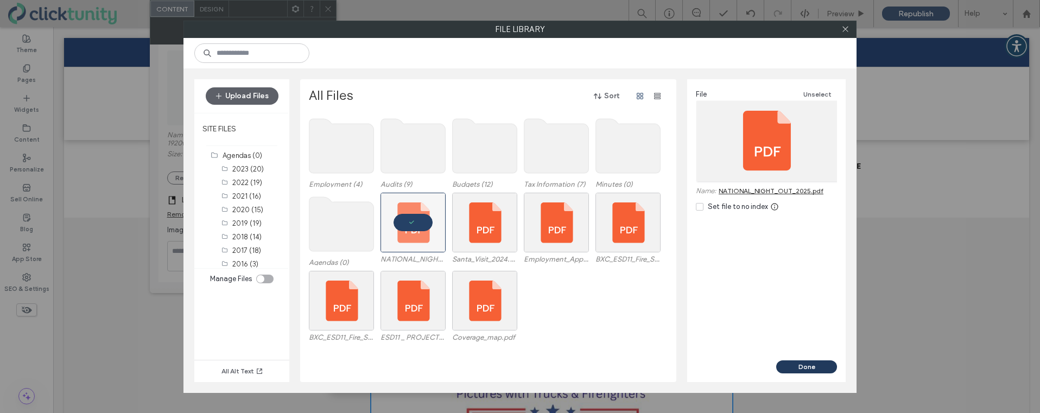
click at [812, 368] on button "Done" at bounding box center [806, 367] width 61 height 13
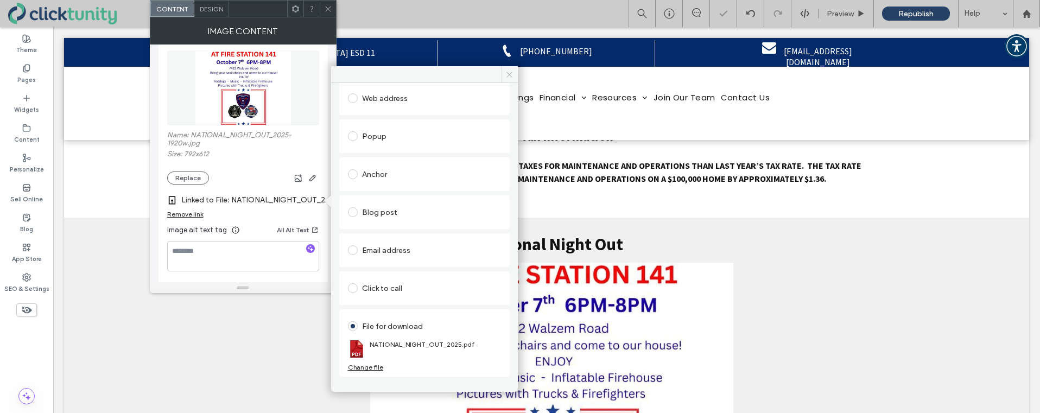
click at [504, 76] on span at bounding box center [509, 74] width 17 height 16
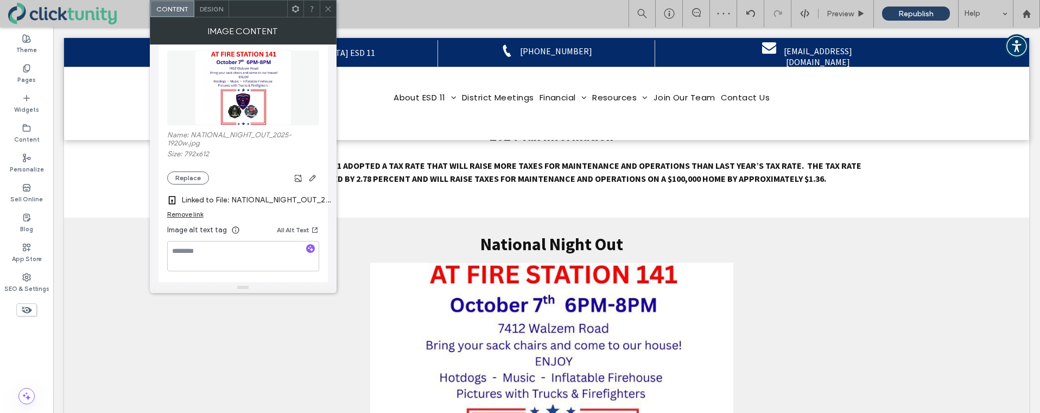
drag, startPoint x: 330, startPoint y: 9, endPoint x: 324, endPoint y: 9, distance: 6.0
click at [328, 9] on icon at bounding box center [328, 9] width 8 height 8
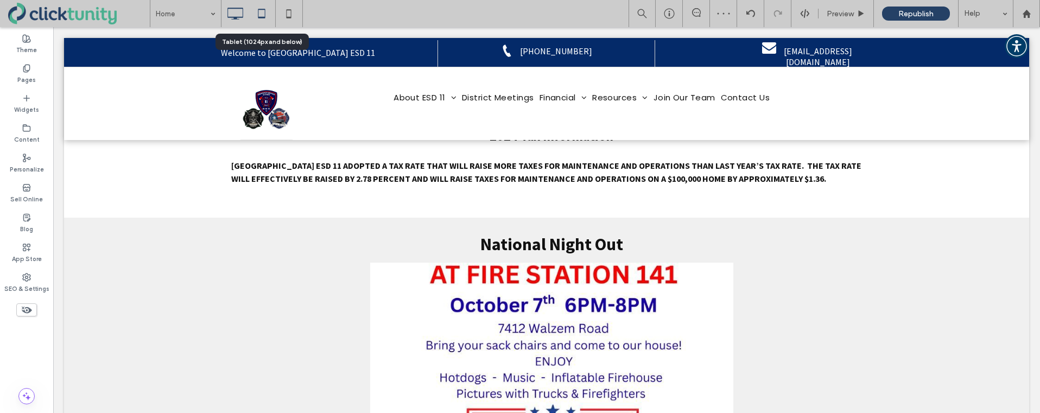
click at [260, 10] on icon at bounding box center [262, 14] width 22 height 22
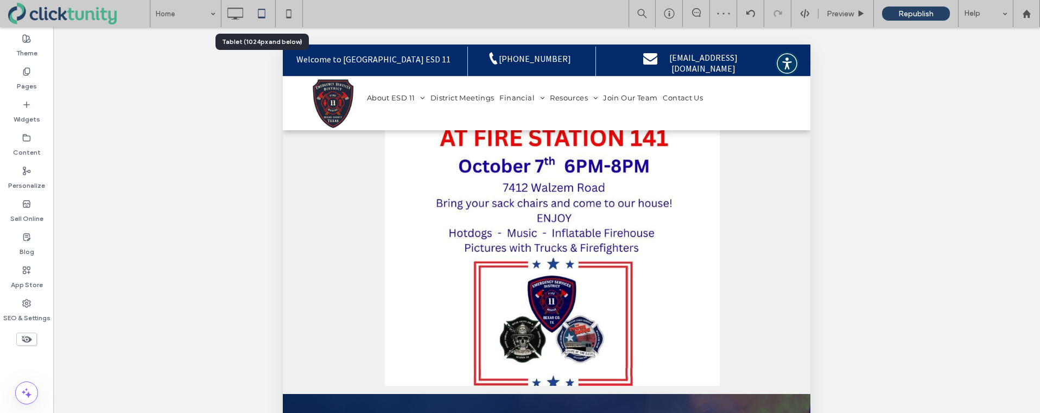
scroll to position [958, 0]
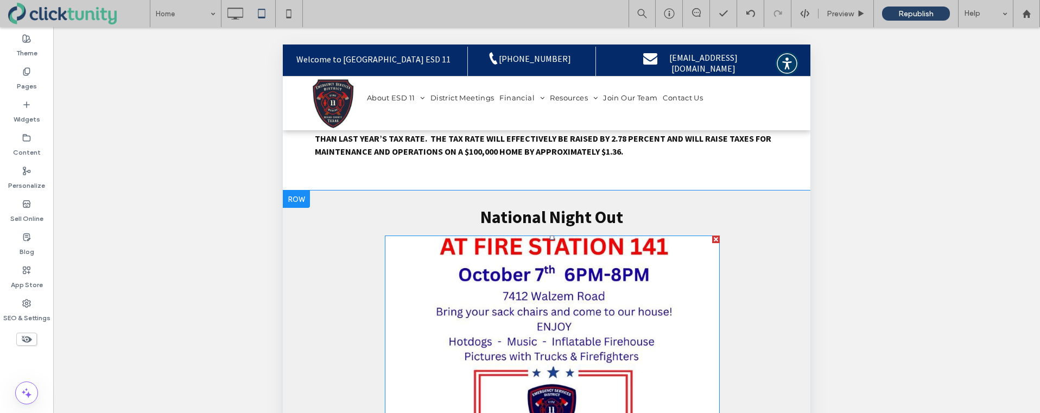
click at [424, 236] on img at bounding box center [552, 365] width 335 height 259
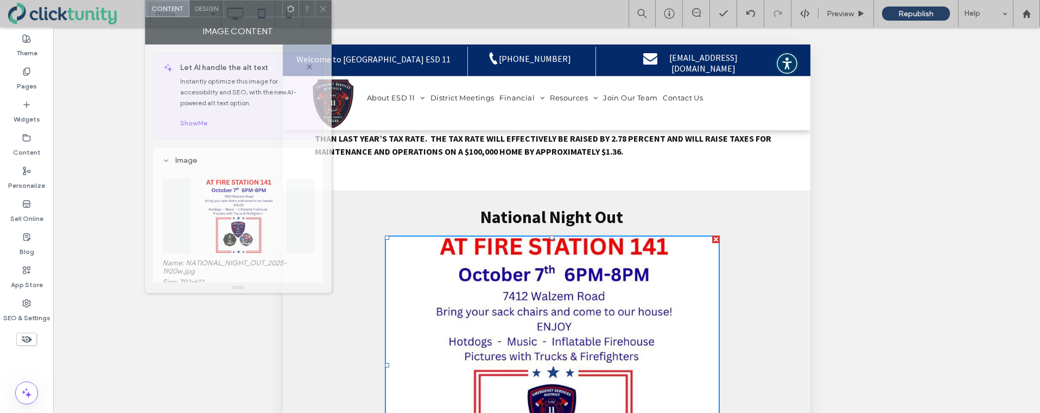
drag, startPoint x: 277, startPoint y: 73, endPoint x: 245, endPoint y: -2, distance: 82.0
click at [245, 0] on html ".wqwq-1{fill:#231f20;} .cls-1q, .cls-2q { fill-rule: evenodd; } .cls-2q { fill:…" at bounding box center [520, 206] width 1040 height 413
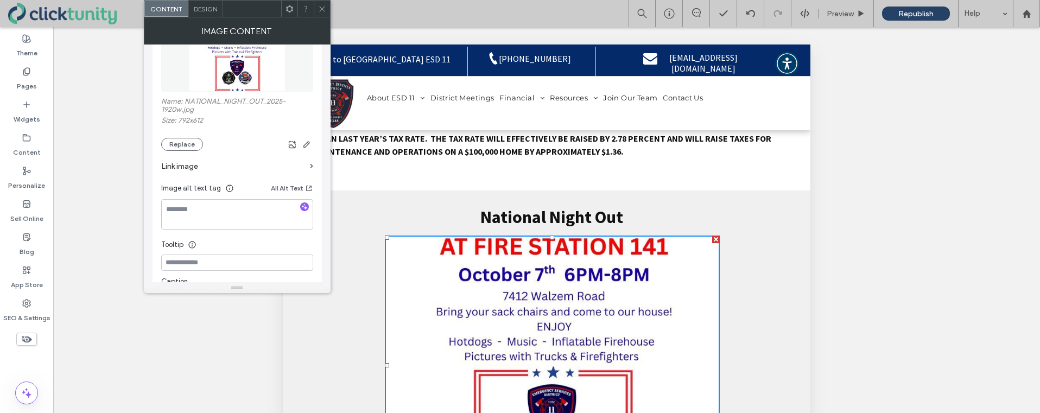
scroll to position [163, 0]
click at [194, 165] on label "Link image" at bounding box center [233, 165] width 144 height 20
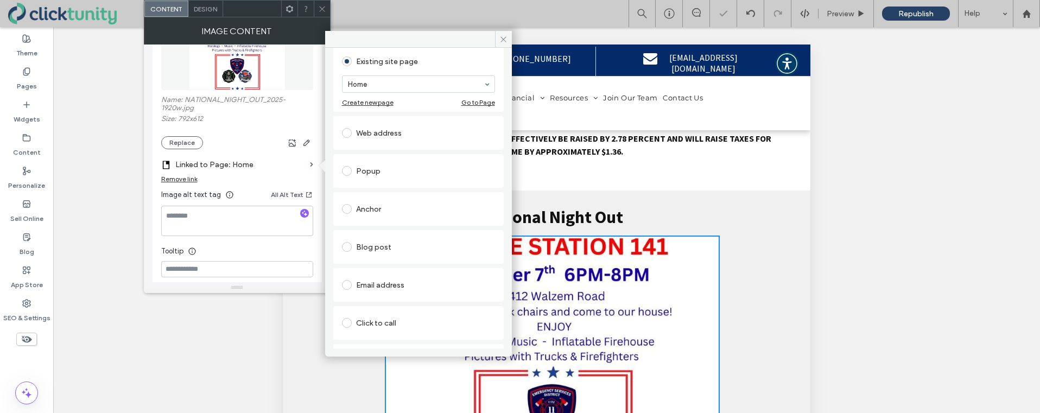
scroll to position [109, 0]
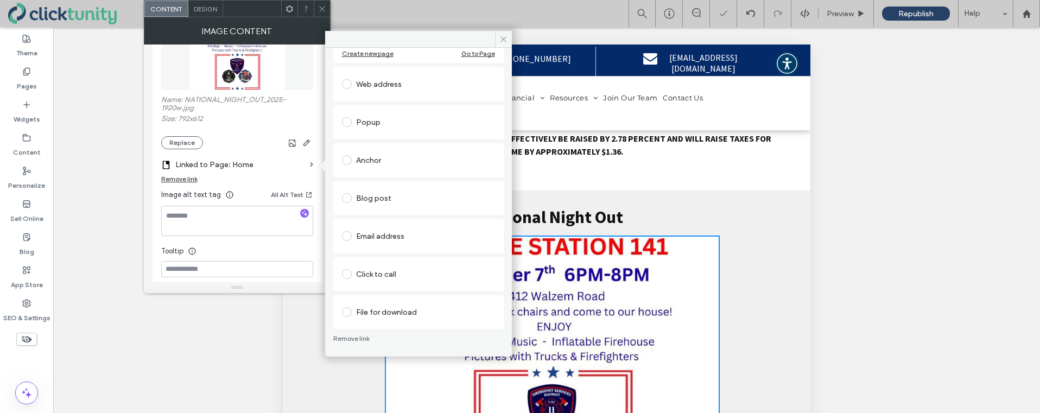
click at [348, 310] on span at bounding box center [347, 312] width 10 height 10
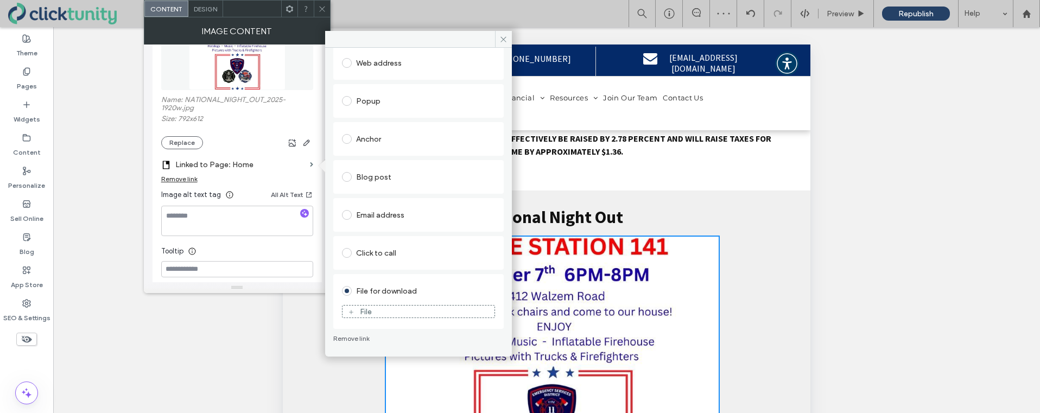
click at [368, 313] on div "File" at bounding box center [366, 311] width 12 height 9
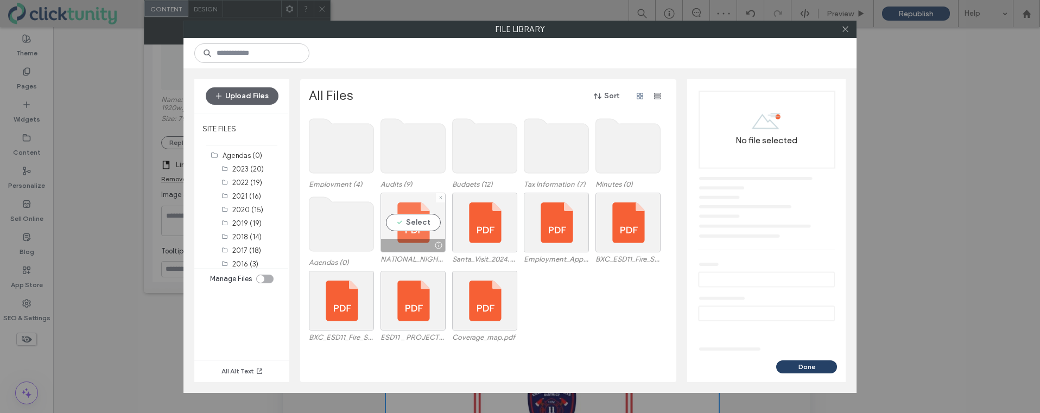
click at [407, 240] on div at bounding box center [413, 245] width 64 height 13
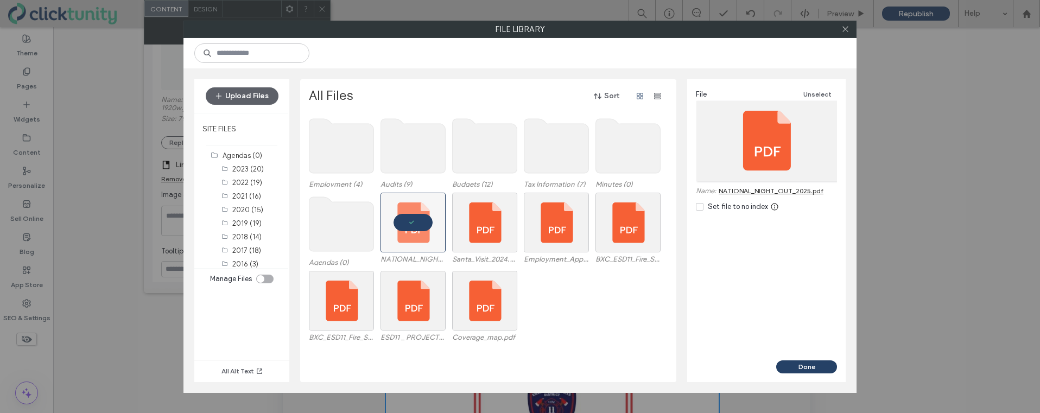
drag, startPoint x: 804, startPoint y: 364, endPoint x: 798, endPoint y: 358, distance: 8.4
click at [803, 363] on button "Done" at bounding box center [806, 367] width 61 height 13
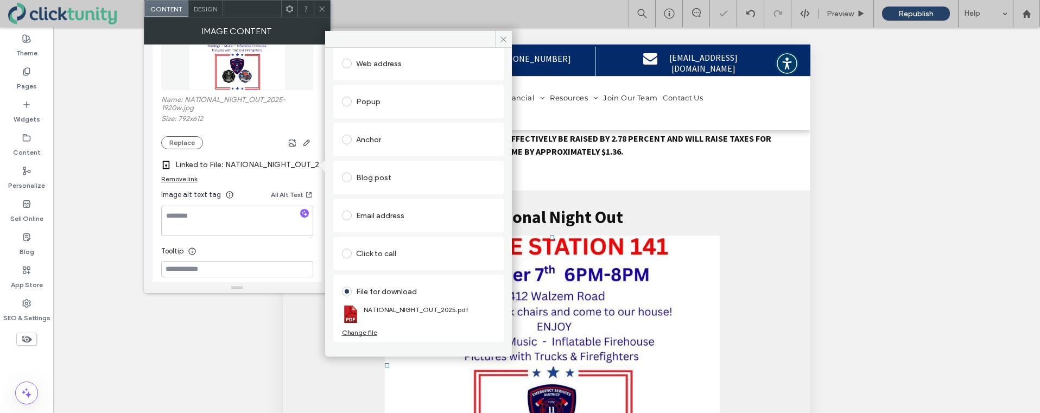
drag, startPoint x: 503, startPoint y: 39, endPoint x: 427, endPoint y: 28, distance: 77.3
click at [502, 39] on icon at bounding box center [504, 39] width 8 height 8
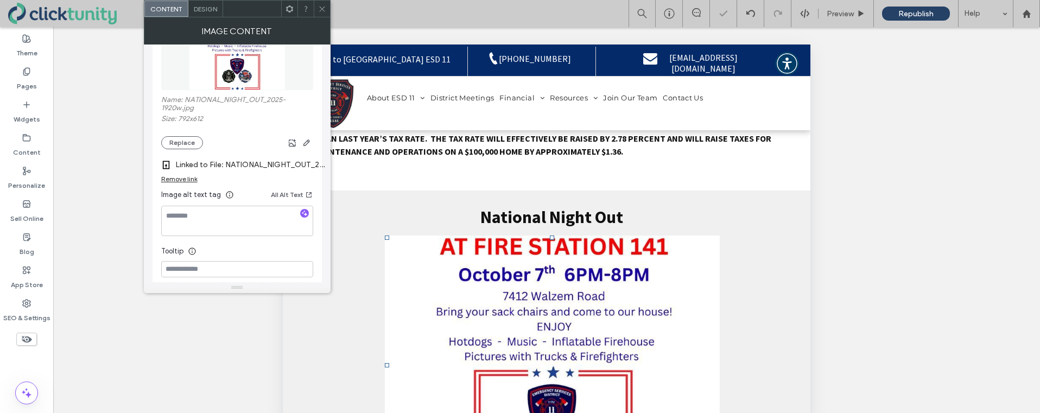
drag, startPoint x: 324, startPoint y: 7, endPoint x: 285, endPoint y: 7, distance: 39.6
click at [323, 7] on icon at bounding box center [322, 9] width 8 height 8
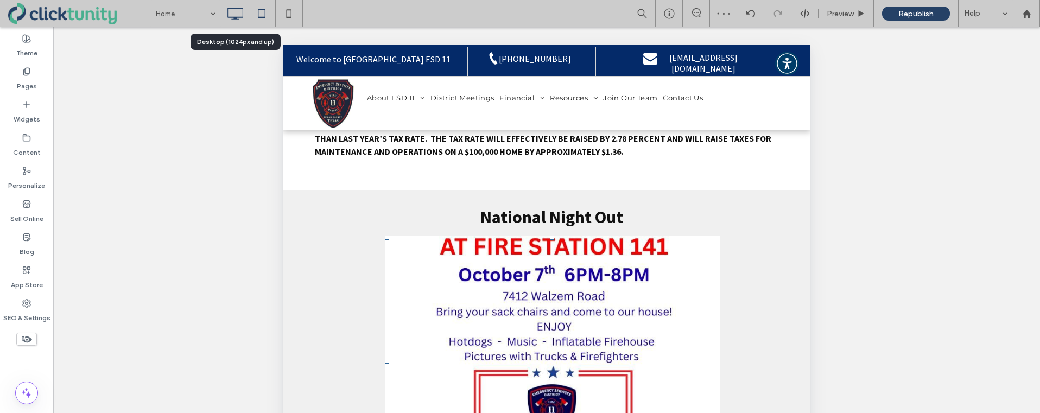
click at [237, 12] on icon at bounding box center [235, 14] width 22 height 22
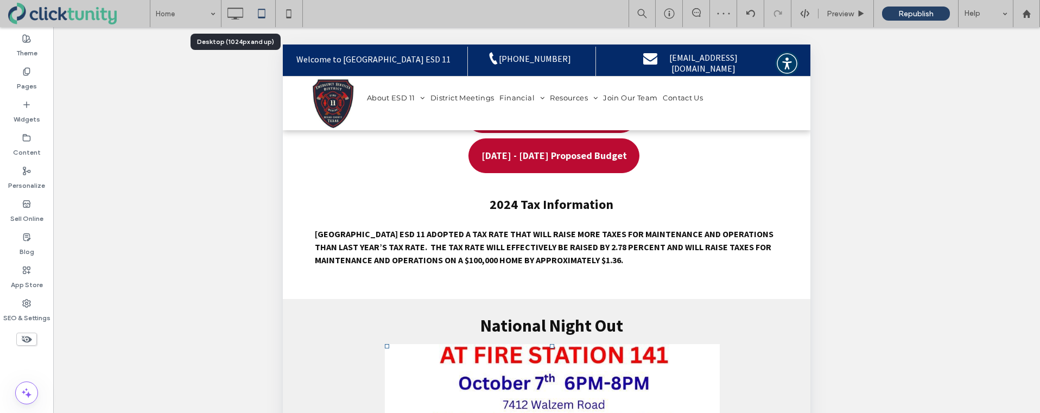
scroll to position [1066, 0]
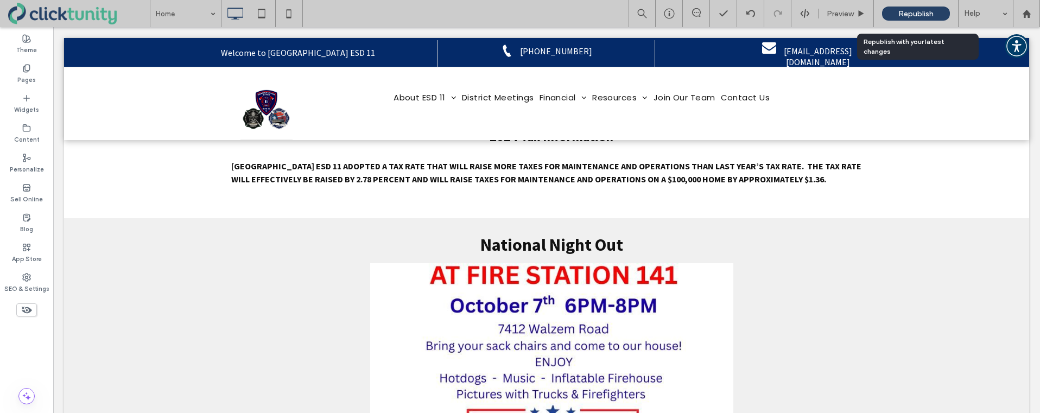
click at [909, 13] on span "Republish" at bounding box center [916, 13] width 35 height 9
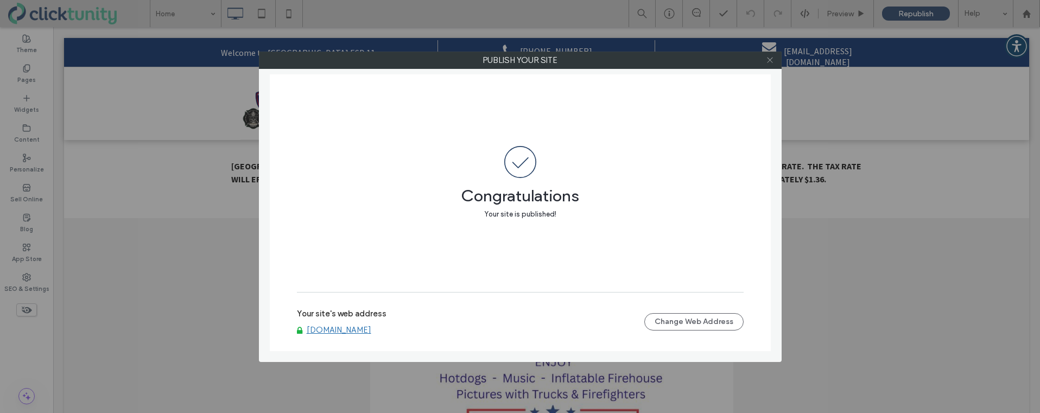
click at [769, 64] on icon at bounding box center [770, 60] width 8 height 8
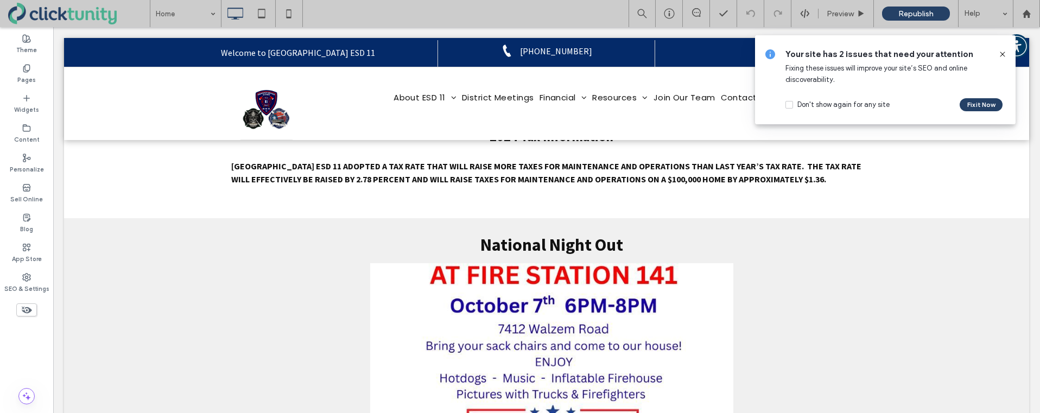
click at [1003, 55] on icon at bounding box center [1003, 54] width 9 height 9
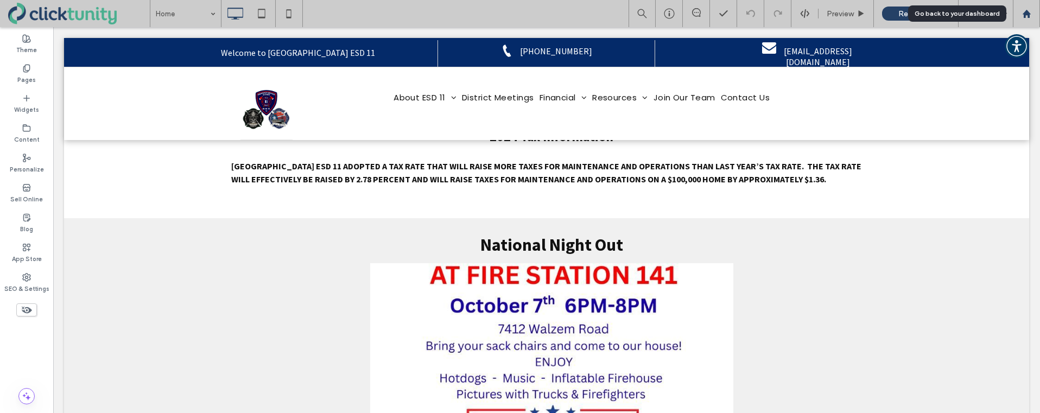
click at [1028, 16] on use at bounding box center [1026, 13] width 8 height 8
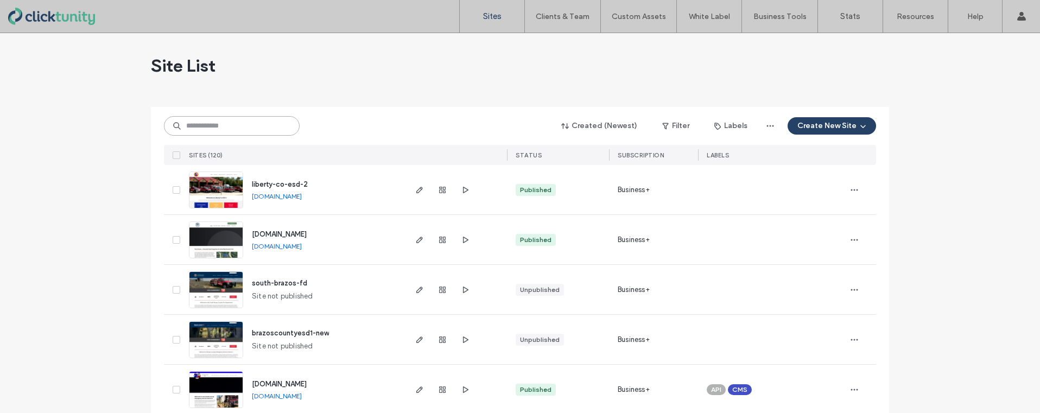
click at [225, 128] on input at bounding box center [232, 126] width 136 height 20
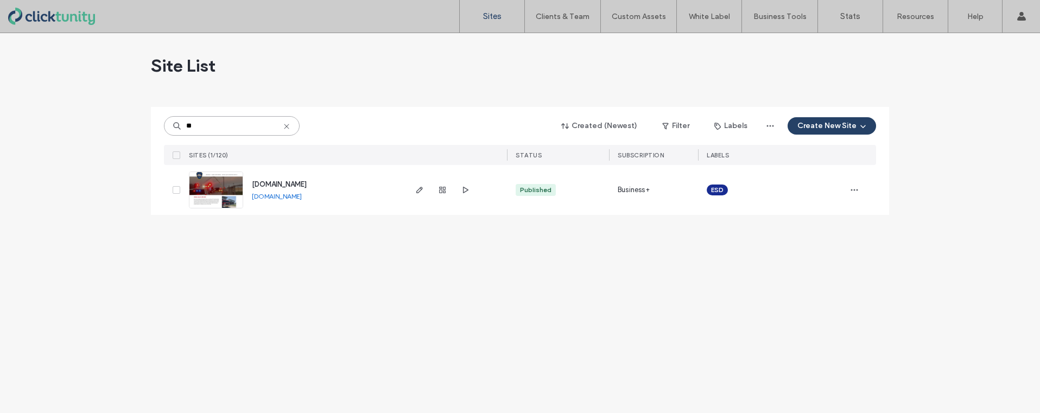
type input "**"
click at [275, 183] on span "www.whesd200.org" at bounding box center [279, 184] width 55 height 8
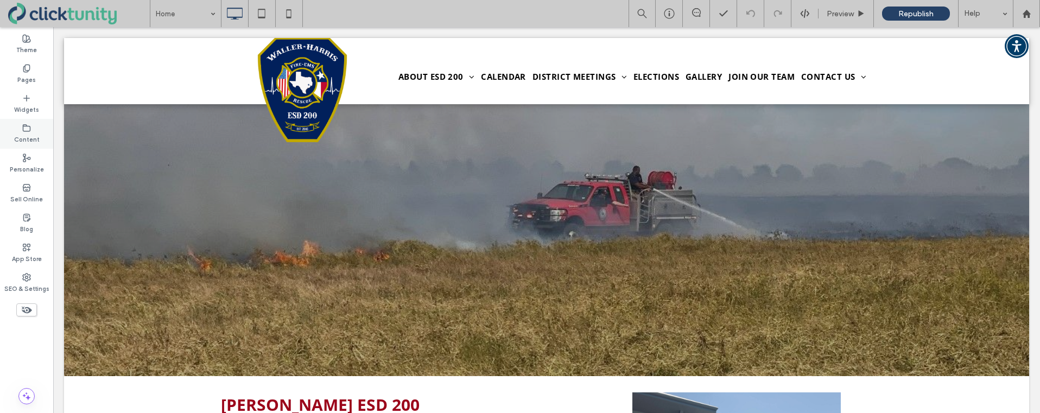
click at [26, 135] on label "Content" at bounding box center [27, 138] width 26 height 12
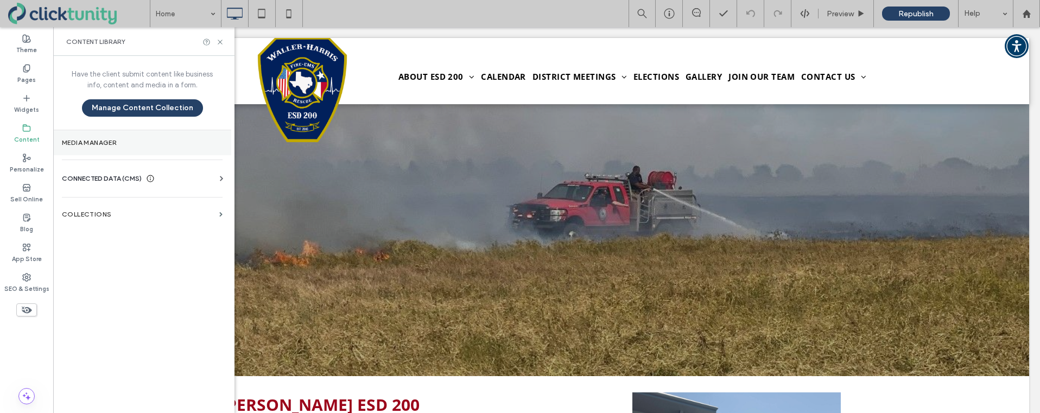
click at [72, 141] on label "Media Manager" at bounding box center [142, 143] width 161 height 8
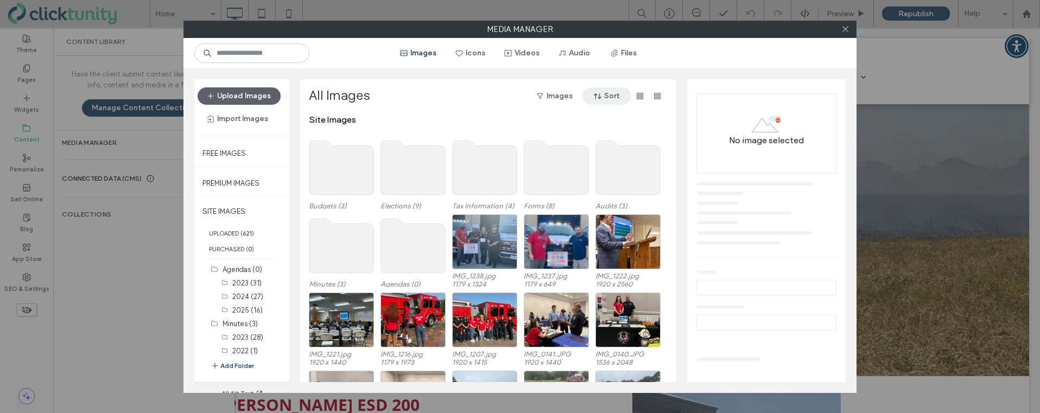
drag, startPoint x: 625, startPoint y: 56, endPoint x: 603, endPoint y: 101, distance: 49.8
click at [625, 56] on button "Files" at bounding box center [624, 53] width 49 height 17
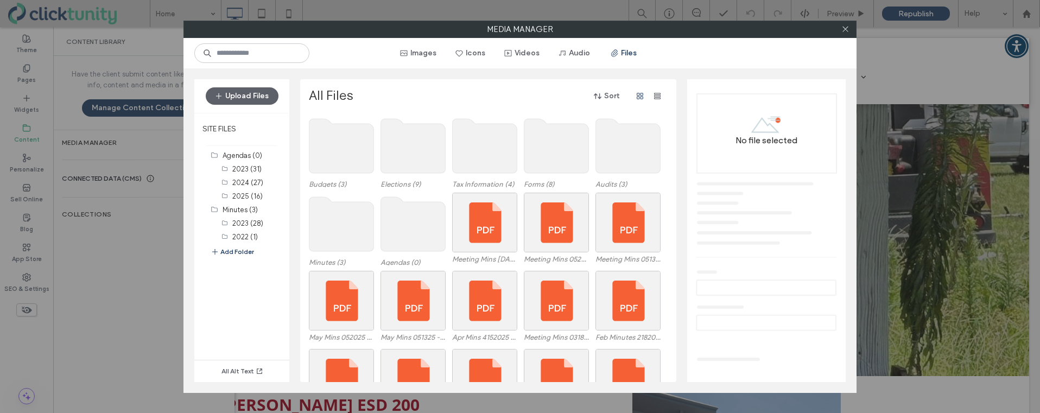
click at [368, 212] on use at bounding box center [342, 224] width 65 height 54
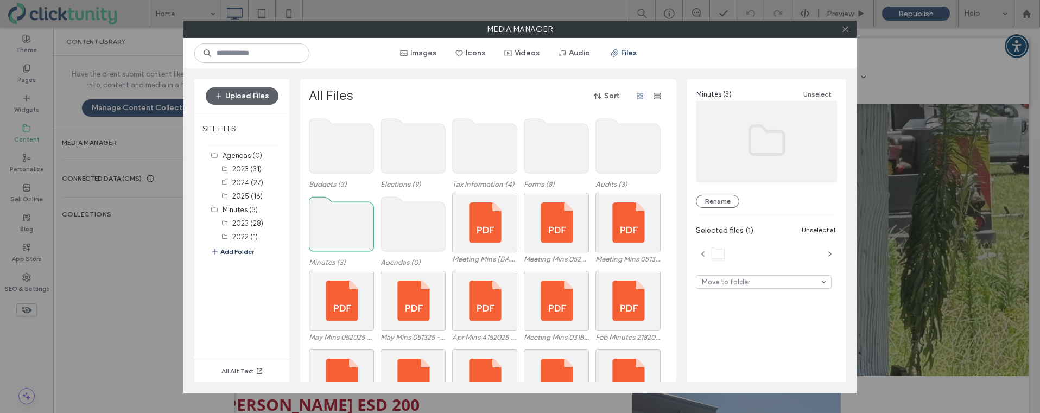
click at [368, 212] on use at bounding box center [342, 224] width 65 height 54
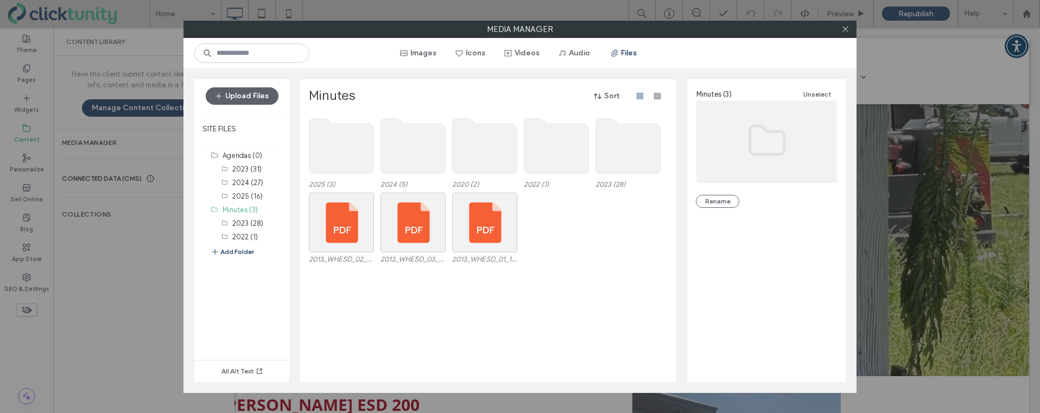
click at [349, 162] on use at bounding box center [342, 146] width 65 height 54
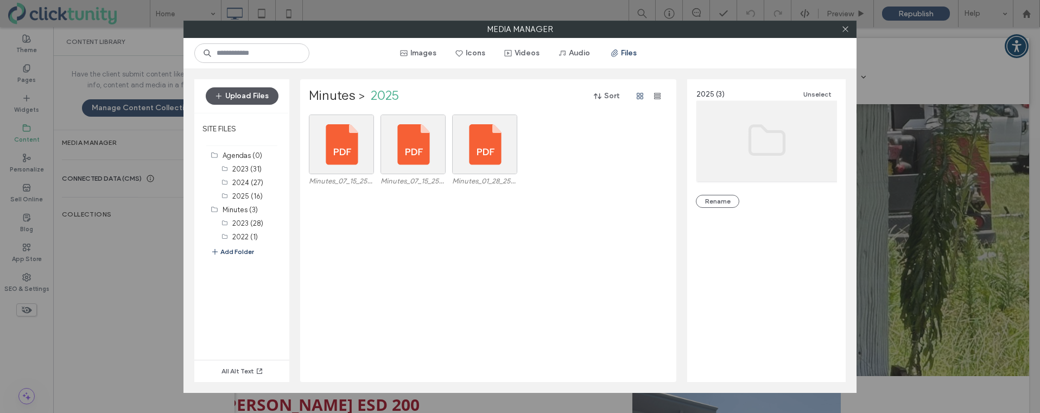
click at [262, 101] on button "Upload Files" at bounding box center [242, 95] width 73 height 17
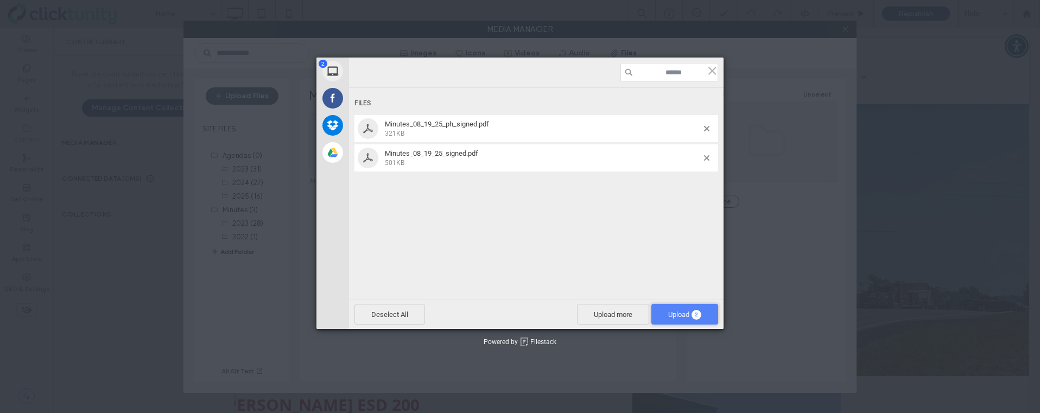
click at [665, 315] on span "Upload 2" at bounding box center [685, 314] width 67 height 21
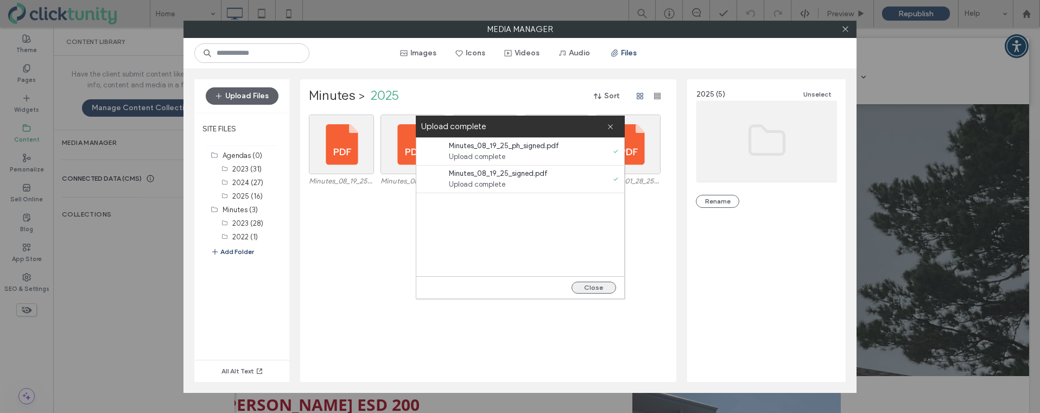
click at [609, 289] on button "Close" at bounding box center [594, 288] width 45 height 12
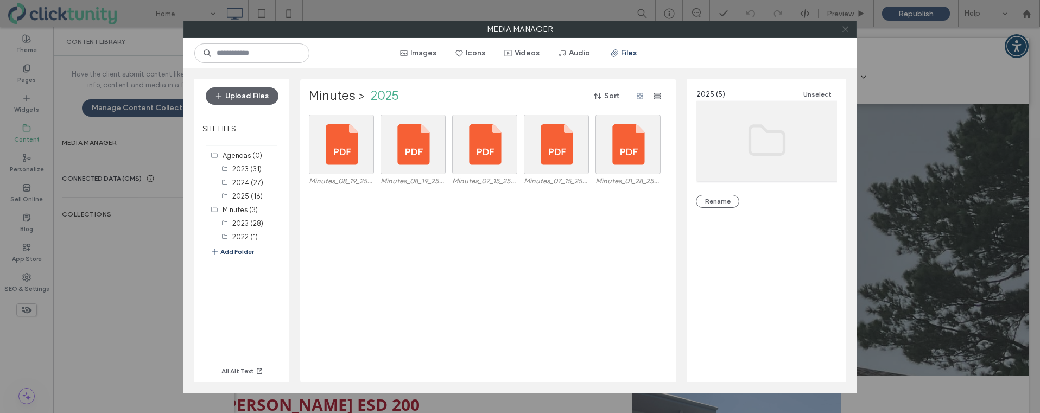
click at [843, 33] on span at bounding box center [846, 29] width 8 height 16
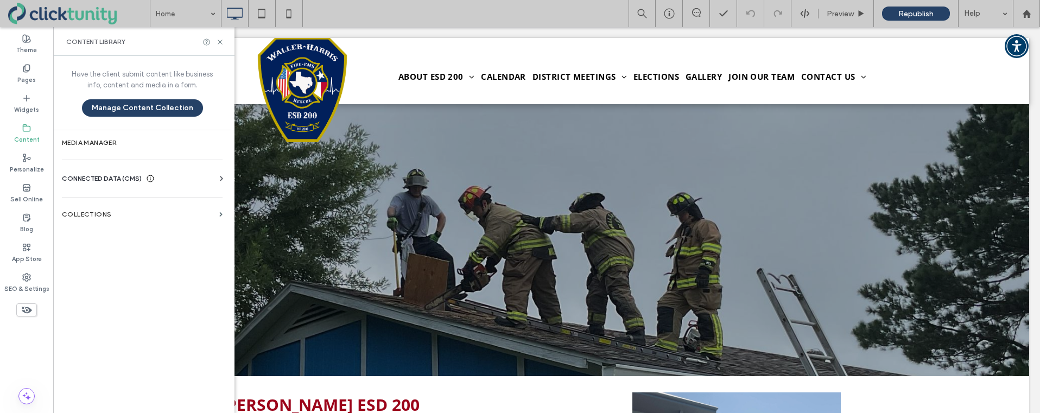
click at [222, 46] on div "Content Library" at bounding box center [143, 41] width 181 height 29
click at [219, 42] on icon at bounding box center [220, 42] width 8 height 8
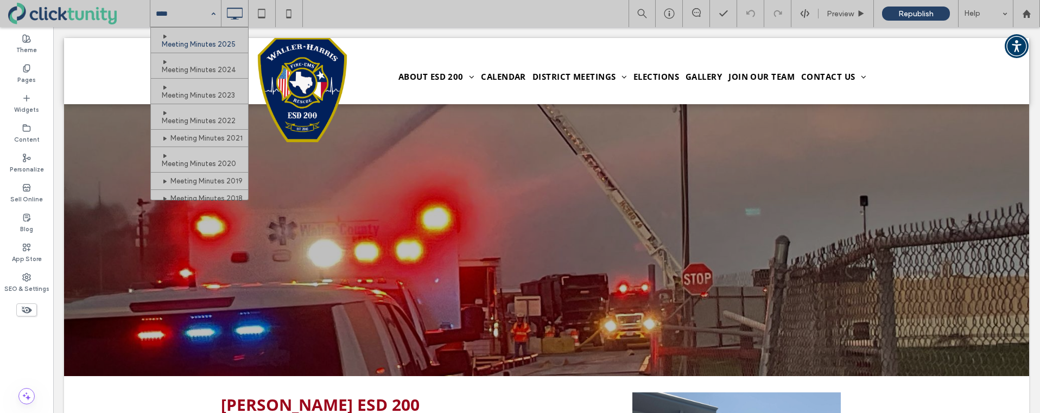
scroll to position [340, 0]
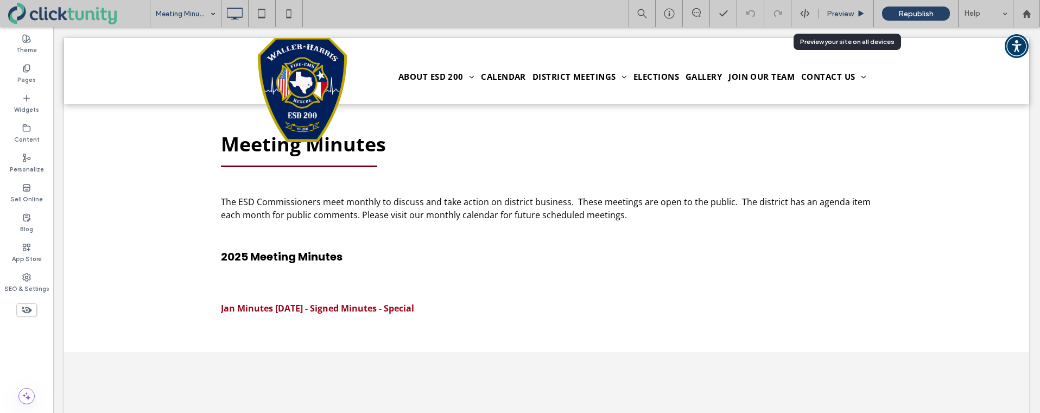
click at [834, 20] on div "Preview" at bounding box center [846, 13] width 55 height 27
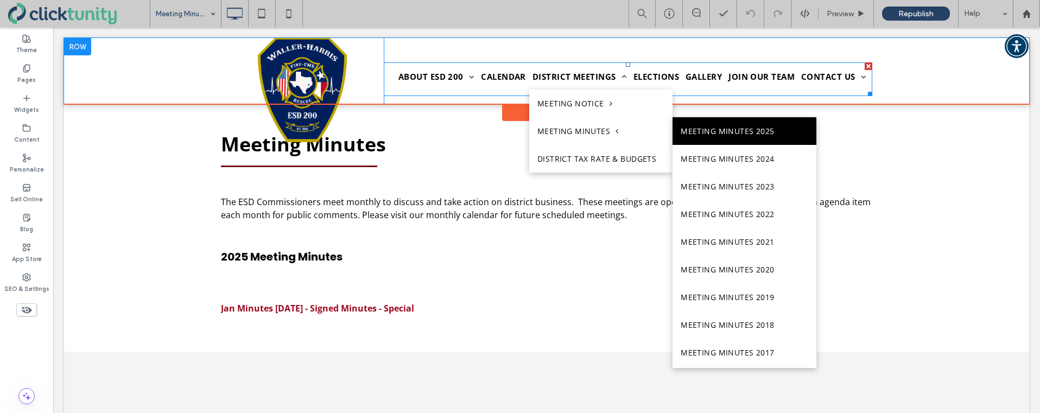
drag, startPoint x: 699, startPoint y: 132, endPoint x: 689, endPoint y: 130, distance: 10.4
click at [699, 132] on link "Meeting Minutes 2025" at bounding box center [744, 131] width 143 height 28
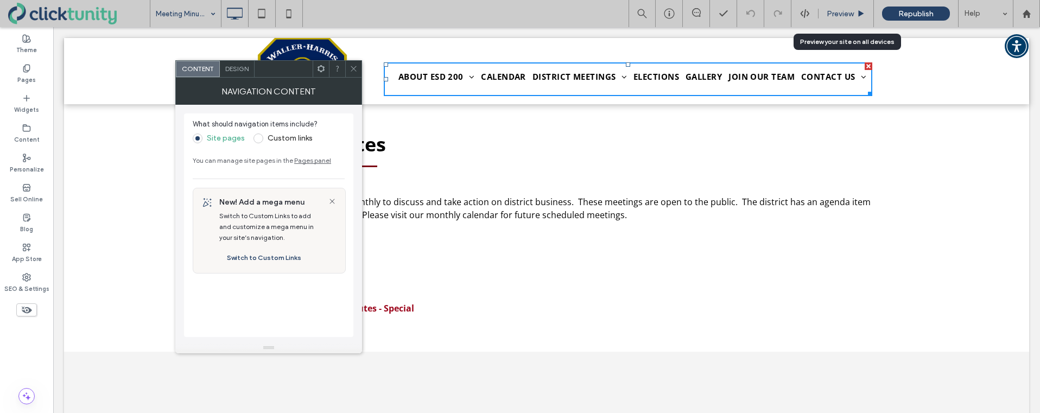
click at [824, 17] on div "Preview" at bounding box center [846, 13] width 55 height 9
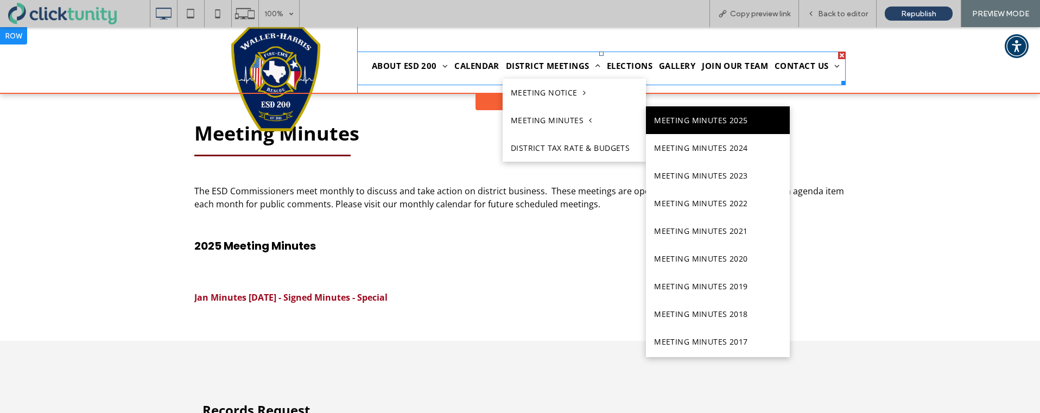
click at [691, 121] on link "Meeting Minutes 2025" at bounding box center [717, 120] width 143 height 28
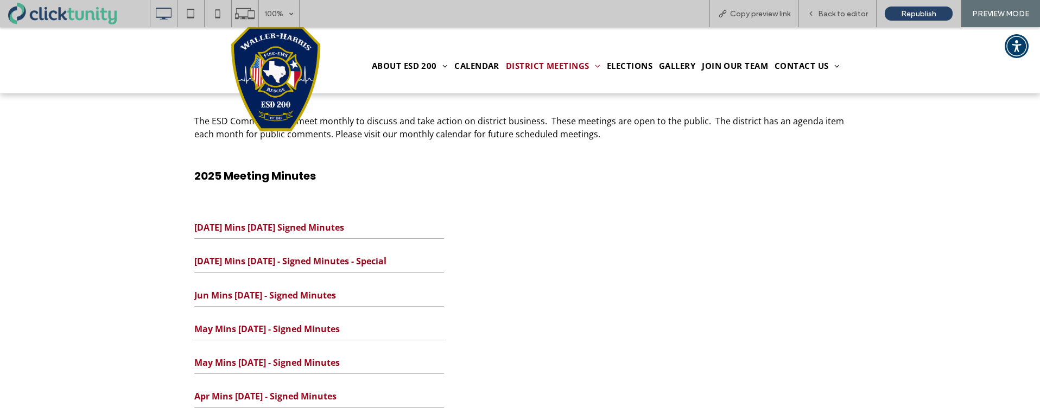
scroll to position [72, 0]
click at [828, 15] on span "Back to editor" at bounding box center [843, 13] width 50 height 9
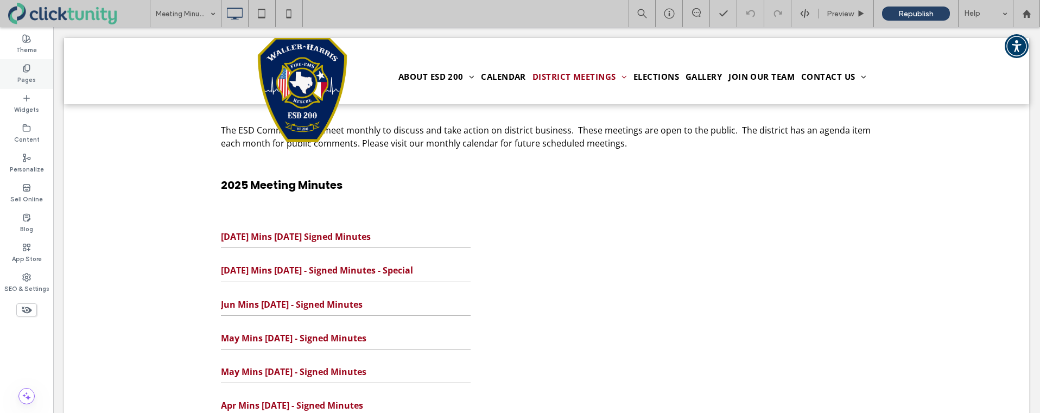
click at [29, 76] on label "Pages" at bounding box center [26, 79] width 18 height 12
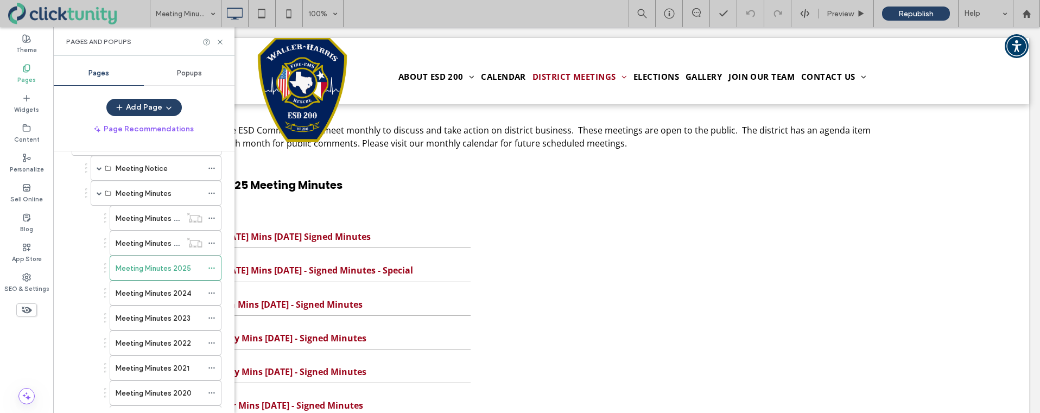
scroll to position [129, 0]
click at [156, 242] on label "Meeting Minutes 2025" at bounding box center [153, 244] width 75 height 19
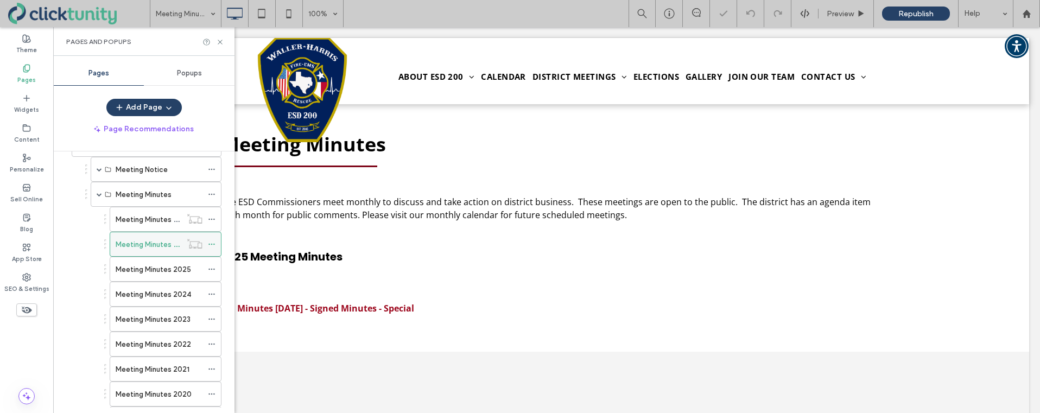
click at [211, 244] on use at bounding box center [212, 245] width 6 height 2
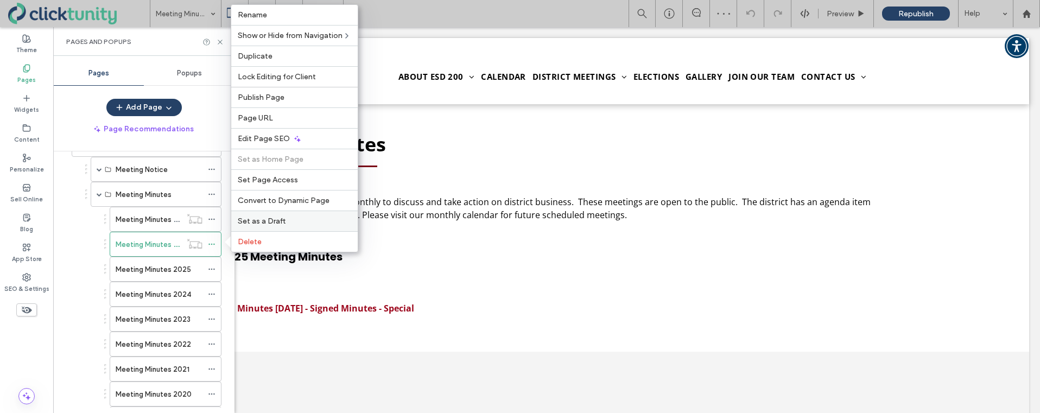
click at [263, 221] on span "Set as a Draft" at bounding box center [262, 221] width 48 height 9
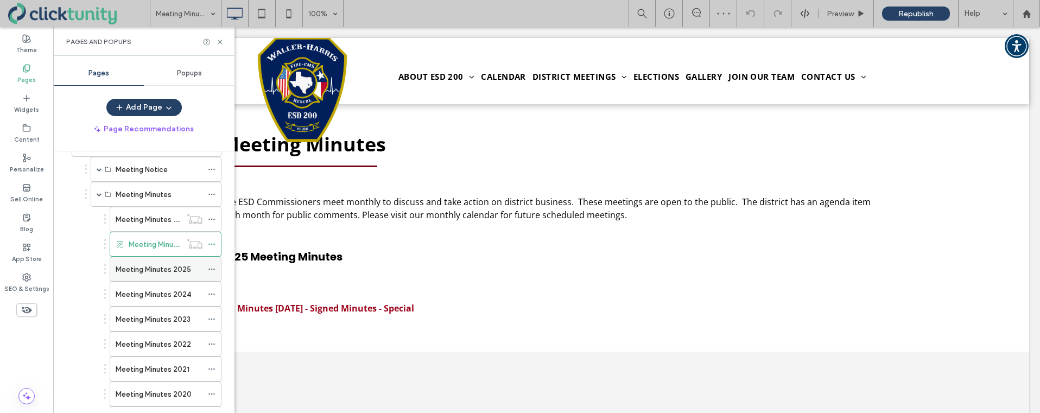
click at [150, 264] on label "Meeting Minutes 2025" at bounding box center [153, 269] width 75 height 19
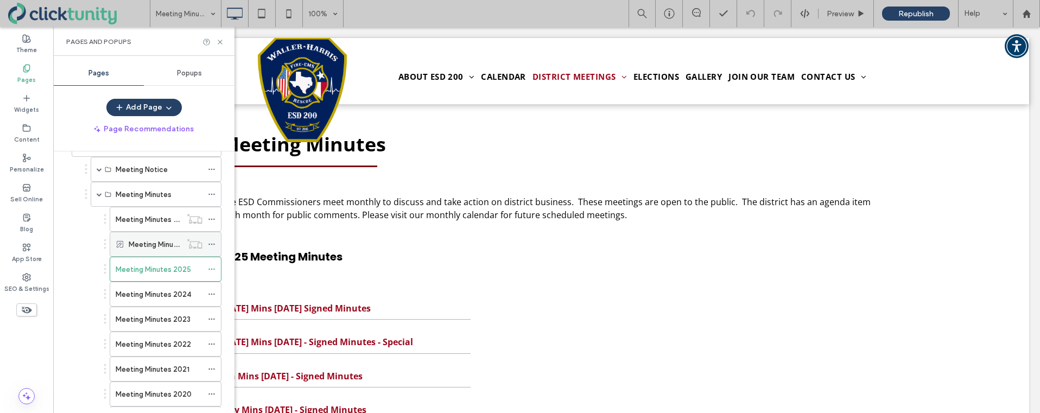
click at [213, 245] on icon at bounding box center [212, 245] width 8 height 8
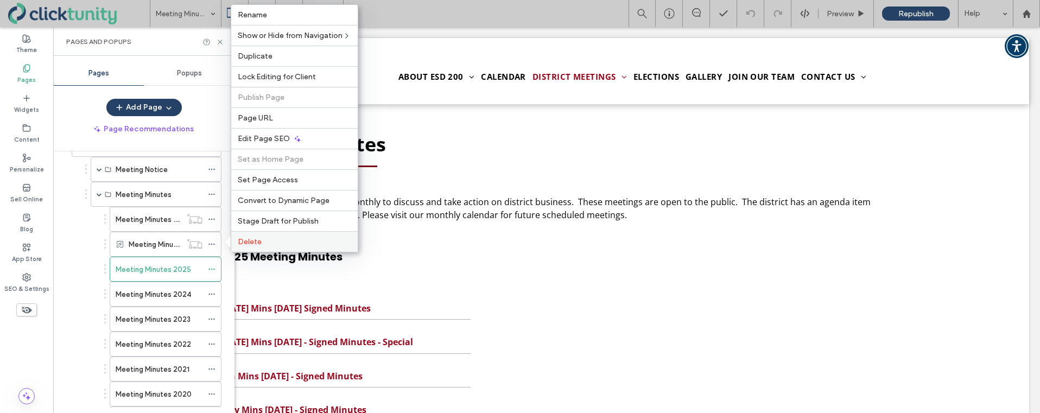
click at [239, 241] on span "Delete" at bounding box center [250, 241] width 24 height 9
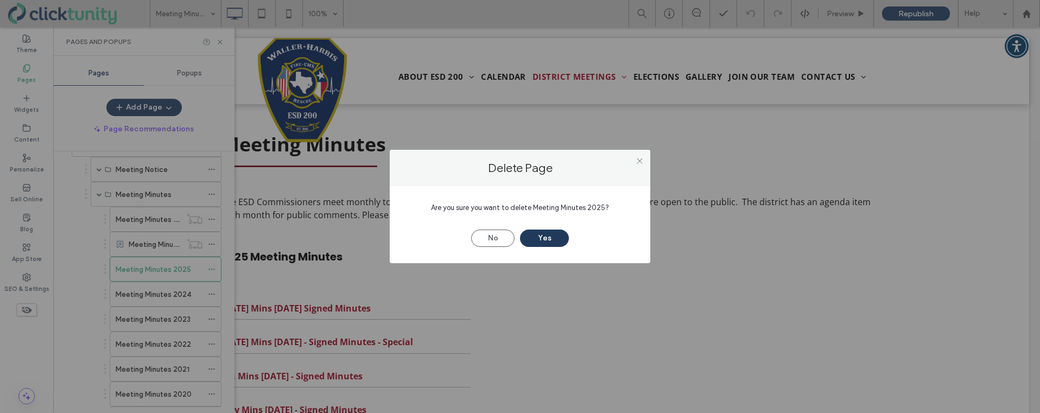
click at [547, 241] on button "Yes" at bounding box center [544, 238] width 49 height 17
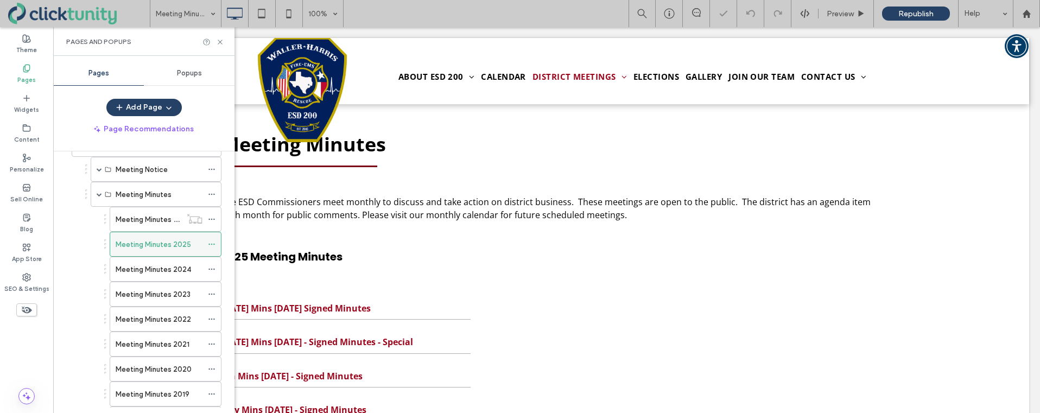
click at [151, 239] on label "Meeting Minutes 2025" at bounding box center [153, 244] width 75 height 19
drag, startPoint x: 218, startPoint y: 45, endPoint x: 230, endPoint y: 74, distance: 31.7
click at [219, 46] on div "Pages and Popups" at bounding box center [143, 41] width 155 height 9
click at [220, 40] on icon at bounding box center [220, 42] width 8 height 8
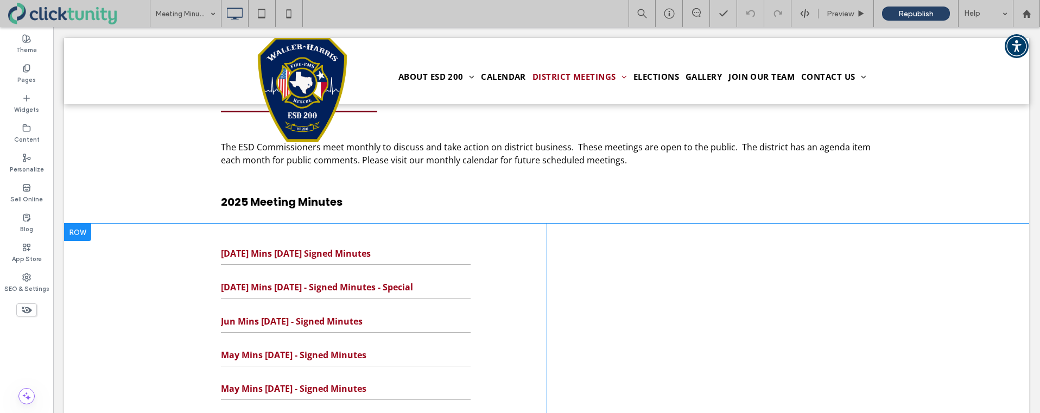
scroll to position [101, 0]
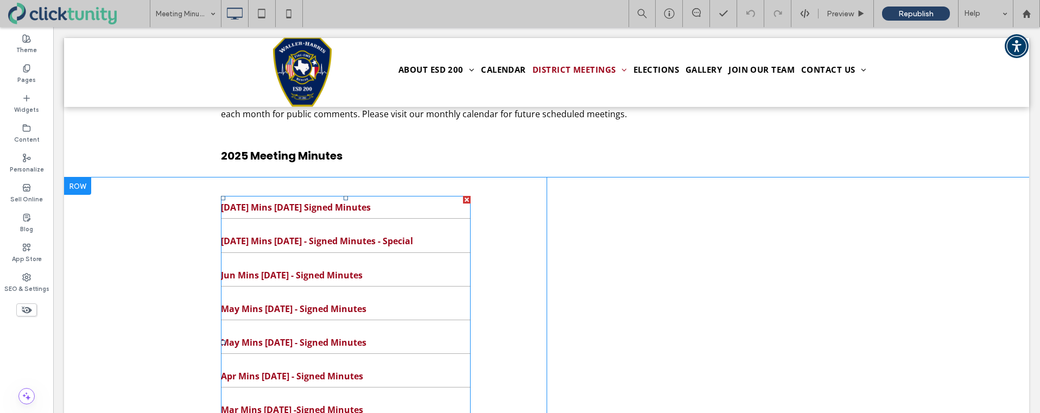
click at [403, 210] on span "Jul Mins 7/15/25 Signed Minutes" at bounding box center [346, 207] width 250 height 12
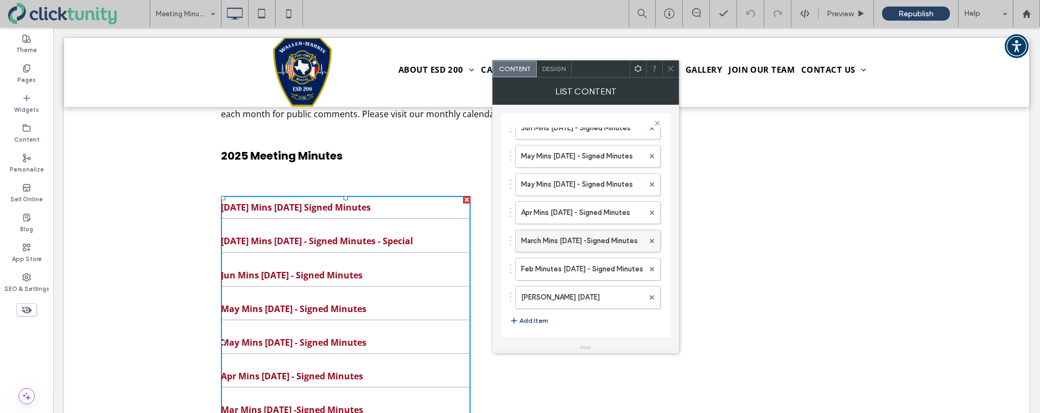
scroll to position [156, 0]
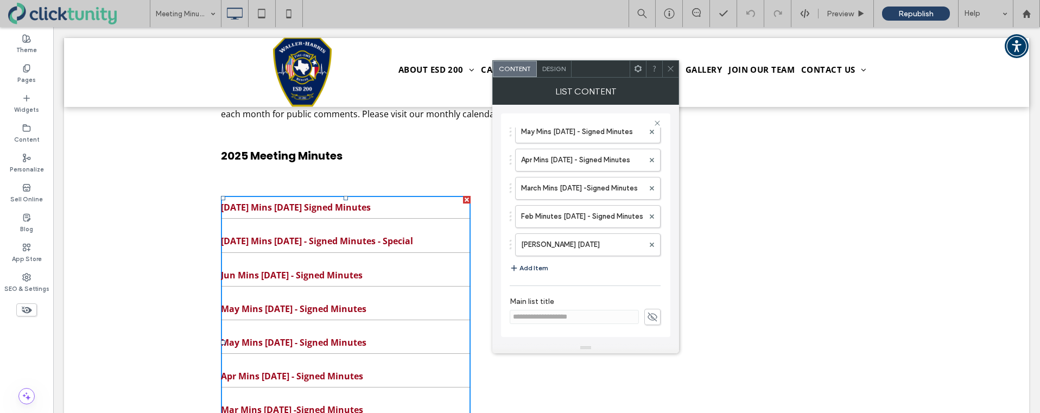
click at [539, 263] on button "Add Item" at bounding box center [529, 268] width 39 height 13
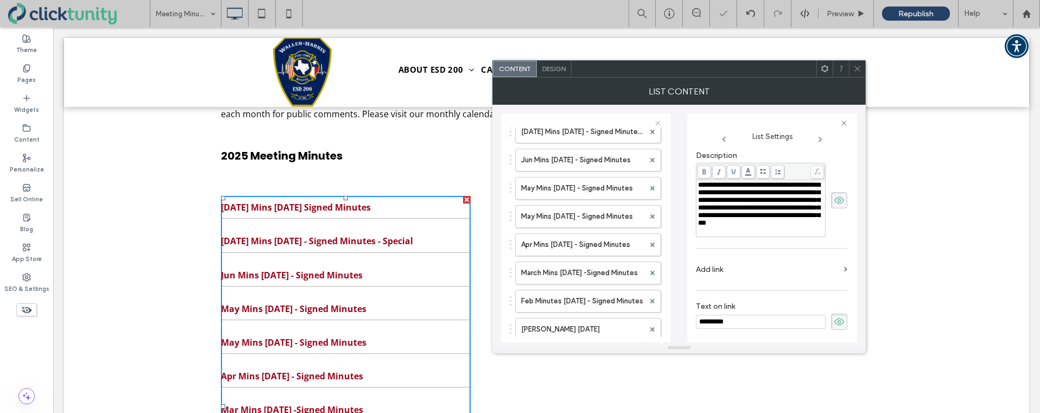
scroll to position [15, 0]
drag, startPoint x: 545, startPoint y: 277, endPoint x: 552, endPoint y: 150, distance: 126.7
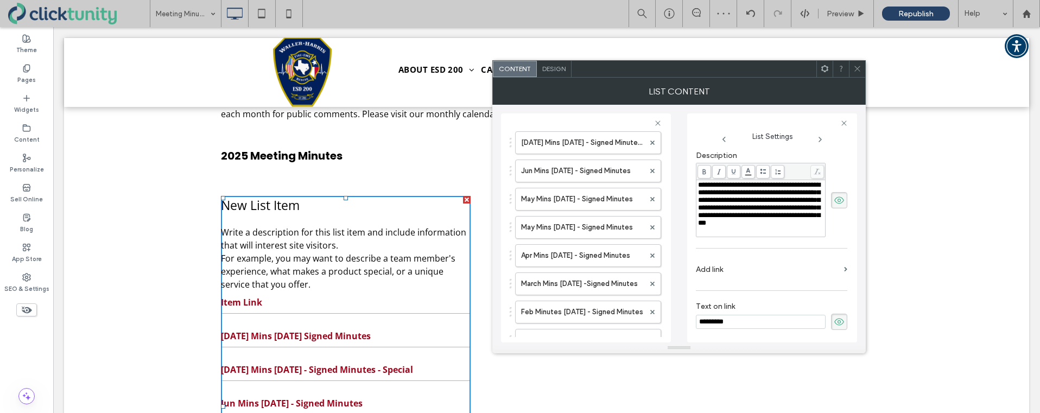
scroll to position [179, 0]
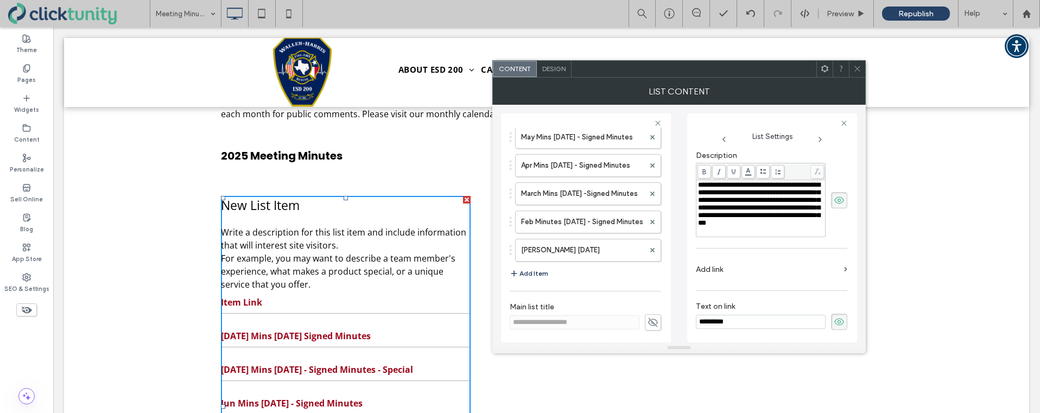
click at [527, 270] on button "Add Item" at bounding box center [529, 273] width 39 height 13
click at [528, 275] on label "New List Item" at bounding box center [582, 279] width 123 height 22
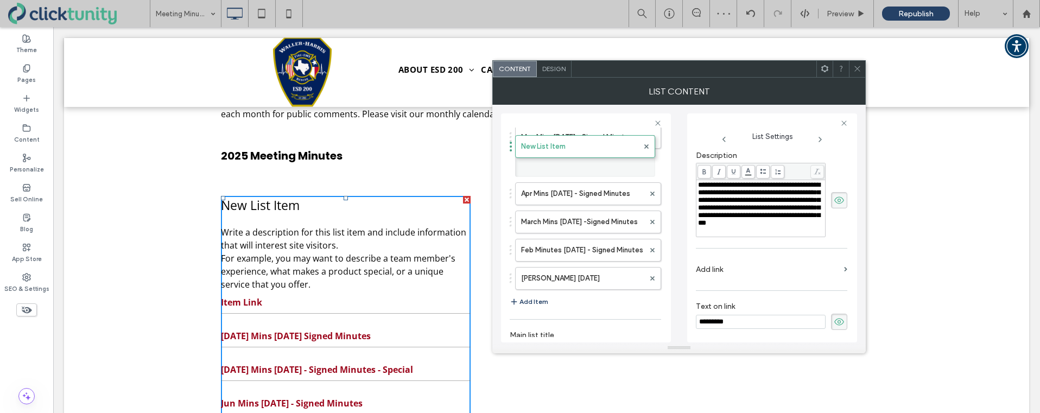
scroll to position [9, 0]
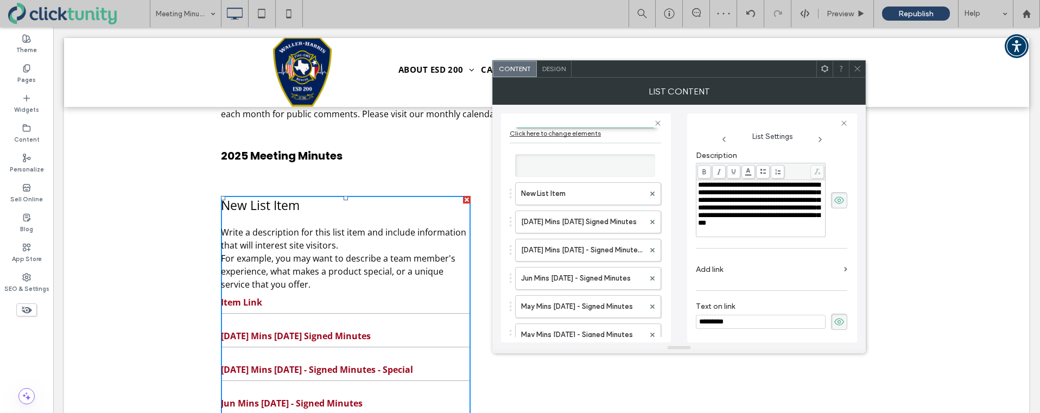
drag, startPoint x: 532, startPoint y: 278, endPoint x: 561, endPoint y: 111, distance: 169.2
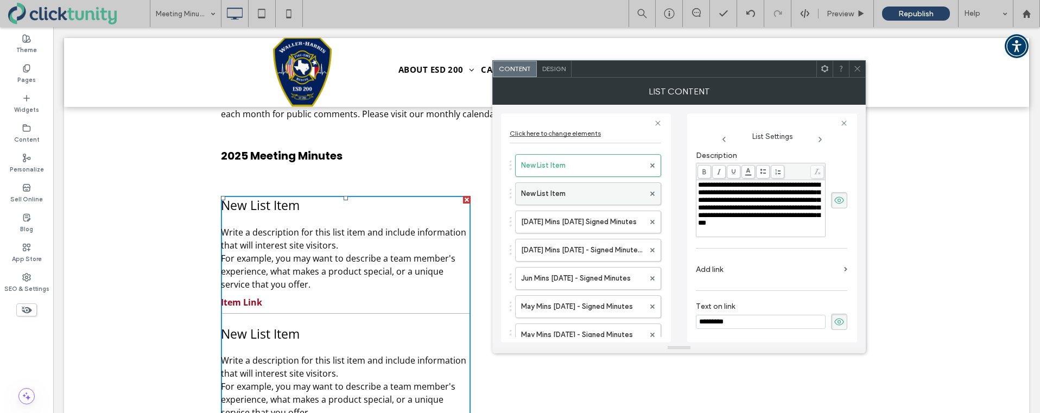
click at [583, 193] on label "New List Item" at bounding box center [582, 194] width 123 height 22
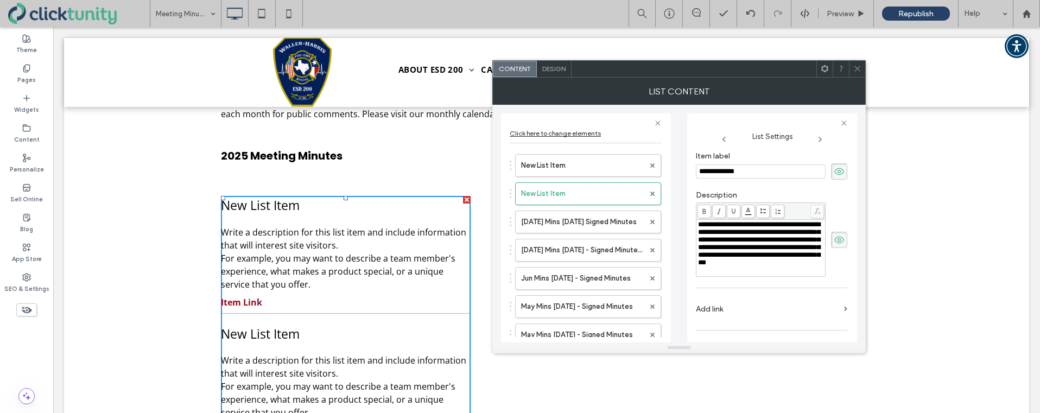
drag, startPoint x: 749, startPoint y: 172, endPoint x: 682, endPoint y: 172, distance: 67.3
click at [682, 172] on div "**********" at bounding box center [679, 224] width 356 height 238
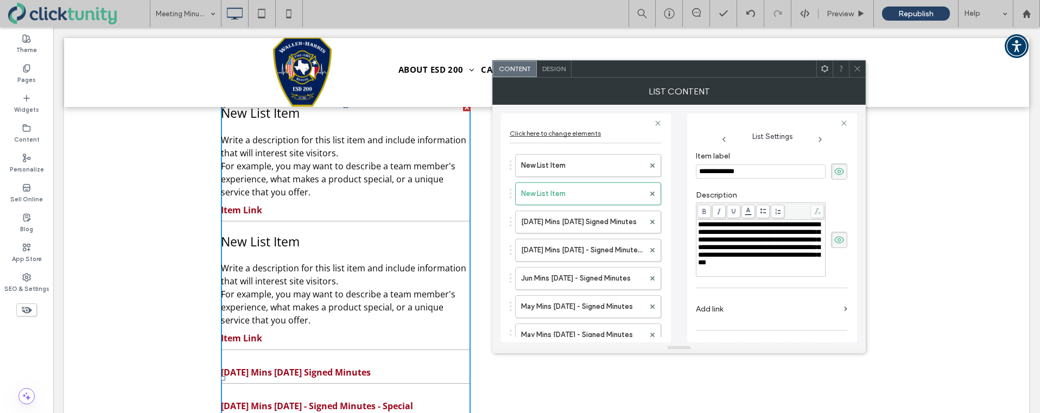
scroll to position [192, 0]
drag, startPoint x: 815, startPoint y: 171, endPoint x: 686, endPoint y: 170, distance: 128.7
click at [686, 170] on div "**********" at bounding box center [679, 224] width 356 height 238
click at [759, 174] on input "**********" at bounding box center [761, 172] width 130 height 14
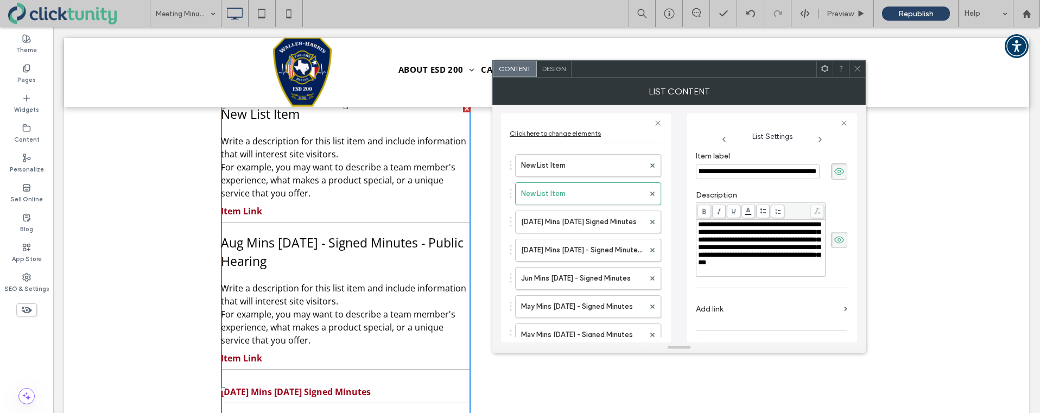
scroll to position [0, 0]
drag, startPoint x: 817, startPoint y: 173, endPoint x: 696, endPoint y: 172, distance: 120.5
click at [696, 172] on input "**********" at bounding box center [758, 172] width 124 height 15
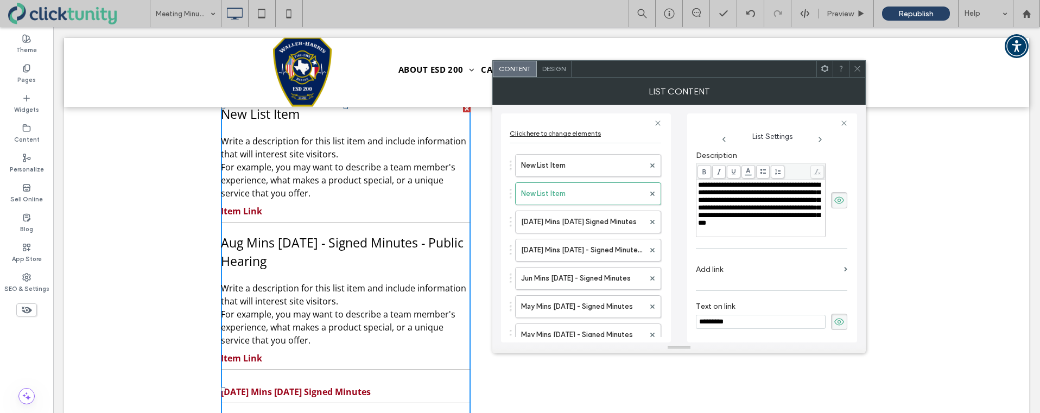
type input "**********"
click at [743, 318] on div "**********" at bounding box center [771, 220] width 151 height 229
click at [740, 317] on input "*********" at bounding box center [761, 322] width 130 height 14
paste input "**********"
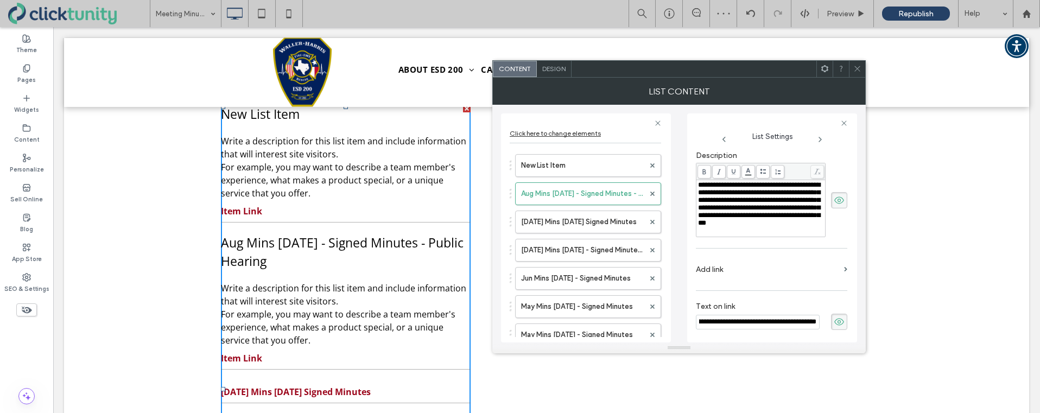
type input "**********"
click at [836, 319] on icon at bounding box center [839, 322] width 11 height 12
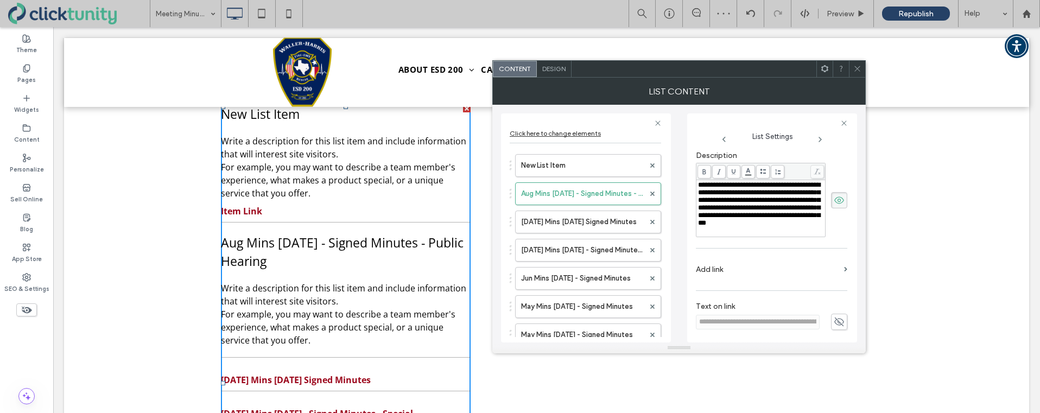
click at [836, 319] on icon at bounding box center [839, 322] width 11 height 12
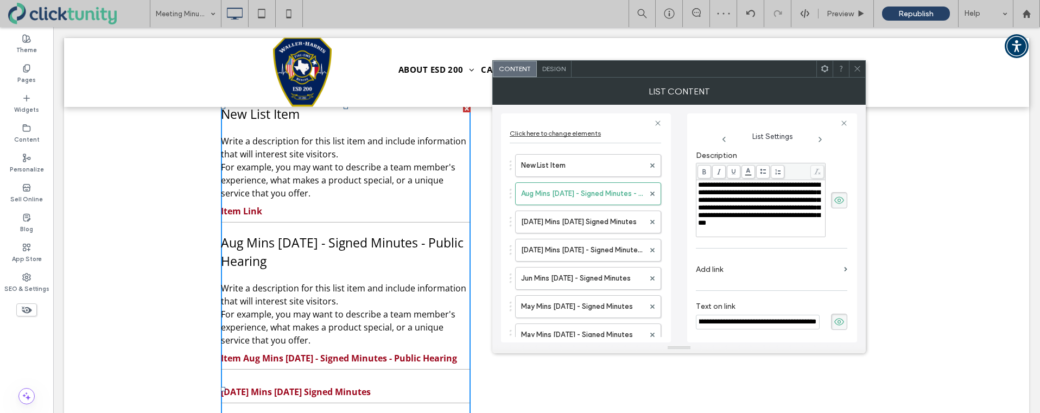
click at [838, 275] on section "Add link" at bounding box center [771, 269] width 151 height 31
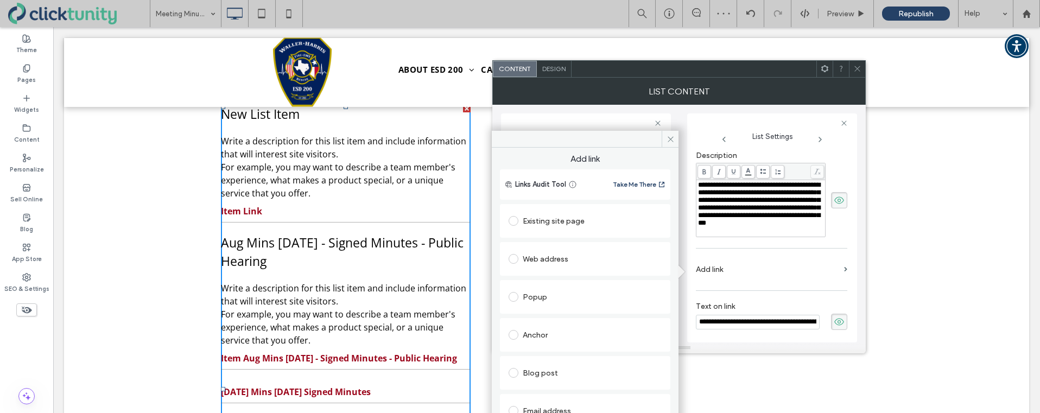
scroll to position [55, 0]
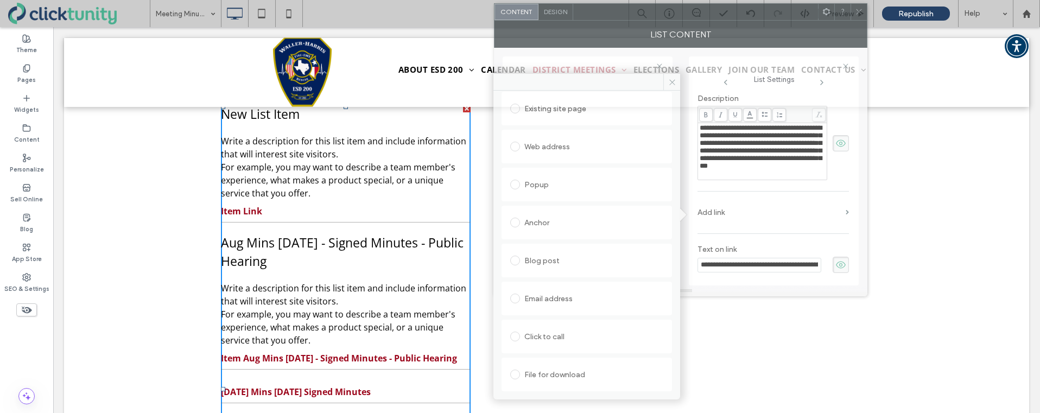
drag, startPoint x: 661, startPoint y: 71, endPoint x: 662, endPoint y: 21, distance: 49.4
click at [663, 14] on div at bounding box center [695, 12] width 245 height 16
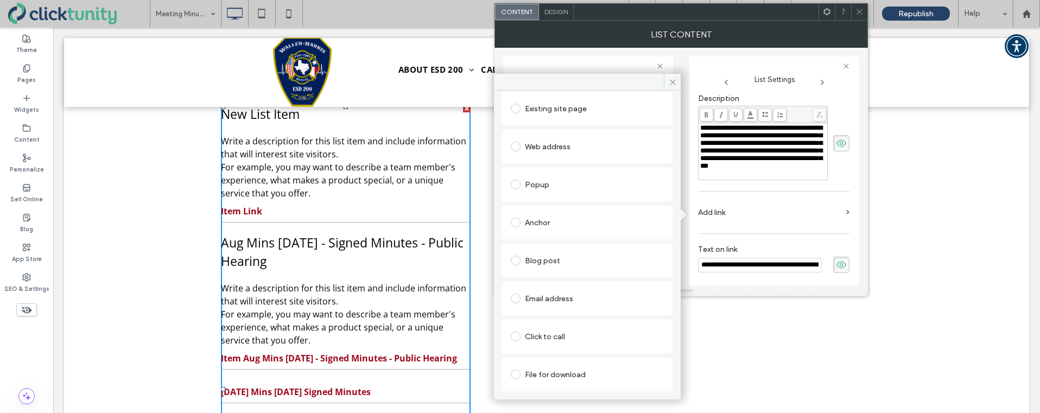
click at [516, 374] on span at bounding box center [516, 375] width 10 height 10
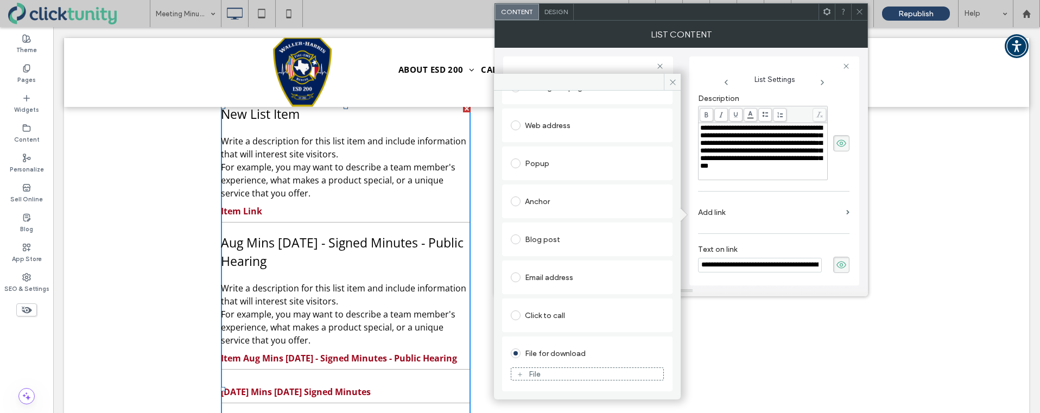
click at [568, 375] on div "File" at bounding box center [587, 374] width 152 height 10
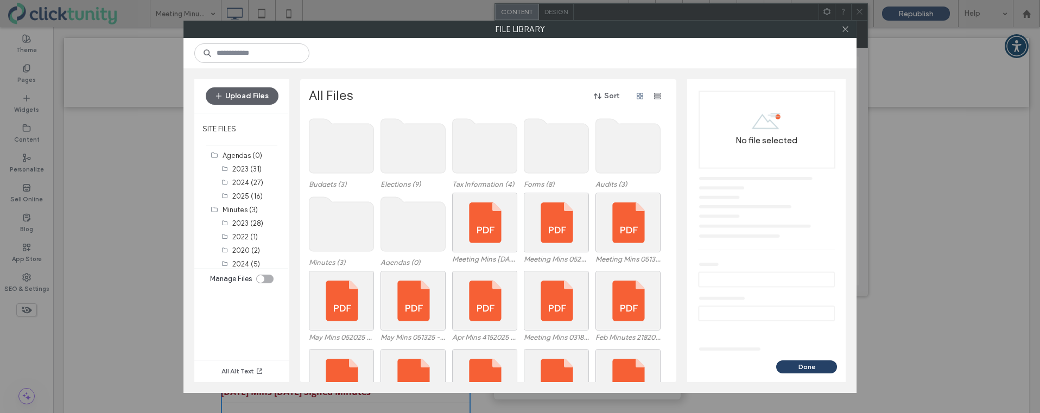
click at [349, 253] on span at bounding box center [341, 224] width 65 height 63
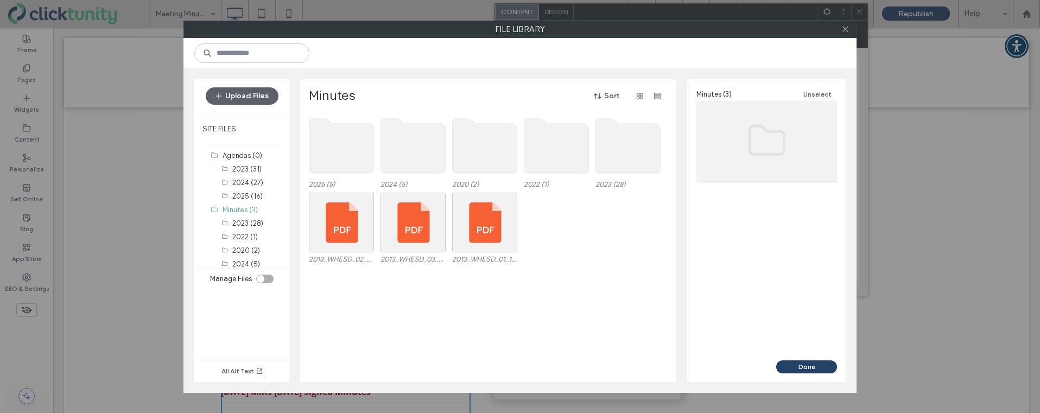
click at [349, 153] on use at bounding box center [342, 146] width 65 height 54
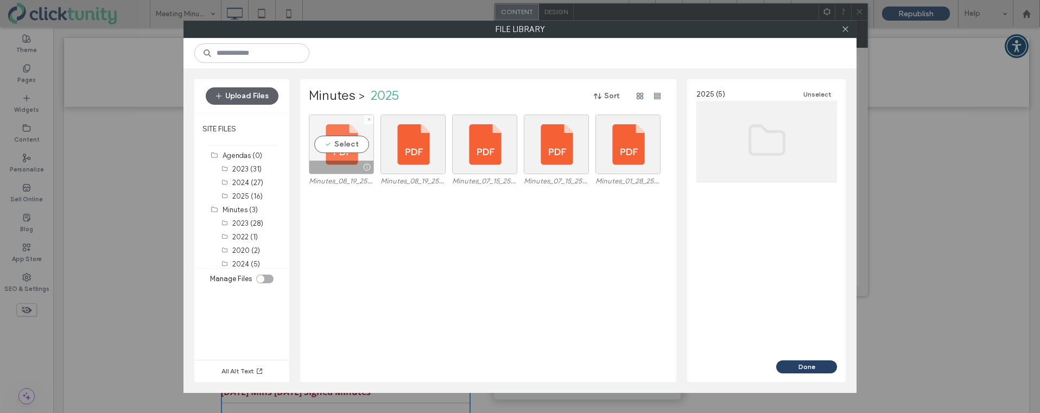
click at [347, 144] on div "Select" at bounding box center [341, 145] width 65 height 60
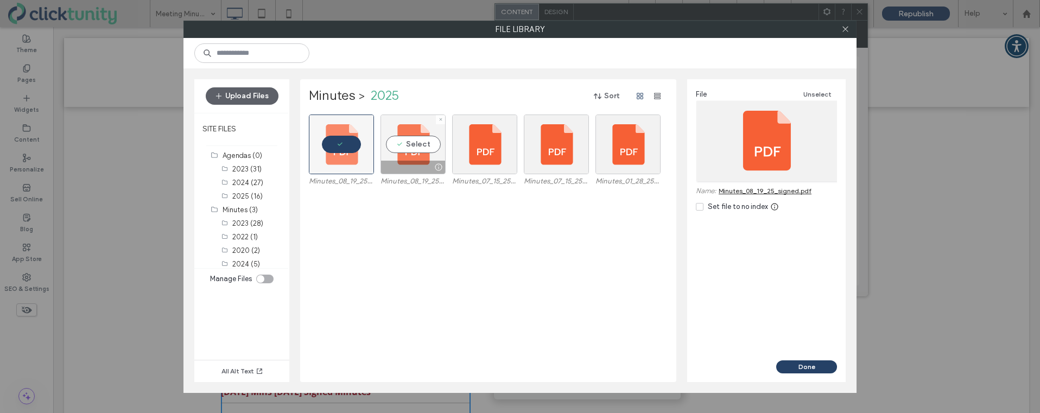
click at [404, 142] on div "Select" at bounding box center [413, 145] width 65 height 60
click at [799, 363] on button "Done" at bounding box center [806, 367] width 61 height 13
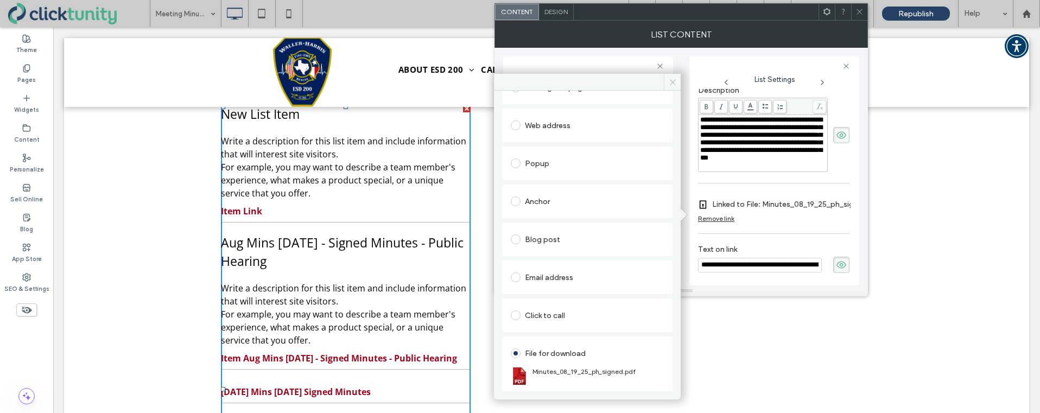
click at [673, 85] on icon at bounding box center [673, 82] width 8 height 8
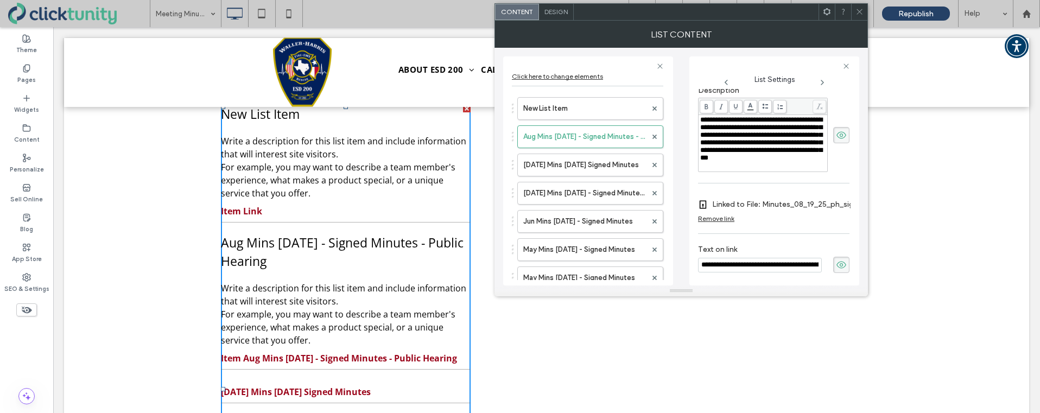
click at [836, 136] on icon at bounding box center [841, 135] width 11 height 12
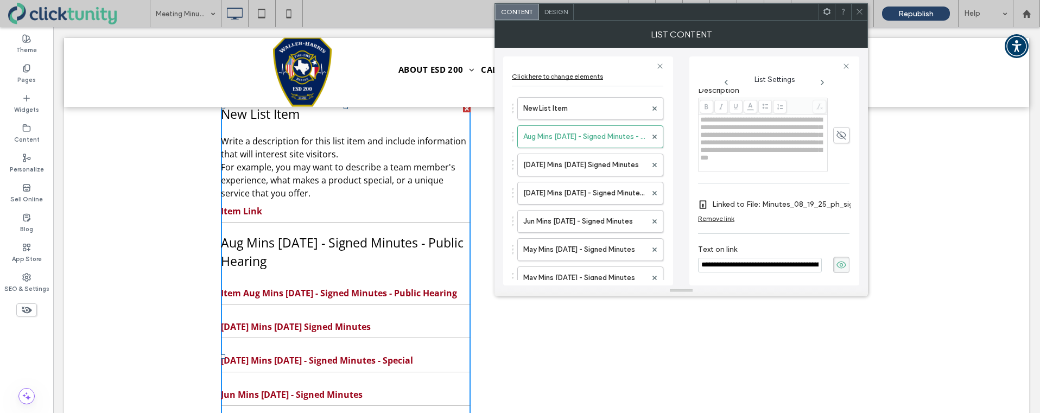
scroll to position [0, 0]
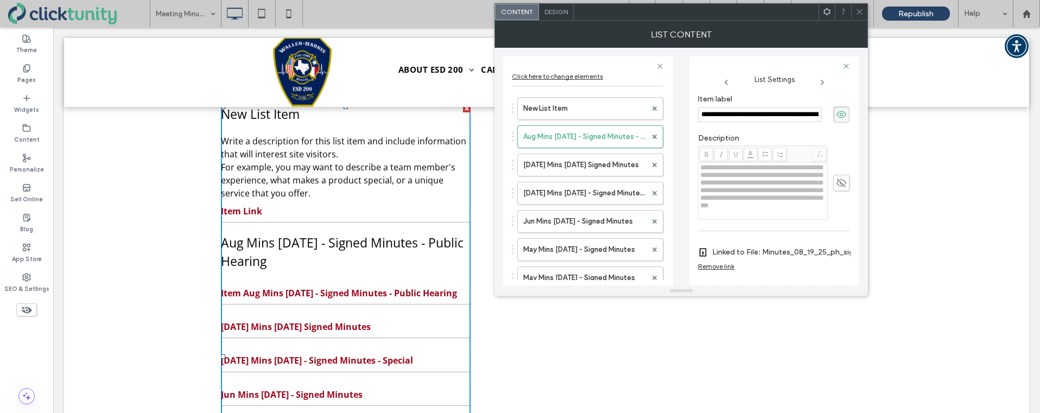
click at [836, 119] on icon at bounding box center [841, 115] width 11 height 12
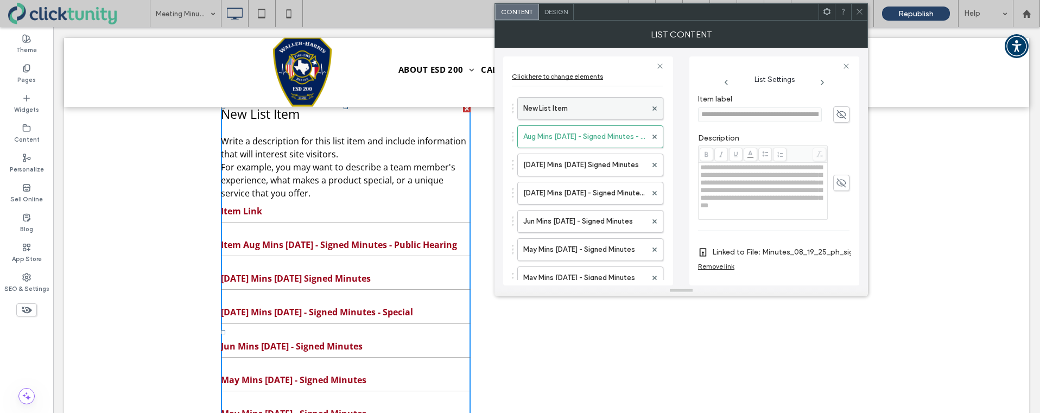
click at [584, 108] on label "New List Item" at bounding box center [584, 109] width 123 height 22
type input "**********"
type input "*********"
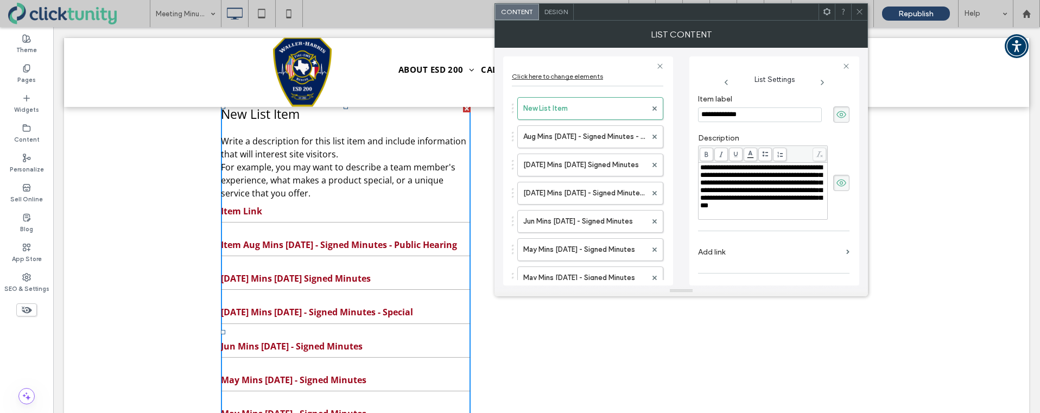
drag, startPoint x: 755, startPoint y: 117, endPoint x: 691, endPoint y: 113, distance: 64.2
click at [691, 113] on div "**********" at bounding box center [775, 170] width 170 height 229
drag, startPoint x: 818, startPoint y: 116, endPoint x: 695, endPoint y: 112, distance: 122.8
click at [695, 112] on div "**********" at bounding box center [775, 170] width 170 height 229
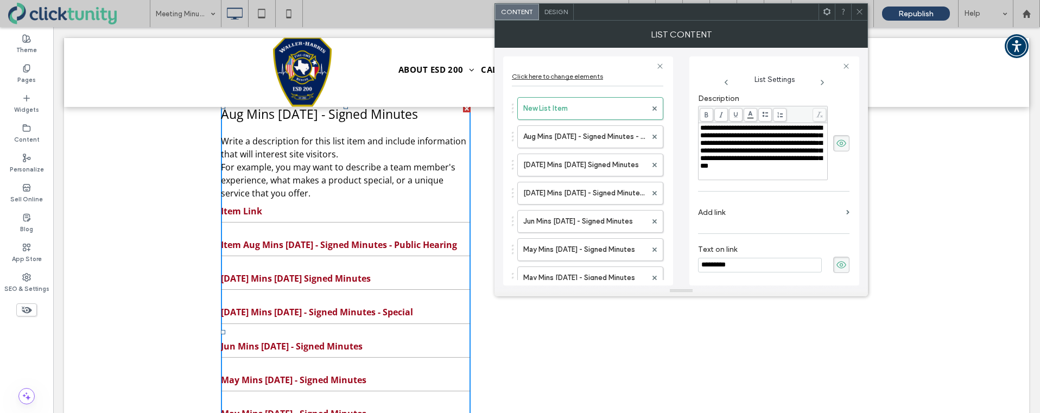
type input "**********"
click at [737, 266] on div "**********" at bounding box center [773, 163] width 151 height 229
click at [731, 263] on input "*********" at bounding box center [760, 265] width 124 height 15
click at [740, 264] on input "*********" at bounding box center [760, 265] width 124 height 15
drag, startPoint x: 742, startPoint y: 266, endPoint x: 697, endPoint y: 263, distance: 45.1
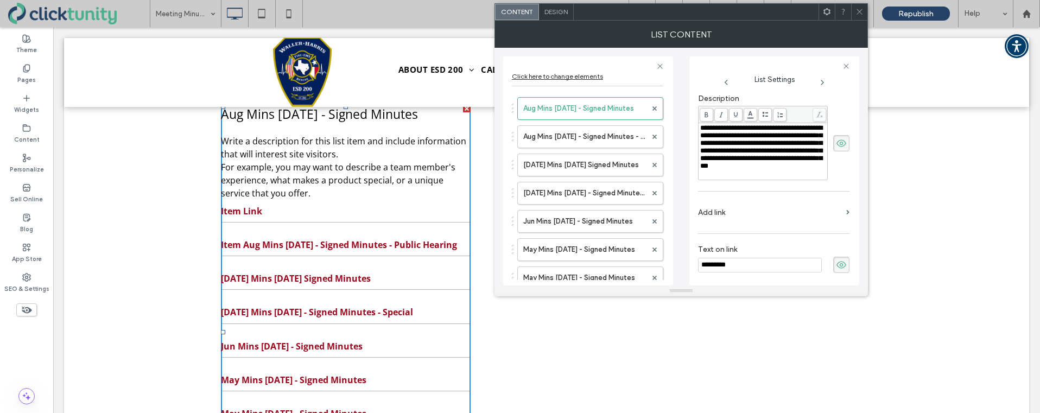
click at [692, 263] on div "**********" at bounding box center [775, 170] width 170 height 229
paste input "**********"
type input "**********"
drag, startPoint x: 712, startPoint y: 211, endPoint x: 737, endPoint y: 214, distance: 24.6
click at [712, 211] on label "Add link" at bounding box center [770, 213] width 144 height 20
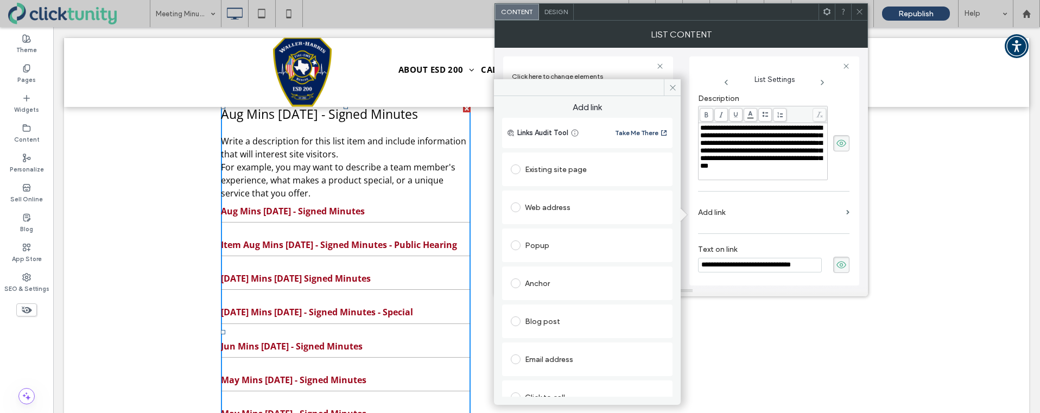
scroll to position [55, 0]
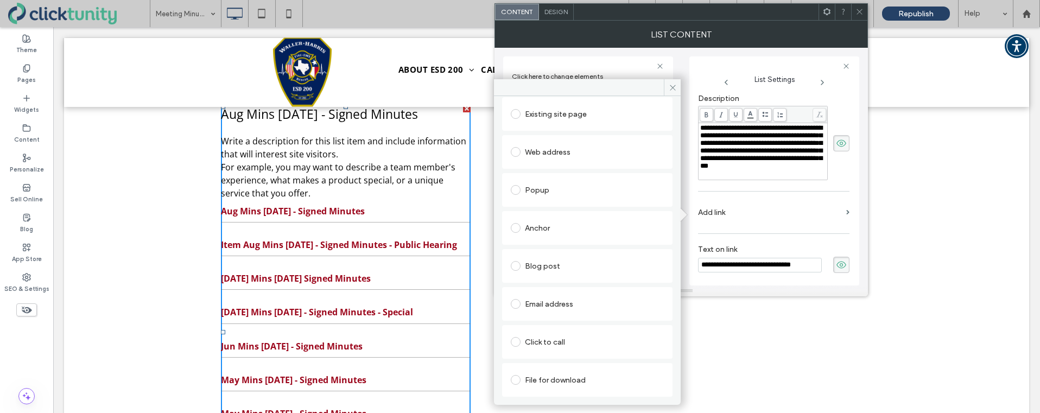
click at [520, 378] on span at bounding box center [516, 380] width 10 height 10
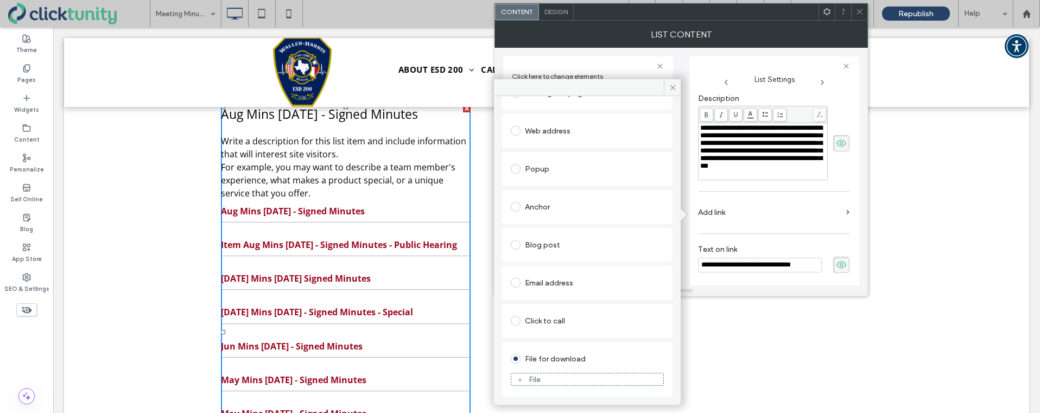
click at [538, 374] on figure "File" at bounding box center [587, 379] width 153 height 13
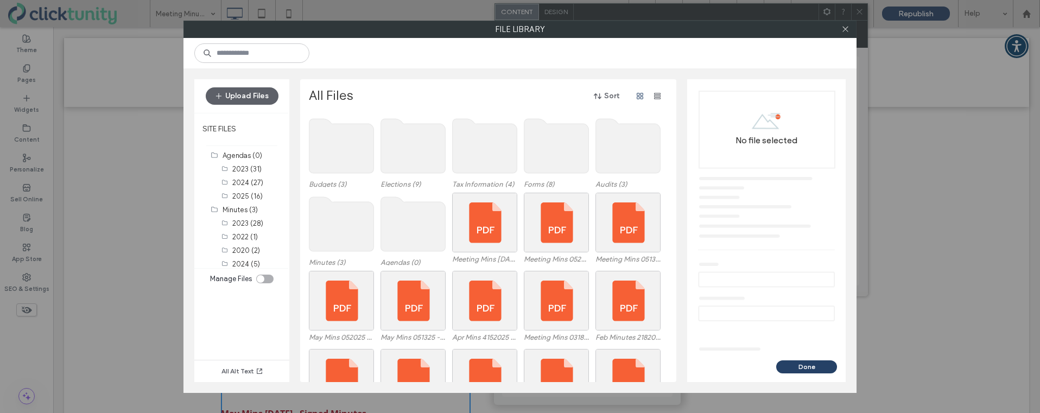
click at [329, 217] on use at bounding box center [342, 224] width 65 height 54
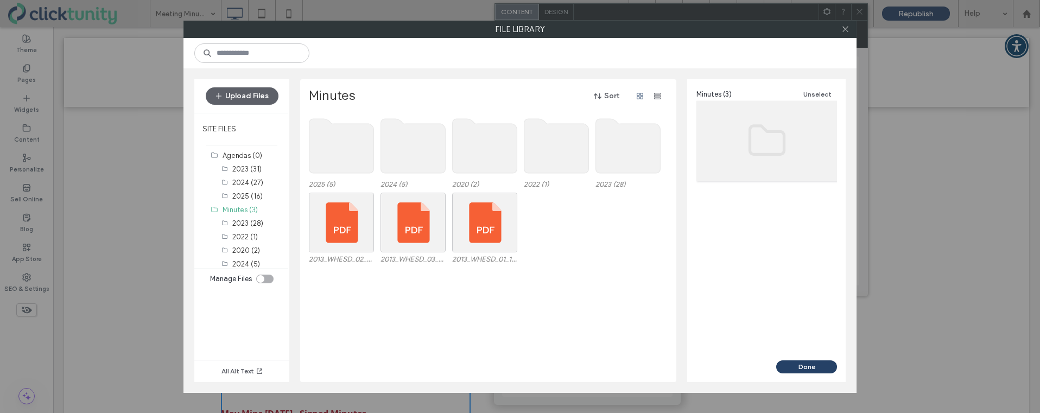
click at [340, 161] on use at bounding box center [342, 146] width 65 height 54
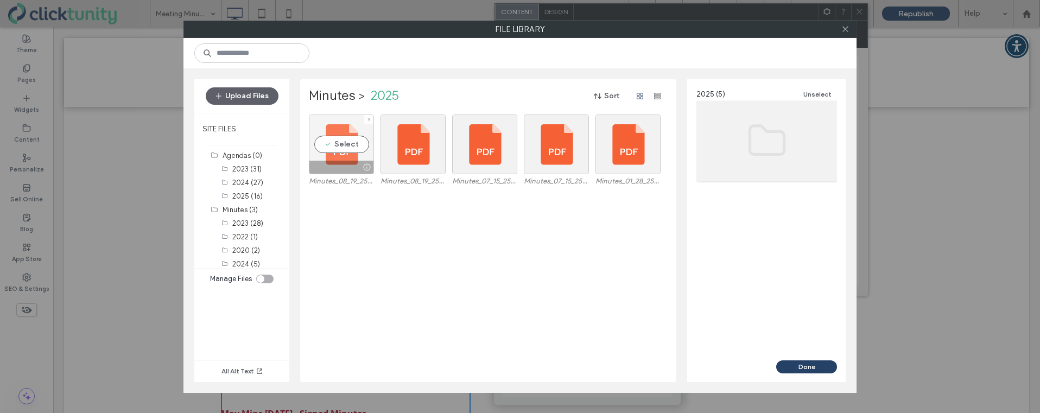
click at [332, 145] on div "Select" at bounding box center [341, 145] width 65 height 60
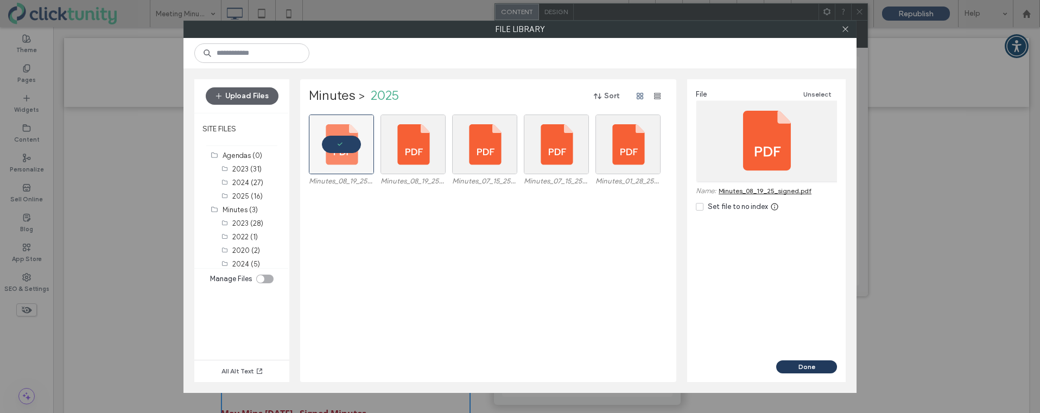
click at [791, 365] on button "Done" at bounding box center [806, 367] width 61 height 13
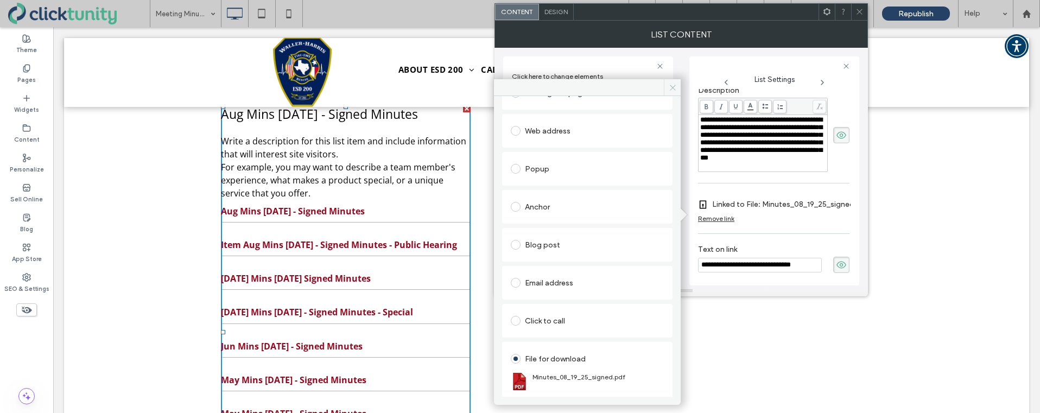
click at [670, 89] on icon at bounding box center [673, 88] width 8 height 8
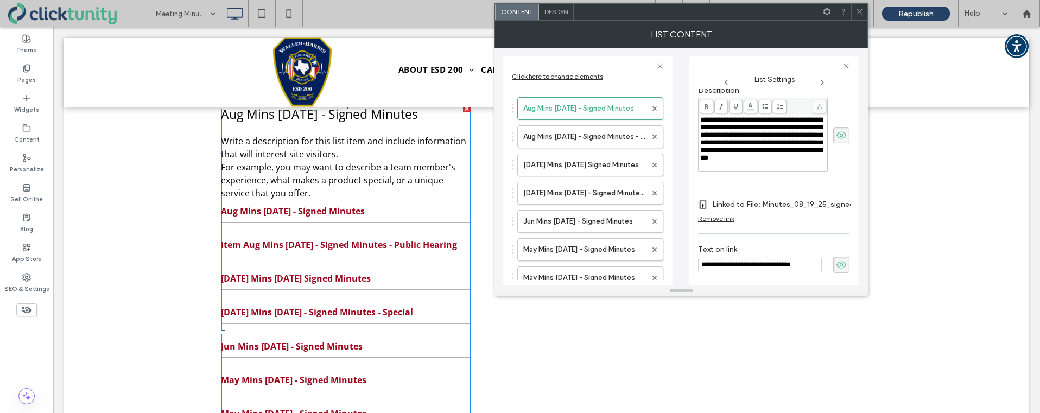
click at [840, 138] on icon at bounding box center [841, 135] width 11 height 12
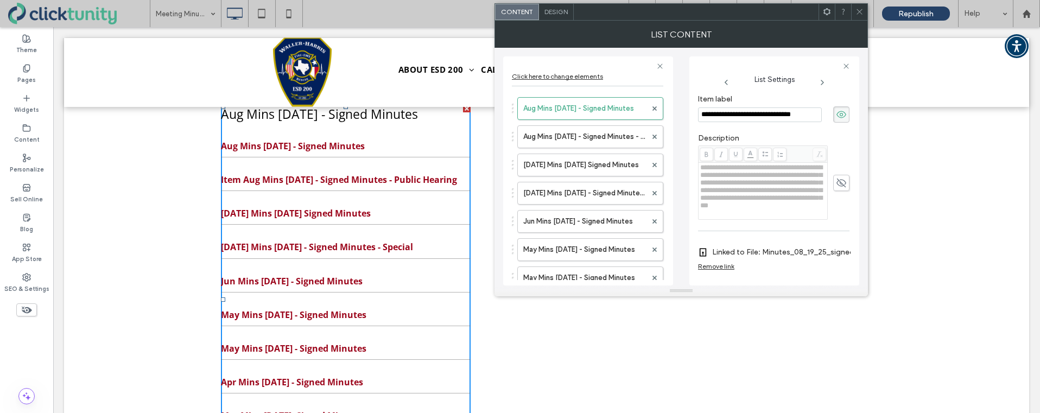
scroll to position [1, 0]
click at [836, 119] on icon at bounding box center [841, 114] width 11 height 12
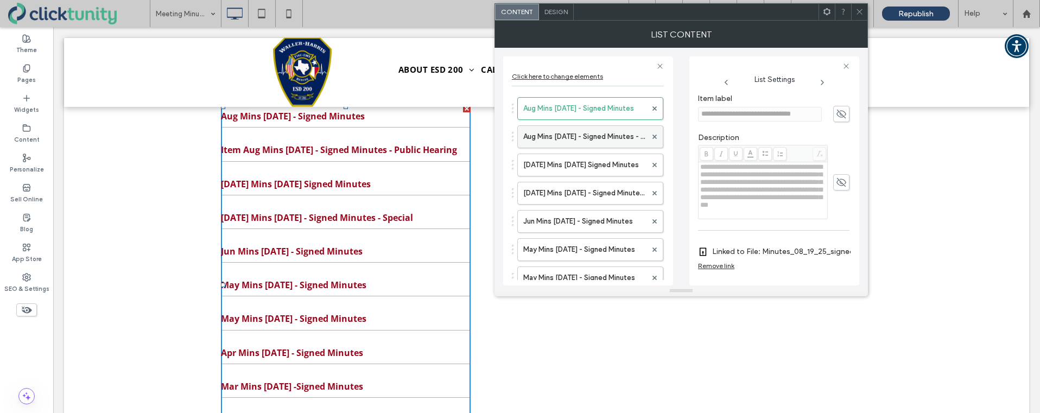
click at [594, 143] on label "Aug Mins 8/19/25 - Signed Minutes - Public Hearing" at bounding box center [584, 137] width 123 height 22
type input "**********"
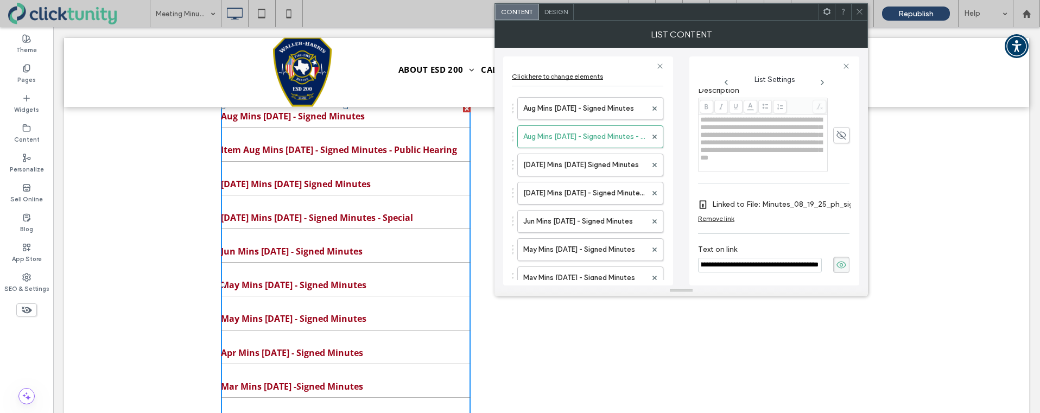
scroll to position [67, 0]
click at [725, 264] on input "**********" at bounding box center [760, 265] width 124 height 15
type input "**********"
click at [597, 167] on label "Jul Mins 7/15/25 Signed Minutes" at bounding box center [584, 165] width 123 height 22
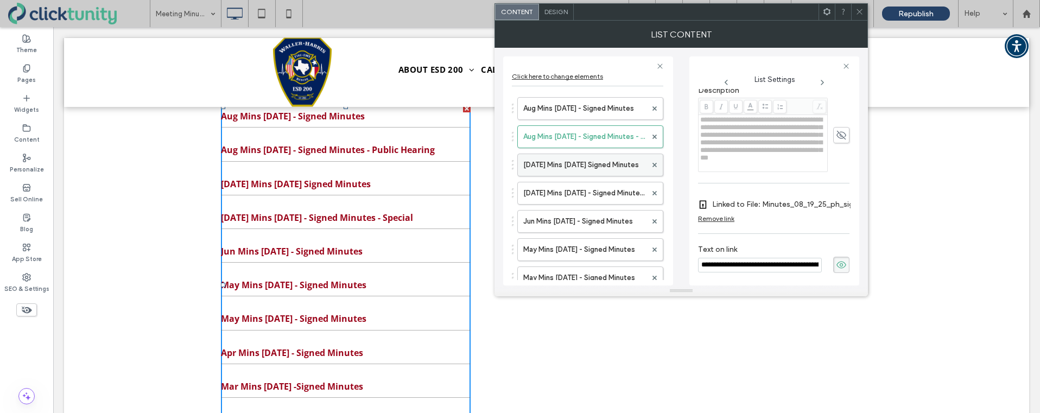
type input "**********"
click at [754, 258] on input "**********" at bounding box center [760, 265] width 124 height 15
type input "**********"
click at [860, 11] on icon at bounding box center [860, 12] width 8 height 8
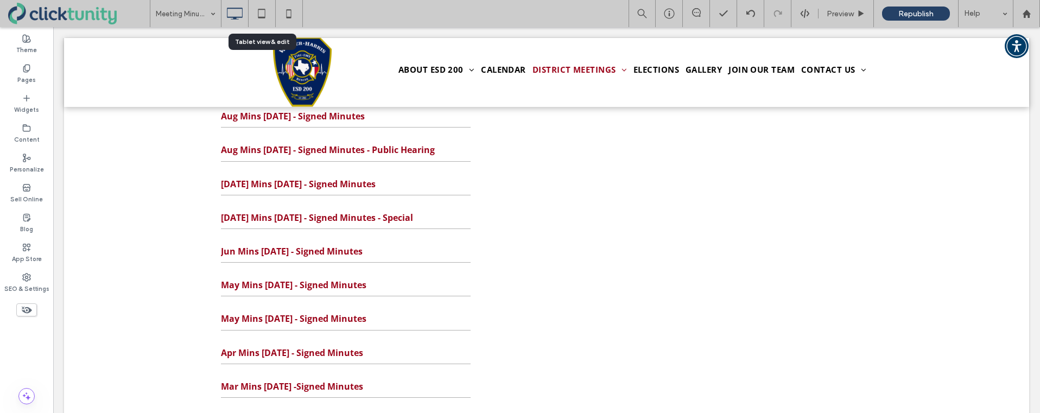
click at [266, 17] on icon at bounding box center [262, 14] width 22 height 22
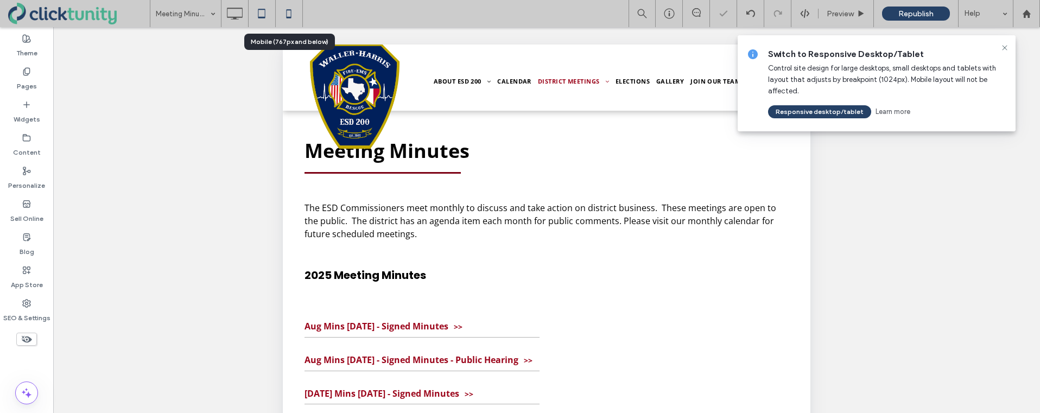
click at [293, 15] on icon at bounding box center [289, 14] width 22 height 22
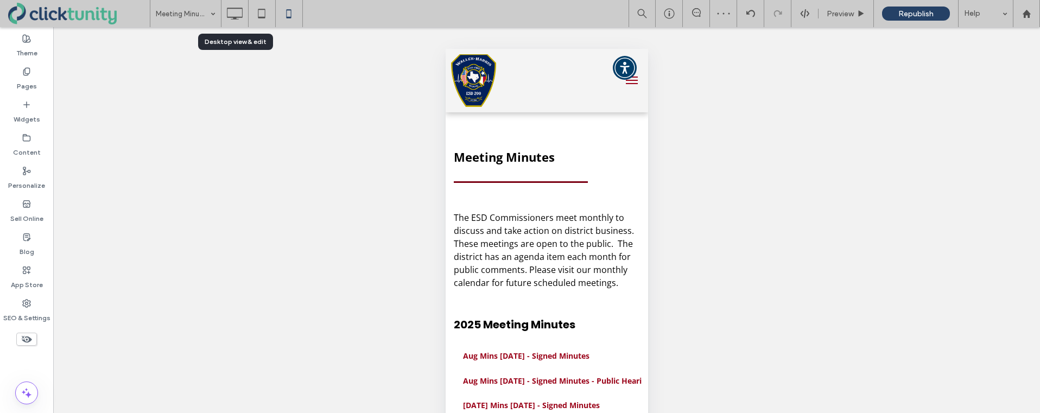
click at [231, 16] on icon at bounding box center [235, 14] width 22 height 22
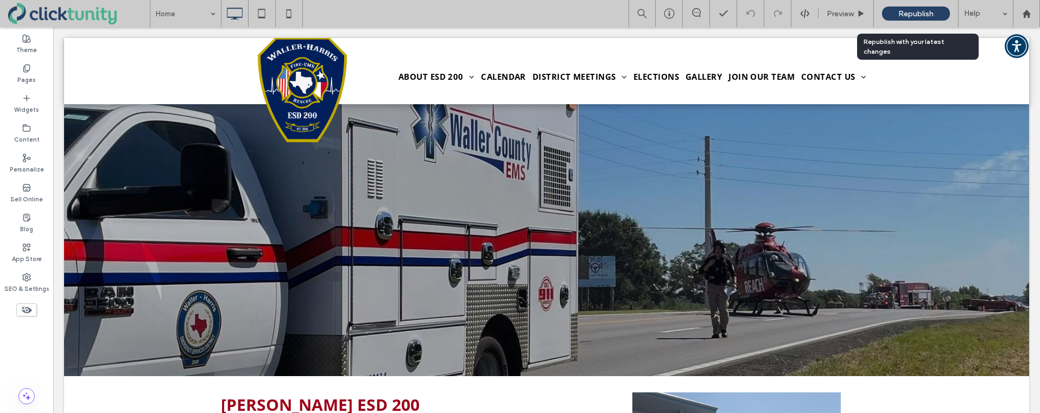
click at [892, 15] on div "Republish" at bounding box center [916, 14] width 68 height 14
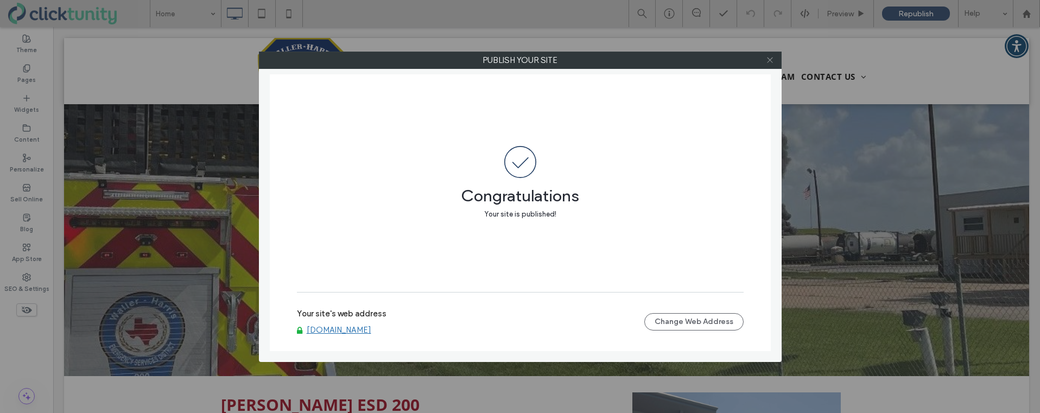
click at [773, 58] on icon at bounding box center [770, 60] width 8 height 8
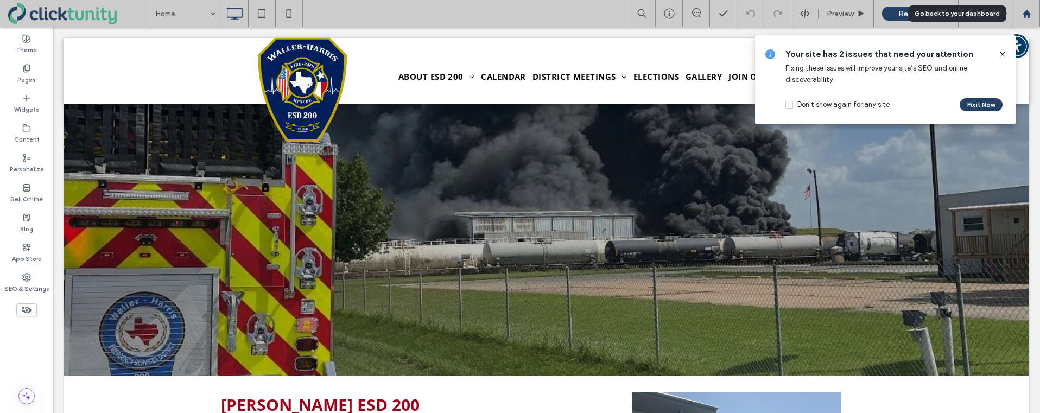
click at [1028, 17] on icon at bounding box center [1026, 13] width 9 height 9
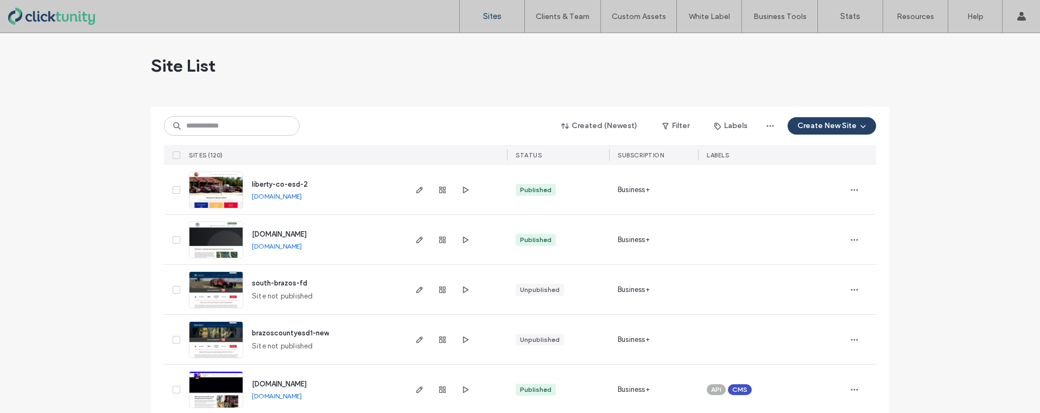
drag, startPoint x: 964, startPoint y: 89, endPoint x: 858, endPoint y: 70, distance: 107.6
click at [964, 89] on link "Sign Out" at bounding box center [988, 90] width 105 height 22
